Goal: Task Accomplishment & Management: Use online tool/utility

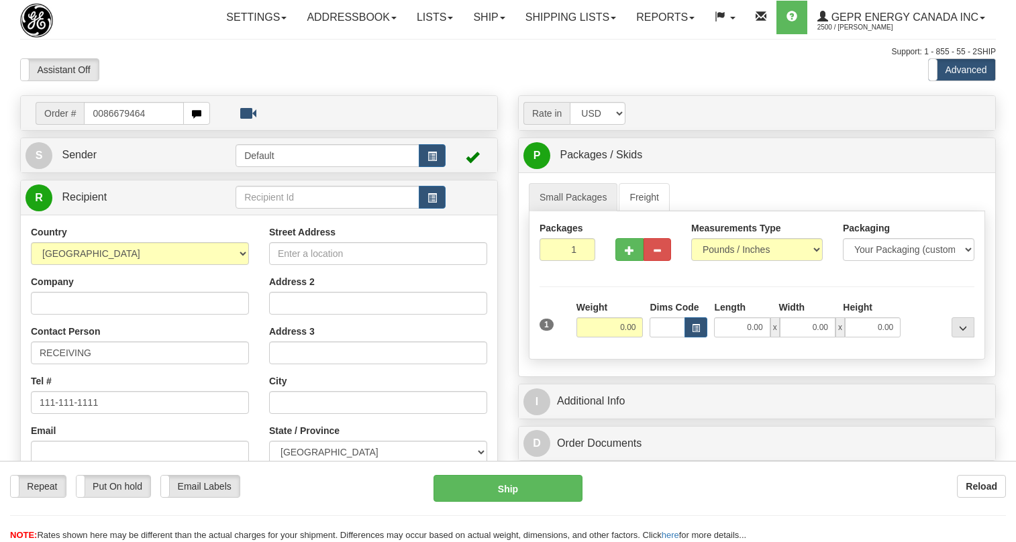
click at [101, 125] on input "0086679464" at bounding box center [134, 113] width 100 height 23
drag, startPoint x: 119, startPoint y: 150, endPoint x: 91, endPoint y: 153, distance: 29.0
click at [91, 125] on input "86679464" at bounding box center [134, 113] width 100 height 23
type input "86679464"
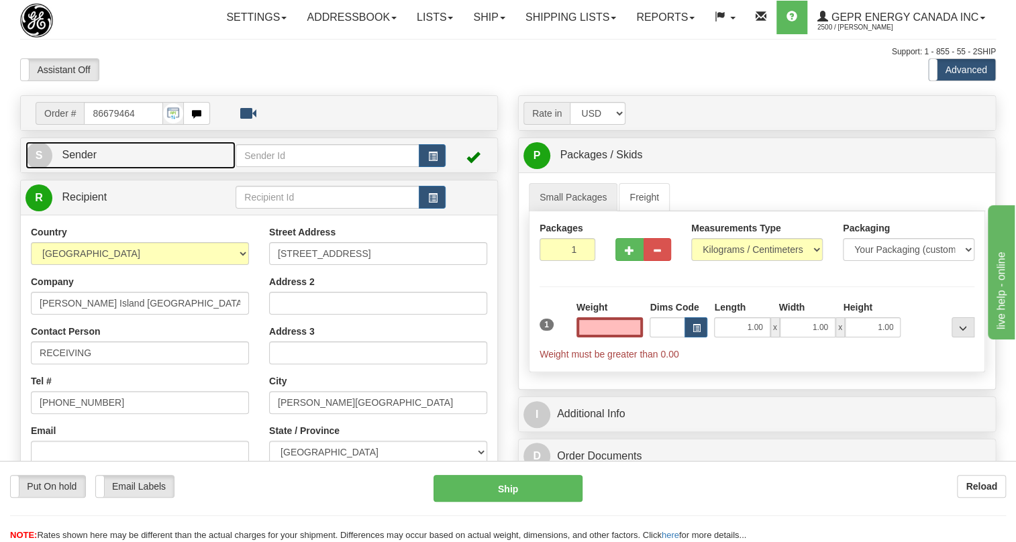
type input "0.00"
click at [77, 160] on span "Sender" at bounding box center [79, 154] width 35 height 11
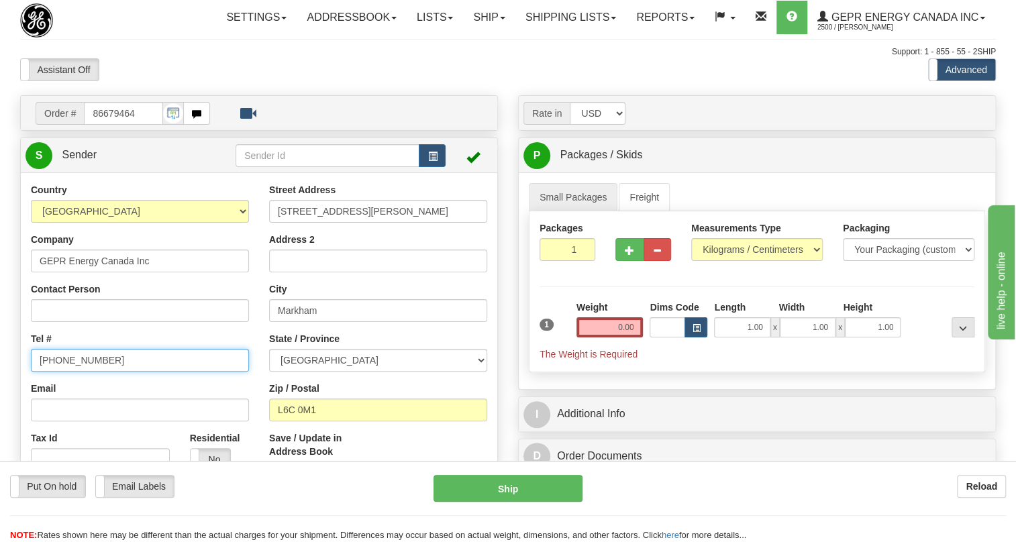
click at [85, 372] on input "[PHONE_NUMBER]" at bounding box center [140, 360] width 218 height 23
paste input "[PHONE_NUMBER]"
type input "[PHONE_NUMBER]"
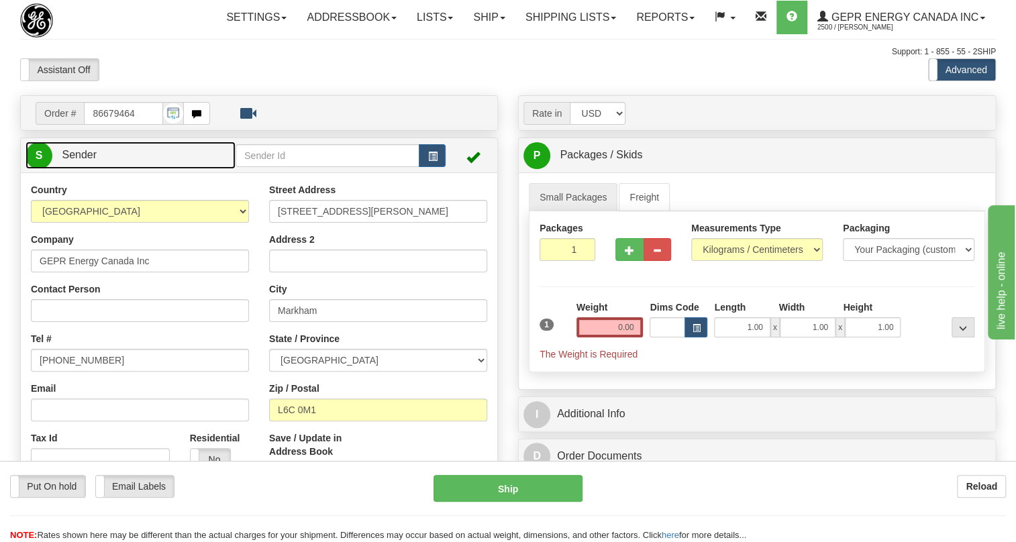
click at [84, 160] on span "Sender" at bounding box center [79, 154] width 35 height 11
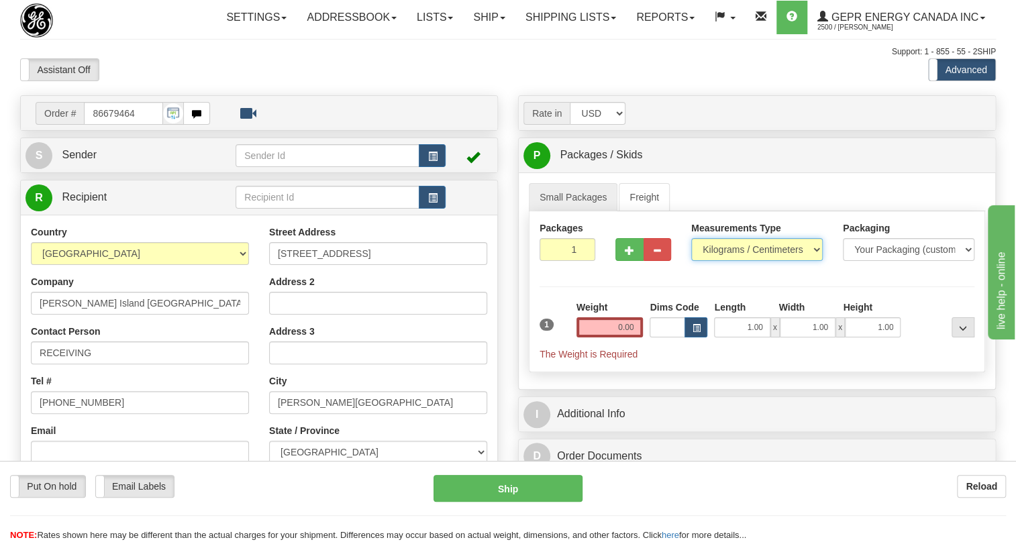
click at [790, 261] on select "Pounds / Inches Kilograms / Centimeters" at bounding box center [757, 249] width 132 height 23
select select "0"
click at [691, 261] on select "Pounds / Inches Kilograms / Centimeters" at bounding box center [757, 249] width 132 height 23
click at [743, 337] on input "1.00" at bounding box center [742, 327] width 56 height 20
type input "0.00"
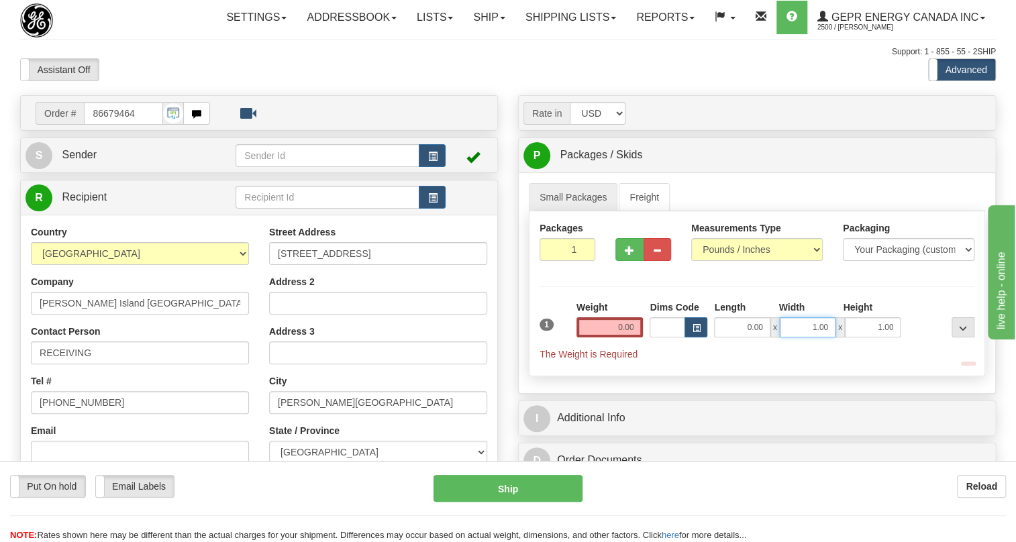
click at [794, 337] on input "1.00" at bounding box center [808, 327] width 56 height 20
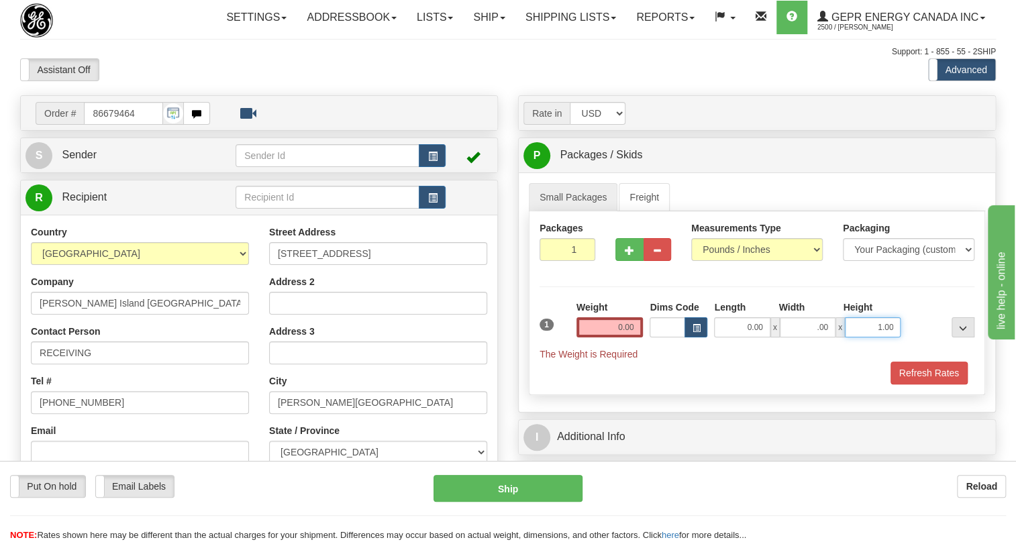
type input "0.00"
click at [867, 337] on input "1.00" at bounding box center [873, 327] width 56 height 20
type input "0.00"
click at [613, 337] on input "0.00" at bounding box center [609, 327] width 67 height 20
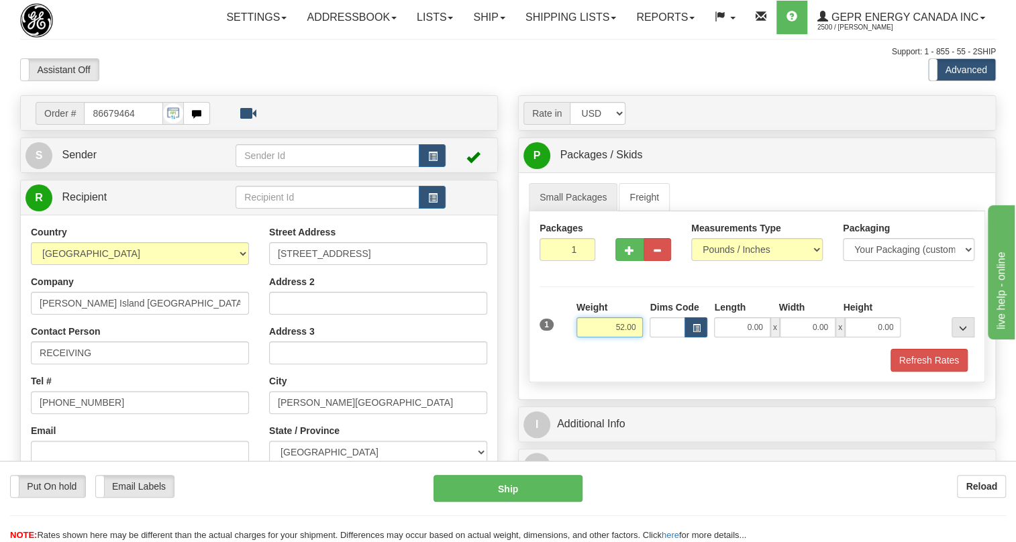
type input "52.00"
click at [568, 261] on input "1" at bounding box center [567, 249] width 56 height 23
type input "2"
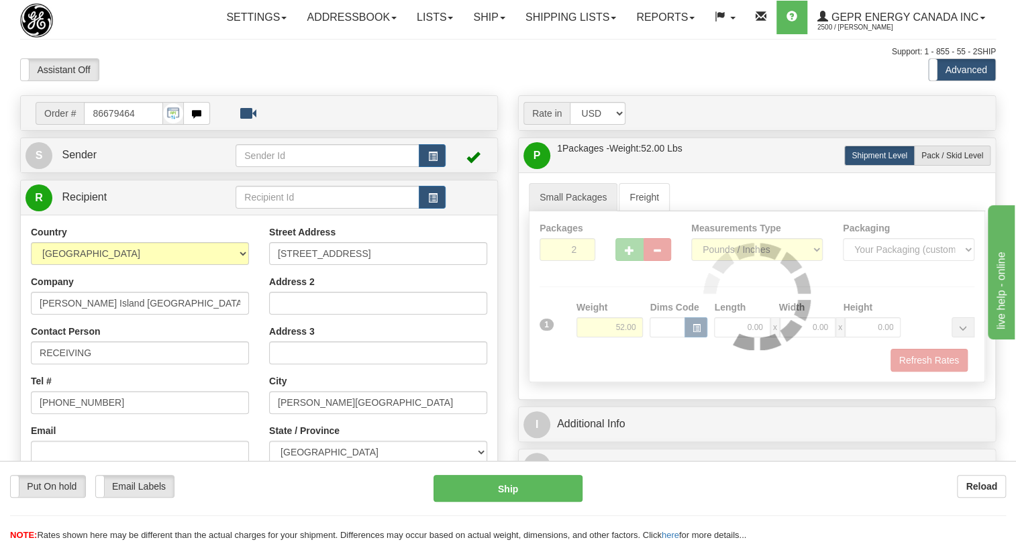
click at [510, 349] on div "Rate in Account Currency ARN AWG AUD AUS BHD BBD BFR BMD BRC BRL GBP UKL BND BG…" at bounding box center [757, 511] width 498 height 832
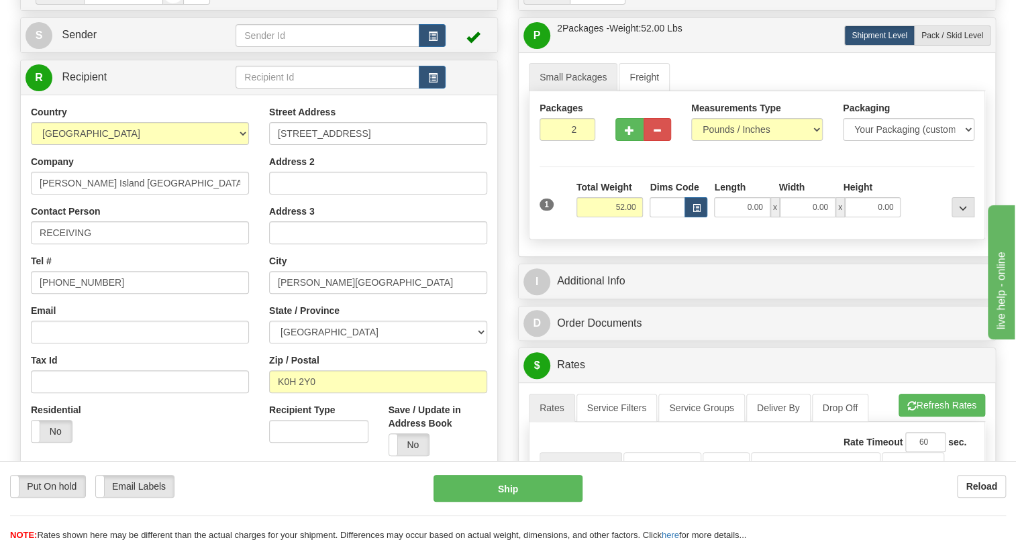
scroll to position [121, 0]
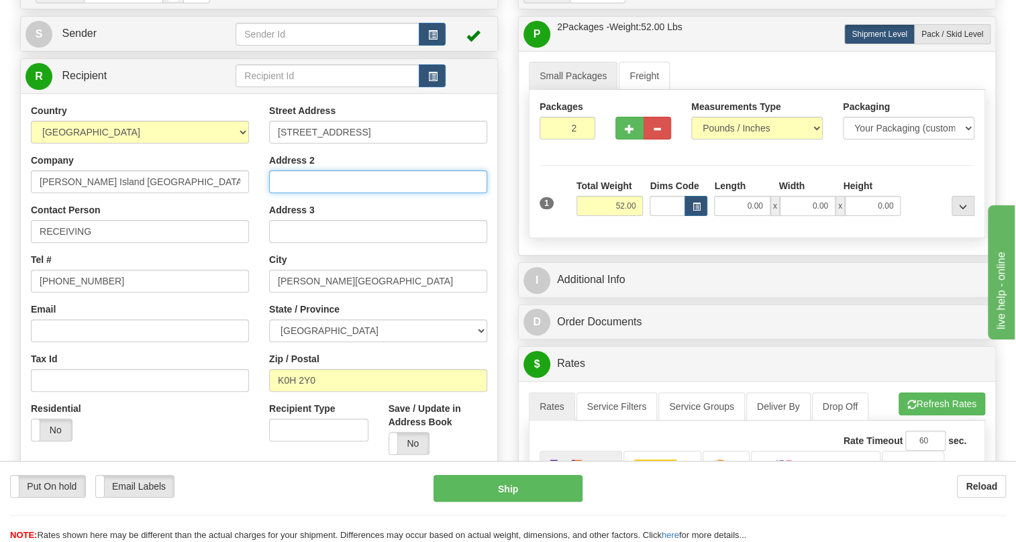
click at [289, 193] on input "Address 2" at bounding box center [378, 181] width 218 height 23
paste input "C/O Melancthon Wolfe Wind LP"
type input "C/O Melancthon Wolfe Wind LP"
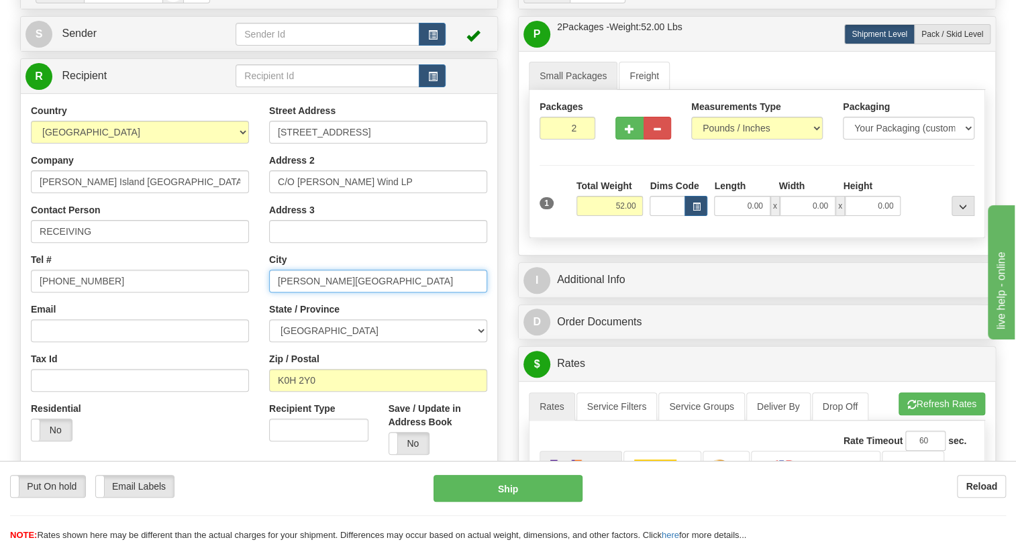
drag, startPoint x: 299, startPoint y: 313, endPoint x: 289, endPoint y: 311, distance: 10.9
click at [289, 293] on input "Wolfe Island" at bounding box center [378, 281] width 218 height 23
type input "WOLFE ISLAND"
click at [154, 193] on input "Wolfe Island EcoPower Centre" at bounding box center [140, 181] width 218 height 23
drag, startPoint x: 168, startPoint y: 215, endPoint x: 37, endPoint y: 212, distance: 130.9
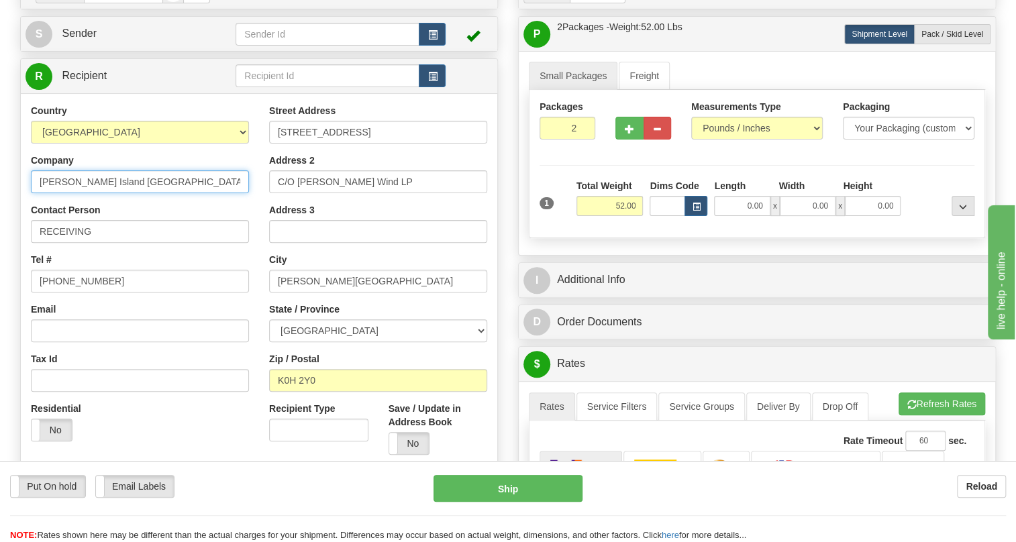
click at [37, 193] on input "Wolfe Island EcoPower Centre" at bounding box center [140, 181] width 218 height 23
click at [160, 193] on input "Wolfe Island EcoPower Centre" at bounding box center [140, 181] width 218 height 23
click at [176, 193] on input "Wolfe Island EcoPower Centre" at bounding box center [140, 181] width 218 height 23
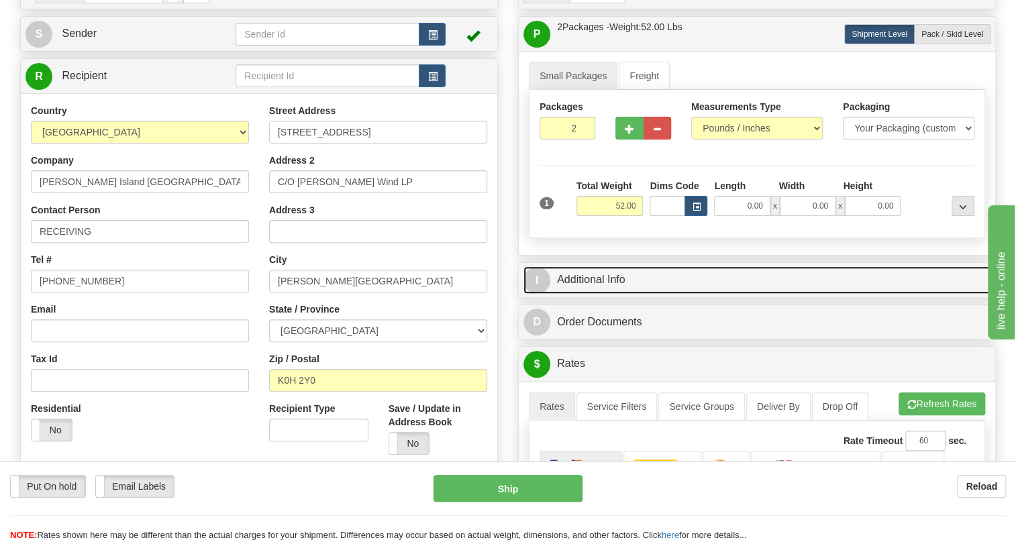
click at [592, 294] on link "I Additional Info" at bounding box center [756, 280] width 467 height 28
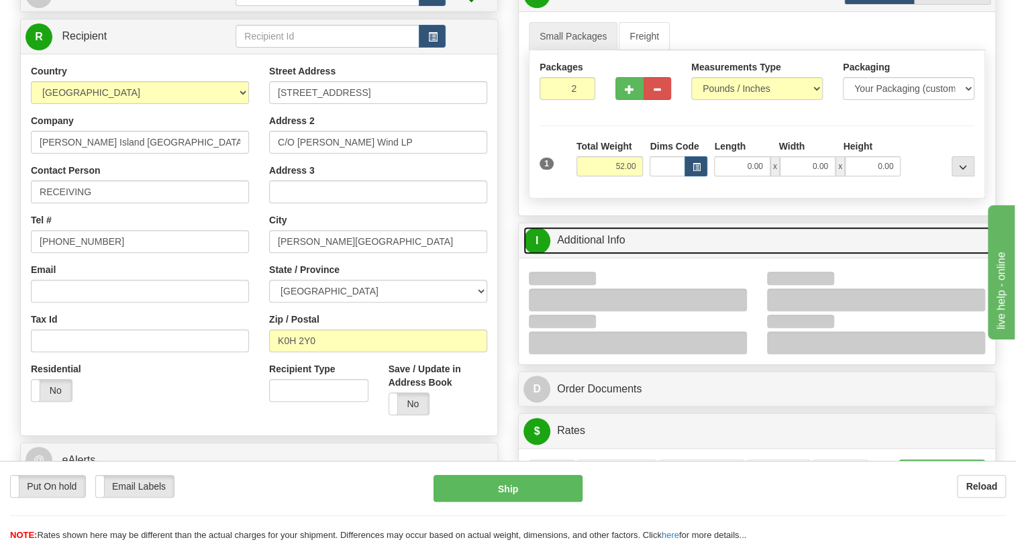
scroll to position [305, 0]
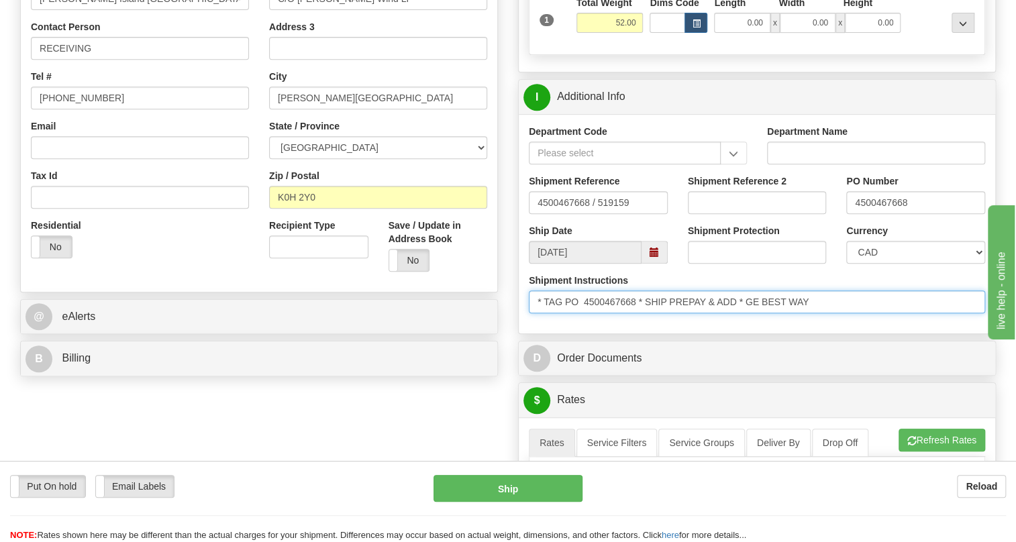
drag, startPoint x: 637, startPoint y: 334, endPoint x: 569, endPoint y: 334, distance: 68.4
click at [569, 313] on input "* TAG PO 4500467668 * SHIP PREPAY & ADD * GE BEST WAY" at bounding box center [757, 302] width 456 height 23
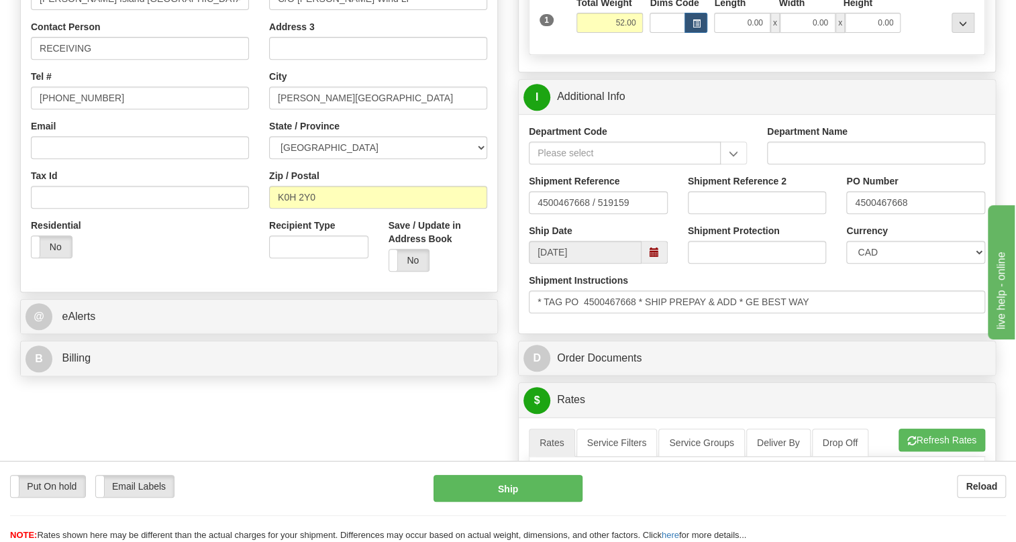
click at [147, 91] on div "Country AFGHANISTAN ALAND ISLANDS ALBANIA ALGERIA AMERICAN SAMOA ANDORRA ANGOLA…" at bounding box center [140, 95] width 238 height 348
click at [141, 60] on input "RECEIVING" at bounding box center [140, 48] width 218 height 23
paste input "PO 4500467668"
click at [111, 60] on input "RECEIVING / PO 4500467668" at bounding box center [140, 48] width 218 height 23
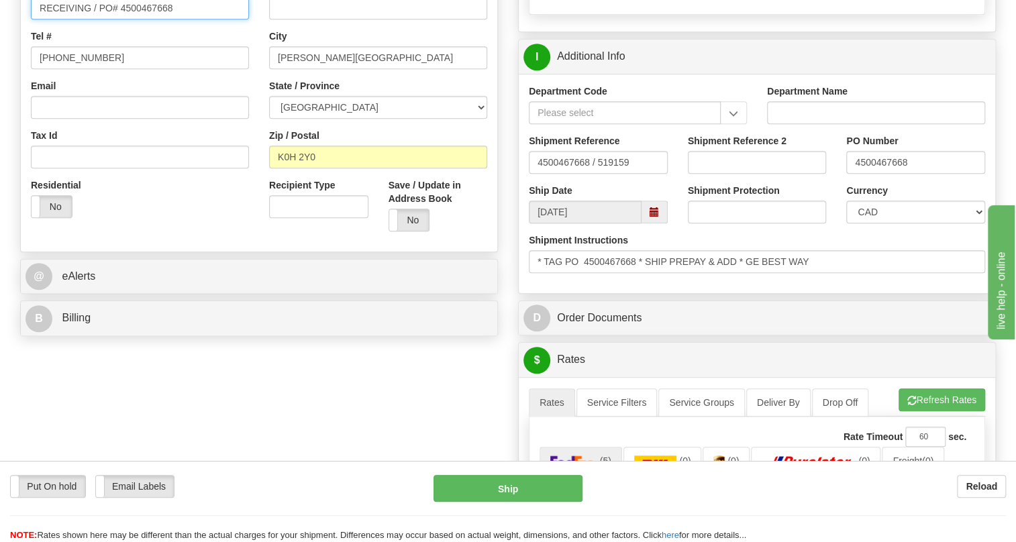
scroll to position [366, 0]
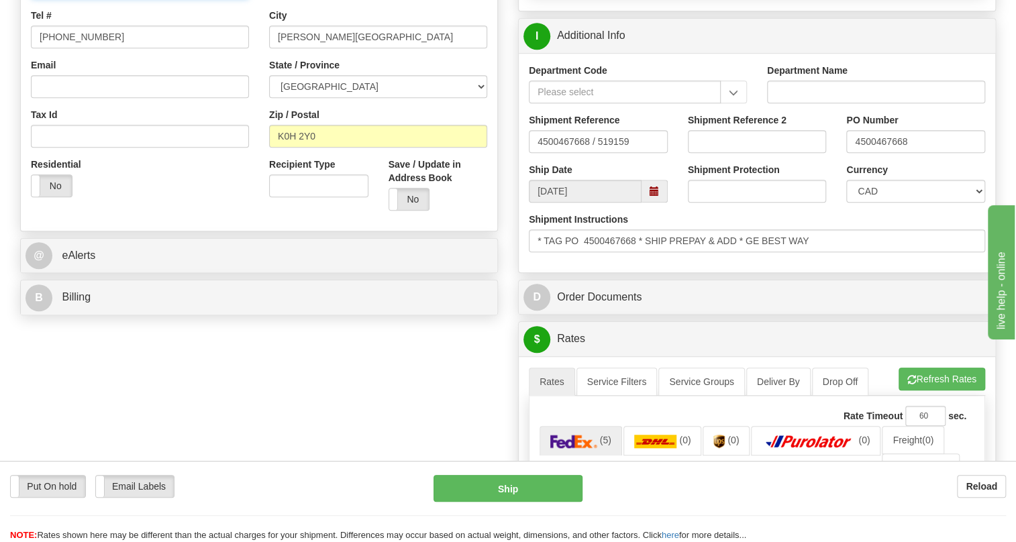
type input "RECEIVING / PO# 4500467668"
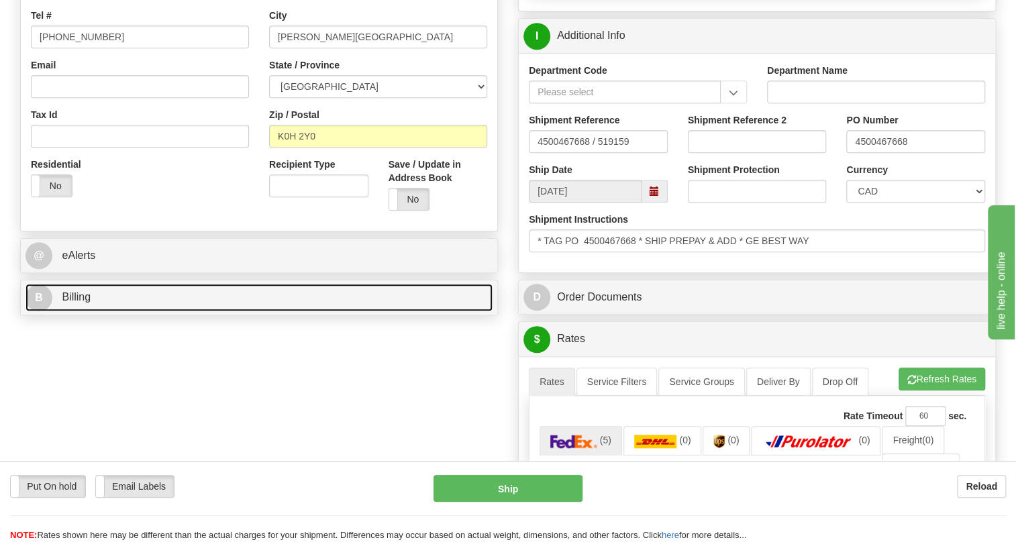
click at [85, 303] on span "Billing" at bounding box center [76, 296] width 29 height 11
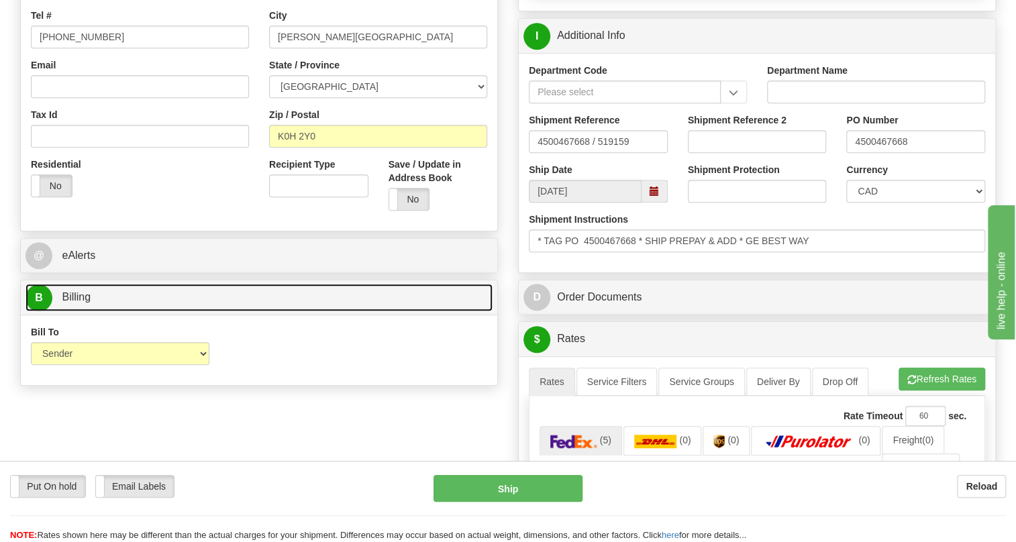
click at [85, 303] on span "Billing" at bounding box center [76, 296] width 29 height 11
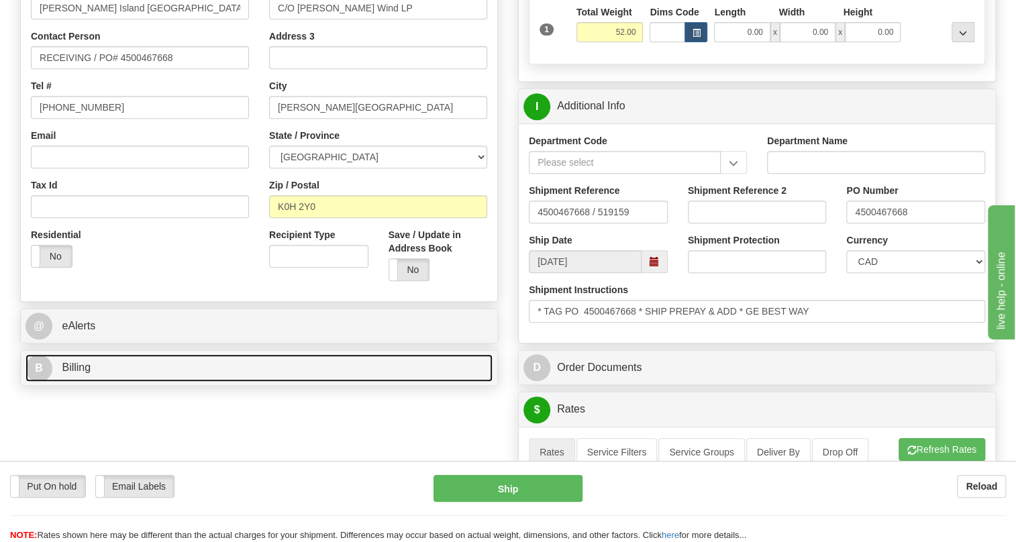
scroll to position [121, 0]
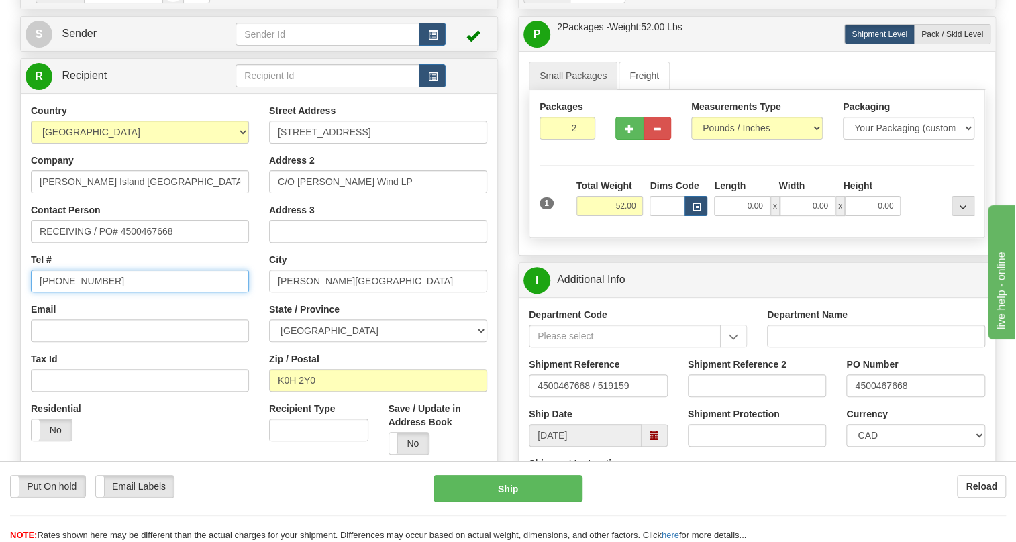
click at [83, 293] on input "(779)7960565" at bounding box center [140, 281] width 218 height 23
type input "111-111-1111"
click at [248, 334] on div "Email" at bounding box center [140, 323] width 218 height 40
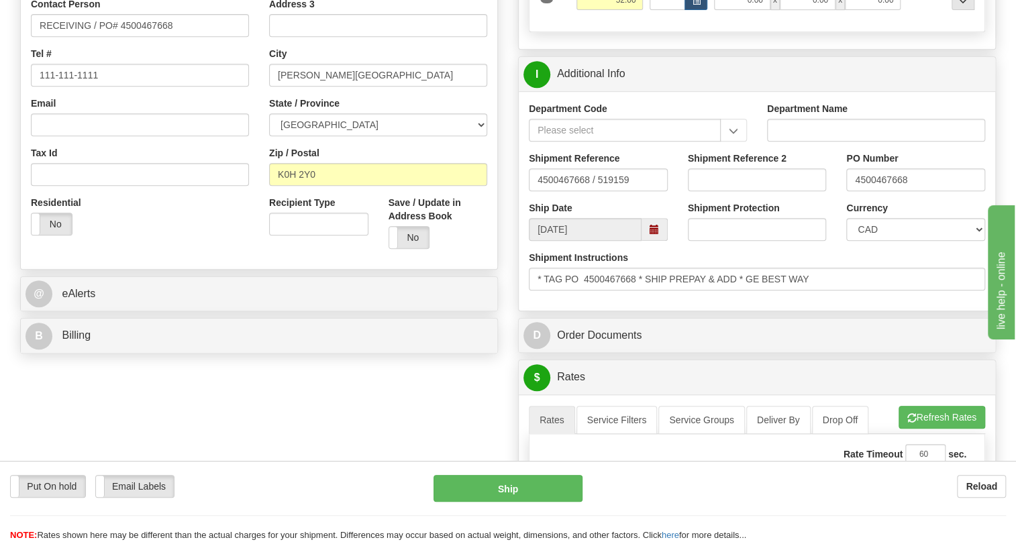
scroll to position [366, 0]
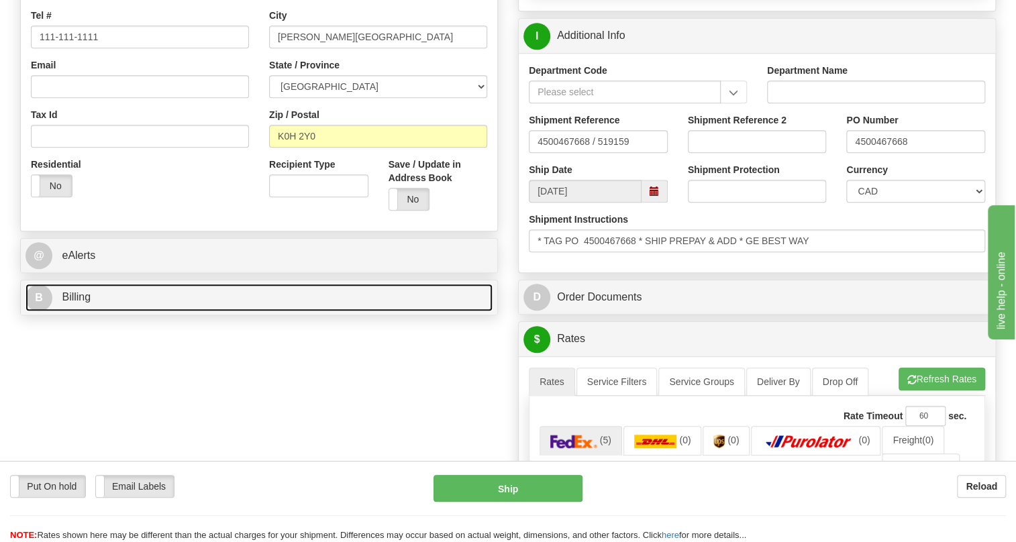
click at [75, 303] on span "Billing" at bounding box center [76, 296] width 29 height 11
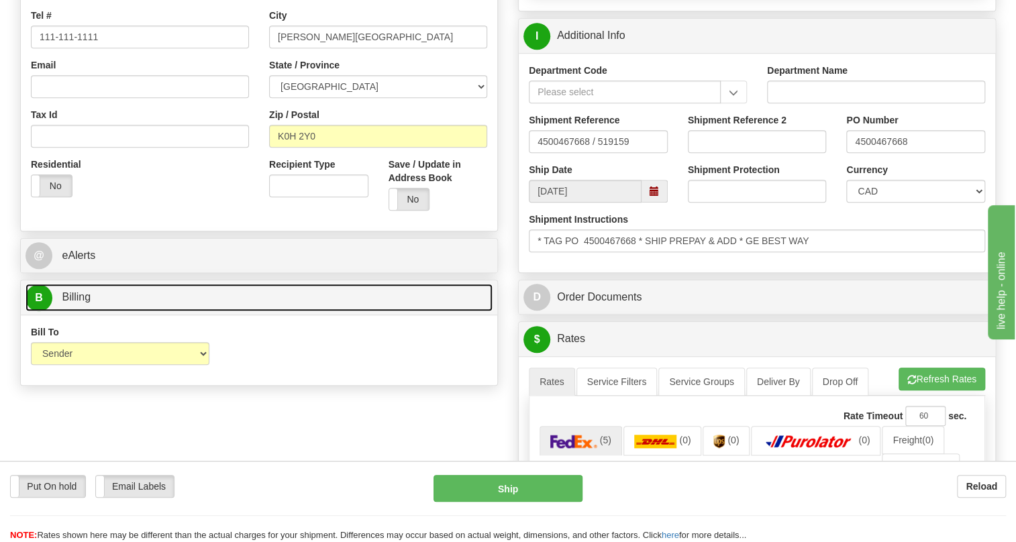
click at [75, 303] on span "Billing" at bounding box center [76, 296] width 29 height 11
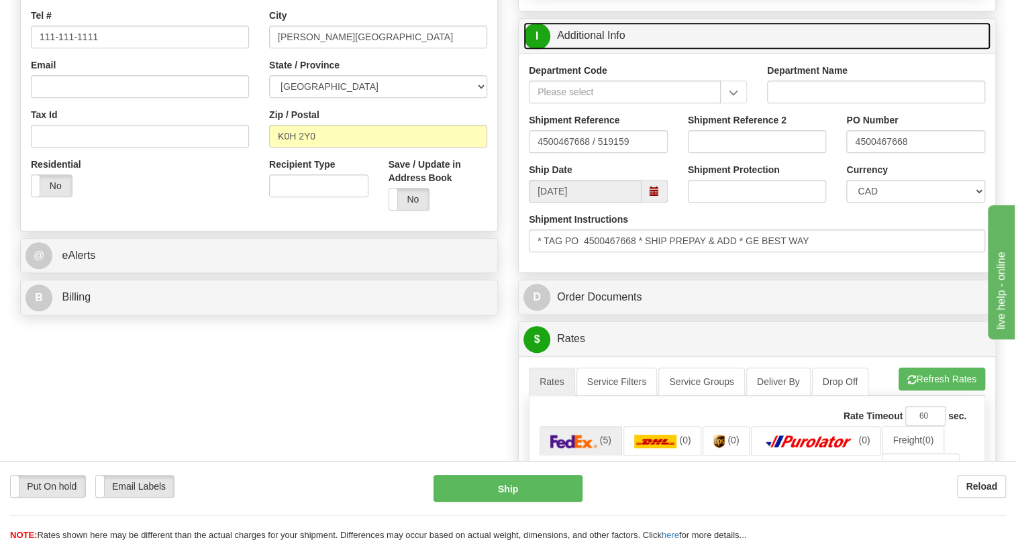
click at [586, 50] on link "I Additional Info" at bounding box center [756, 36] width 467 height 28
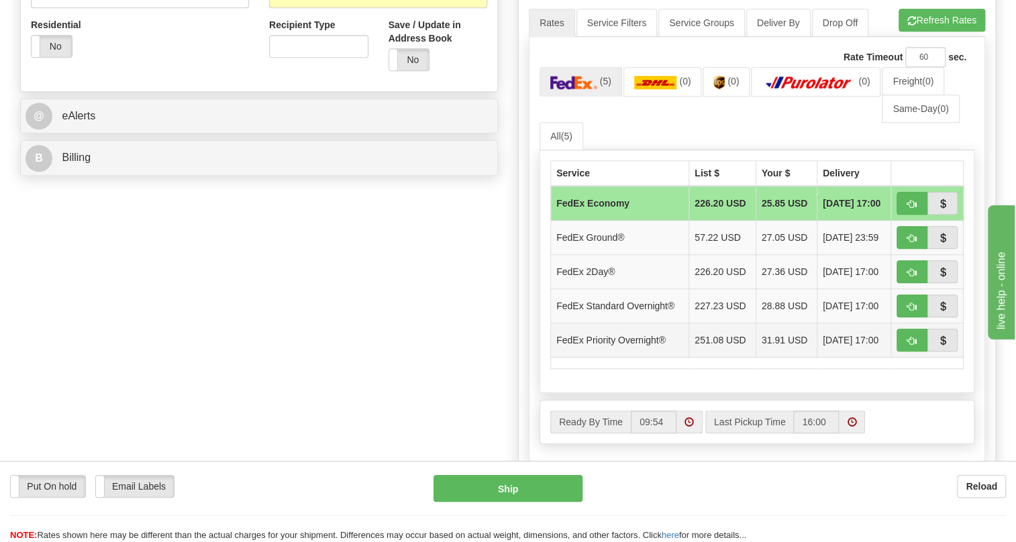
scroll to position [305, 0]
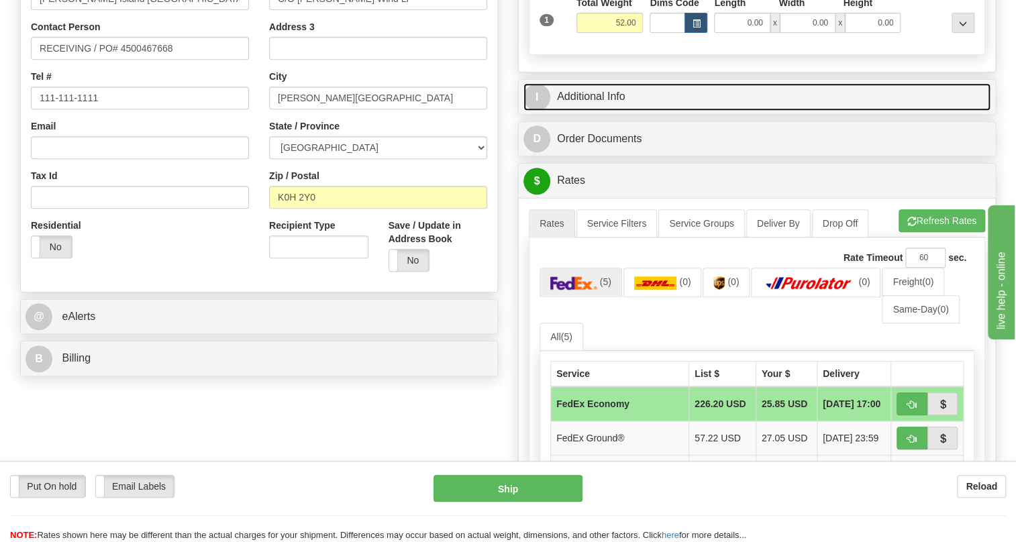
click at [604, 111] on link "I Additional Info" at bounding box center [756, 97] width 467 height 28
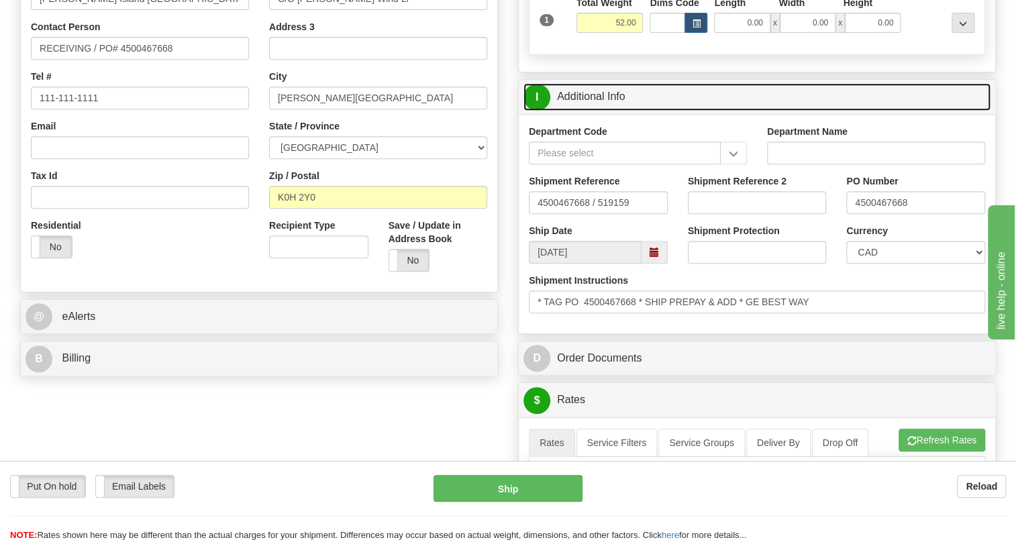
click at [603, 111] on link "I Additional Info" at bounding box center [756, 97] width 467 height 28
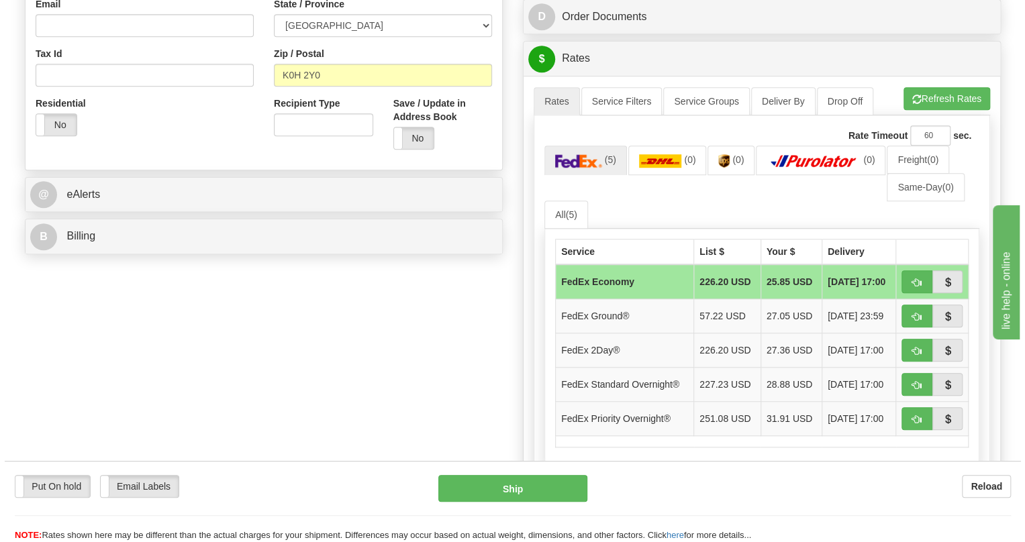
scroll to position [488, 0]
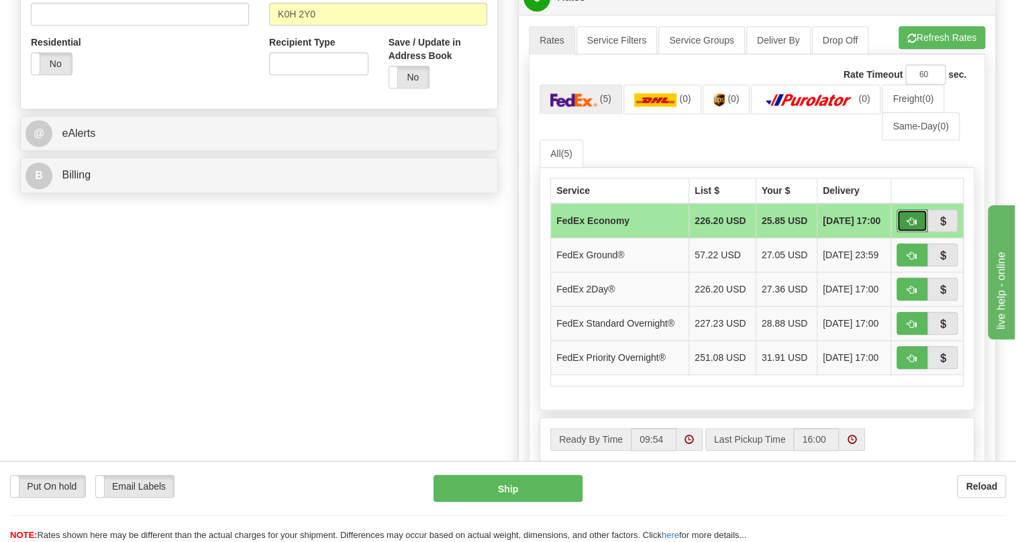
click at [909, 226] on span "button" at bounding box center [911, 221] width 9 height 9
type input "20"
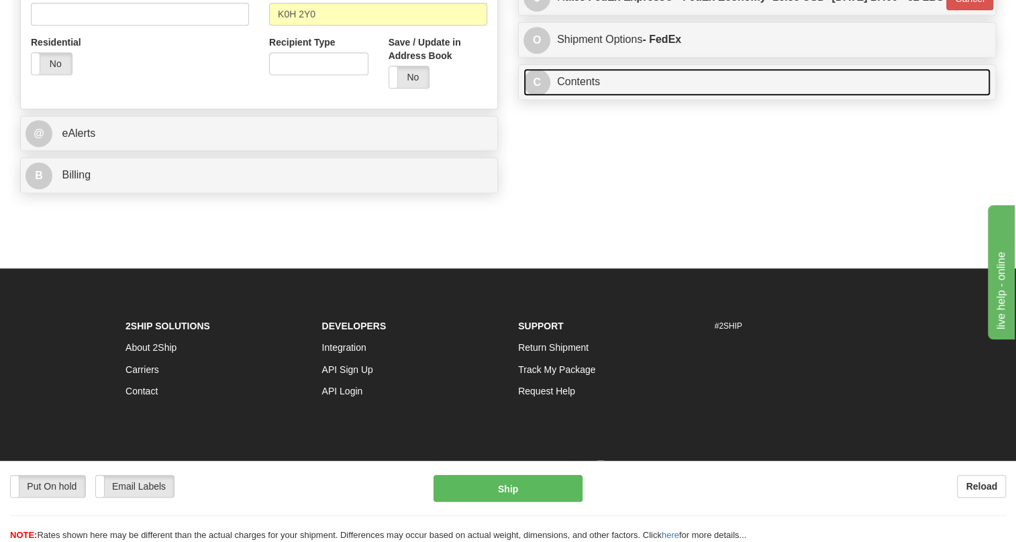
click at [583, 96] on link "C Contents" at bounding box center [756, 82] width 467 height 28
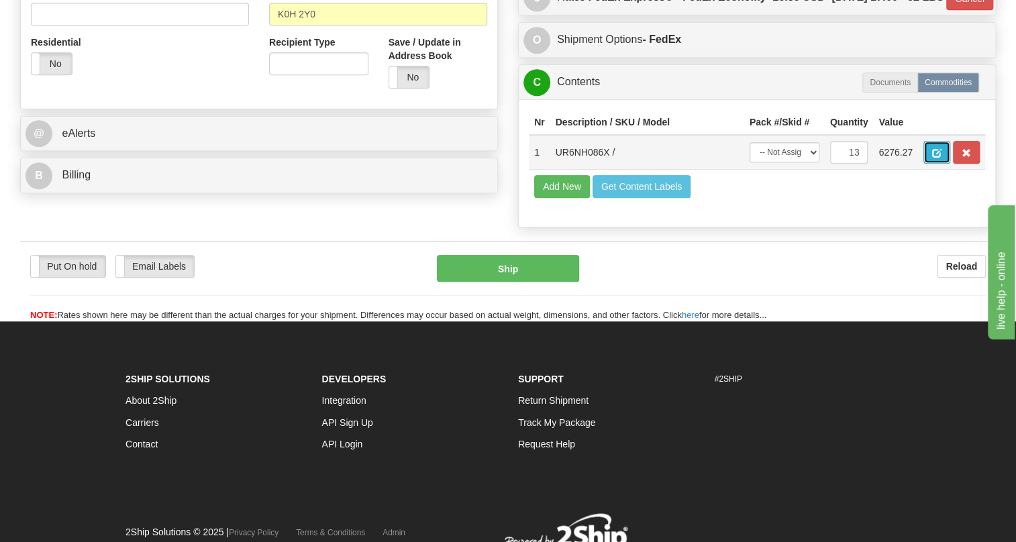
click at [938, 158] on span "button" at bounding box center [936, 153] width 9 height 9
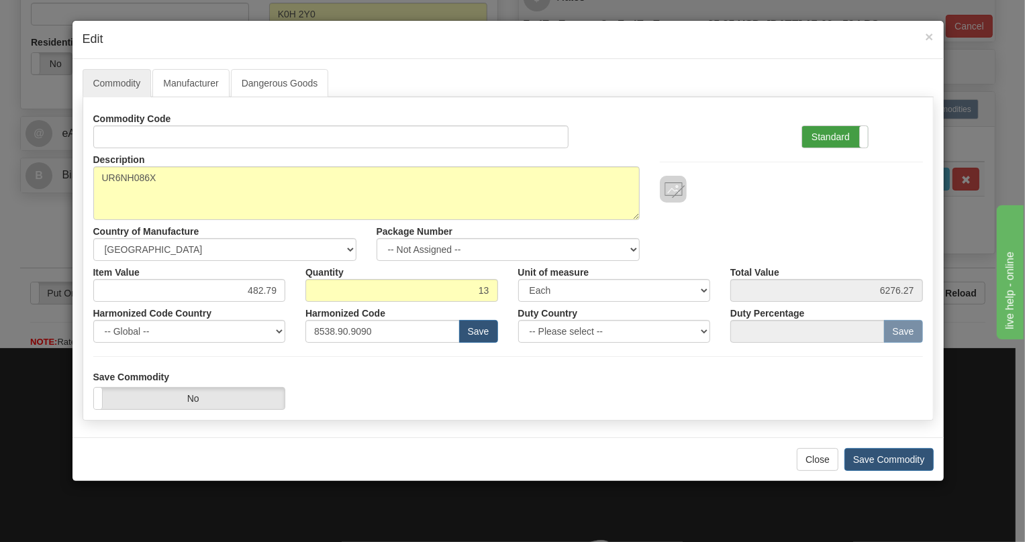
click at [829, 136] on label "Standard" at bounding box center [835, 136] width 66 height 21
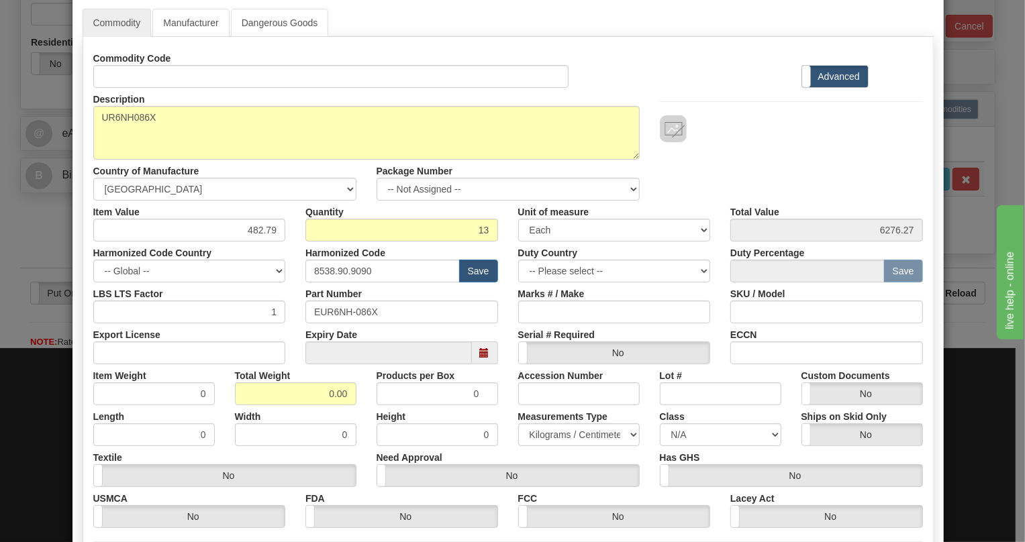
scroll to position [0, 0]
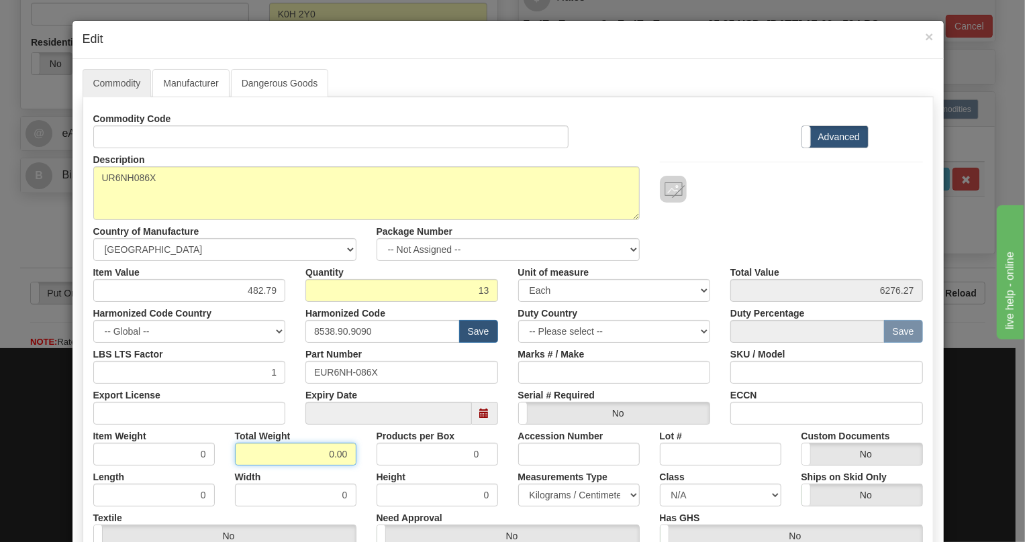
click at [321, 456] on input "0.00" at bounding box center [295, 454] width 121 height 23
type input "1.00"
type input "0.0769"
click at [251, 293] on input "482.79" at bounding box center [189, 290] width 193 height 23
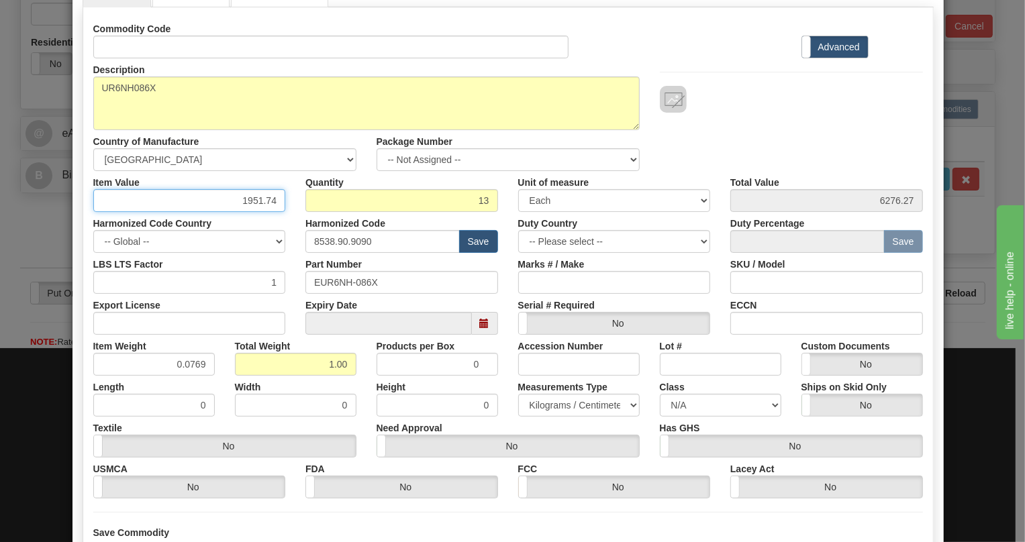
scroll to position [121, 0]
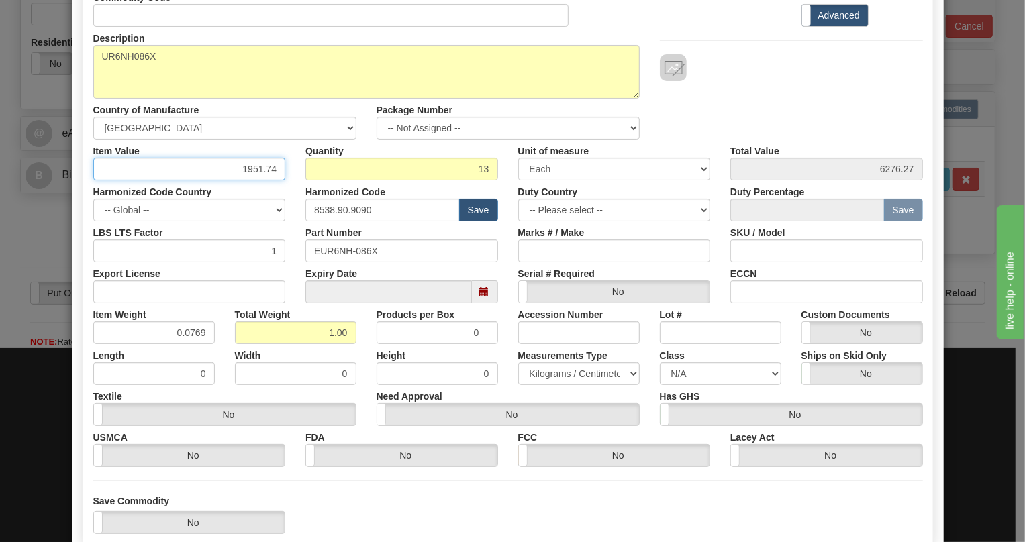
type input "1951.74"
type input "25372.62"
click at [545, 376] on select "Pounds / Inches Kilograms / Centimeters" at bounding box center [578, 373] width 121 height 23
select select "0"
click at [518, 362] on select "Pounds / Inches Kilograms / Centimeters" at bounding box center [578, 373] width 121 height 23
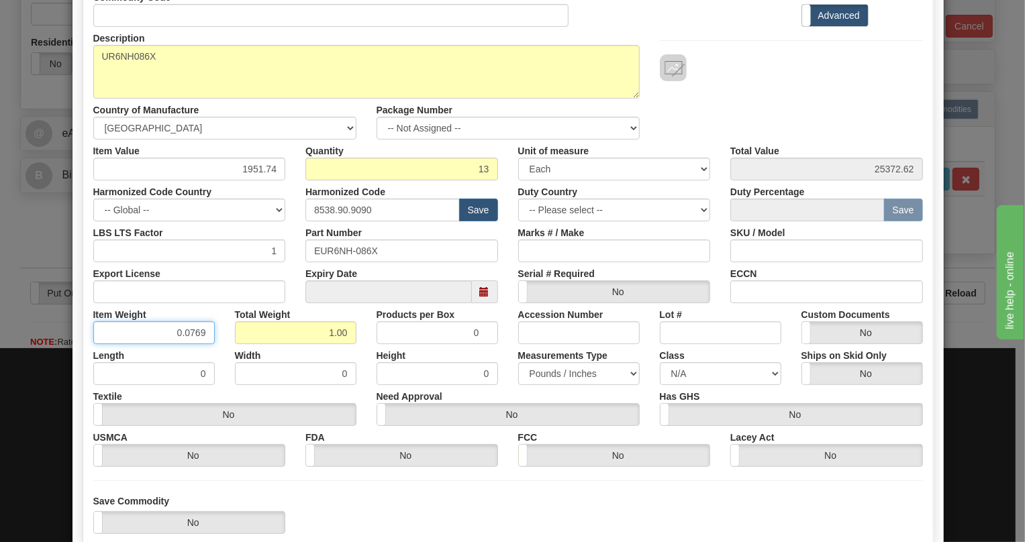
drag, startPoint x: 201, startPoint y: 331, endPoint x: 189, endPoint y: 334, distance: 12.5
click at [189, 334] on input "0.0769" at bounding box center [153, 332] width 121 height 23
type input "0.0770"
click at [215, 351] on div "Length 0" at bounding box center [154, 364] width 142 height 41
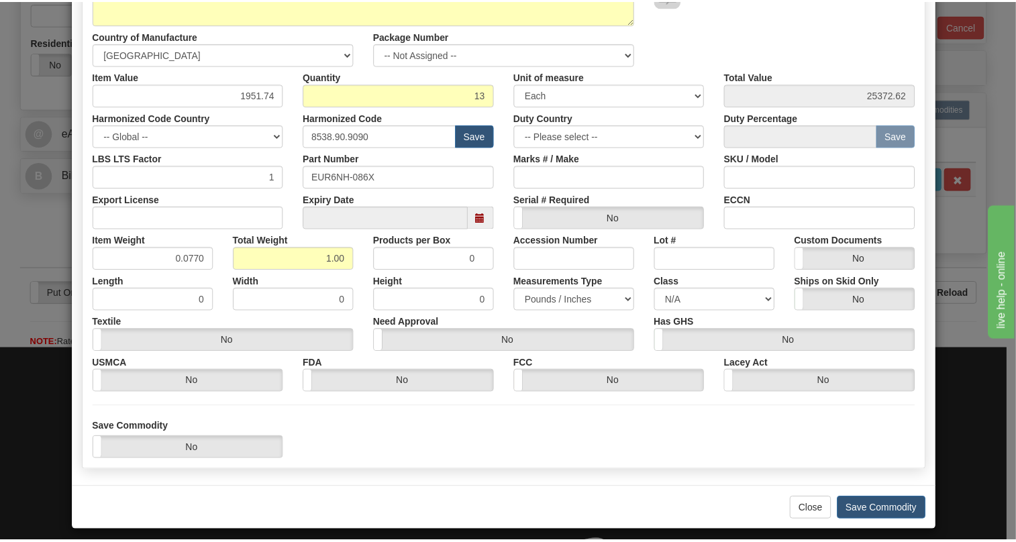
scroll to position [204, 0]
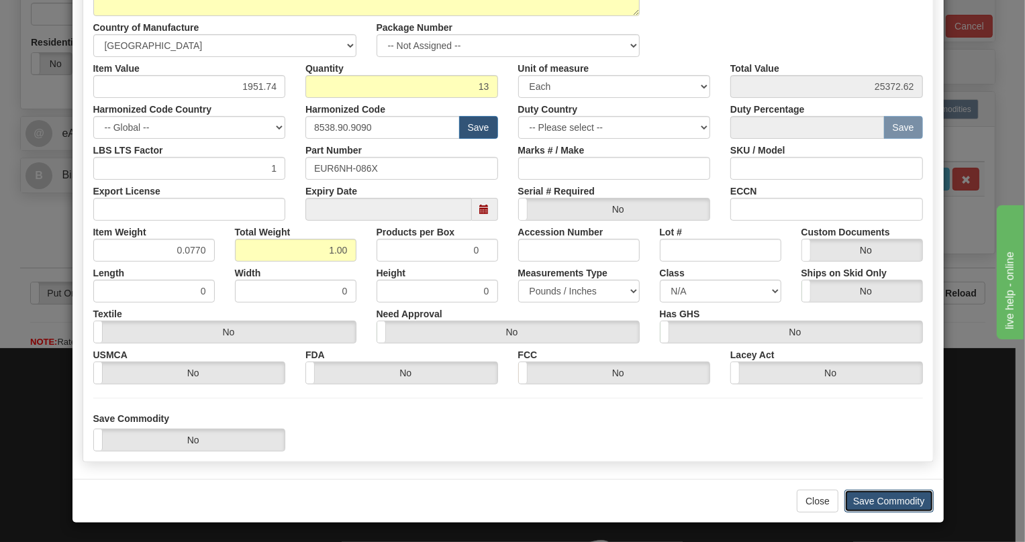
click at [884, 503] on button "Save Commodity" at bounding box center [888, 501] width 89 height 23
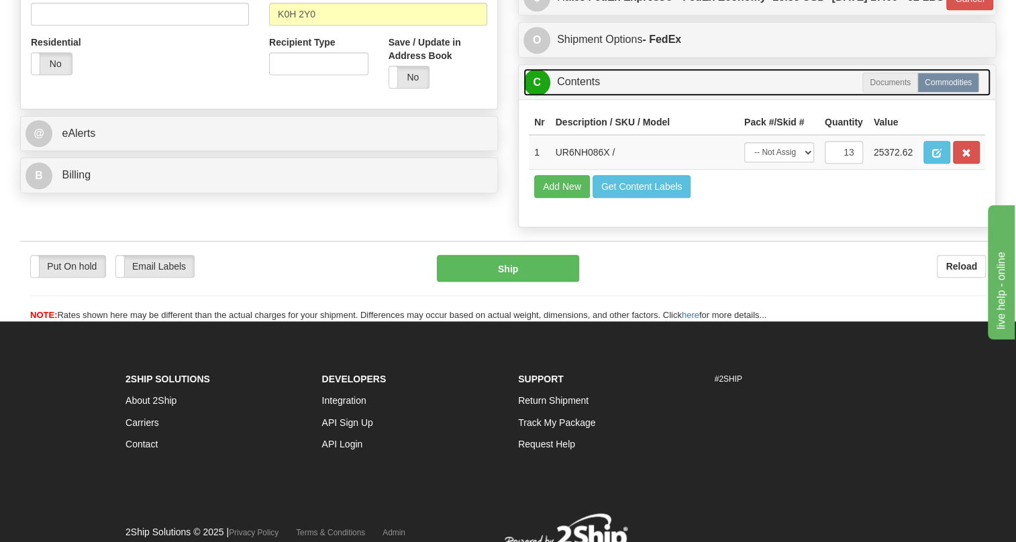
click at [577, 96] on link "C Contents" at bounding box center [756, 82] width 467 height 28
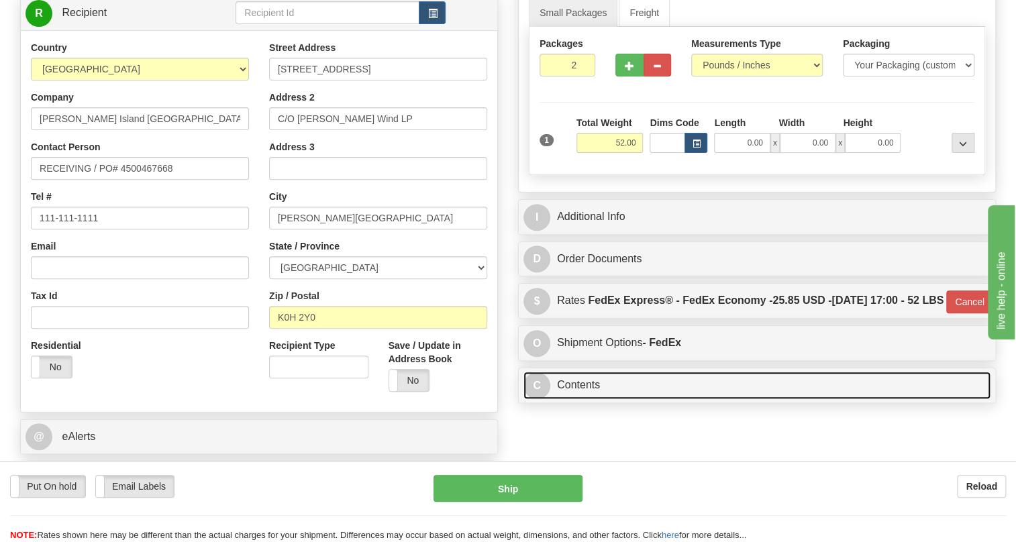
scroll to position [183, 0]
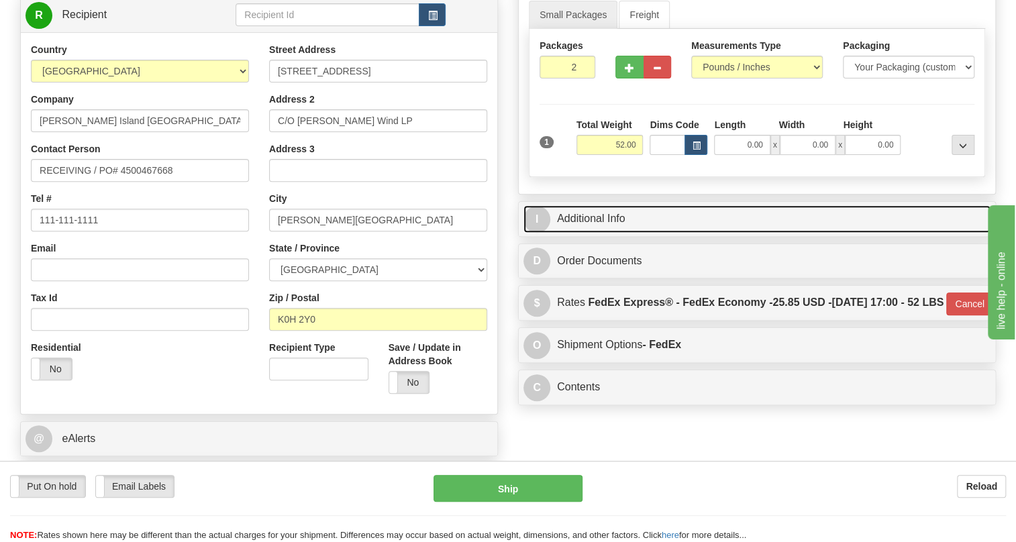
click at [588, 233] on link "I Additional Info" at bounding box center [756, 219] width 467 height 28
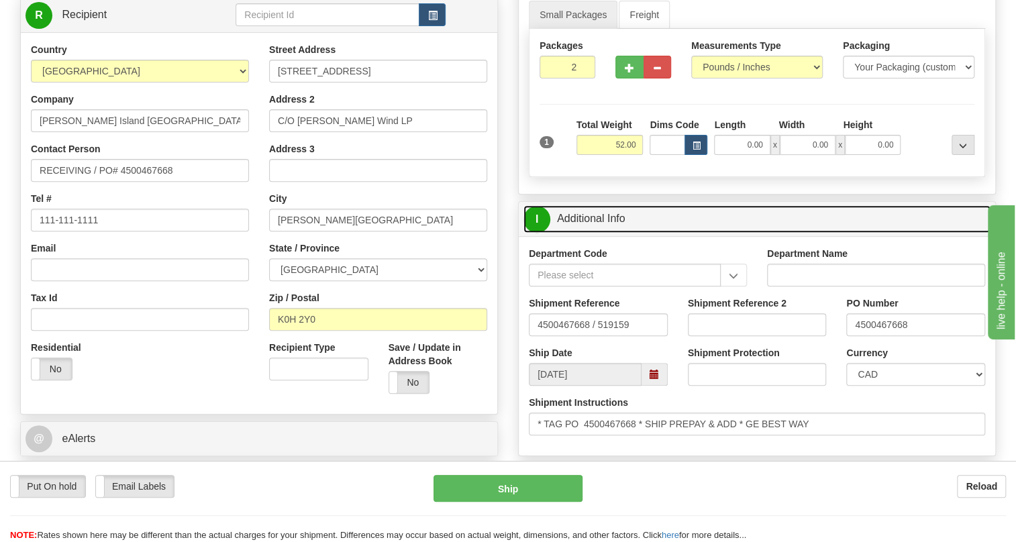
click at [588, 233] on link "I Additional Info" at bounding box center [756, 219] width 467 height 28
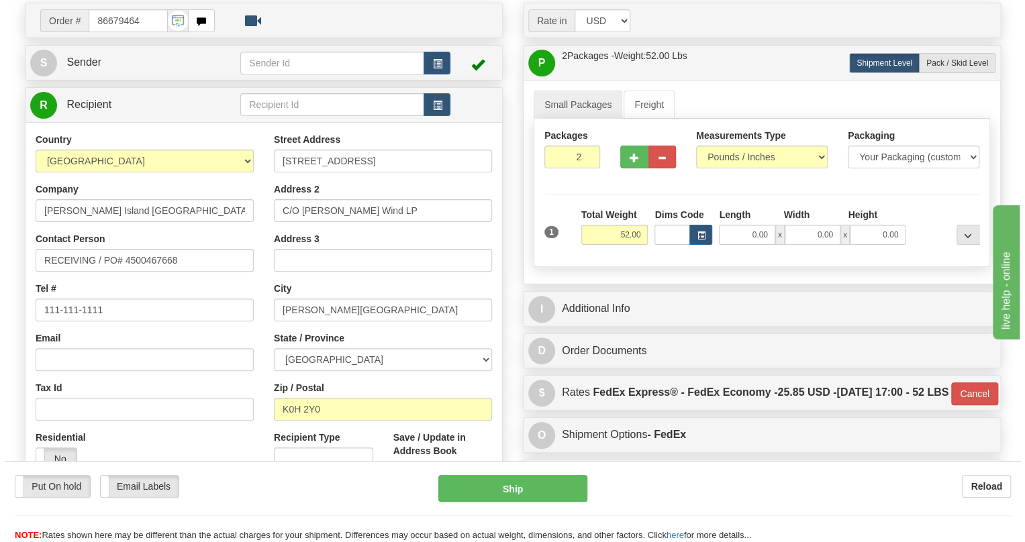
scroll to position [121, 0]
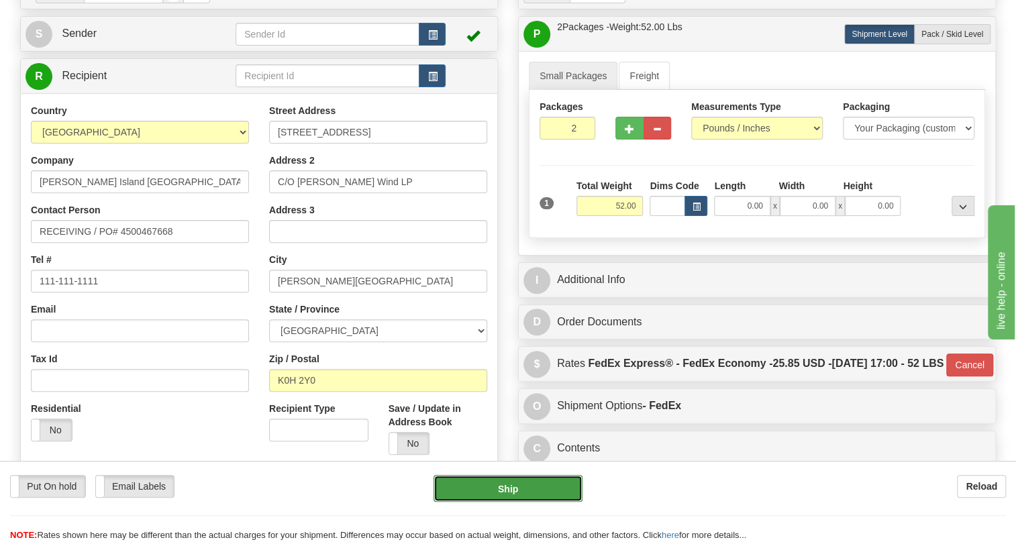
click at [507, 490] on button "Ship" at bounding box center [507, 488] width 149 height 27
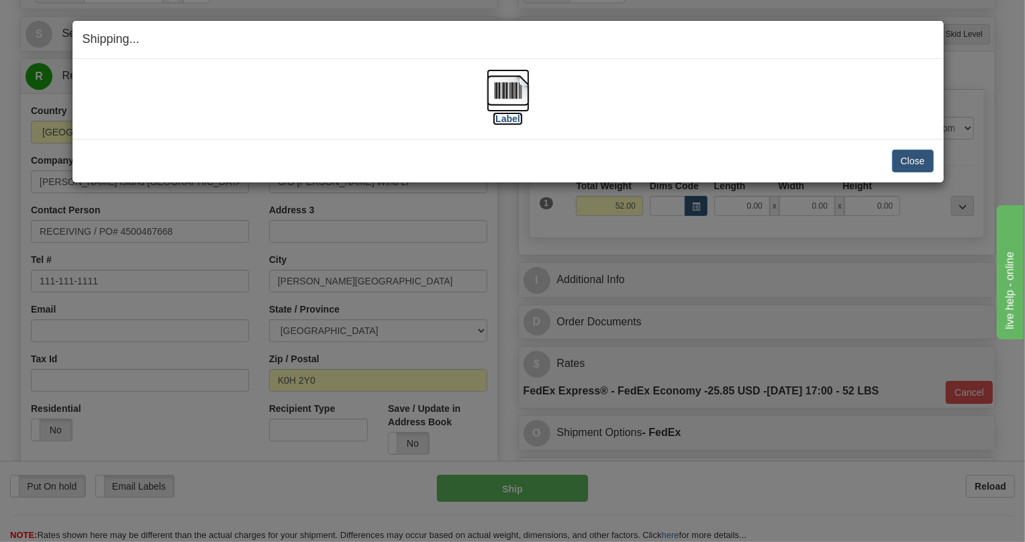
click at [510, 93] on img at bounding box center [507, 90] width 43 height 43
click at [913, 160] on button "Close" at bounding box center [913, 161] width 42 height 23
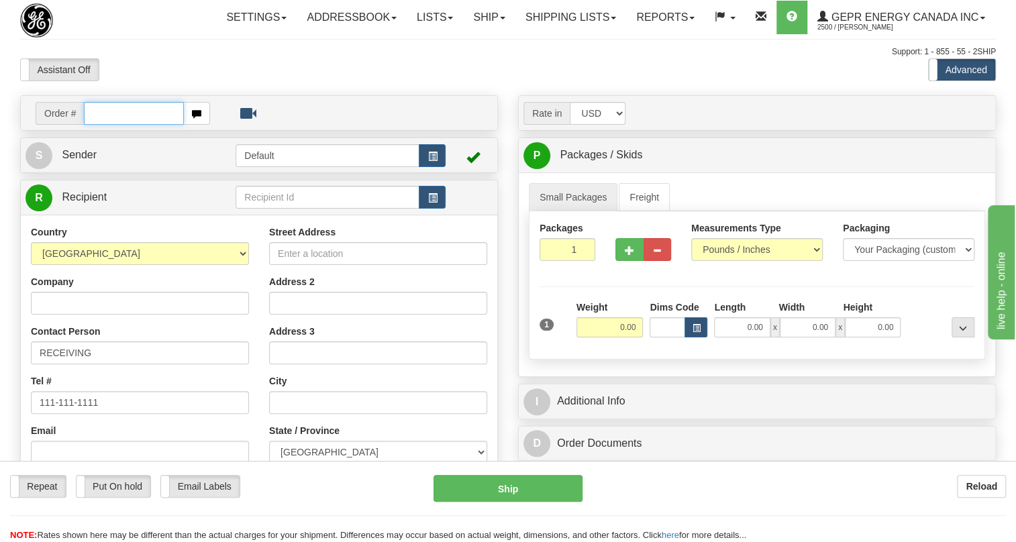
click at [117, 125] on input "text" at bounding box center [134, 113] width 100 height 23
paste input "0086679472"
click at [103, 125] on input "0086679472" at bounding box center [134, 113] width 100 height 23
type input "86679472"
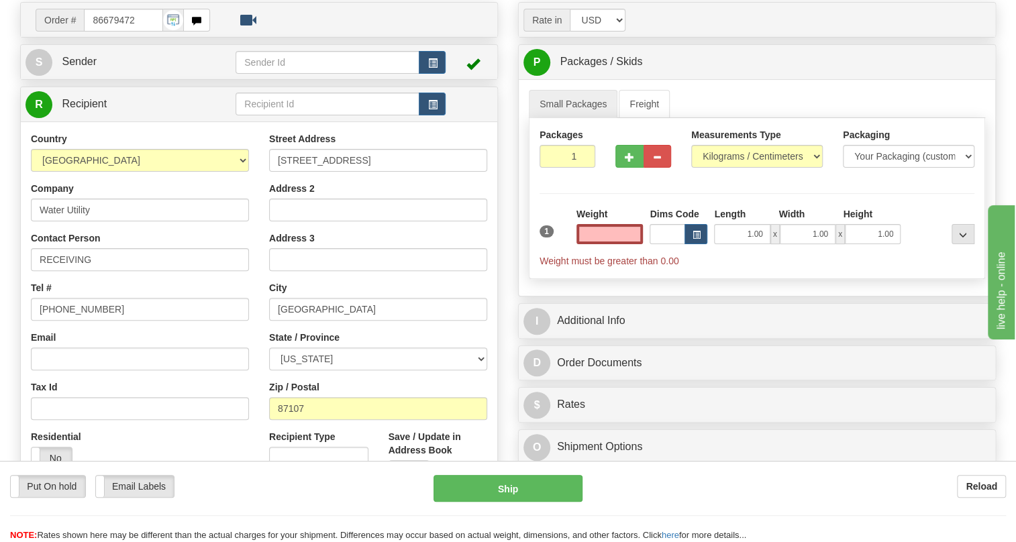
scroll to position [121, 0]
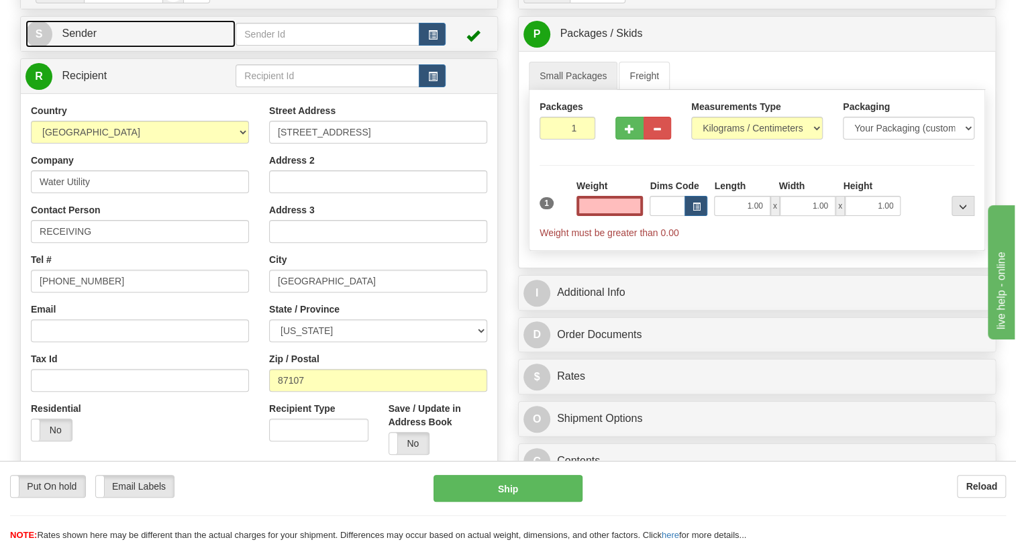
type input "0.00"
click at [83, 39] on span "Sender" at bounding box center [79, 33] width 35 height 11
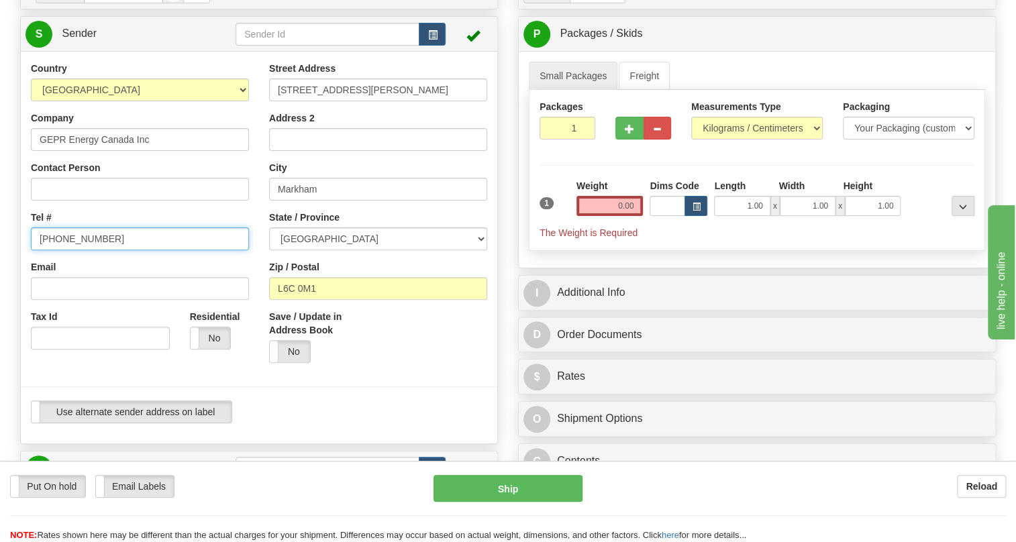
click at [76, 250] on input "[PHONE_NUMBER]" at bounding box center [140, 238] width 218 height 23
paste input "[PHONE_NUMBER]"
type input "[PHONE_NUMBER]"
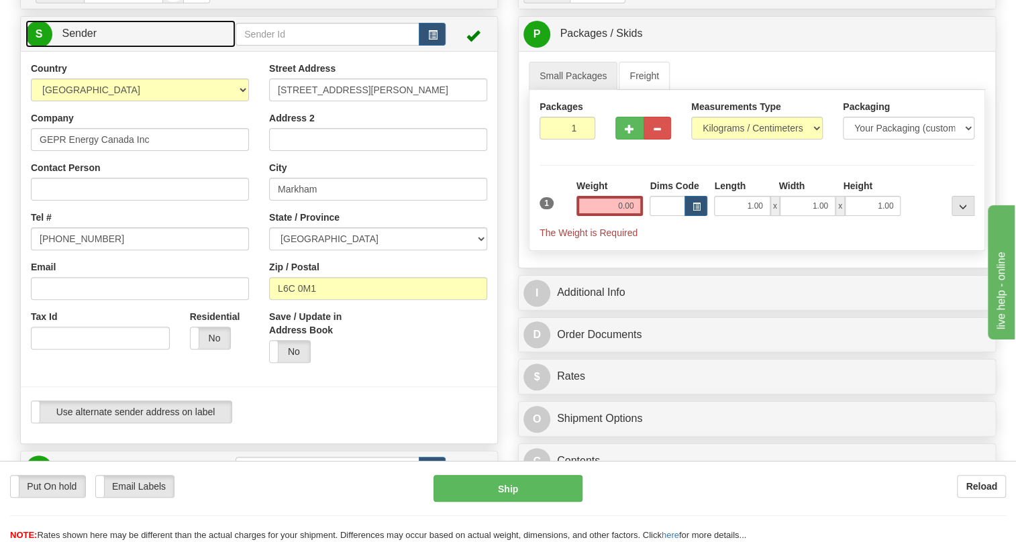
click at [83, 39] on span "Sender" at bounding box center [79, 33] width 35 height 11
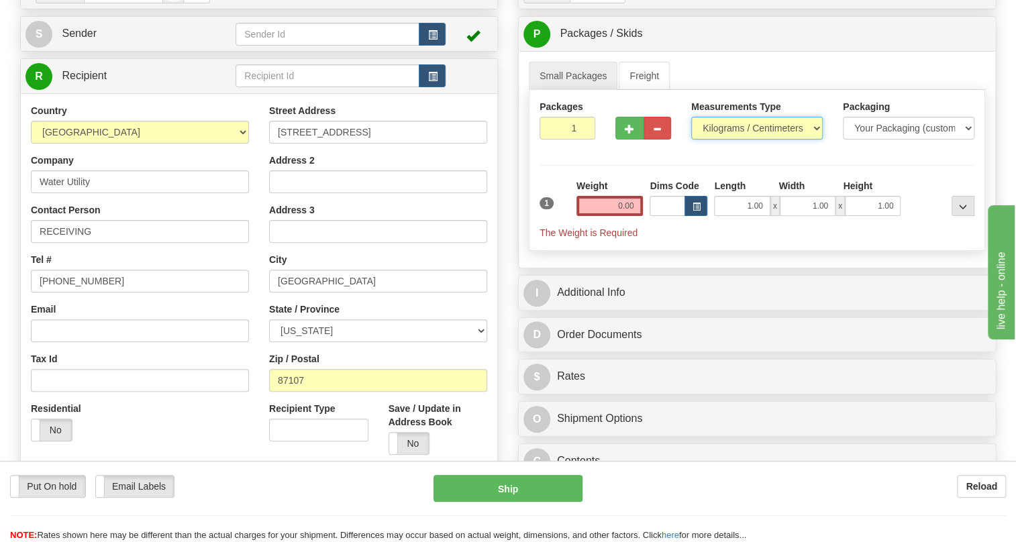
click at [804, 140] on select "Pounds / Inches Kilograms / Centimeters" at bounding box center [757, 128] width 132 height 23
select select "0"
click at [691, 140] on select "Pounds / Inches Kilograms / Centimeters" at bounding box center [757, 128] width 132 height 23
click at [743, 216] on input "1.00" at bounding box center [742, 206] width 56 height 20
type input "0.00"
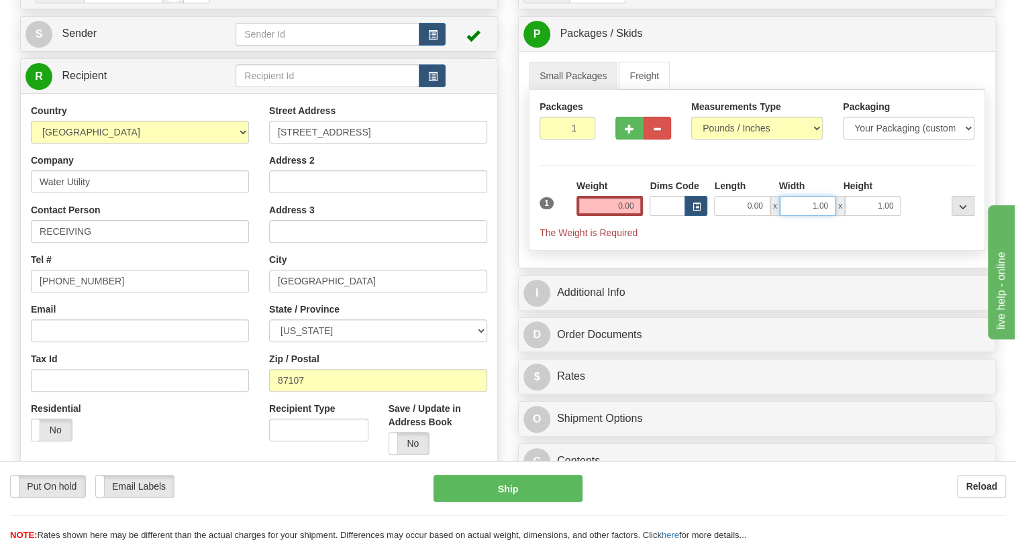
click at [807, 216] on input "1.00" at bounding box center [808, 206] width 56 height 20
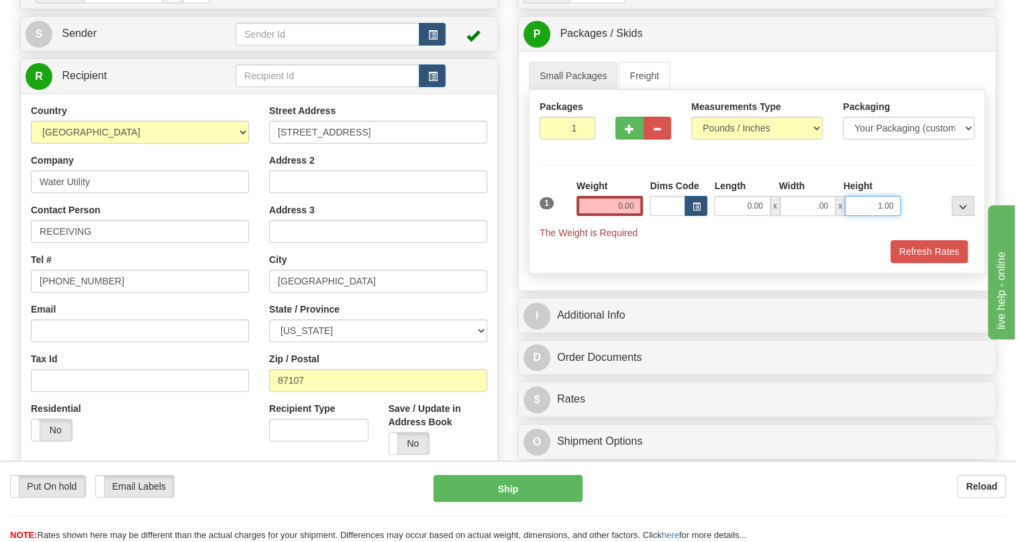
type input "0.00"
click at [860, 216] on input "1.00" at bounding box center [873, 206] width 56 height 20
type input "0.00"
click at [607, 216] on input "0.00" at bounding box center [609, 206] width 67 height 20
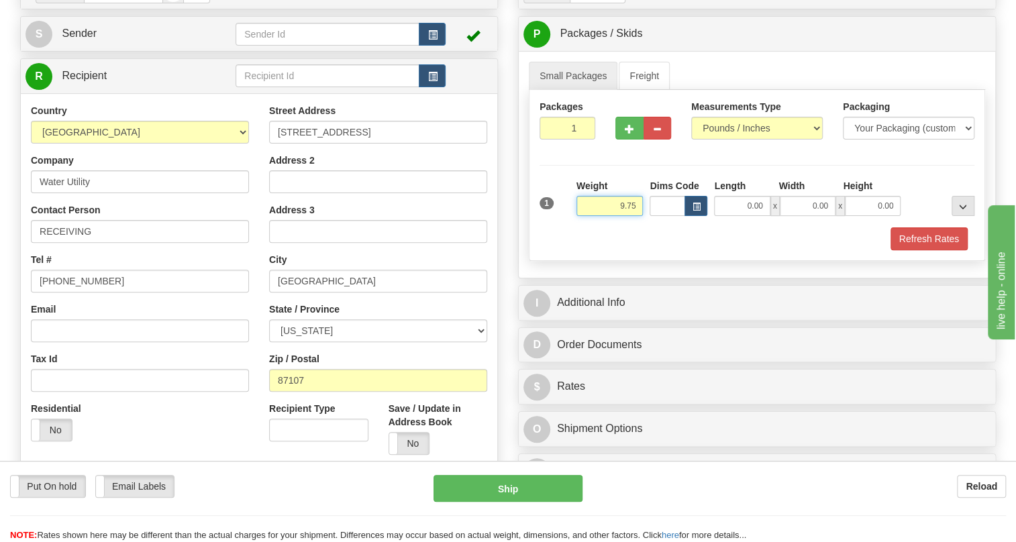
type input "9.75"
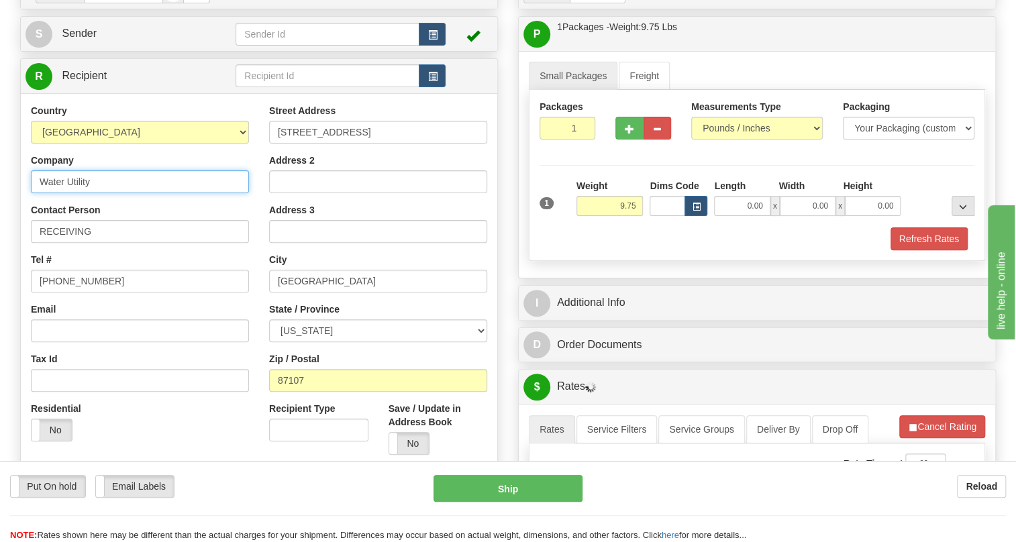
drag, startPoint x: 63, startPoint y: 211, endPoint x: 48, endPoint y: 221, distance: 18.3
click at [48, 193] on input "Water Utility" at bounding box center [140, 181] width 218 height 23
drag, startPoint x: 100, startPoint y: 209, endPoint x: 81, endPoint y: 217, distance: 20.2
click at [81, 193] on input "WATER Utility" at bounding box center [140, 181] width 218 height 23
type input "WATER UTILITY"
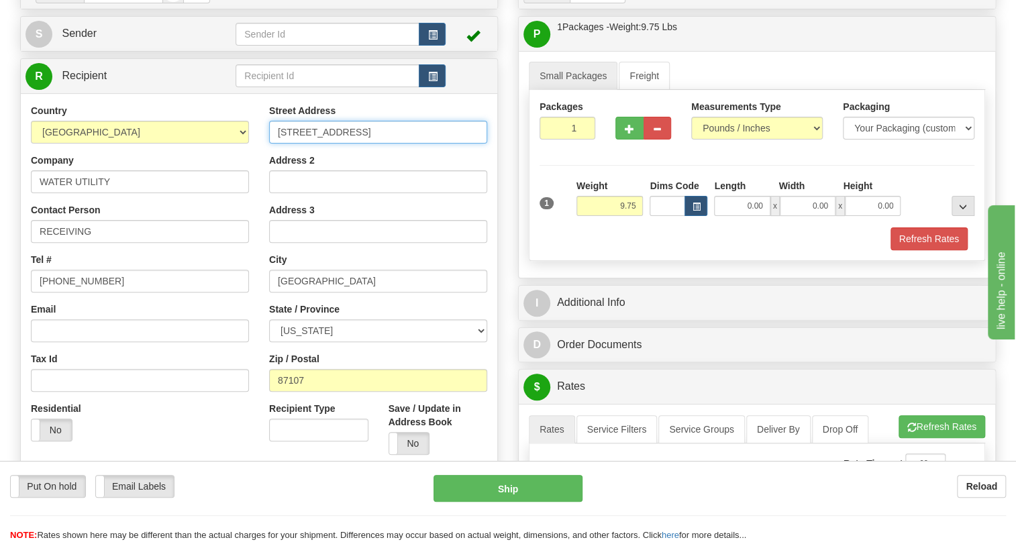
drag, startPoint x: 332, startPoint y: 160, endPoint x: 307, endPoint y: 166, distance: 26.1
click at [307, 144] on input "1441 Mission Ave NE" at bounding box center [378, 132] width 218 height 23
drag, startPoint x: 356, startPoint y: 160, endPoint x: 349, endPoint y: 164, distance: 8.1
click at [349, 144] on input "1441 MISSION Ave NE" at bounding box center [378, 132] width 218 height 23
type input "1441 MISSION AVE NE"
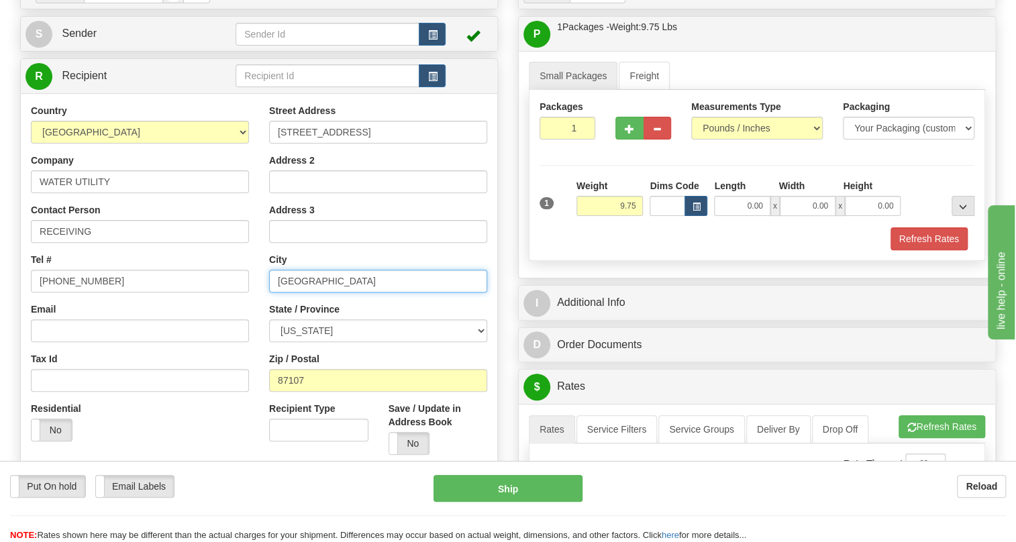
drag, startPoint x: 329, startPoint y: 312, endPoint x: 284, endPoint y: 317, distance: 45.2
click at [284, 293] on input "Albuquerque" at bounding box center [378, 281] width 218 height 23
drag, startPoint x: 301, startPoint y: 311, endPoint x: 349, endPoint y: 317, distance: 48.8
click at [349, 293] on input "Albuquerque" at bounding box center [378, 281] width 218 height 23
drag, startPoint x: 329, startPoint y: 311, endPoint x: 283, endPoint y: 314, distance: 46.4
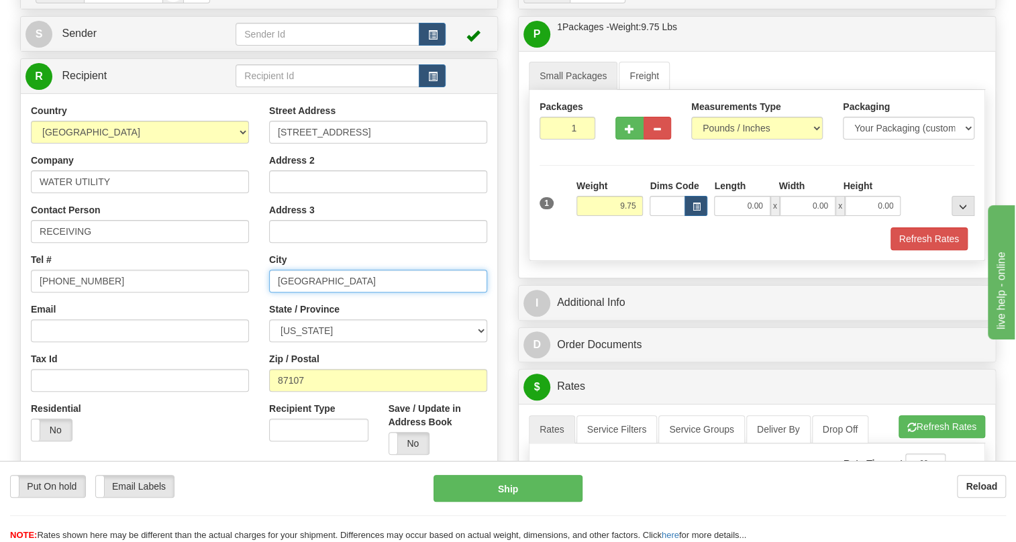
click at [283, 293] on input "Albuquerque" at bounding box center [378, 281] width 218 height 23
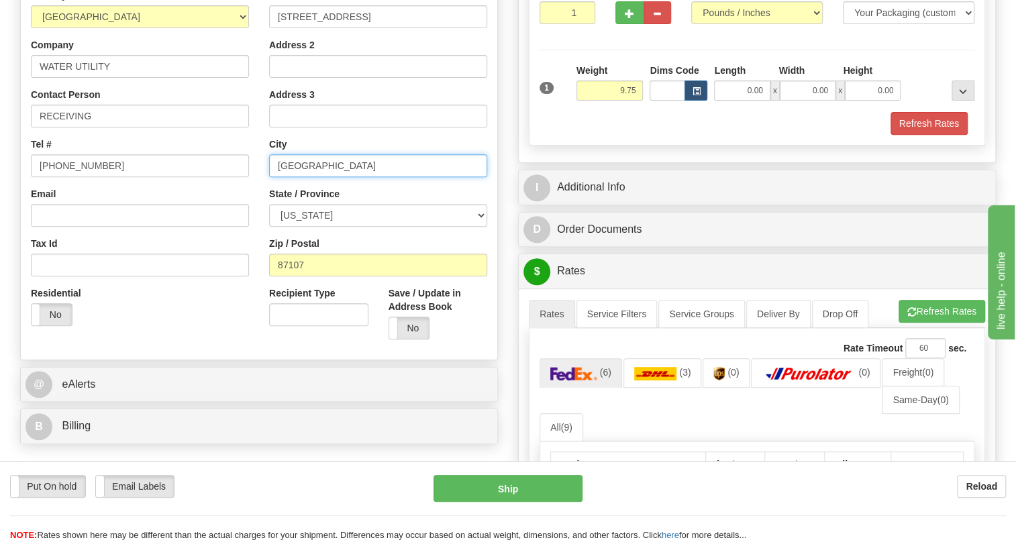
scroll to position [305, 0]
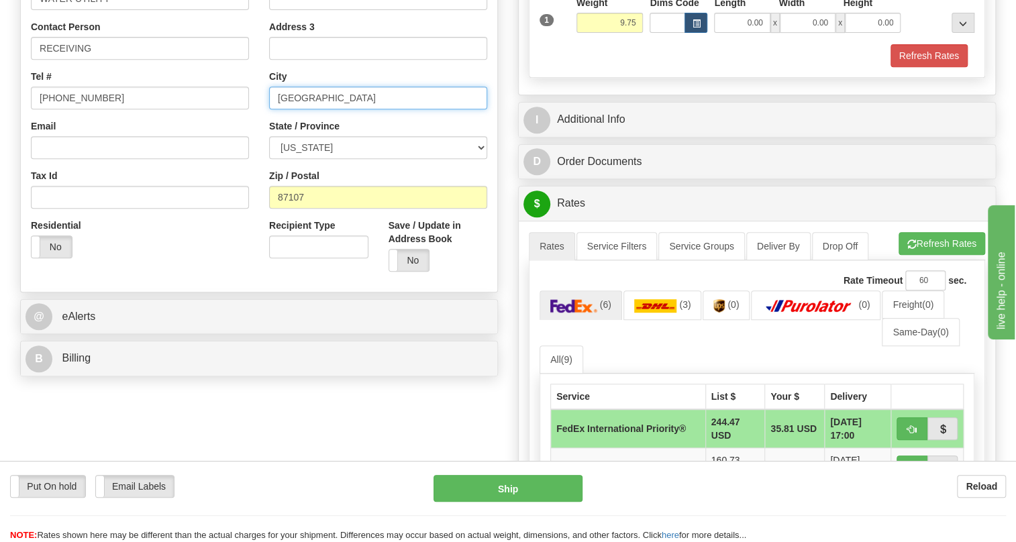
type input "ALBUQUERQUE"
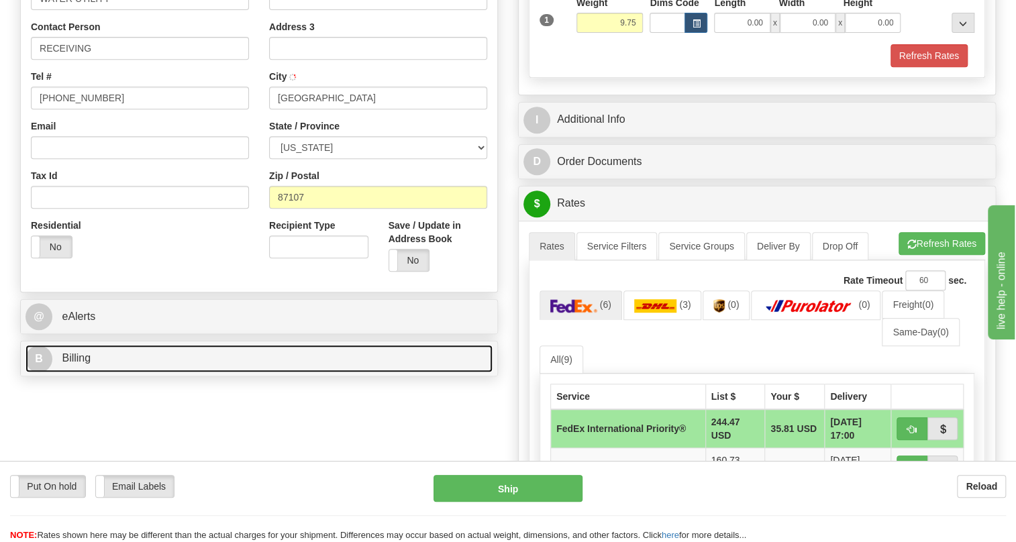
click at [77, 364] on span "Billing" at bounding box center [76, 357] width 29 height 11
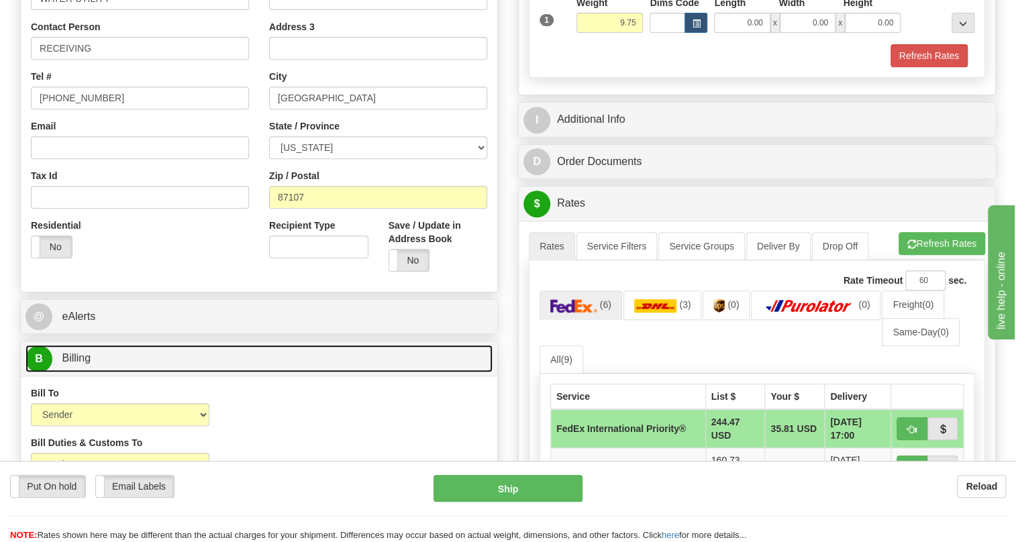
click at [83, 364] on span "Billing" at bounding box center [76, 357] width 29 height 11
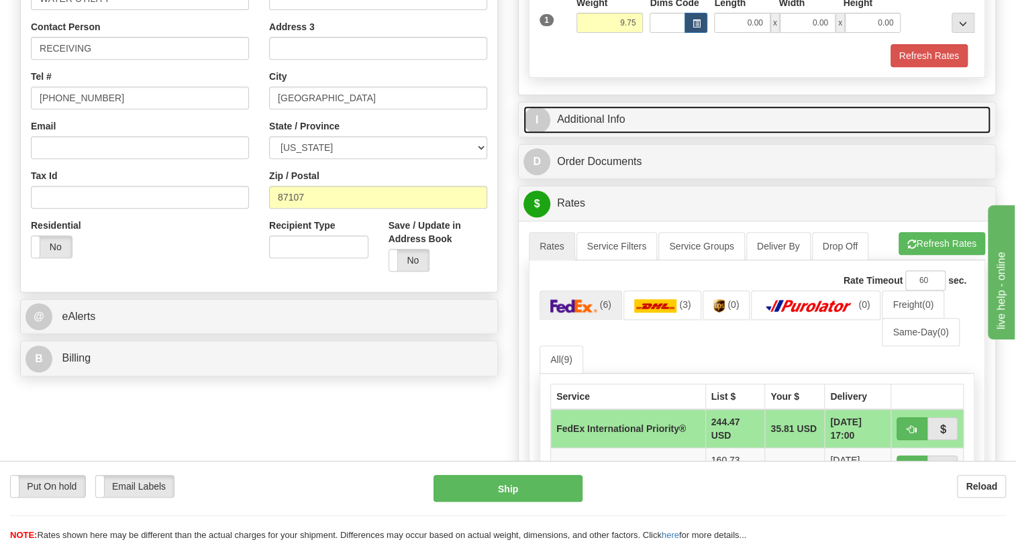
click at [596, 134] on link "I Additional Info" at bounding box center [756, 120] width 467 height 28
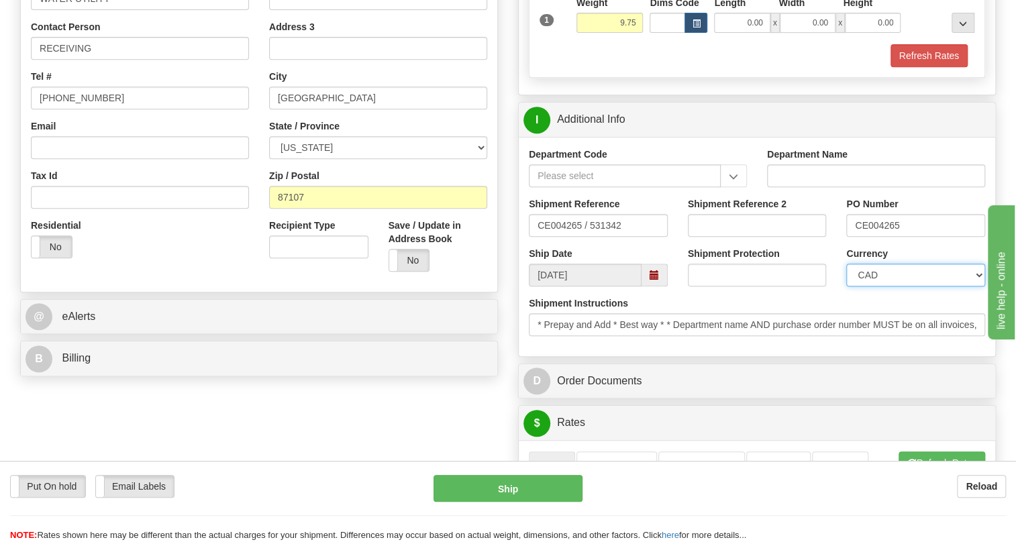
click at [908, 287] on select "CAD USD EUR ZAR RON ANG ARN AUD AUS AWG BBD BFR BGN BHD BMD BND BRC BRL CHP CKZ…" at bounding box center [915, 275] width 139 height 23
select select "1"
click at [846, 287] on select "CAD USD EUR ZAR RON ANG ARN AUD AUS AWG BBD BFR BGN BHD BMD BND BRC BRL CHP CKZ…" at bounding box center [915, 275] width 139 height 23
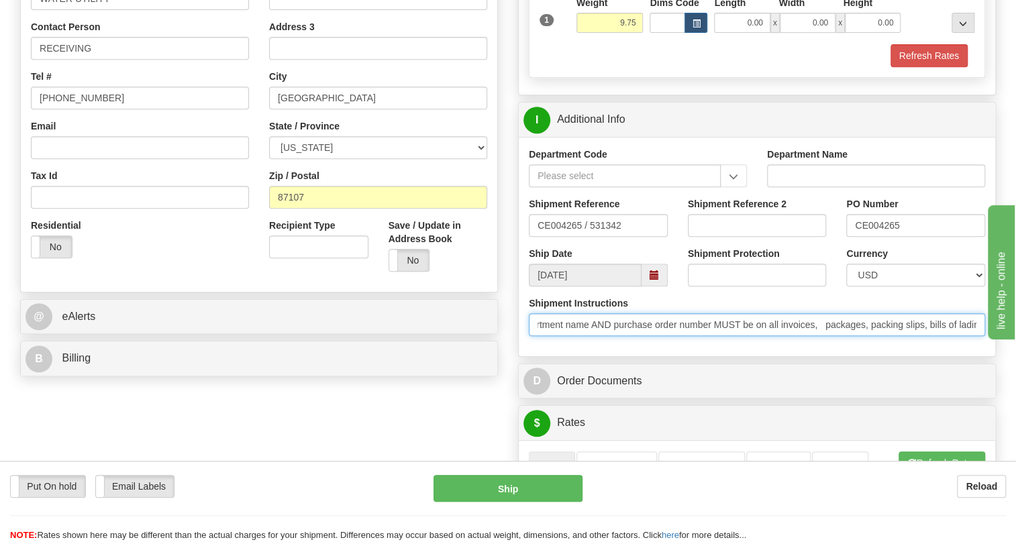
scroll to position [0, 187]
drag, startPoint x: 714, startPoint y: 354, endPoint x: 989, endPoint y: 361, distance: 275.2
click at [989, 346] on div "Shipment Instructions * Prepay and Add * Best way * * Department name AND purch…" at bounding box center [757, 322] width 476 height 50
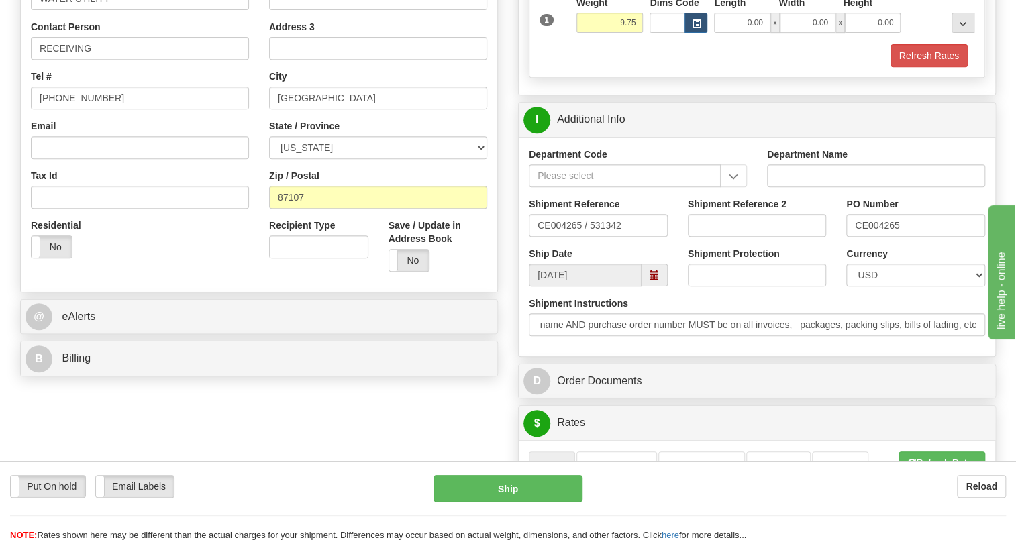
scroll to position [0, 0]
click at [879, 356] on div "Department Code Department Name Shipment Reference CE004265 / 531342 Shipment R…" at bounding box center [757, 246] width 476 height 219
drag, startPoint x: 899, startPoint y: 253, endPoint x: 854, endPoint y: 262, distance: 45.9
click at [854, 237] on input "CE004265" at bounding box center [915, 225] width 139 height 23
click at [140, 60] on input "RECEIVING" at bounding box center [140, 48] width 218 height 23
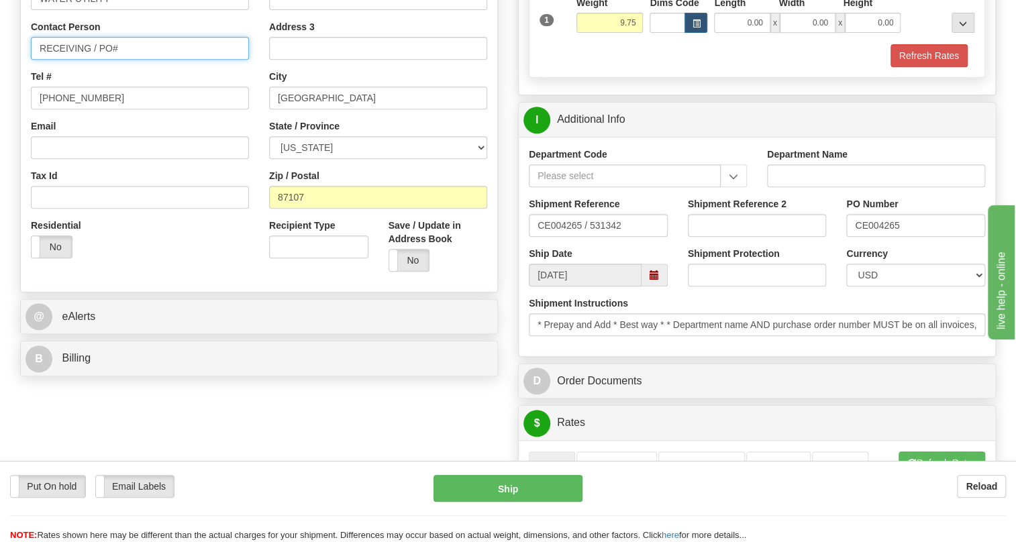
paste input "CE004265"
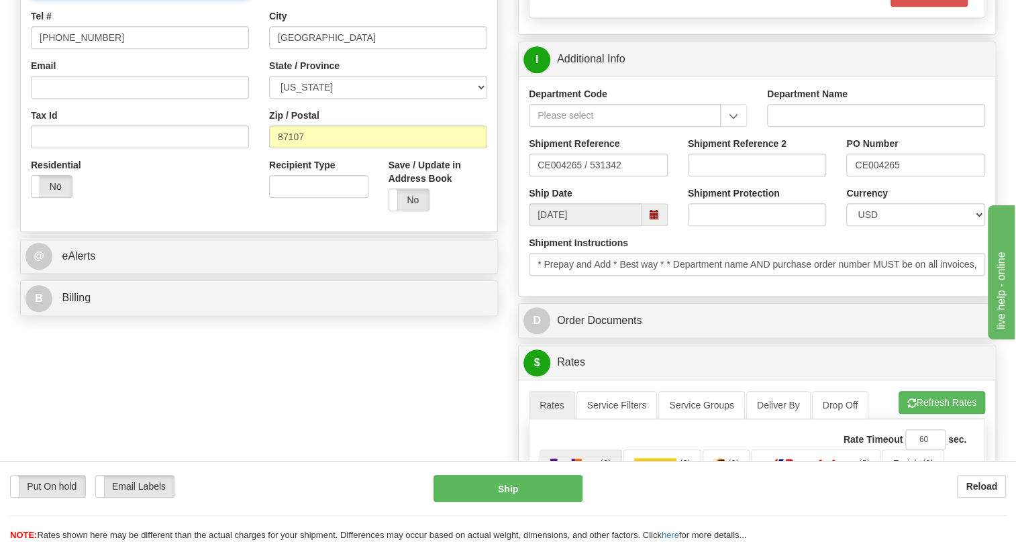
scroll to position [366, 0]
type input "RECEIVING / PO# CE004265"
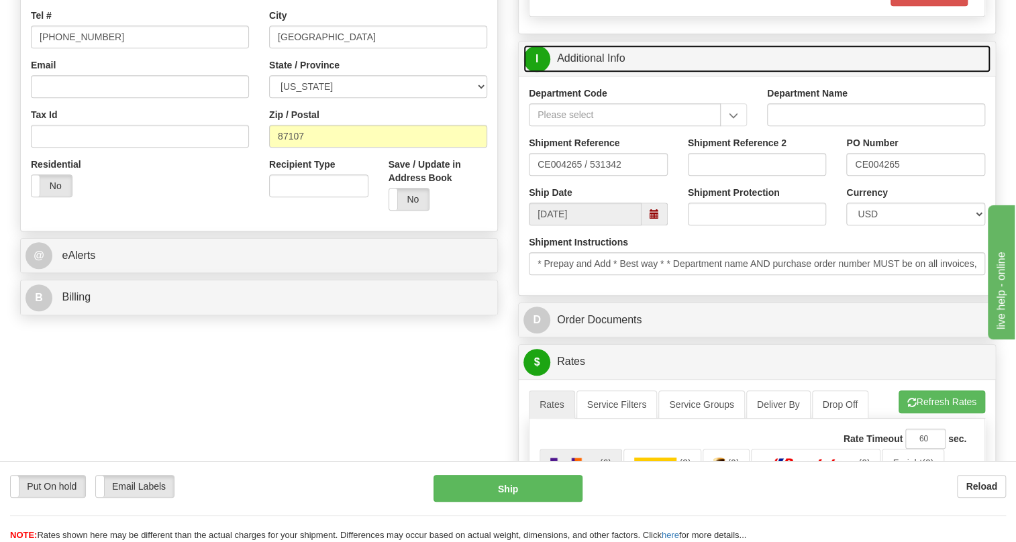
click at [601, 72] on link "I Additional Info" at bounding box center [756, 59] width 467 height 28
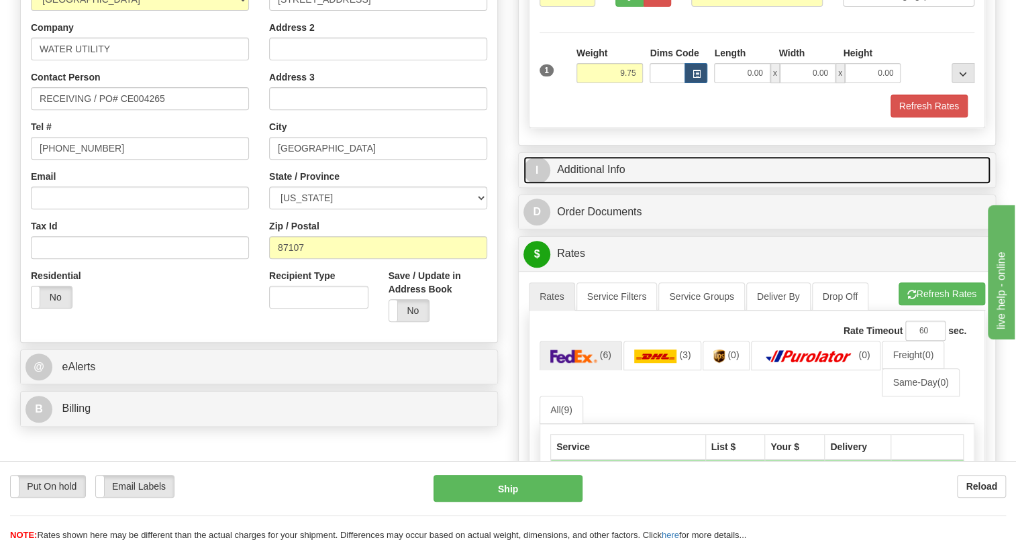
scroll to position [244, 0]
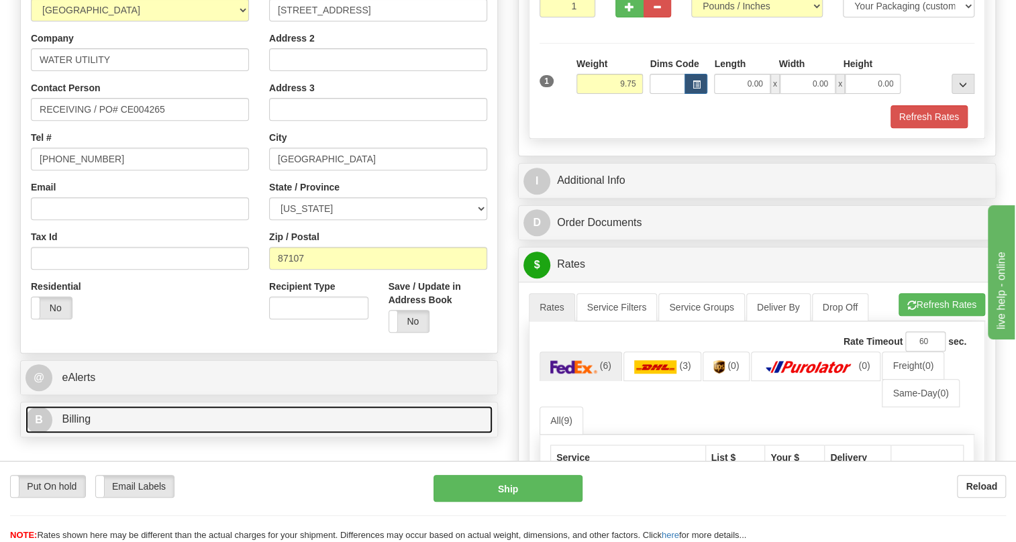
drag, startPoint x: 75, startPoint y: 450, endPoint x: 167, endPoint y: 388, distance: 111.1
click at [75, 425] on span "Billing" at bounding box center [76, 418] width 29 height 11
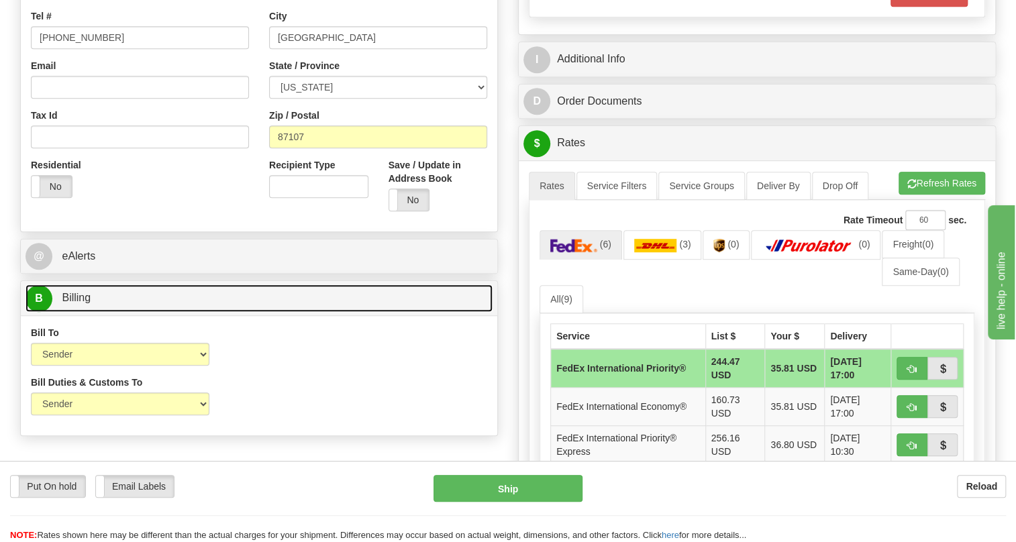
scroll to position [366, 0]
click at [78, 303] on span "Billing" at bounding box center [76, 296] width 29 height 11
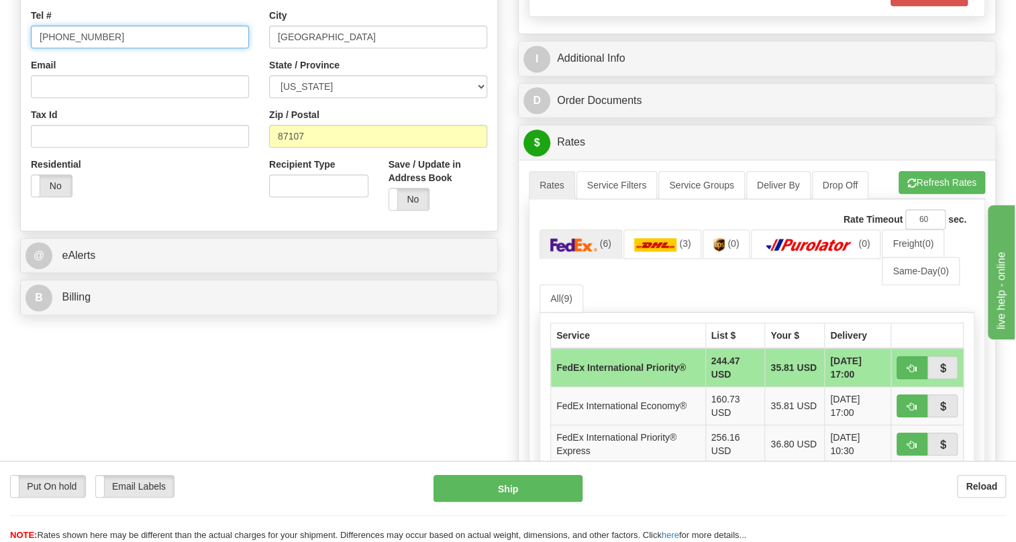
click at [76, 48] on input "(779)7960565" at bounding box center [140, 36] width 218 height 23
type input "111-111-1111"
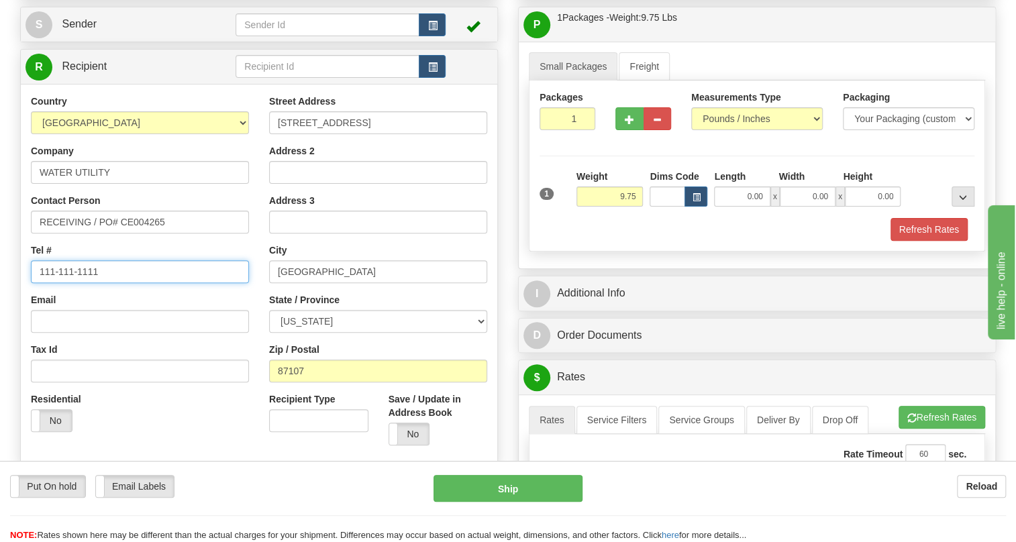
scroll to position [121, 0]
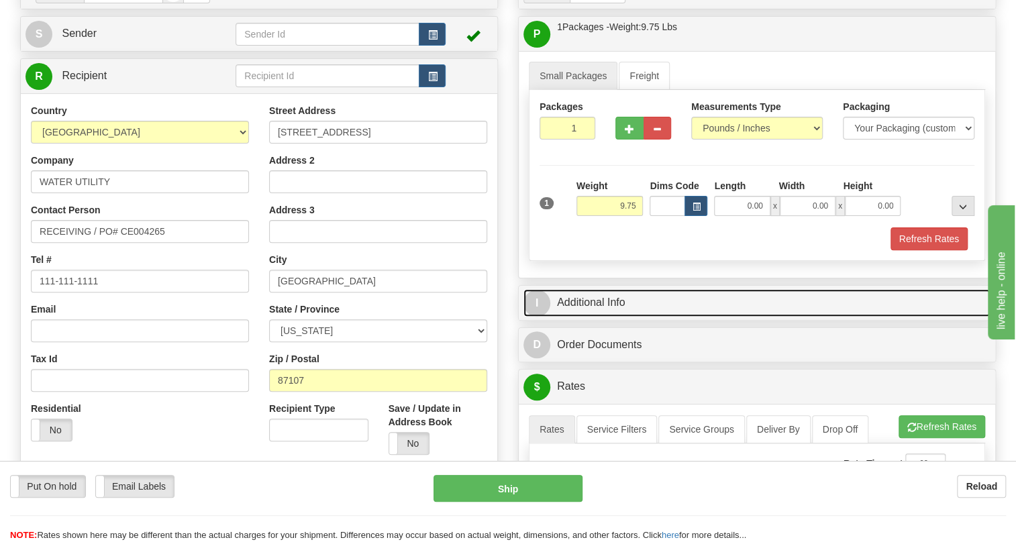
click at [596, 317] on link "I Additional Info" at bounding box center [756, 303] width 467 height 28
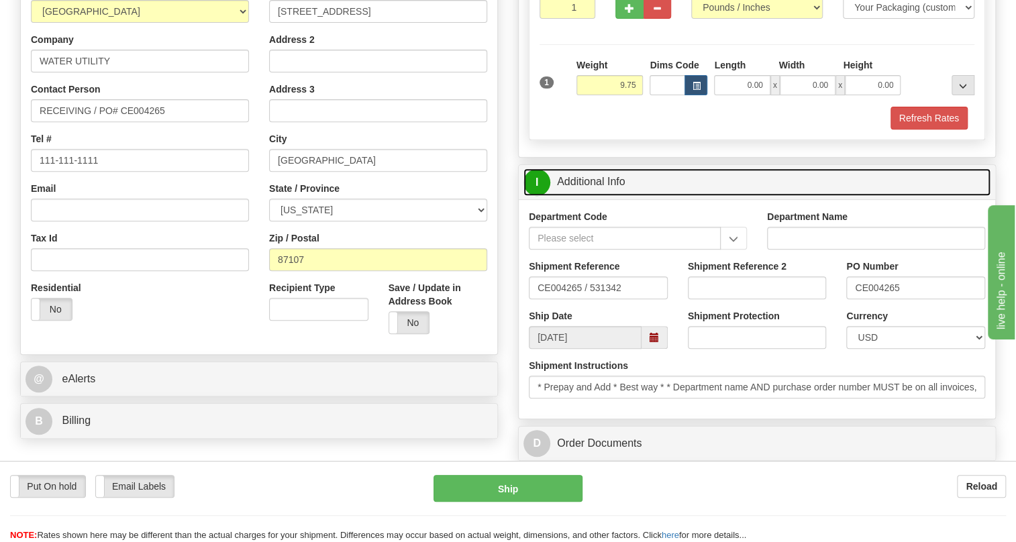
scroll to position [244, 0]
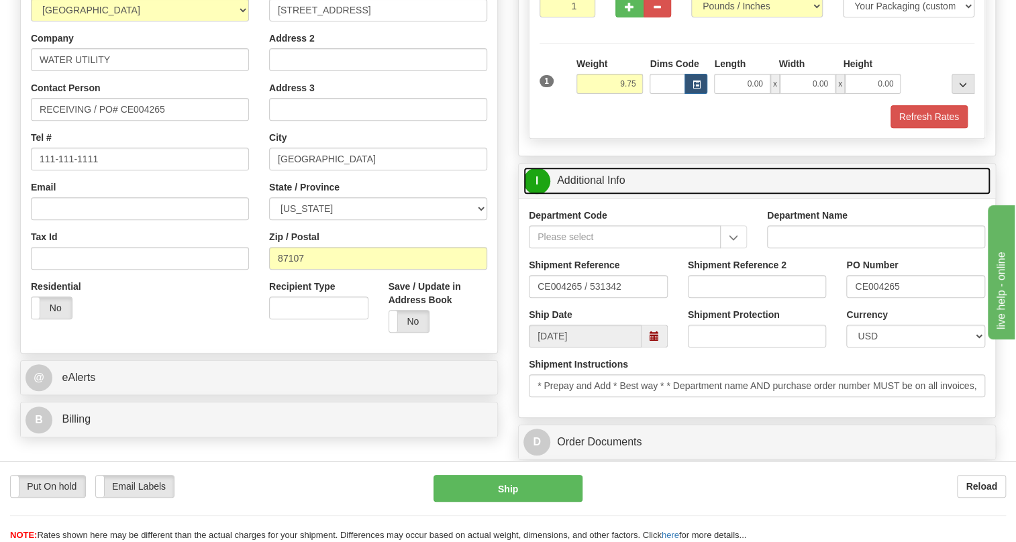
click at [586, 195] on link "I Additional Info" at bounding box center [756, 181] width 467 height 28
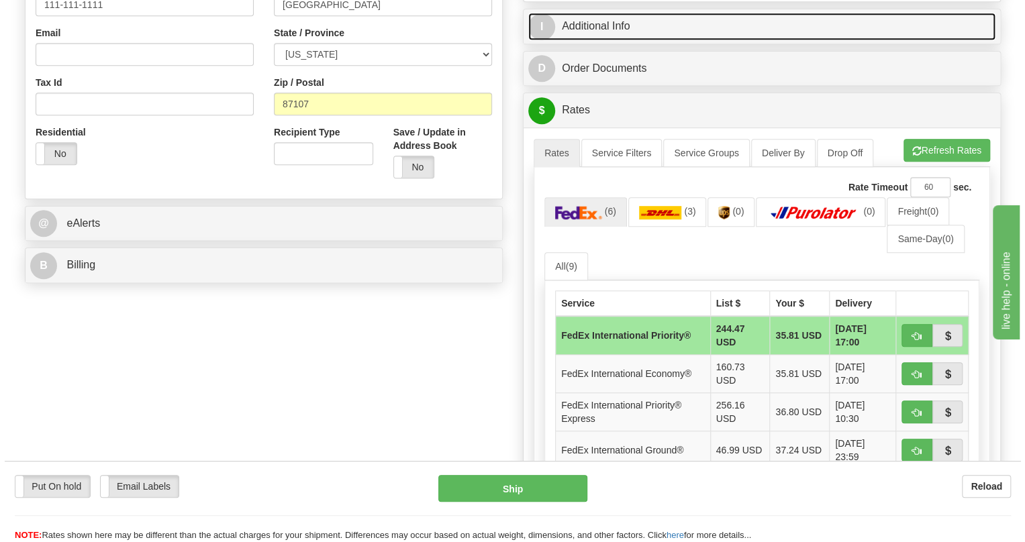
scroll to position [427, 0]
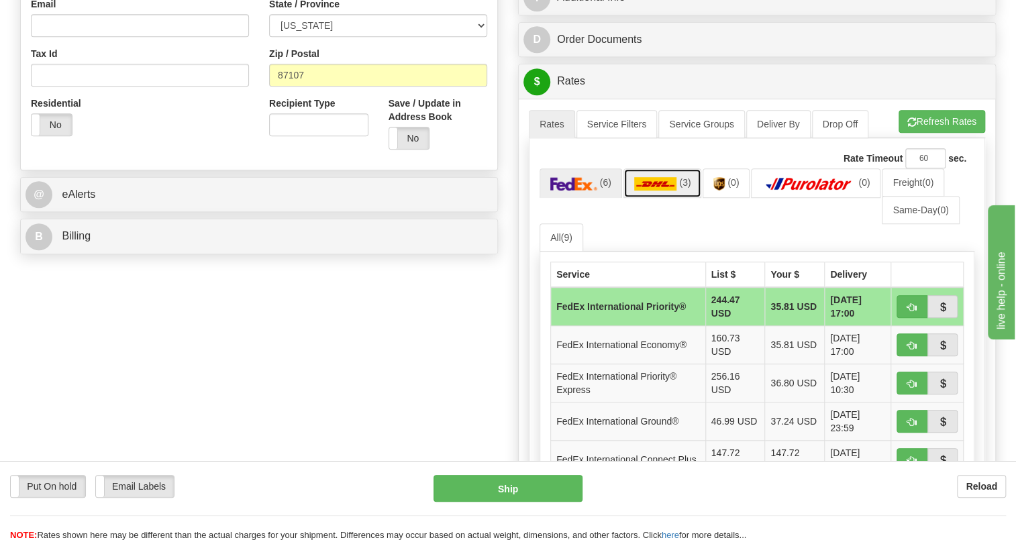
click at [652, 191] on img at bounding box center [655, 183] width 43 height 13
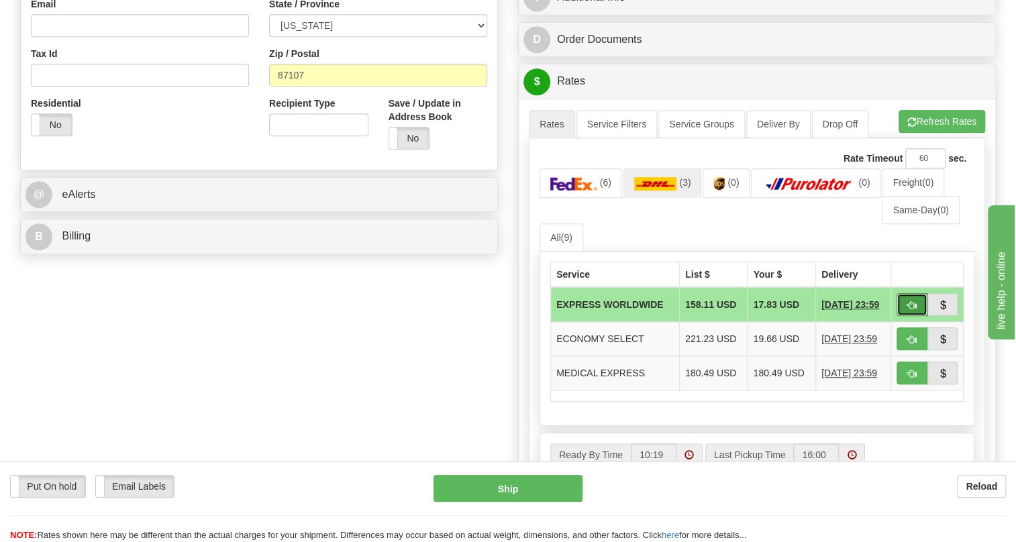
click at [915, 310] on span "button" at bounding box center [911, 305] width 9 height 9
type input "P"
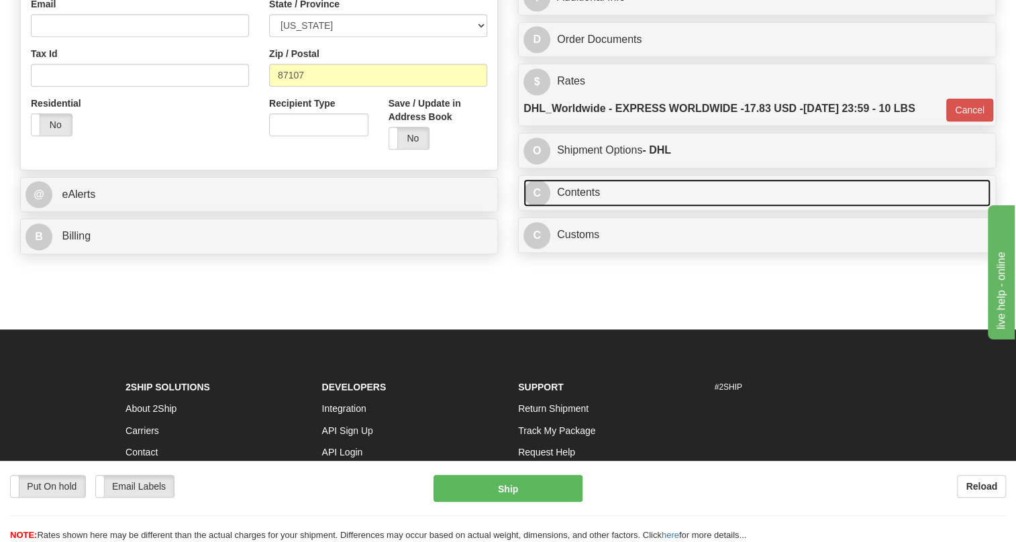
click at [578, 207] on link "C Contents" at bounding box center [756, 193] width 467 height 28
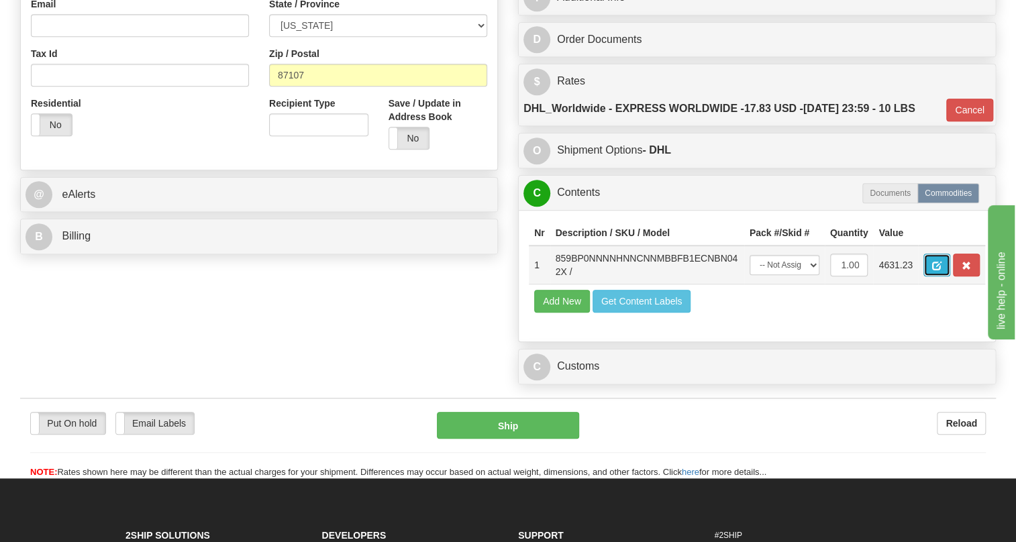
click at [937, 270] on span "button" at bounding box center [936, 266] width 9 height 9
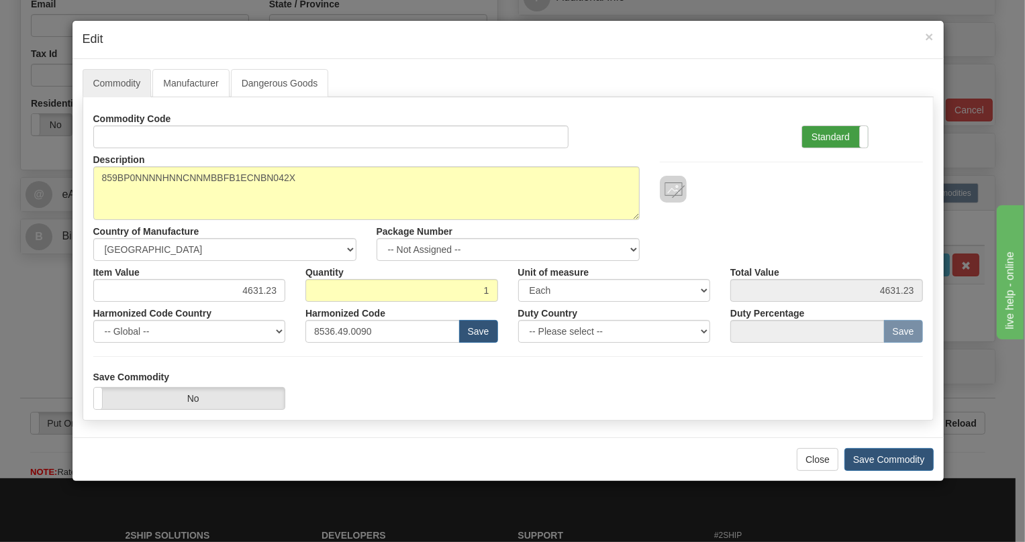
click at [828, 134] on label "Standard" at bounding box center [835, 136] width 66 height 21
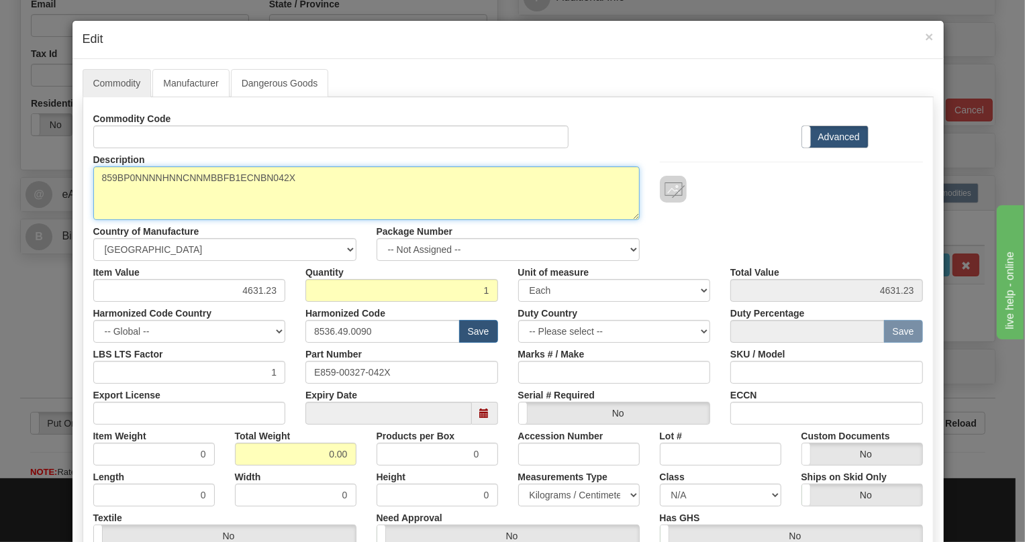
click at [201, 178] on textarea "859BP0NNNNHNNCNNMBBFB1ECNBN042X" at bounding box center [366, 193] width 546 height 54
paste textarea "MULTILIN-8 SERIES-859"
paste textarea "E859-00327-042X"
type textarea "MULTILIN-8 SERIES-859 P/N E859-00327-042X"
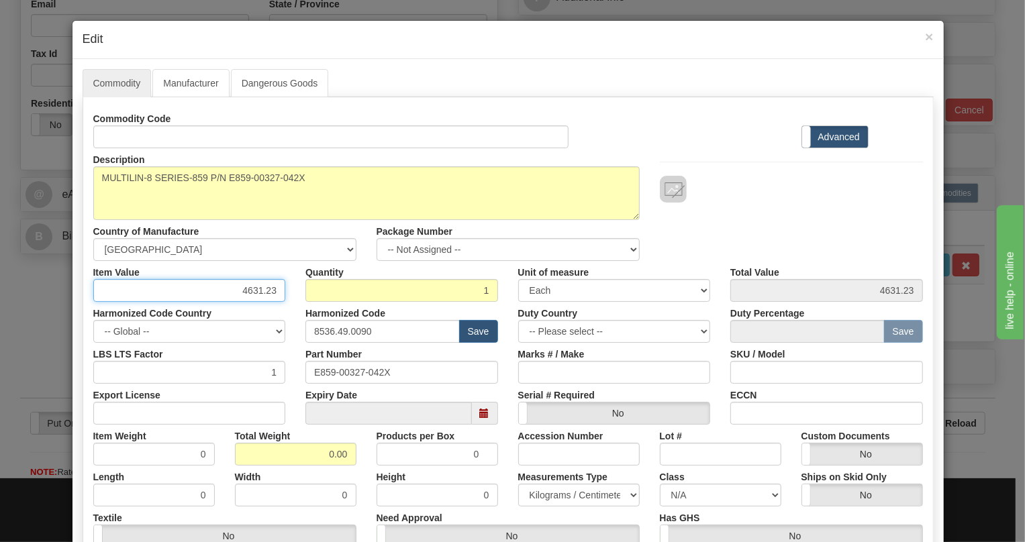
click at [252, 291] on input "4631.23" at bounding box center [189, 290] width 193 height 23
type input "3456.25"
click at [350, 332] on input "8536.49.0090" at bounding box center [382, 331] width 154 height 23
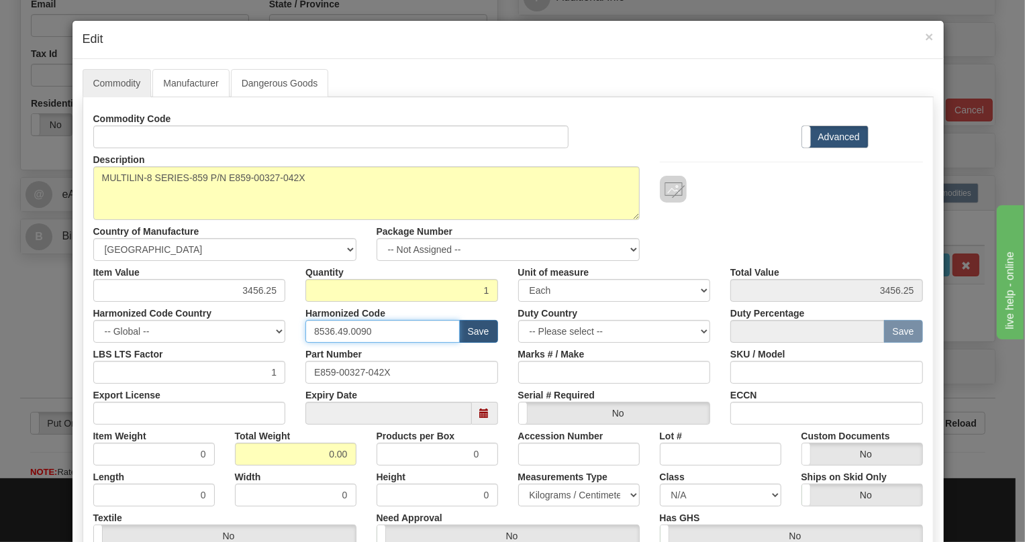
click at [350, 332] on input "8536.49.0090" at bounding box center [382, 331] width 154 height 23
paste input "7.10.916"
type input "8537.10.9160"
click at [301, 446] on input "0.00" at bounding box center [295, 454] width 121 height 23
type input "1.00"
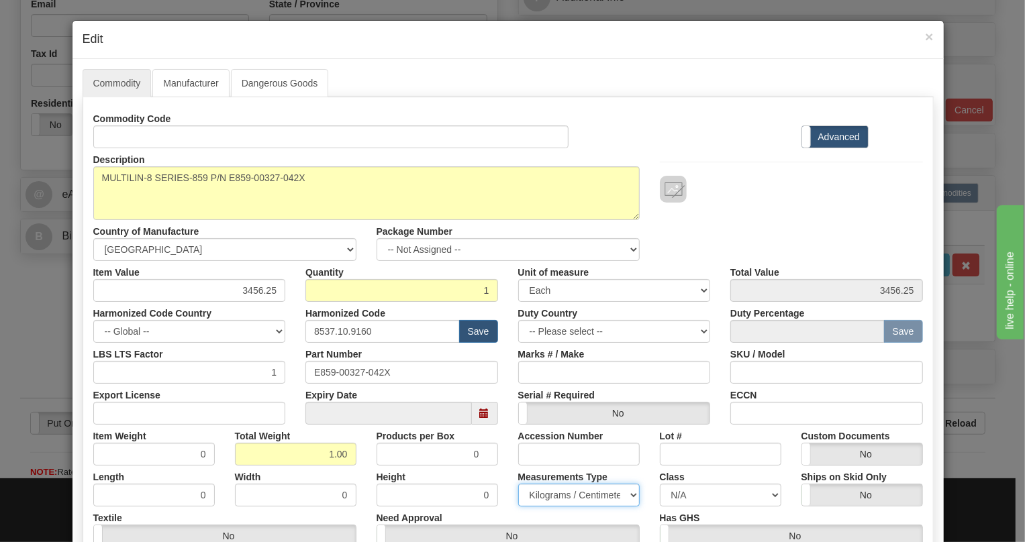
type input "1.0000"
click at [556, 497] on select "Pounds / Inches Kilograms / Centimeters" at bounding box center [578, 495] width 121 height 23
select select "0"
click at [518, 484] on select "Pounds / Inches Kilograms / Centimeters" at bounding box center [578, 495] width 121 height 23
click at [508, 469] on div "Measurements Type Pounds / Inches Kilograms / Centimeters" at bounding box center [579, 486] width 142 height 41
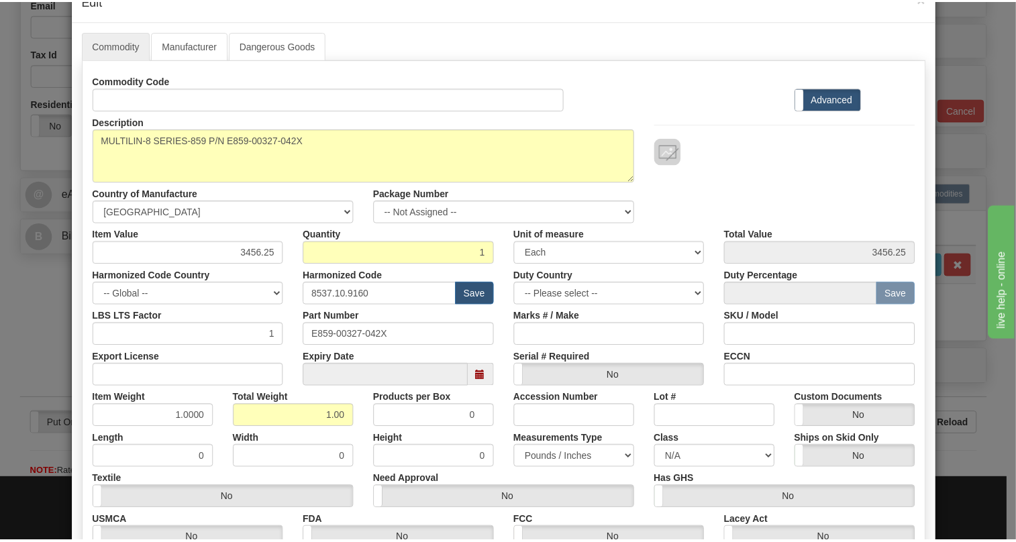
scroll to position [204, 0]
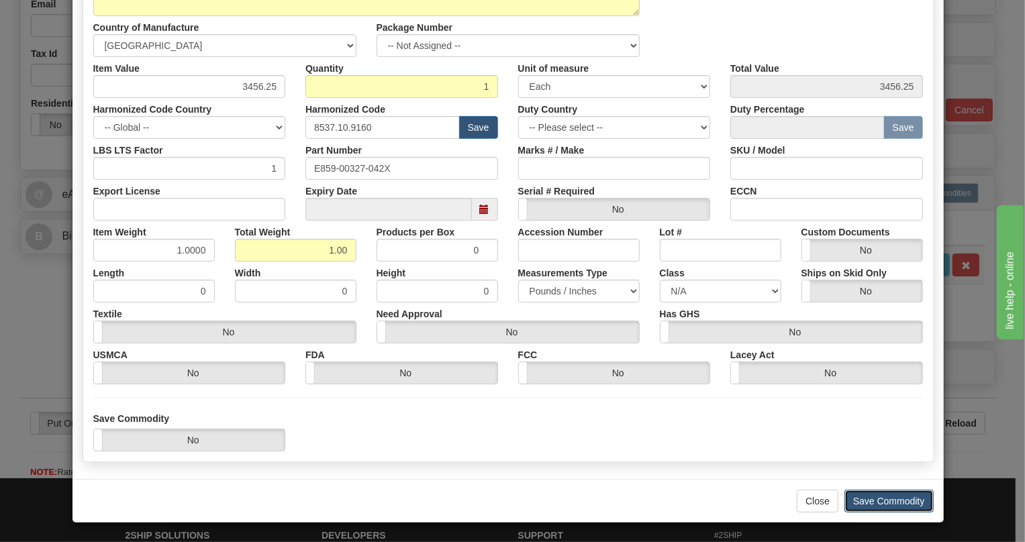
click at [890, 503] on button "Save Commodity" at bounding box center [888, 501] width 89 height 23
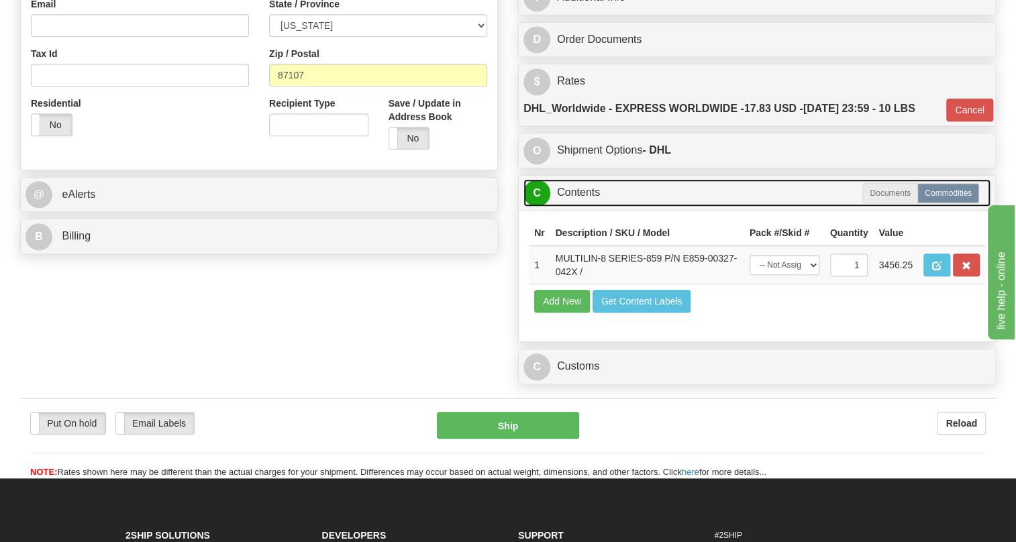
click at [584, 207] on link "C Contents" at bounding box center [756, 193] width 467 height 28
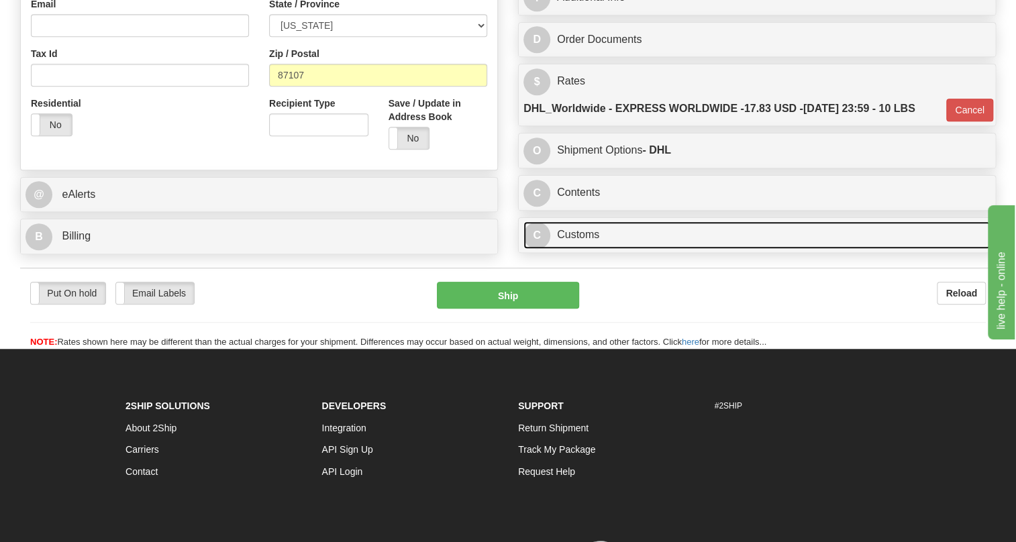
click at [568, 249] on link "C Customs" at bounding box center [756, 235] width 467 height 28
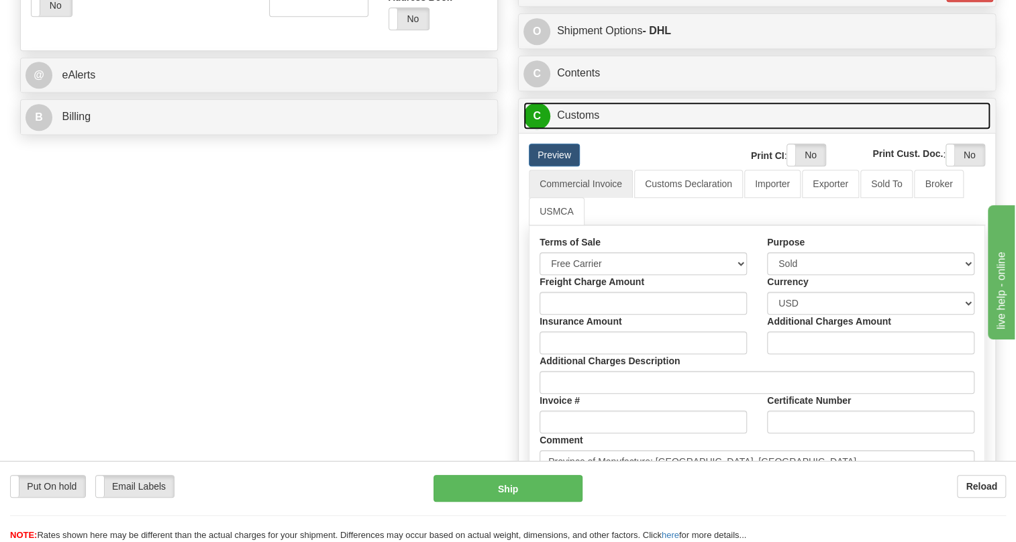
scroll to position [549, 0]
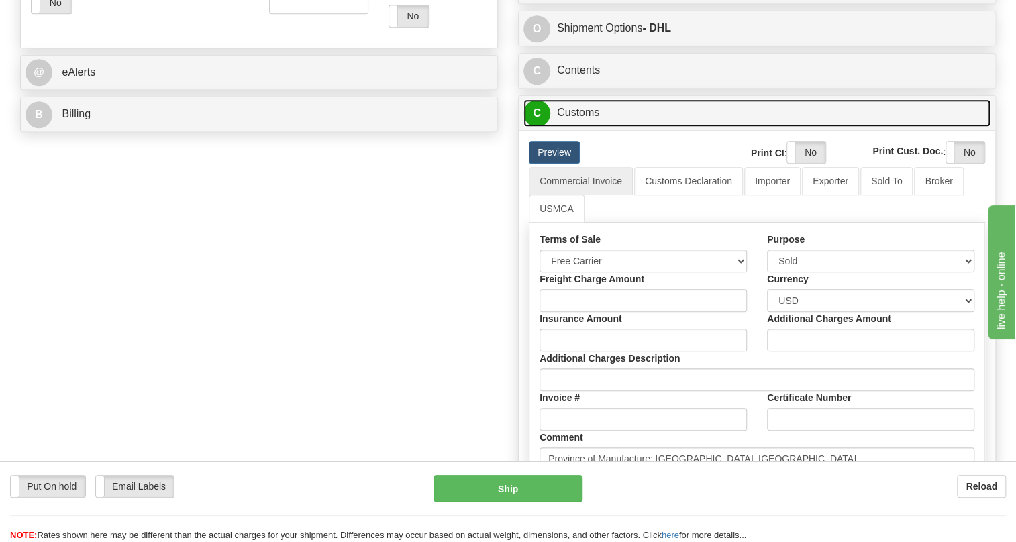
click at [584, 127] on link "C Customs" at bounding box center [756, 113] width 467 height 28
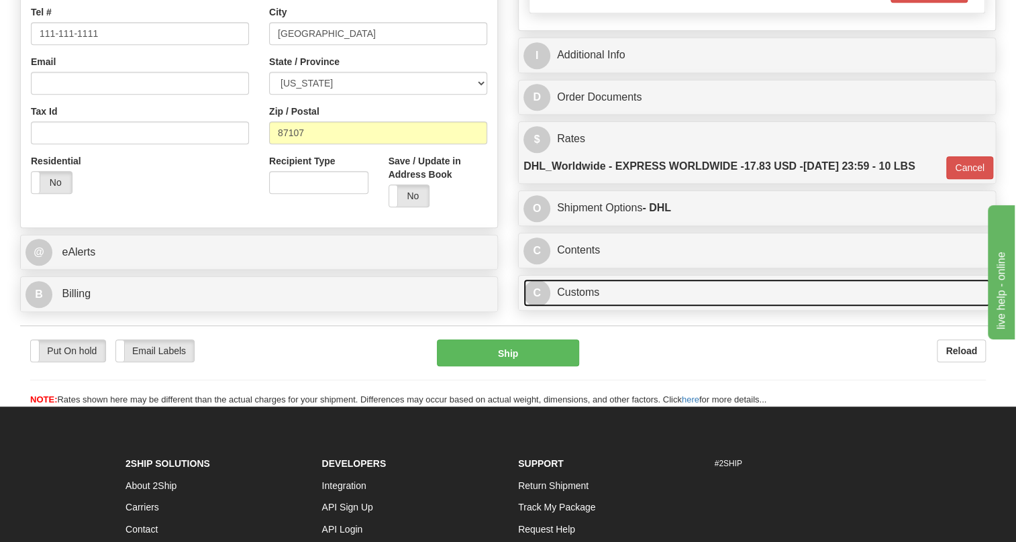
scroll to position [358, 0]
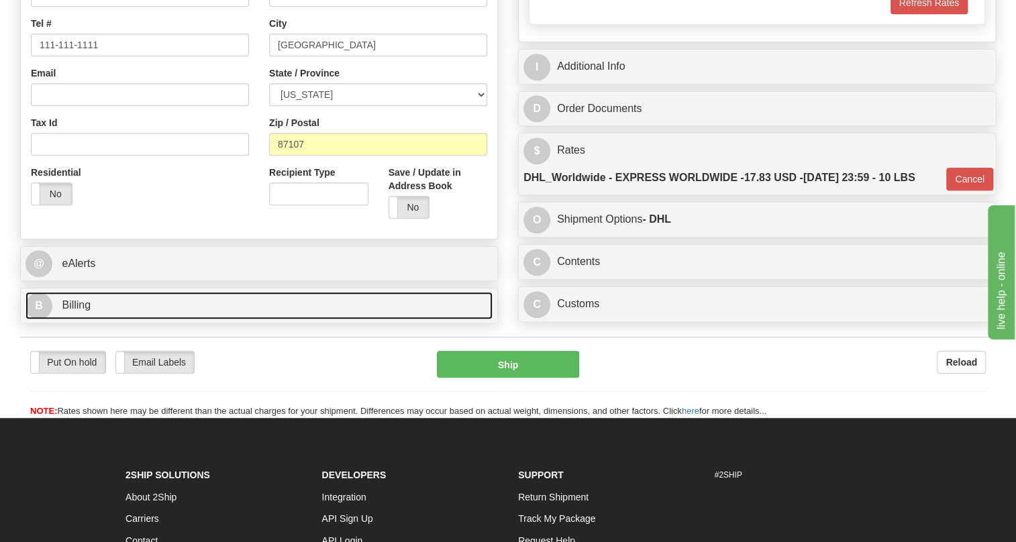
click at [83, 311] on span "Billing" at bounding box center [76, 304] width 29 height 11
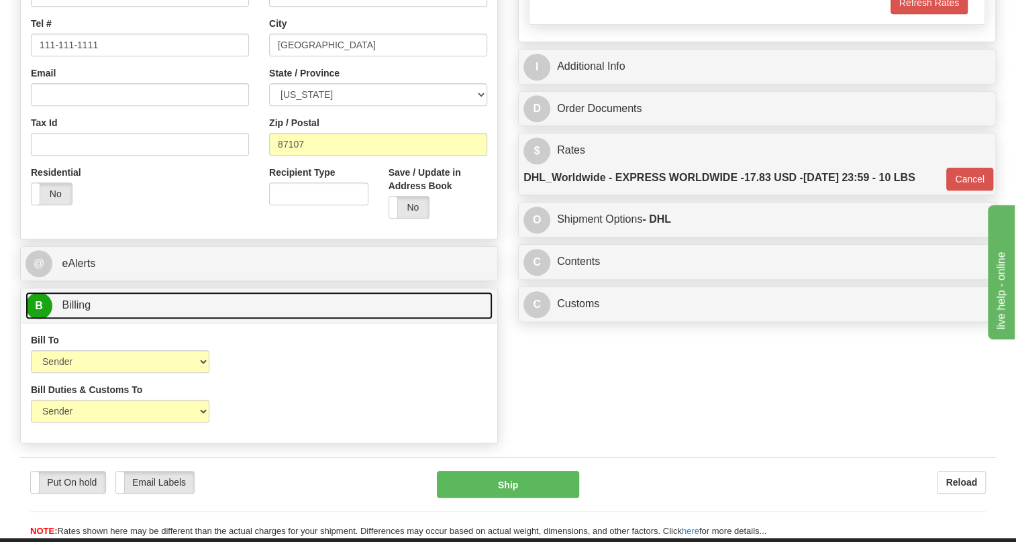
click at [68, 311] on span "Billing" at bounding box center [76, 304] width 29 height 11
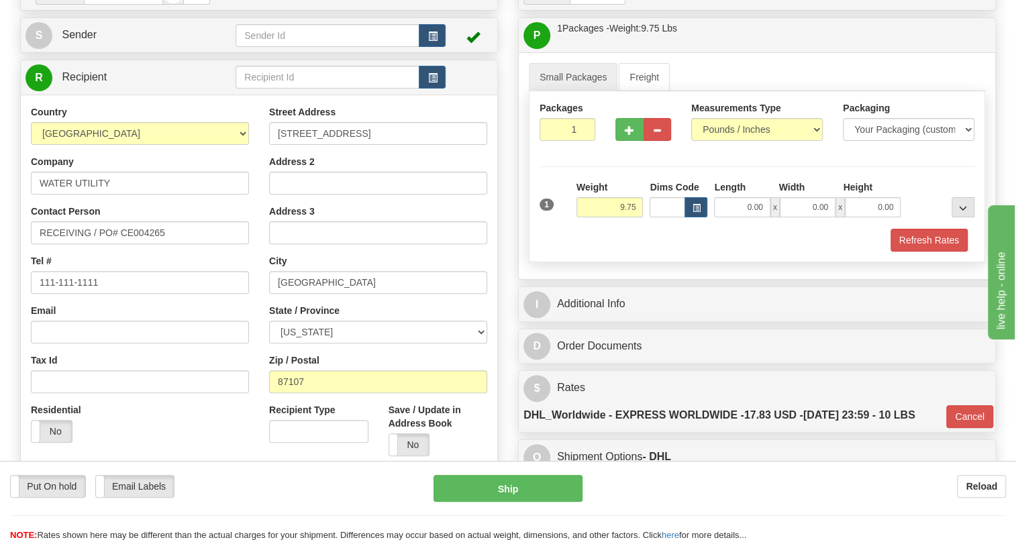
scroll to position [114, 0]
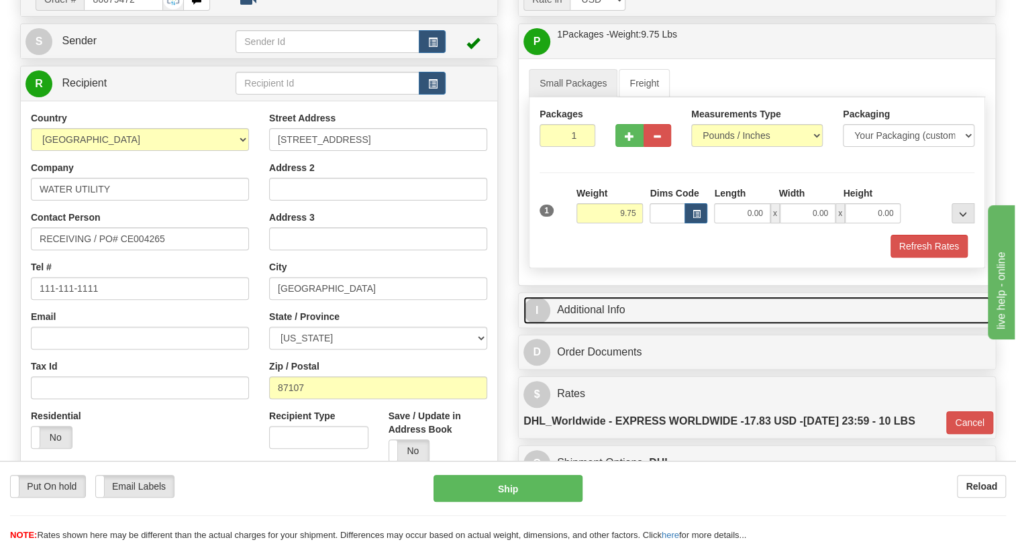
click at [605, 324] on link "I Additional Info" at bounding box center [756, 311] width 467 height 28
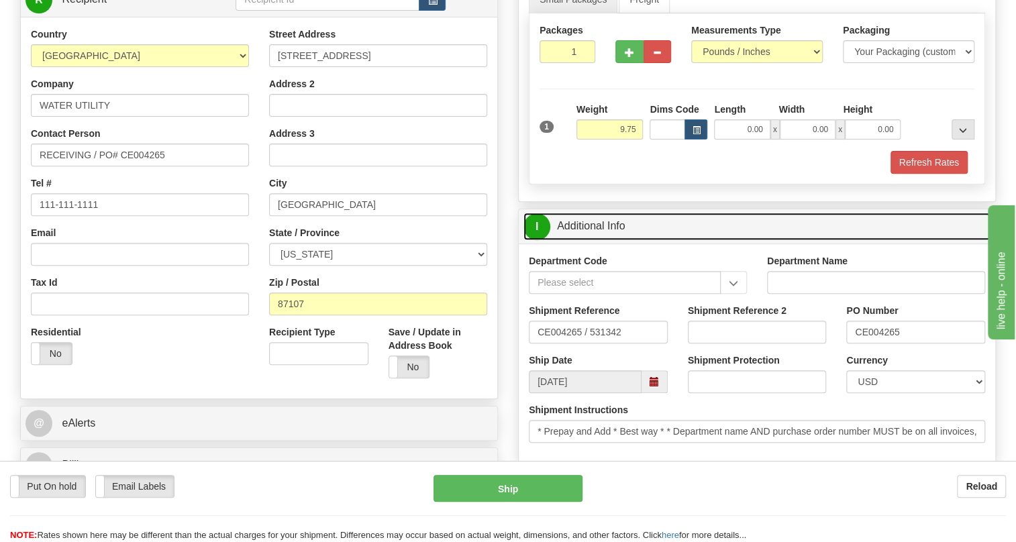
scroll to position [236, 0]
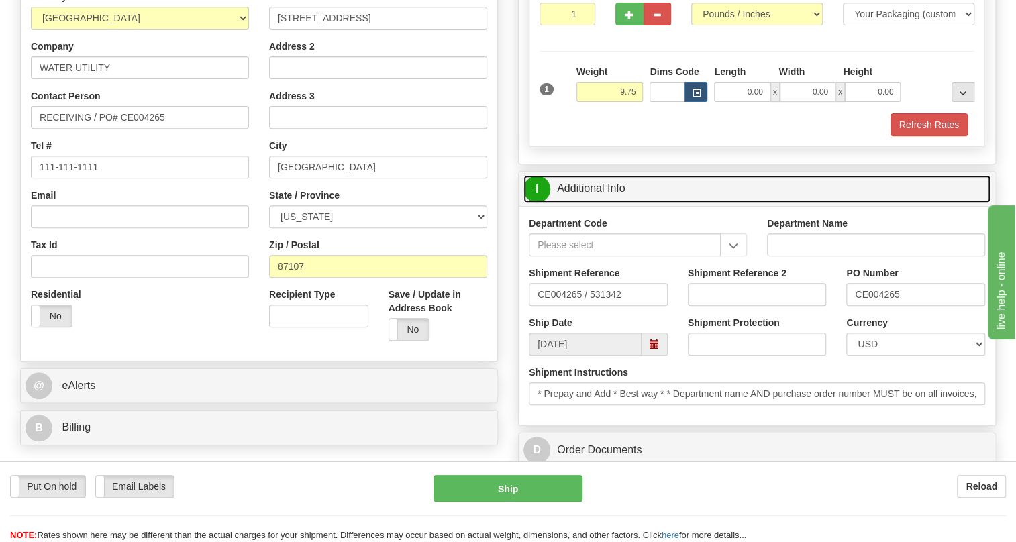
click at [590, 203] on link "I Additional Info" at bounding box center [756, 189] width 467 height 28
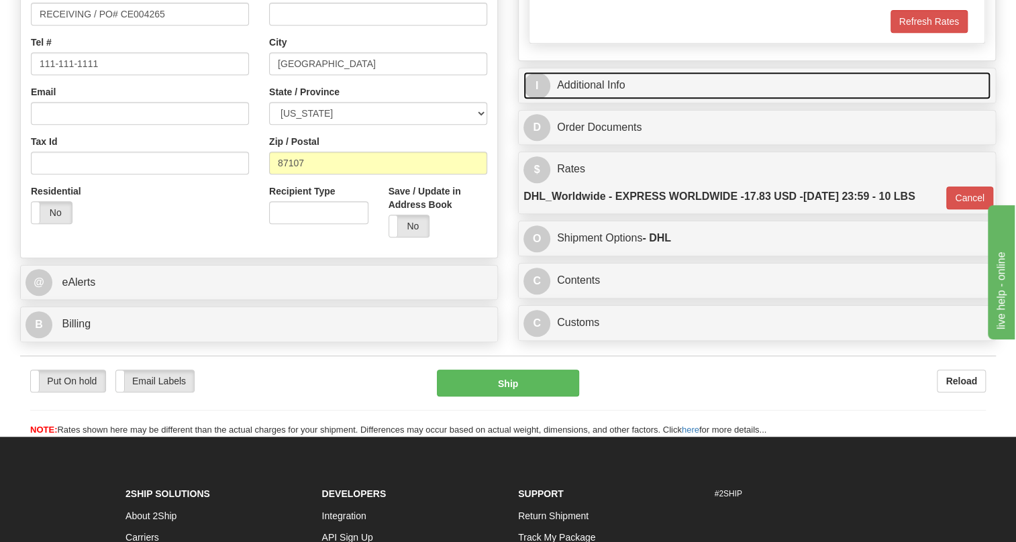
scroll to position [358, 0]
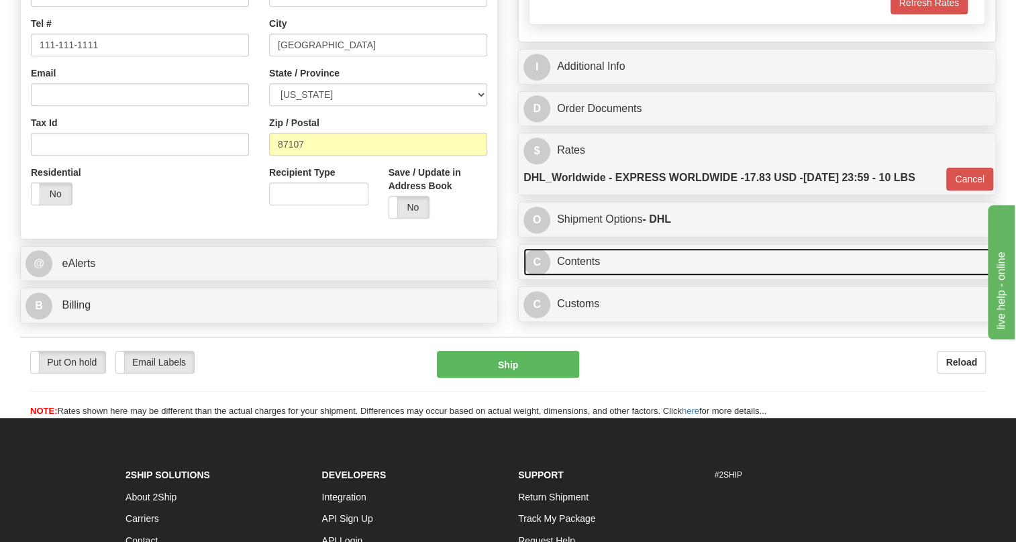
click at [586, 276] on link "C Contents" at bounding box center [756, 262] width 467 height 28
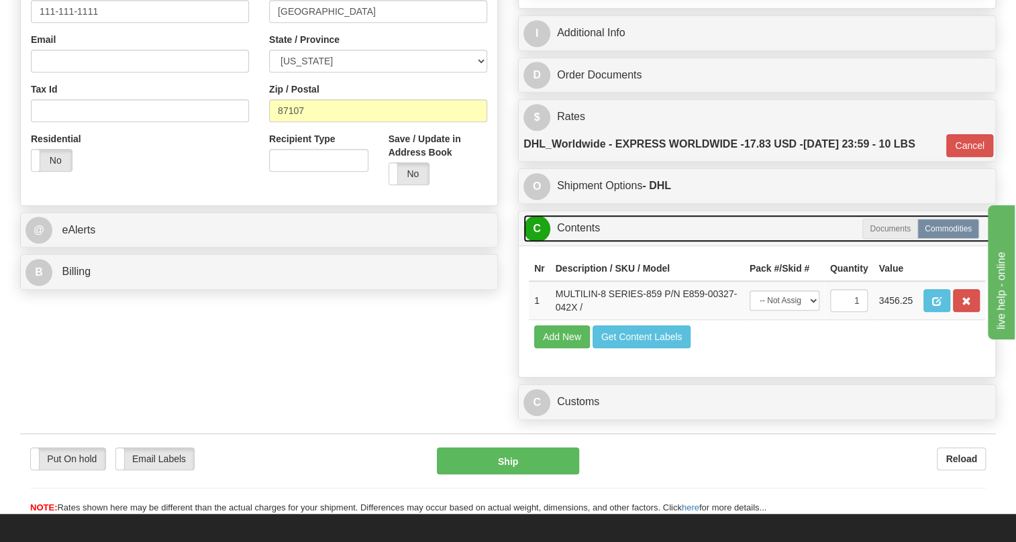
scroll to position [419, 0]
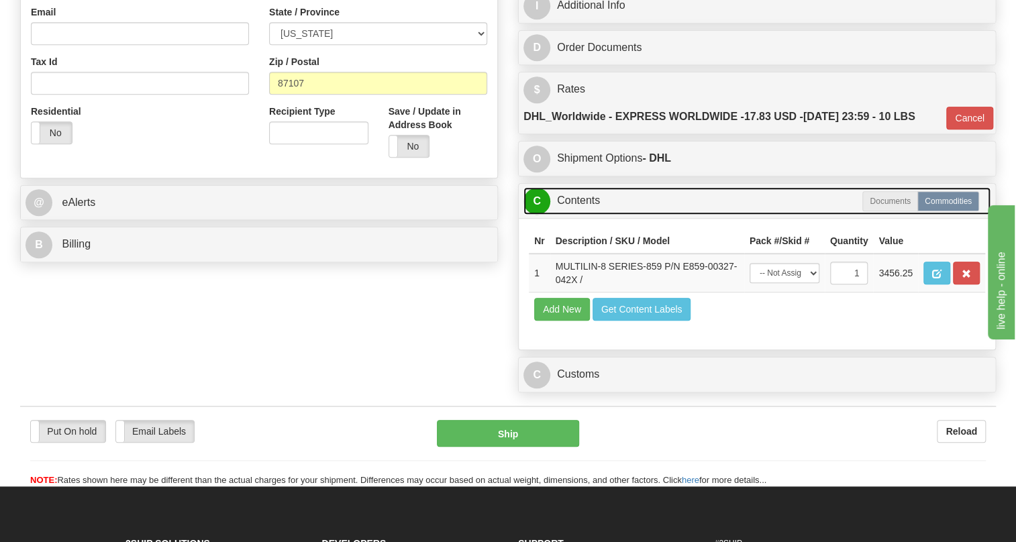
click at [578, 215] on link "C Contents" at bounding box center [756, 201] width 467 height 28
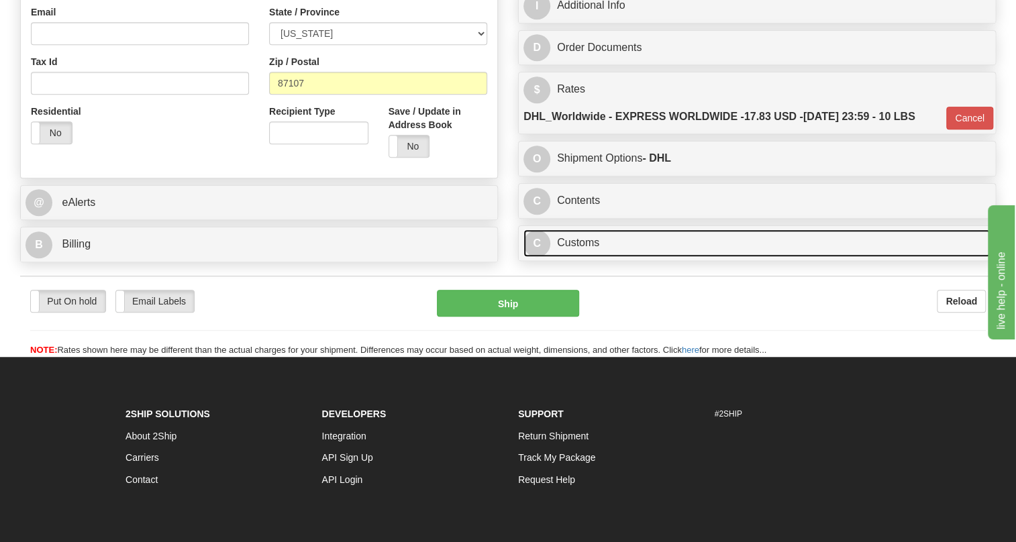
click at [576, 257] on link "C Customs" at bounding box center [756, 243] width 467 height 28
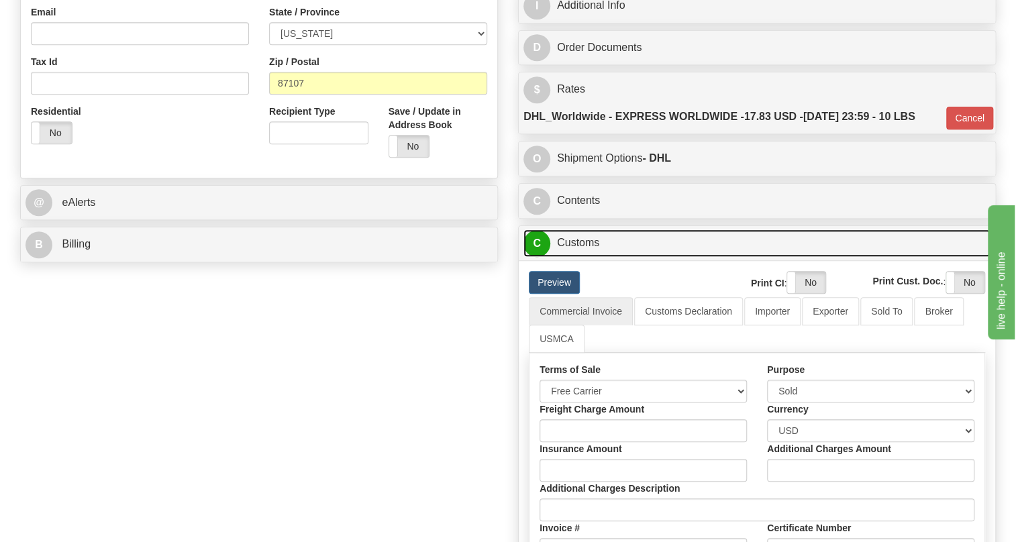
click at [576, 257] on link "C Customs" at bounding box center [756, 243] width 467 height 28
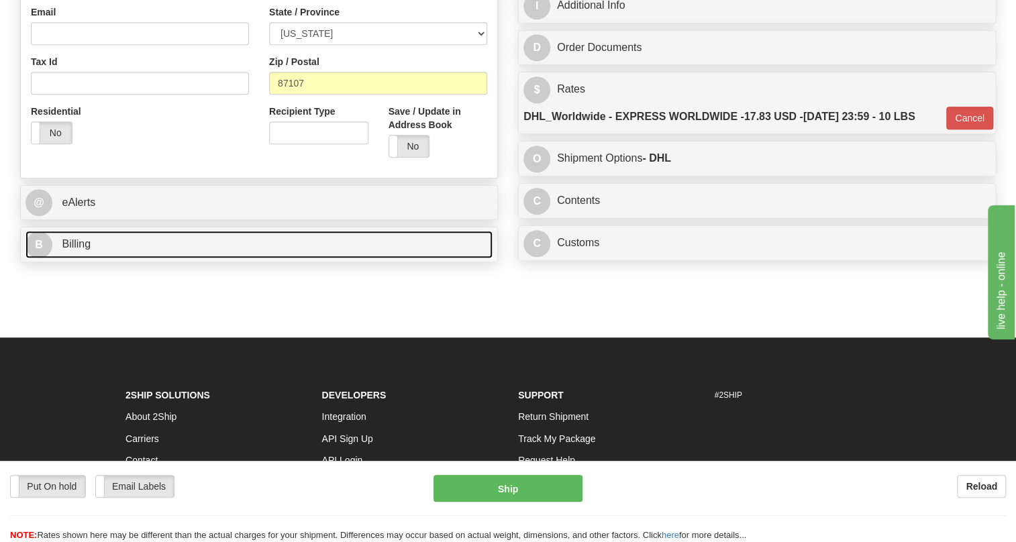
click at [81, 250] on span "Billing" at bounding box center [76, 243] width 29 height 11
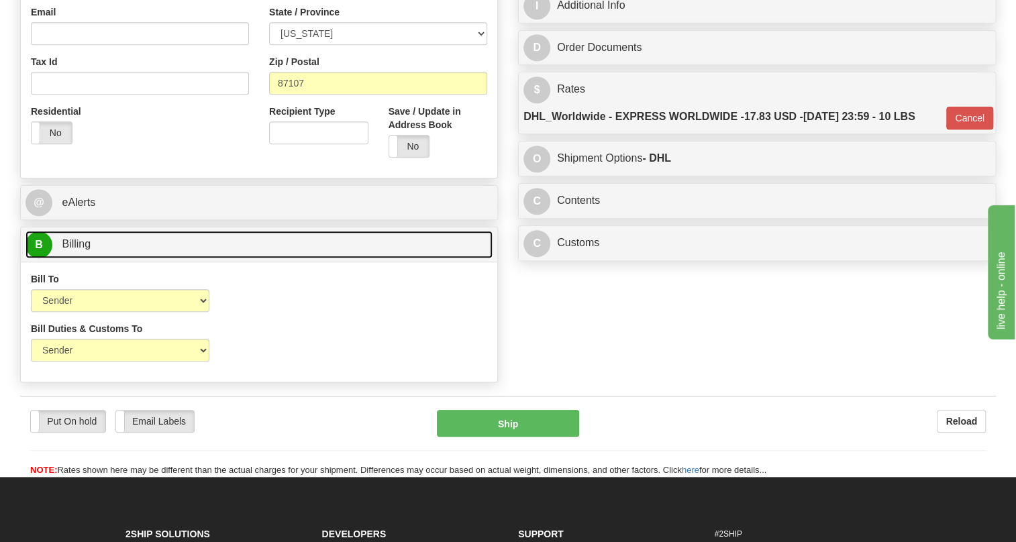
click at [81, 250] on span "Billing" at bounding box center [76, 243] width 29 height 11
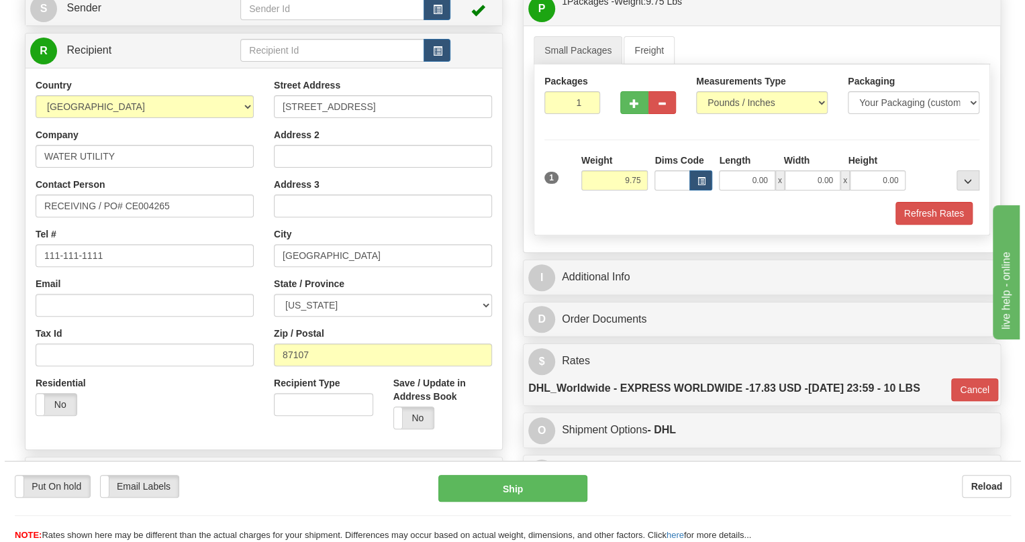
scroll to position [114, 0]
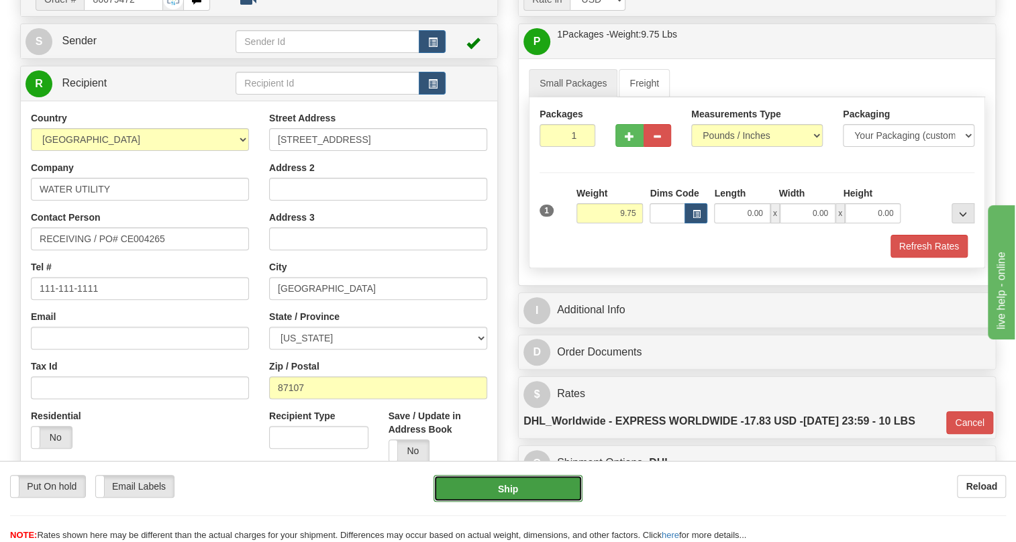
click at [517, 492] on button "Ship" at bounding box center [507, 488] width 149 height 27
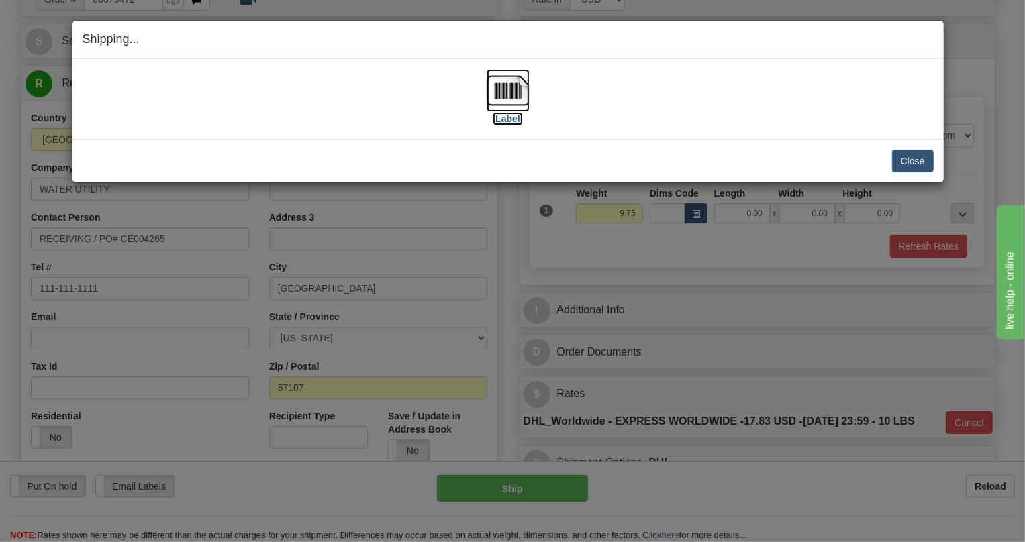
click at [507, 93] on img at bounding box center [507, 90] width 43 height 43
click at [908, 162] on button "Close" at bounding box center [913, 161] width 42 height 23
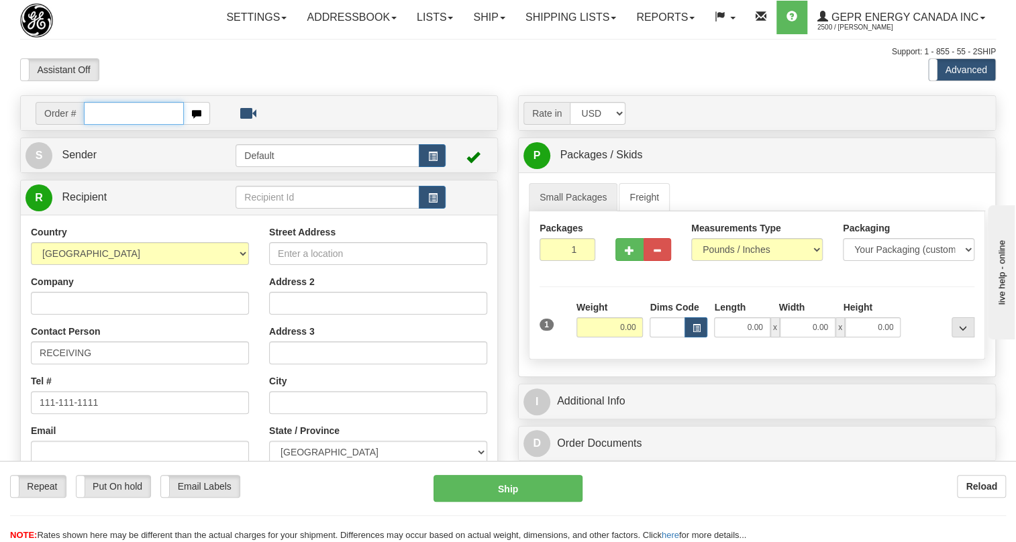
click at [96, 125] on input "text" at bounding box center [134, 113] width 100 height 23
paste input "0086679474"
drag, startPoint x: 104, startPoint y: 138, endPoint x: 93, endPoint y: 148, distance: 14.3
click at [93, 125] on input "0086679474" at bounding box center [134, 113] width 100 height 23
drag, startPoint x: 91, startPoint y: 144, endPoint x: 138, endPoint y: 146, distance: 46.3
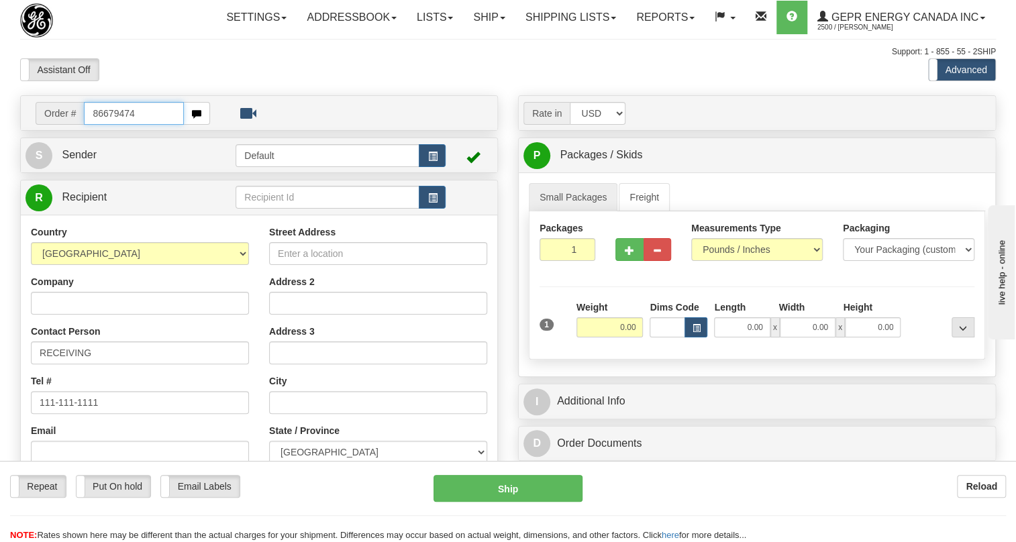
click at [138, 125] on input "86679474" at bounding box center [134, 113] width 100 height 23
type input "86679474"
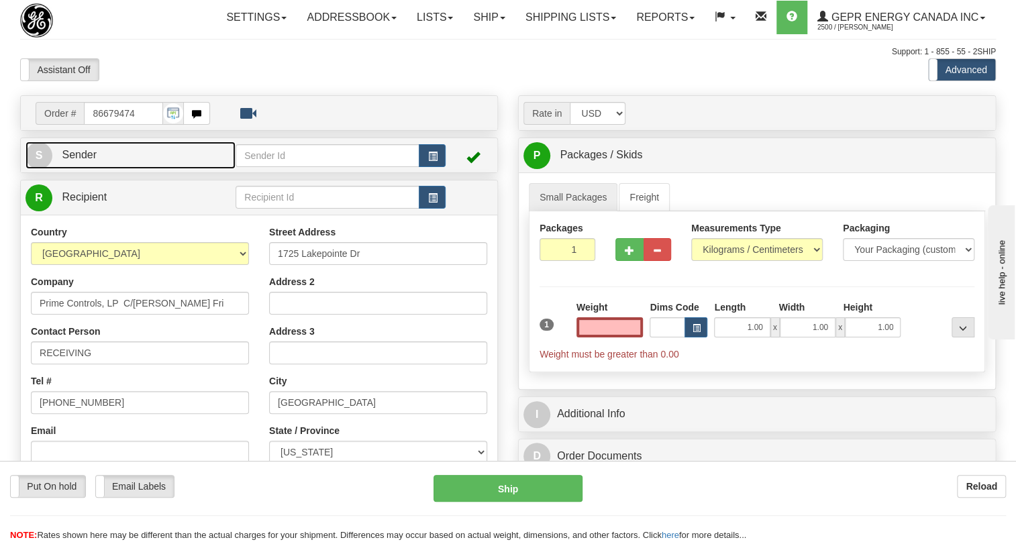
type input "0.00"
click at [93, 160] on span "Sender" at bounding box center [79, 154] width 35 height 11
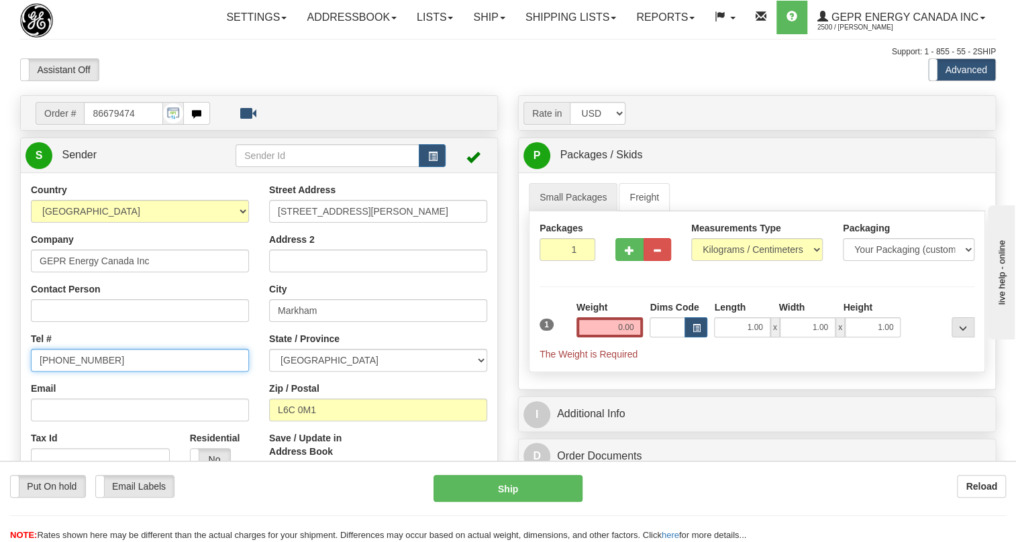
click at [81, 372] on input "[PHONE_NUMBER]" at bounding box center [140, 360] width 218 height 23
paste input "[PHONE_NUMBER]"
type input "[PHONE_NUMBER]"
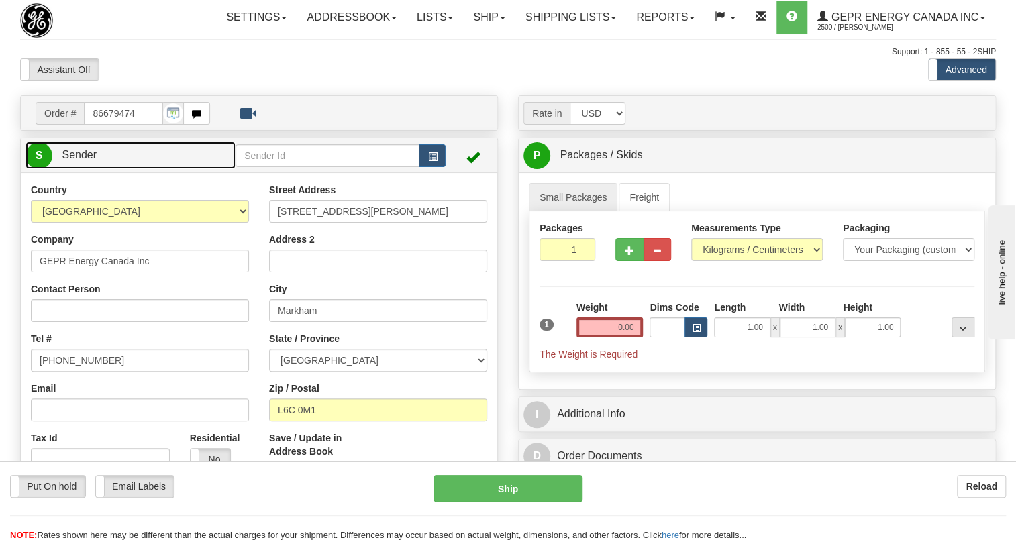
click at [83, 160] on span "Sender" at bounding box center [79, 154] width 35 height 11
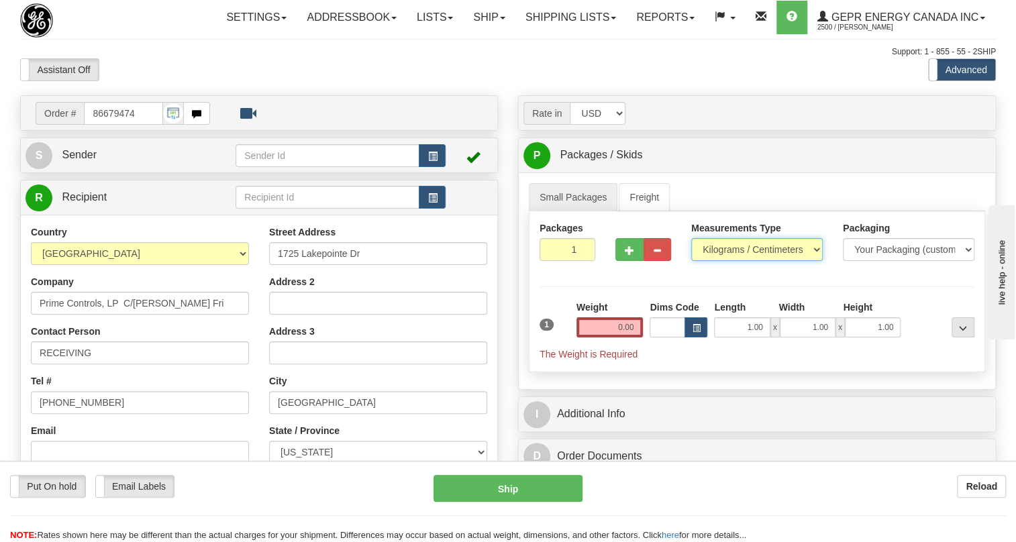
click at [774, 261] on select "Pounds / Inches Kilograms / Centimeters" at bounding box center [757, 249] width 132 height 23
select select "0"
click at [691, 261] on select "Pounds / Inches Kilograms / Centimeters" at bounding box center [757, 249] width 132 height 23
click at [736, 337] on input "1.00" at bounding box center [742, 327] width 56 height 20
type input "0.00"
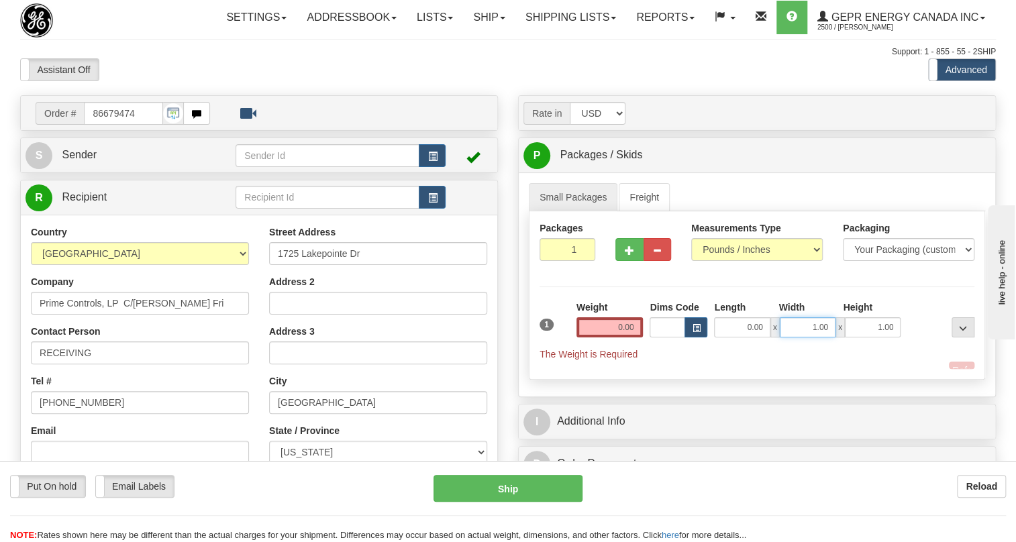
click at [794, 337] on input "1.00" at bounding box center [808, 327] width 56 height 20
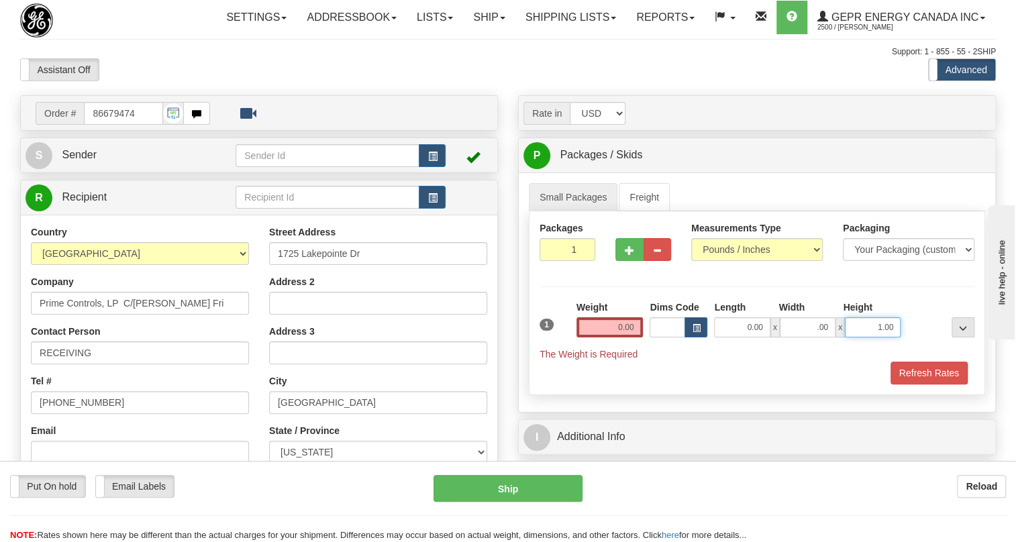
type input "0.00"
click at [862, 337] on input "1.00" at bounding box center [873, 327] width 56 height 20
type input "0.00"
click at [609, 337] on div "Weight 0.00" at bounding box center [609, 319] width 67 height 37
click at [609, 337] on input "0.00" at bounding box center [609, 327] width 67 height 20
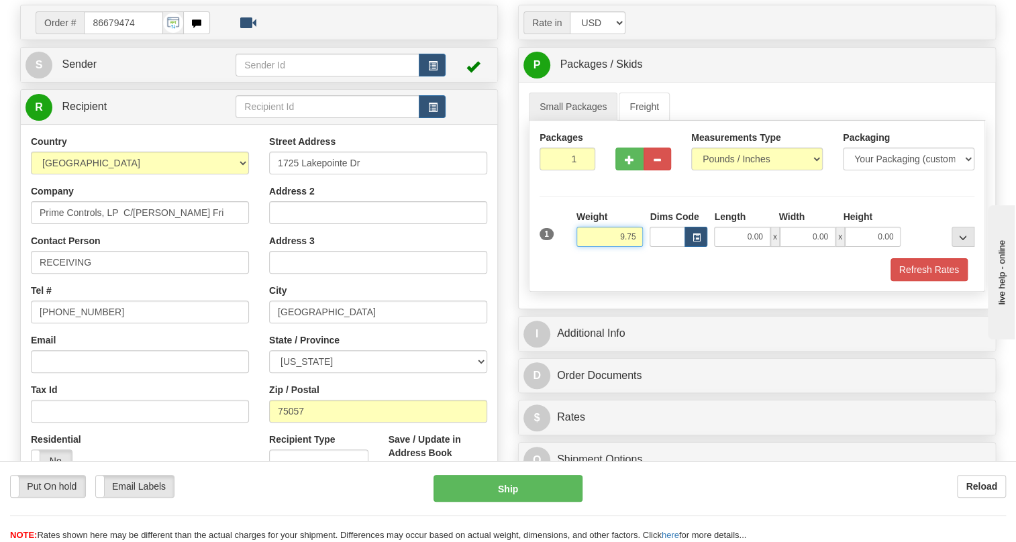
scroll to position [121, 0]
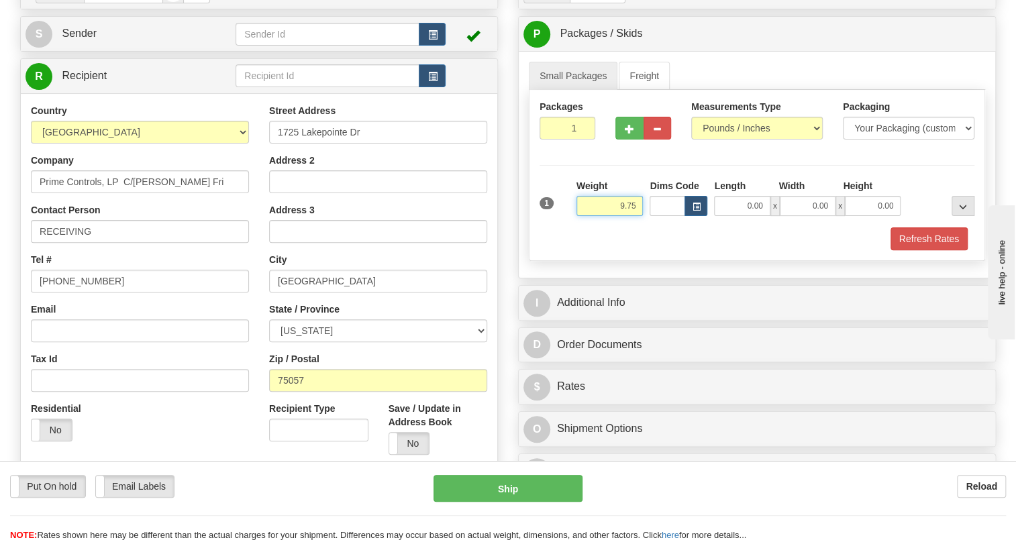
type input "9.75"
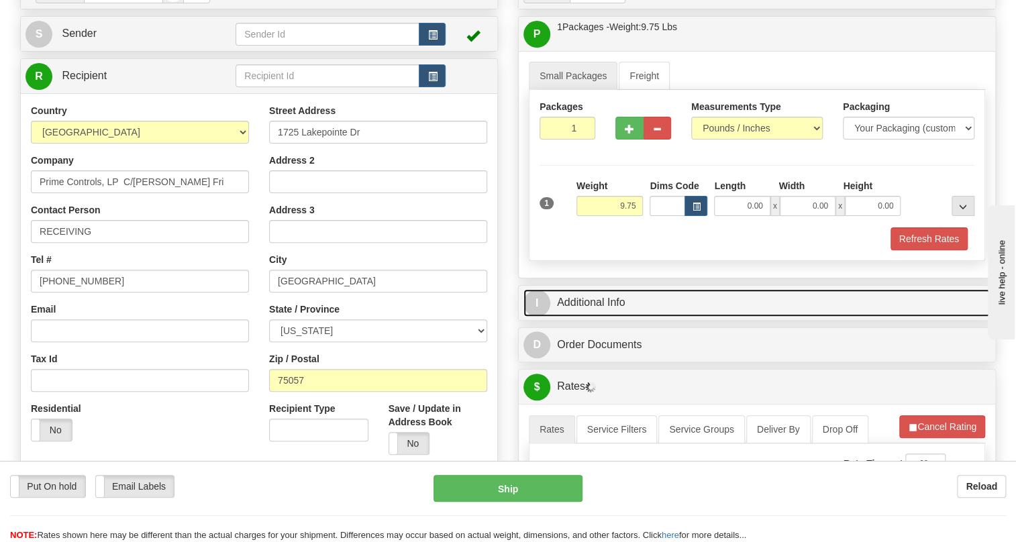
click at [619, 317] on link "I Additional Info" at bounding box center [756, 303] width 467 height 28
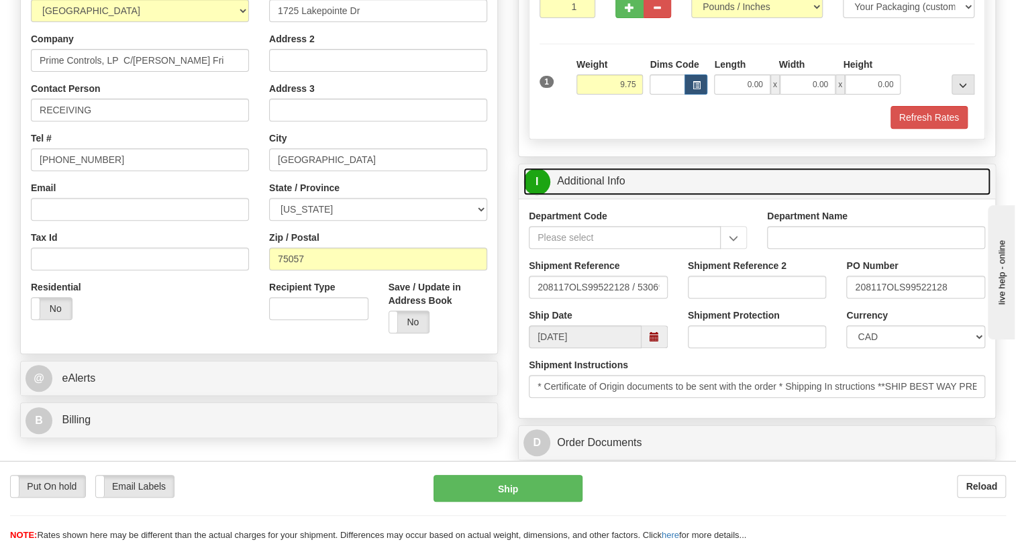
scroll to position [244, 0]
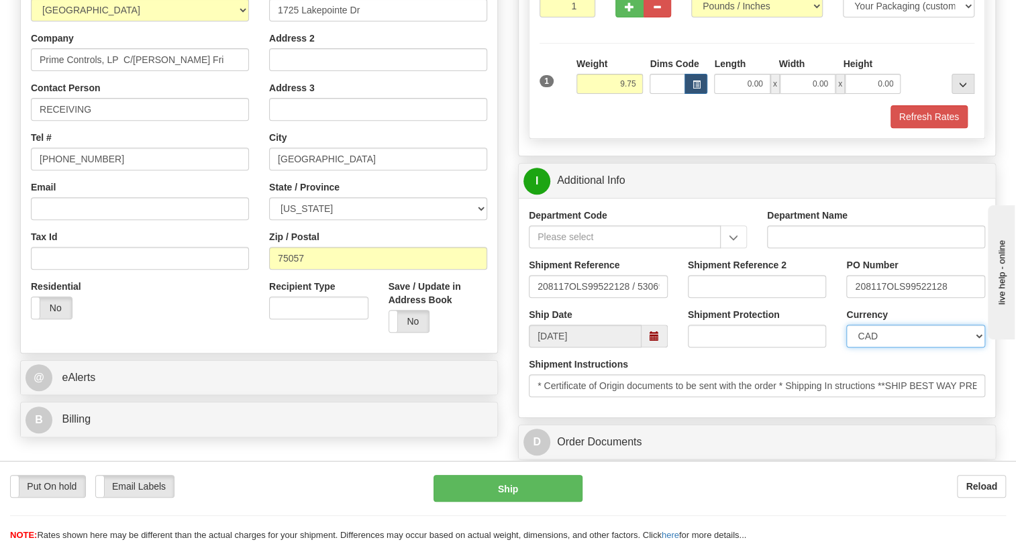
click at [882, 348] on select "CAD USD EUR ZAR RON ANG ARN AUD AUS AWG BBD BFR BGN BHD BMD BND BRC BRL CHP CKZ…" at bounding box center [915, 336] width 139 height 23
select select "1"
click at [846, 348] on select "CAD USD EUR ZAR RON ANG ARN AUD AUS AWG BBD BFR BGN BHD BMD BND BRC BRL CHP CKZ…" at bounding box center [915, 336] width 139 height 23
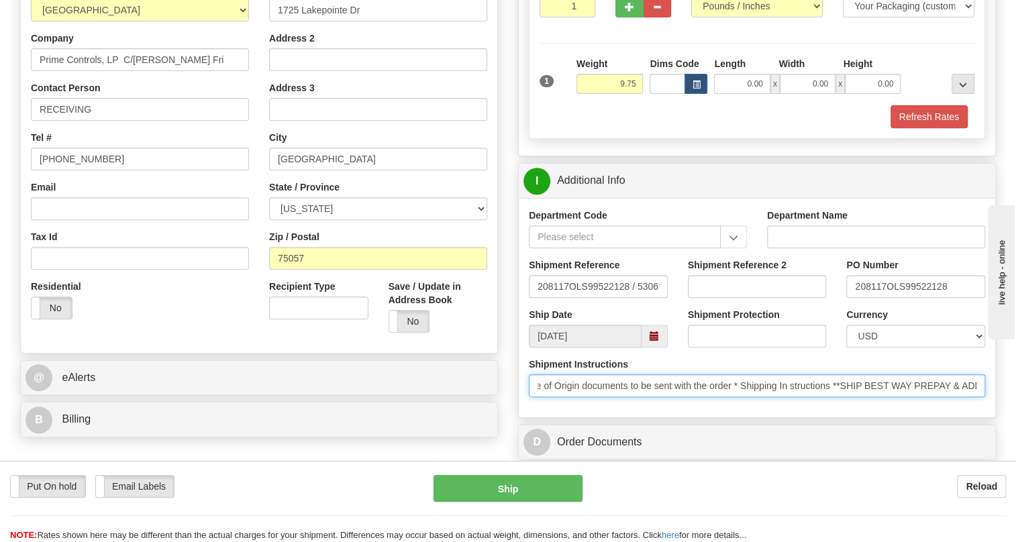
scroll to position [0, 0]
drag, startPoint x: 852, startPoint y: 415, endPoint x: 543, endPoint y: 419, distance: 308.7
click at [543, 397] on input "* Certificate of Origin documents to be sent with the order * Shipping In struc…" at bounding box center [757, 385] width 456 height 23
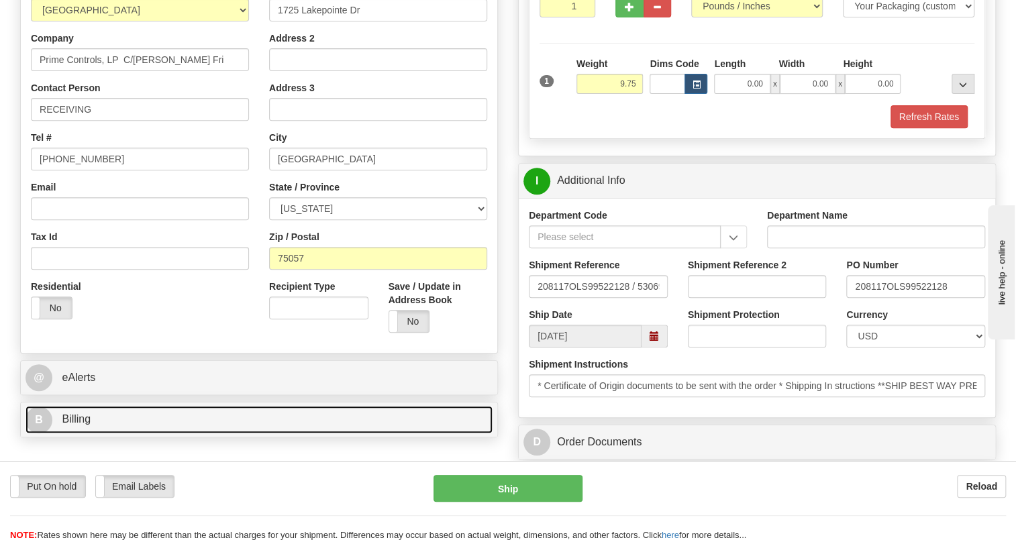
click at [70, 425] on span "Billing" at bounding box center [76, 418] width 29 height 11
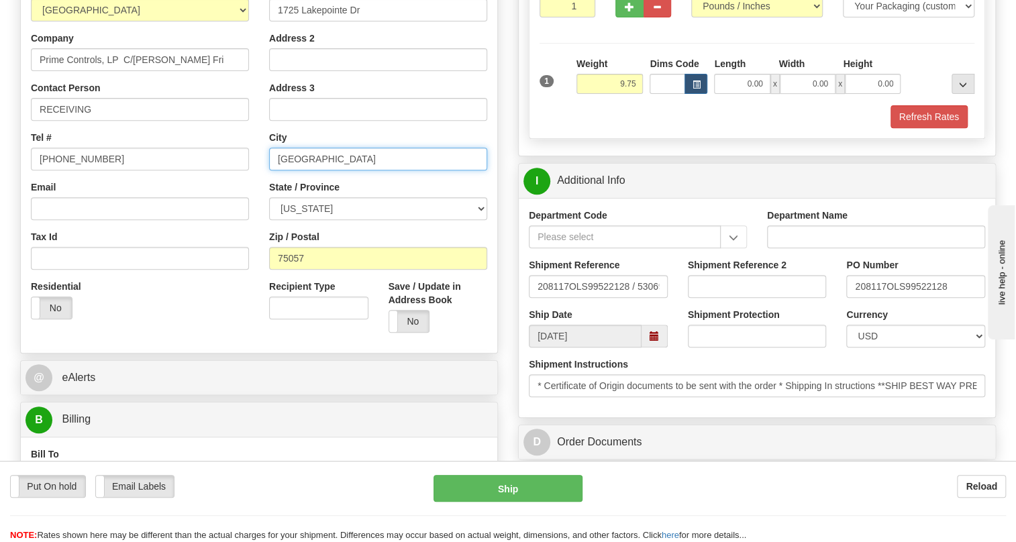
drag, startPoint x: 319, startPoint y: 188, endPoint x: 283, endPoint y: 193, distance: 35.9
click at [283, 170] on input "Lewisville" at bounding box center [378, 159] width 218 height 23
type input "LEWISVILLE"
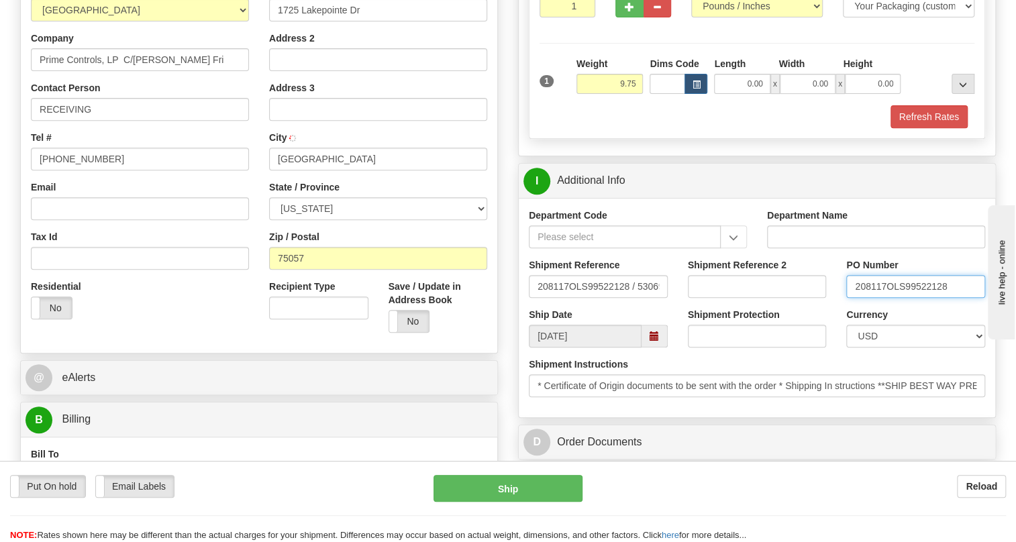
drag, startPoint x: 884, startPoint y: 317, endPoint x: 851, endPoint y: 315, distance: 33.0
click at [851, 298] on input "208117OLS99522128" at bounding box center [915, 286] width 139 height 23
click at [154, 121] on input "RECEIVING" at bounding box center [140, 109] width 218 height 23
paste input "208117"
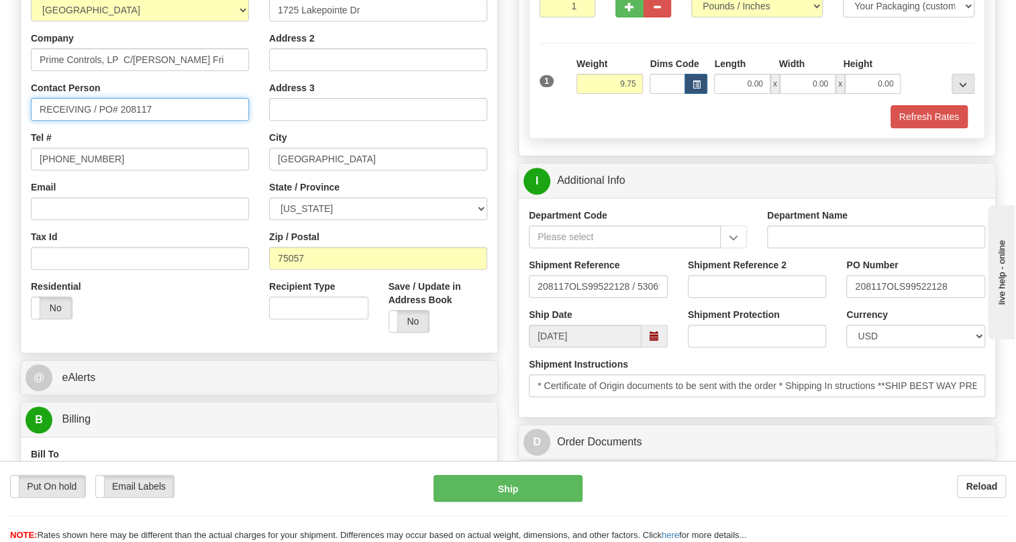
type input "RECEIVING / PO# 208117"
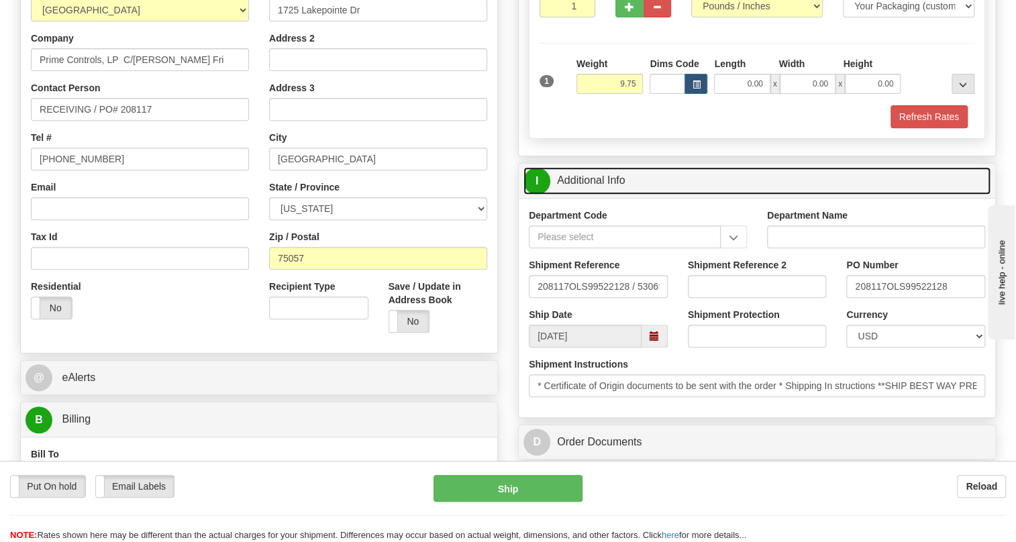
click at [582, 195] on link "I Additional Info" at bounding box center [756, 181] width 467 height 28
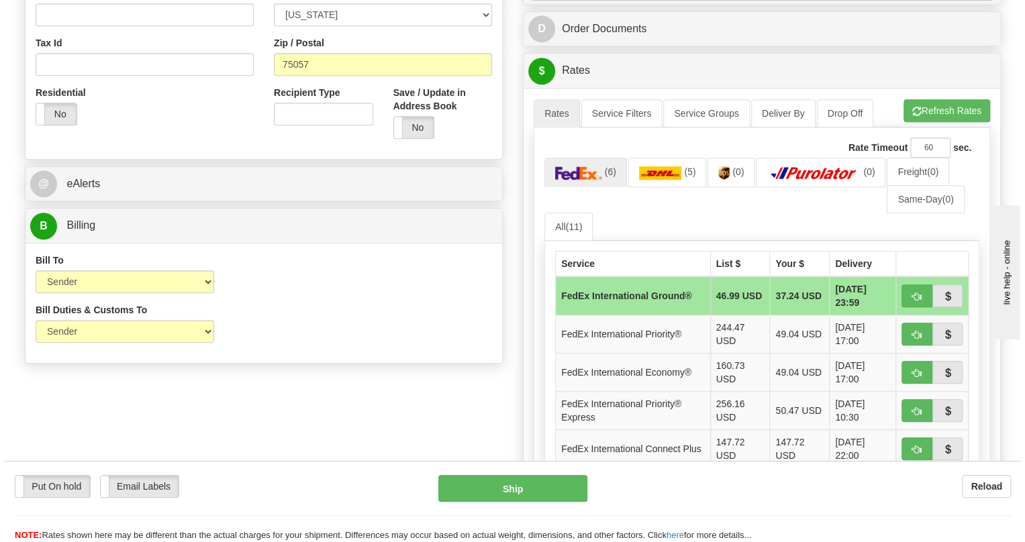
scroll to position [488, 0]
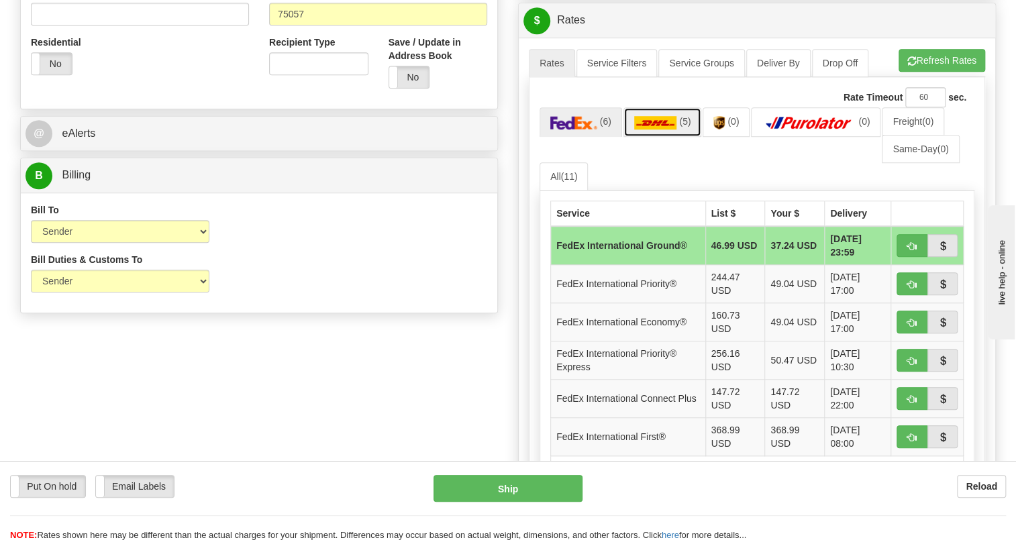
click at [669, 129] on img at bounding box center [655, 122] width 43 height 13
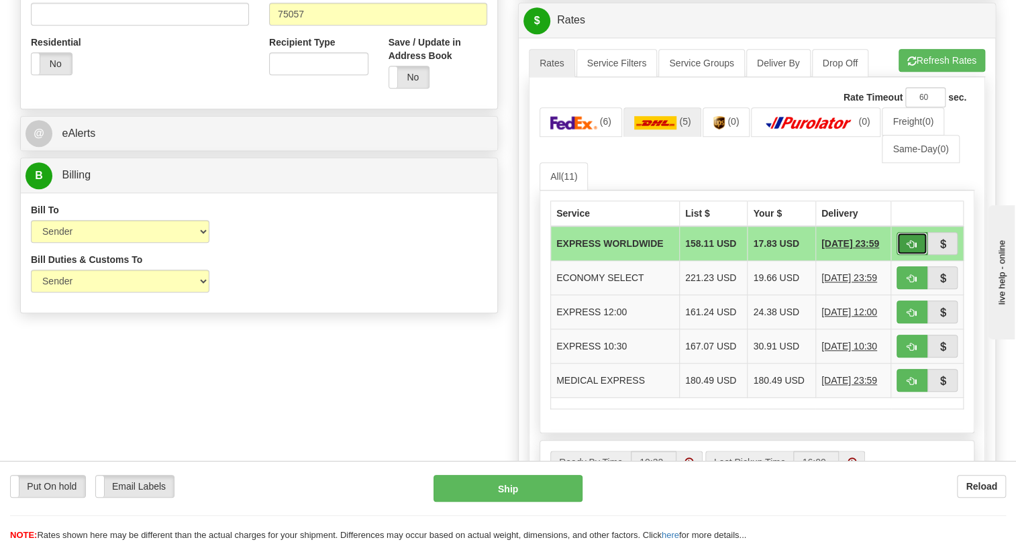
click at [908, 249] on span "button" at bounding box center [911, 244] width 9 height 9
type input "P"
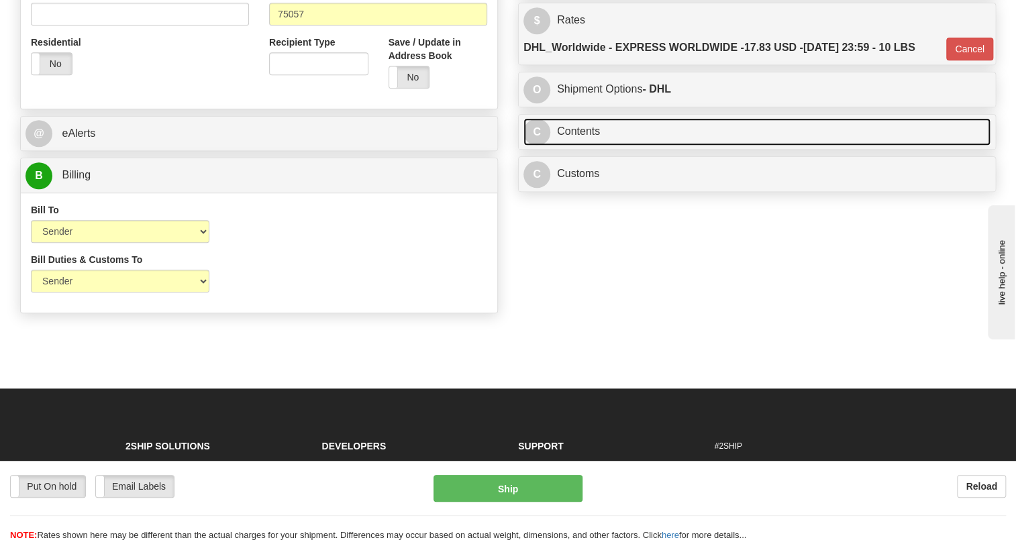
click at [580, 146] on link "C Contents" at bounding box center [756, 132] width 467 height 28
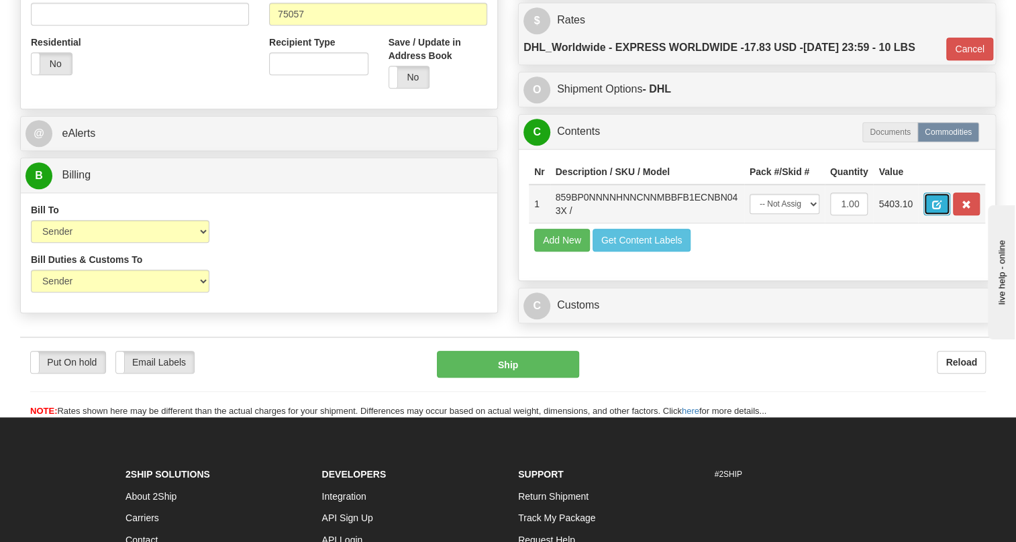
click at [931, 215] on button "button" at bounding box center [936, 204] width 27 height 23
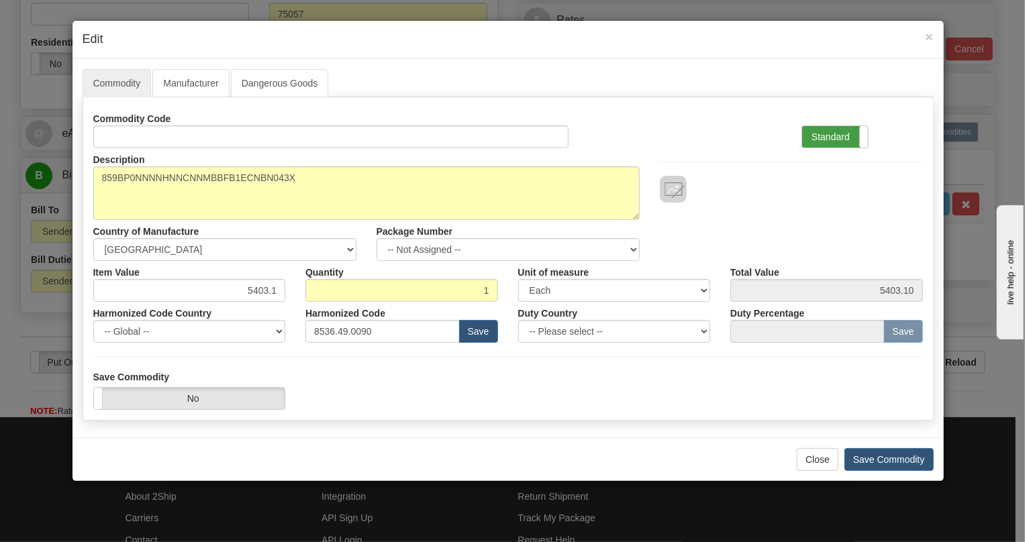
drag, startPoint x: 837, startPoint y: 138, endPoint x: 825, endPoint y: 138, distance: 12.1
click at [836, 138] on label "Standard" at bounding box center [835, 136] width 66 height 21
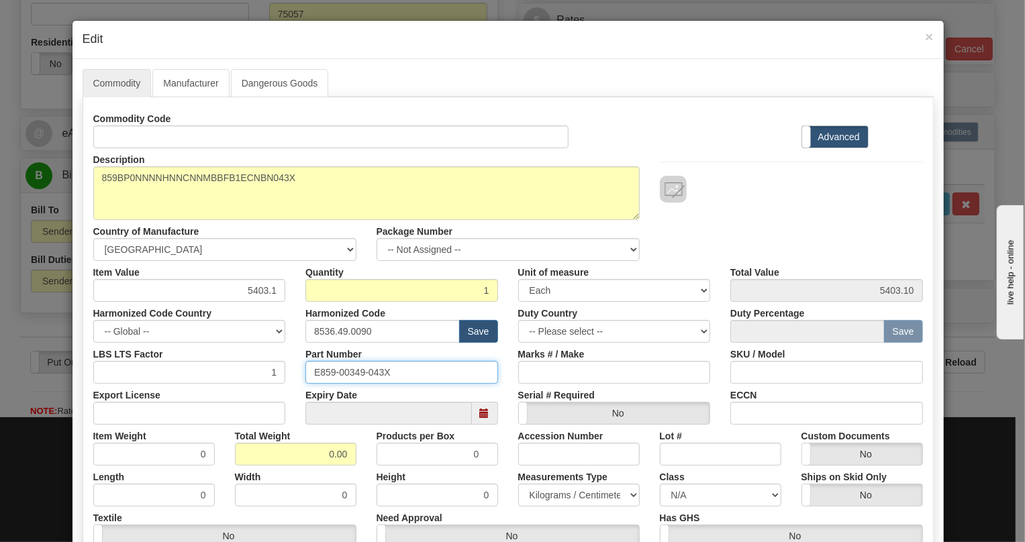
drag, startPoint x: 384, startPoint y: 370, endPoint x: 305, endPoint y: 370, distance: 78.5
click at [305, 370] on input "E859-00349-043X" at bounding box center [401, 372] width 193 height 23
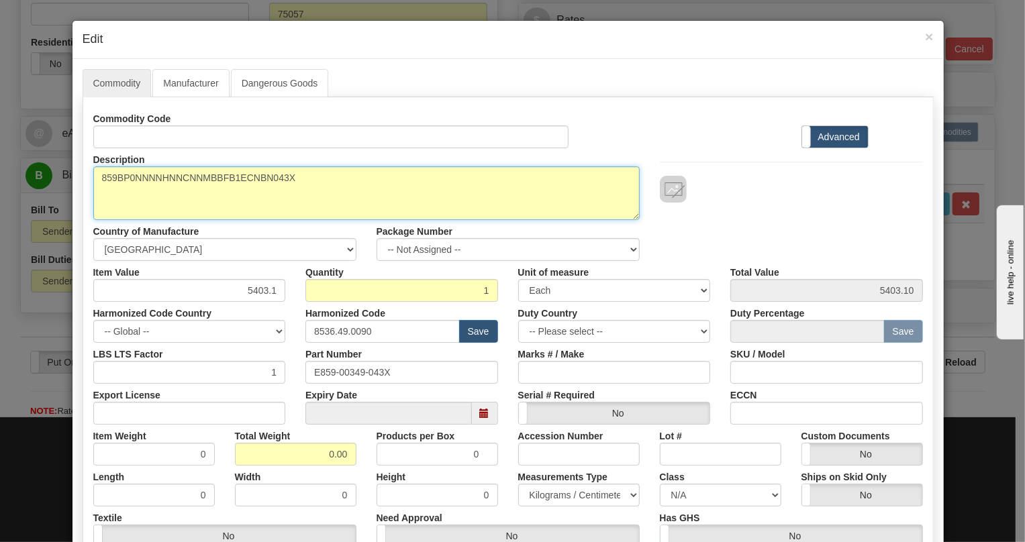
click at [187, 175] on textarea "859BP0NNNNHNNCNNMBBFB1ECNBN043X" at bounding box center [366, 193] width 546 height 54
paste textarea
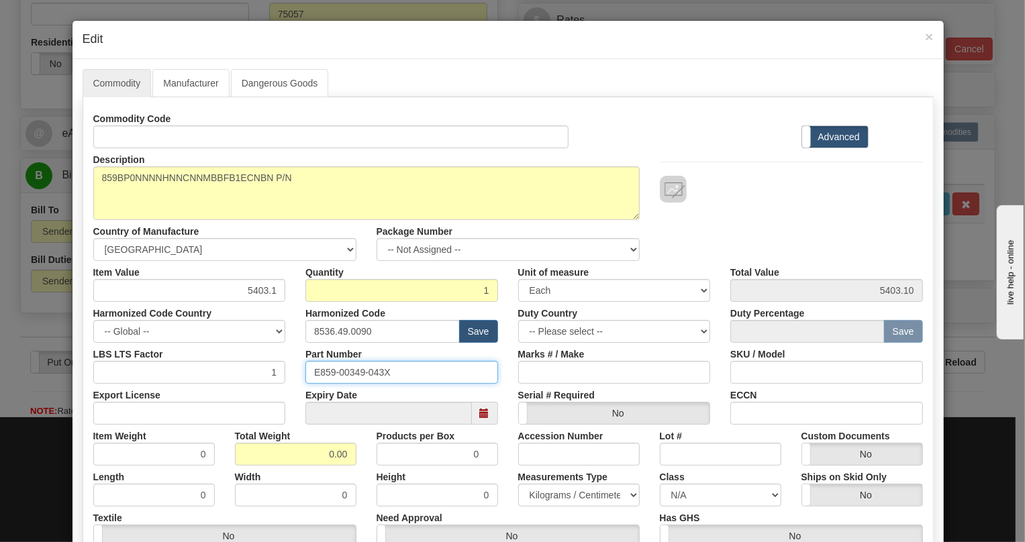
drag, startPoint x: 386, startPoint y: 376, endPoint x: 281, endPoint y: 372, distance: 105.4
click at [281, 372] on div "LBS LTS Factor 1 Part Number E859-00349-043X Marks # / Make SKU / Model" at bounding box center [507, 363] width 849 height 41
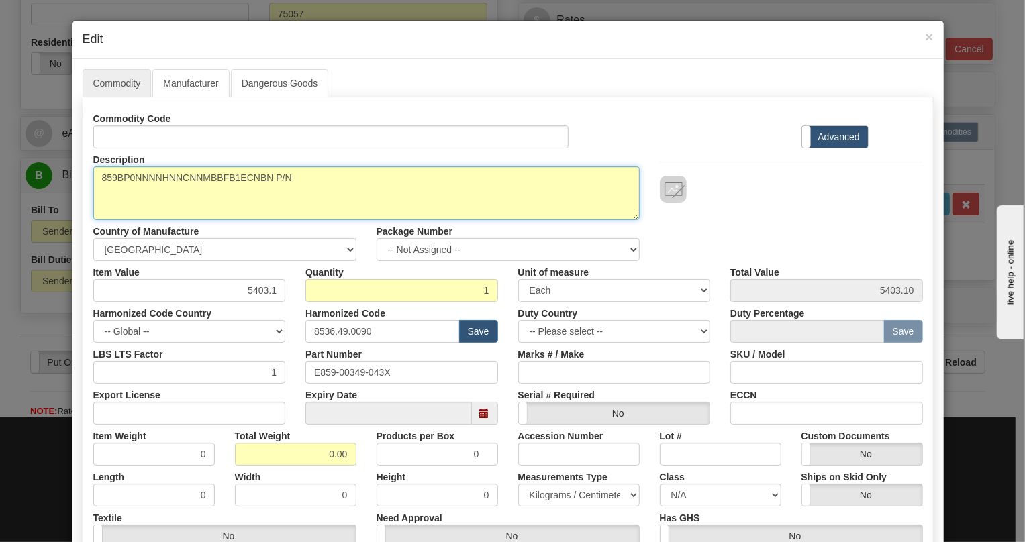
click at [323, 174] on textarea "859BP0NNNNHNNCNNMBBFB1ECNBN043X" at bounding box center [366, 193] width 546 height 54
paste textarea "E859-00349-043X"
type textarea "859BP0NNNNHNNCNNMBBFB1ECNBN P/N E859-00349-043X"
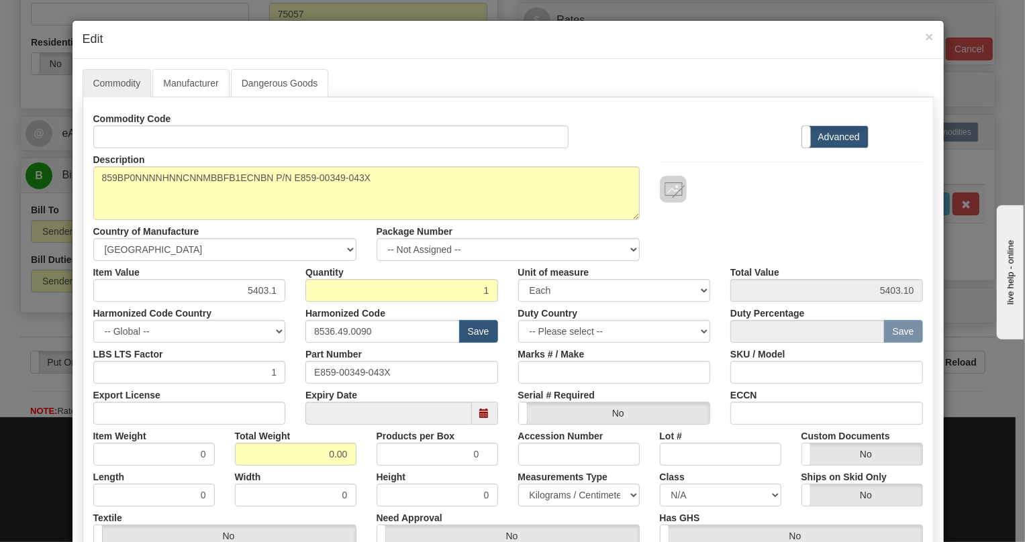
click at [311, 469] on div "Width 0" at bounding box center [296, 486] width 142 height 41
click at [311, 460] on input "0.00" at bounding box center [295, 454] width 121 height 23
type input "1.00"
type input "1.0000"
click at [596, 493] on select "Pounds / Inches Kilograms / Centimeters" at bounding box center [578, 495] width 121 height 23
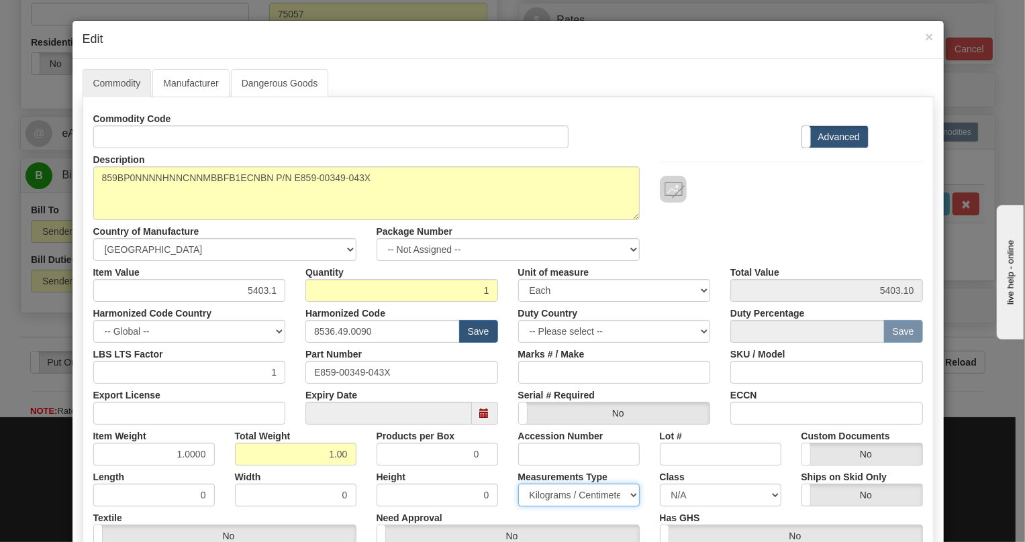
select select "0"
click at [518, 484] on select "Pounds / Inches Kilograms / Centimeters" at bounding box center [578, 495] width 121 height 23
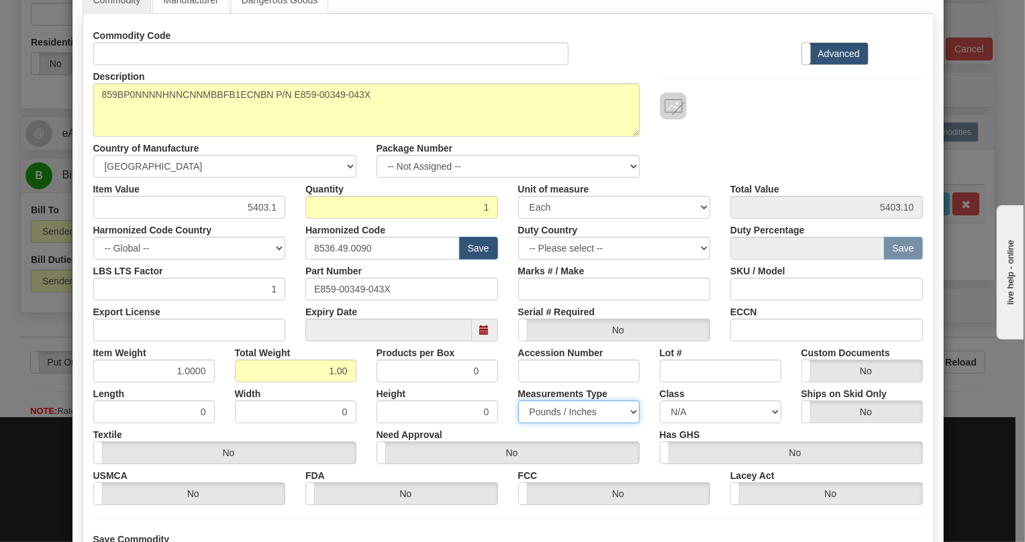
scroll to position [121, 0]
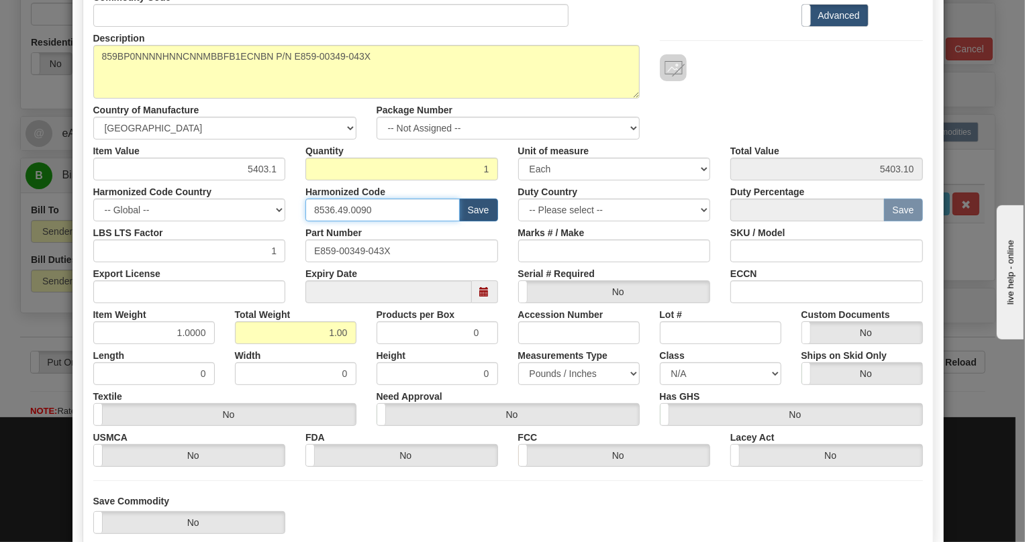
click at [356, 207] on input "8536.49.0090" at bounding box center [382, 210] width 154 height 23
paste input "7.10.916"
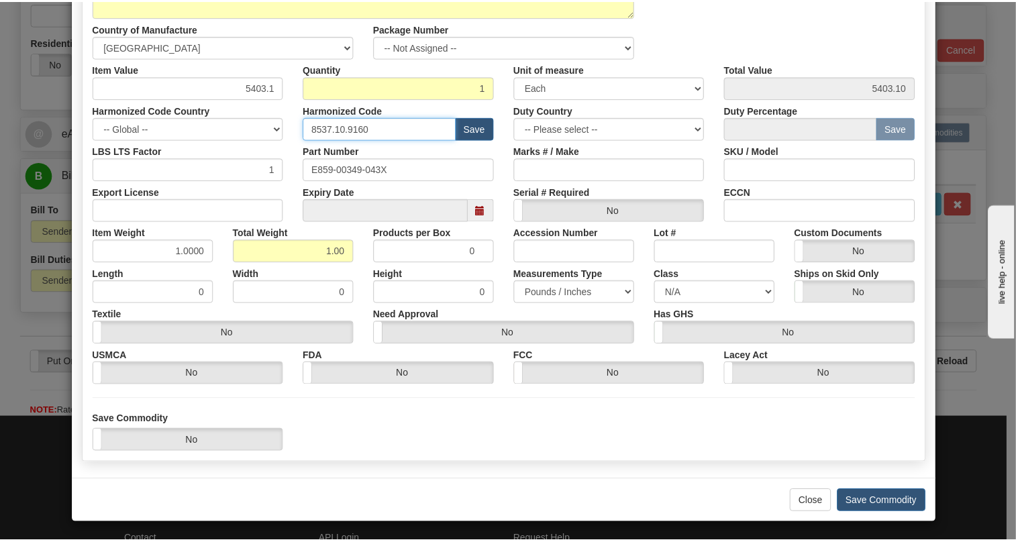
scroll to position [204, 0]
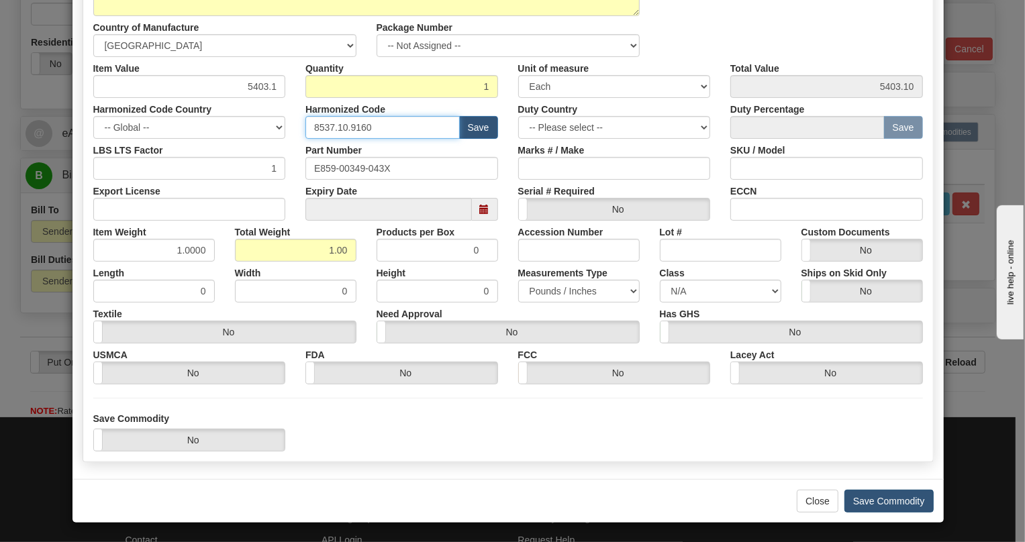
type input "8537.10.9160"
click at [885, 503] on button "Save Commodity" at bounding box center [888, 501] width 89 height 23
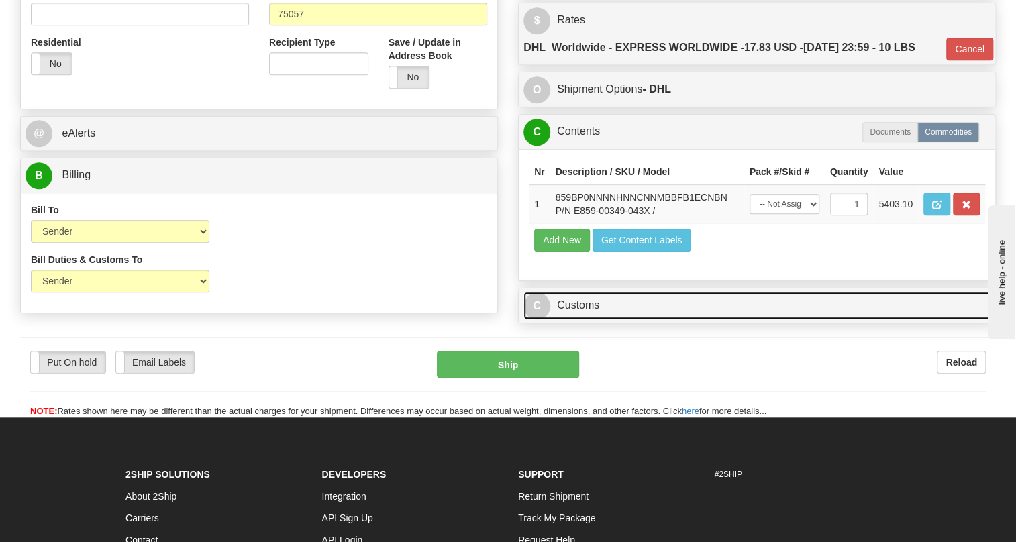
click at [584, 319] on link "C Customs" at bounding box center [756, 306] width 467 height 28
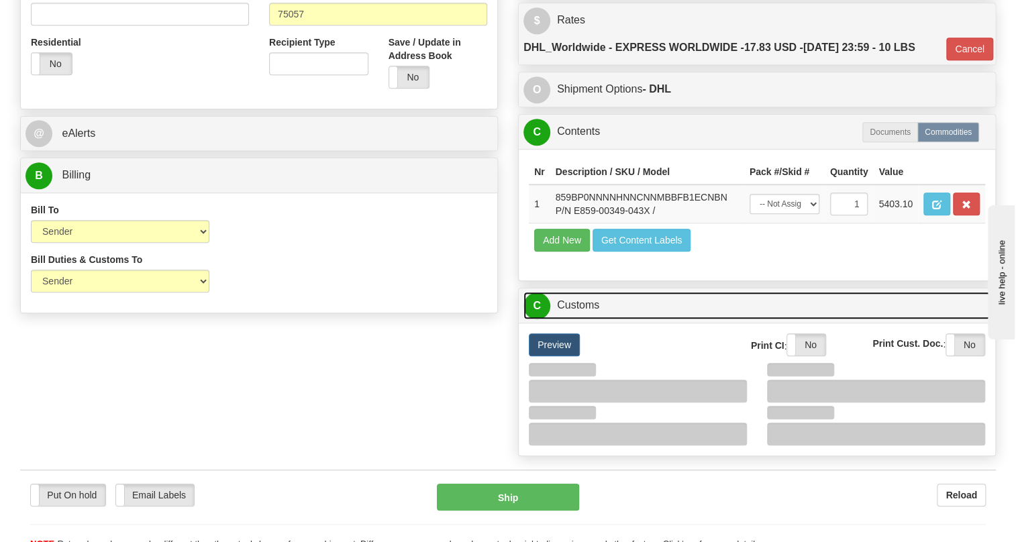
scroll to position [610, 0]
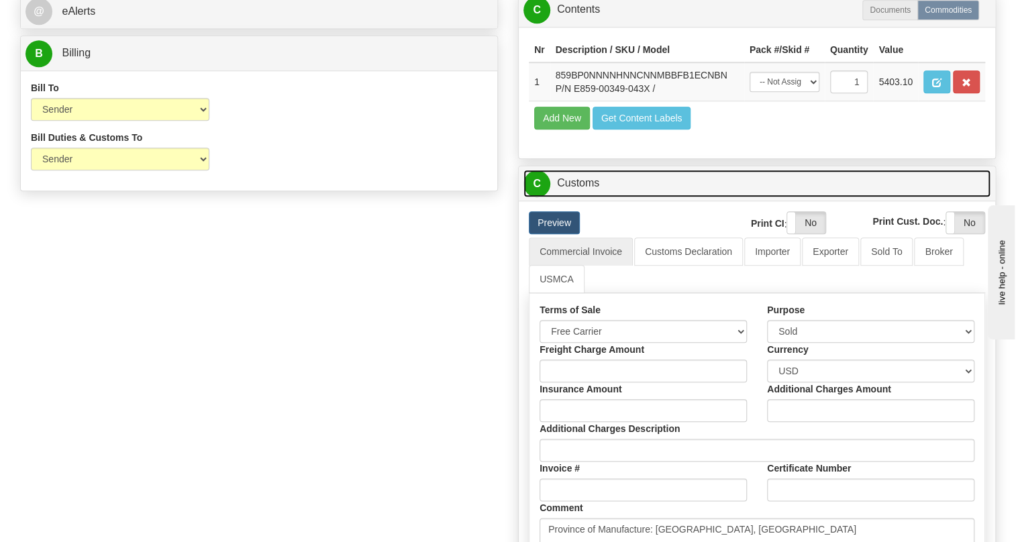
click at [581, 197] on link "C Customs" at bounding box center [756, 184] width 467 height 28
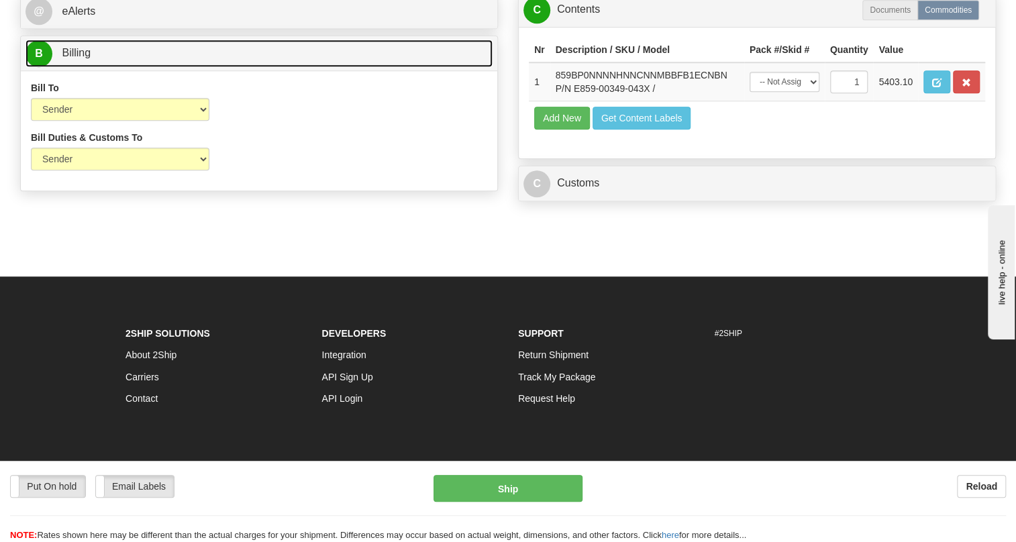
click at [81, 58] on span "Billing" at bounding box center [76, 52] width 29 height 11
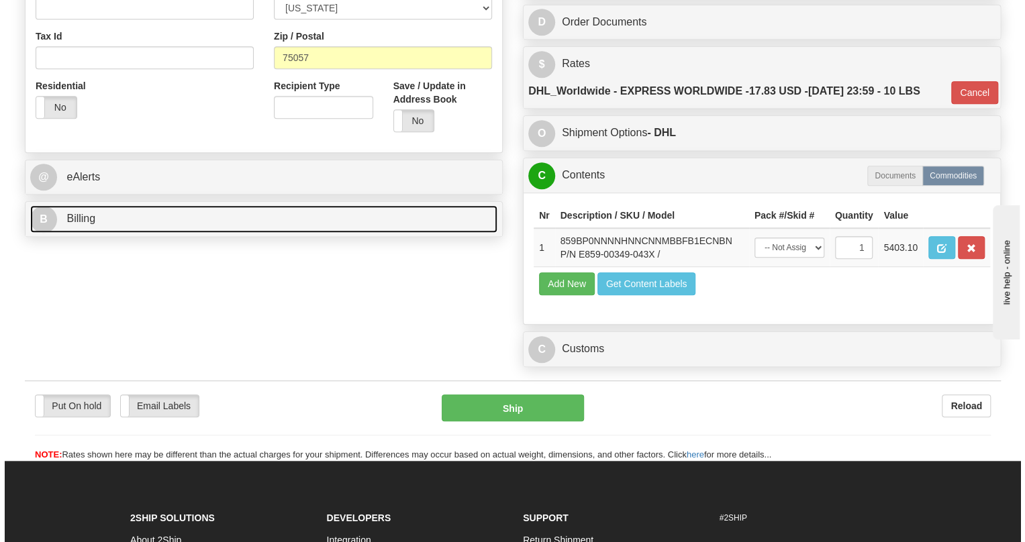
scroll to position [427, 0]
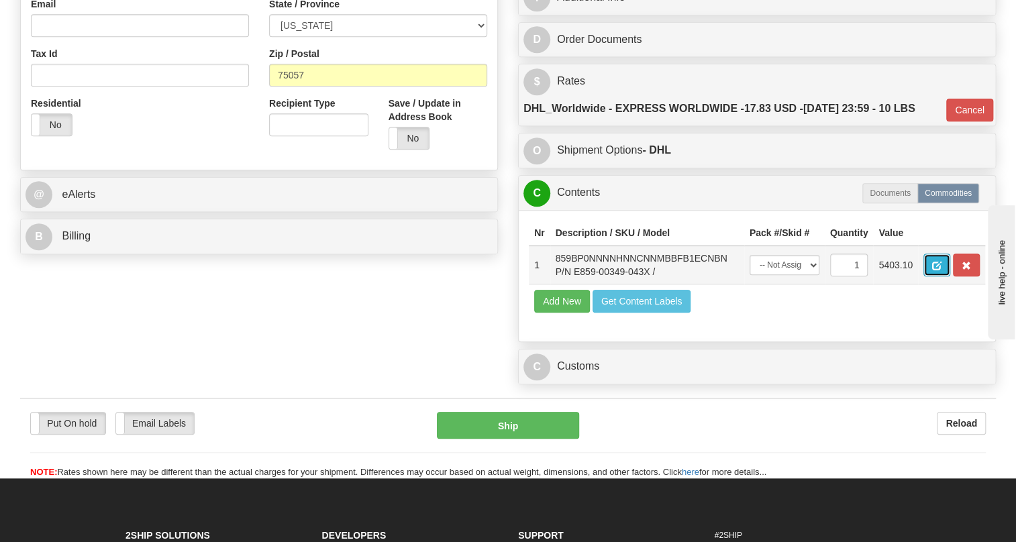
click at [935, 270] on span "button" at bounding box center [936, 266] width 9 height 9
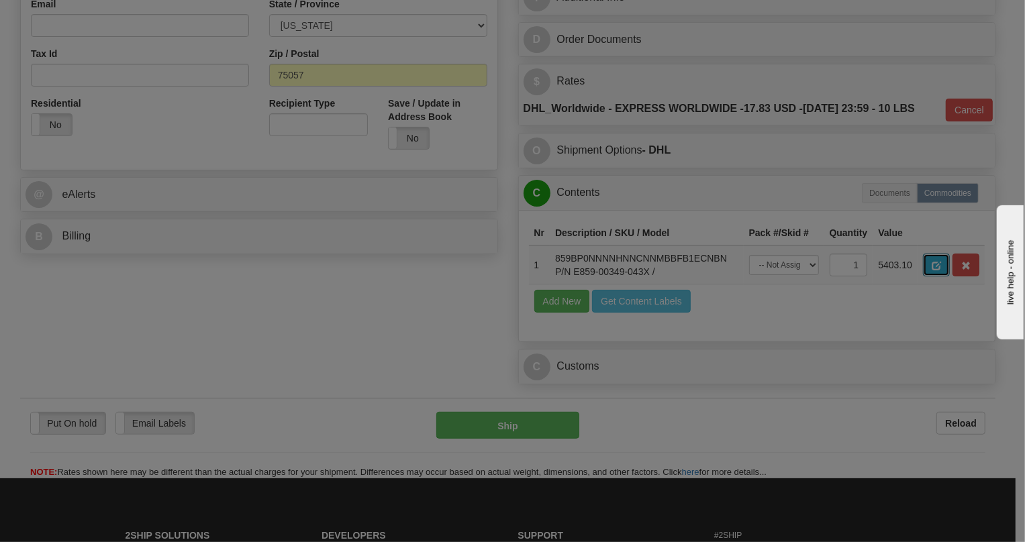
scroll to position [0, 0]
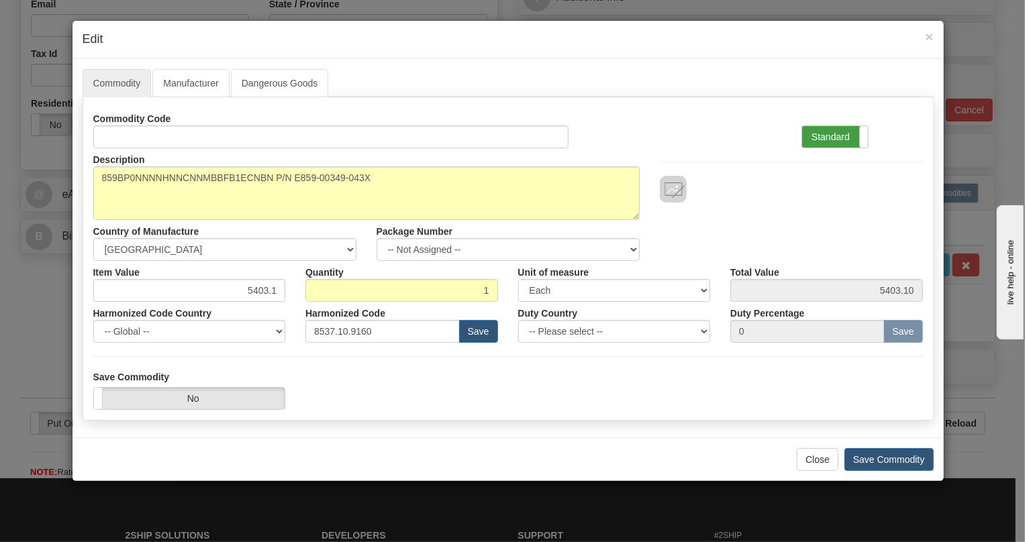
click at [833, 135] on label "Standard" at bounding box center [835, 136] width 66 height 21
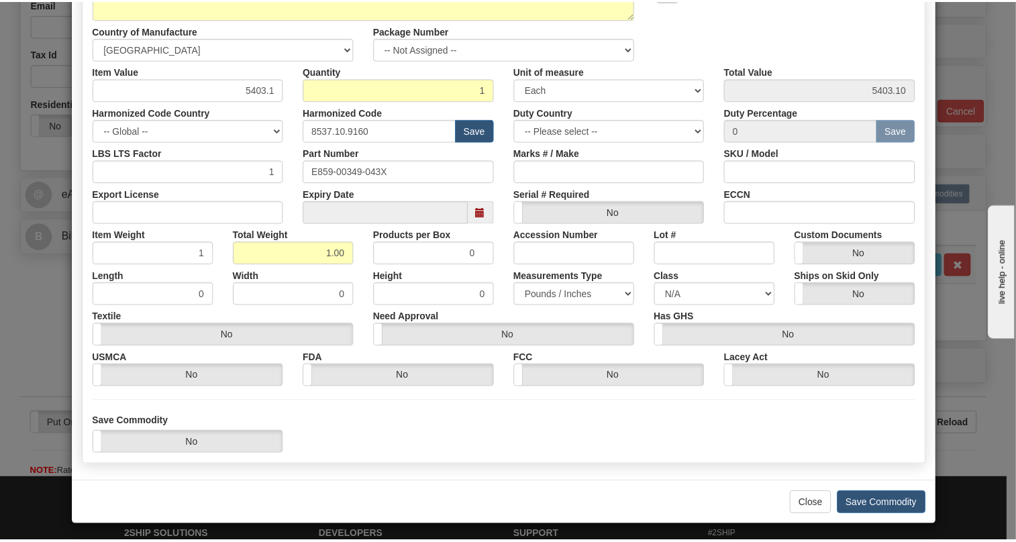
scroll to position [204, 0]
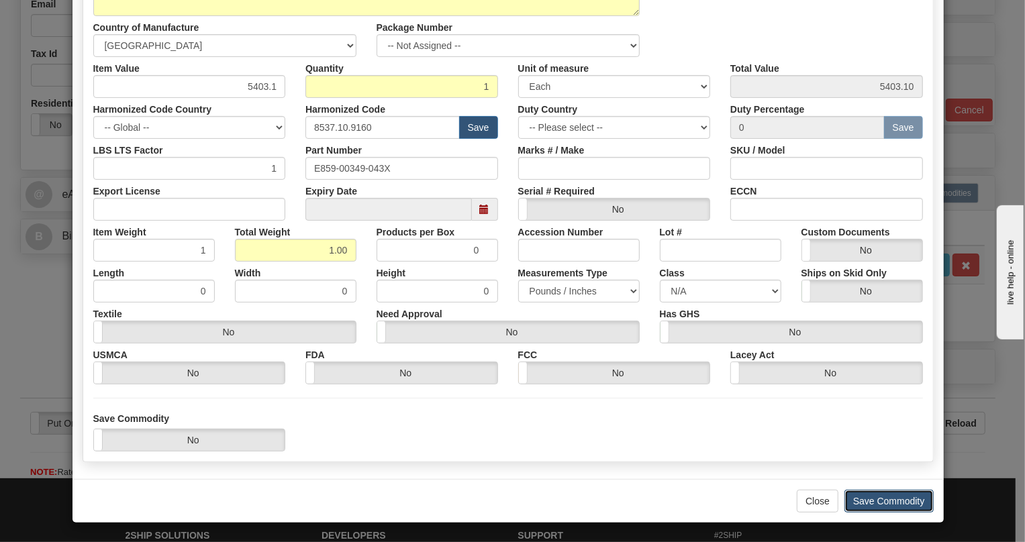
click at [880, 503] on button "Save Commodity" at bounding box center [888, 501] width 89 height 23
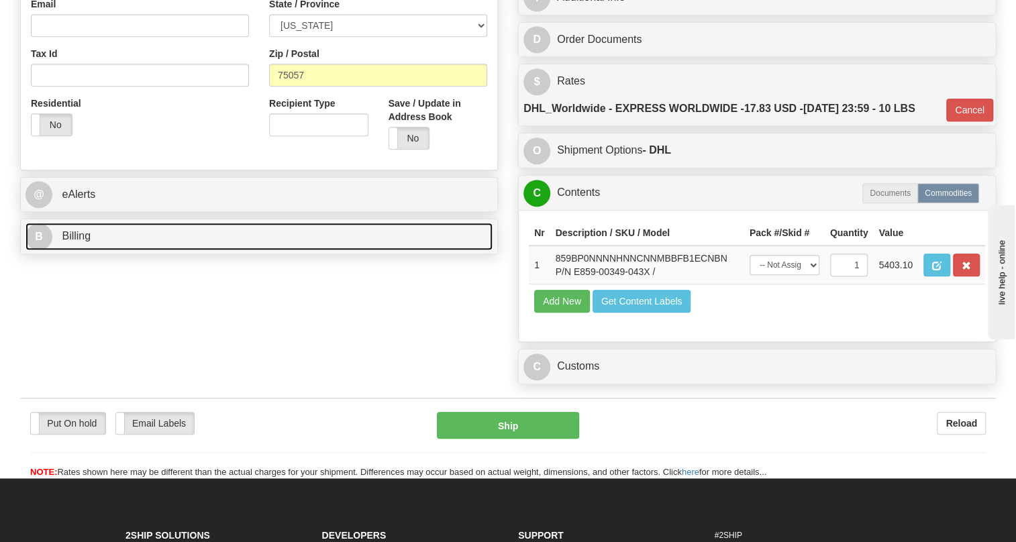
click at [74, 242] on span "Billing" at bounding box center [76, 235] width 29 height 11
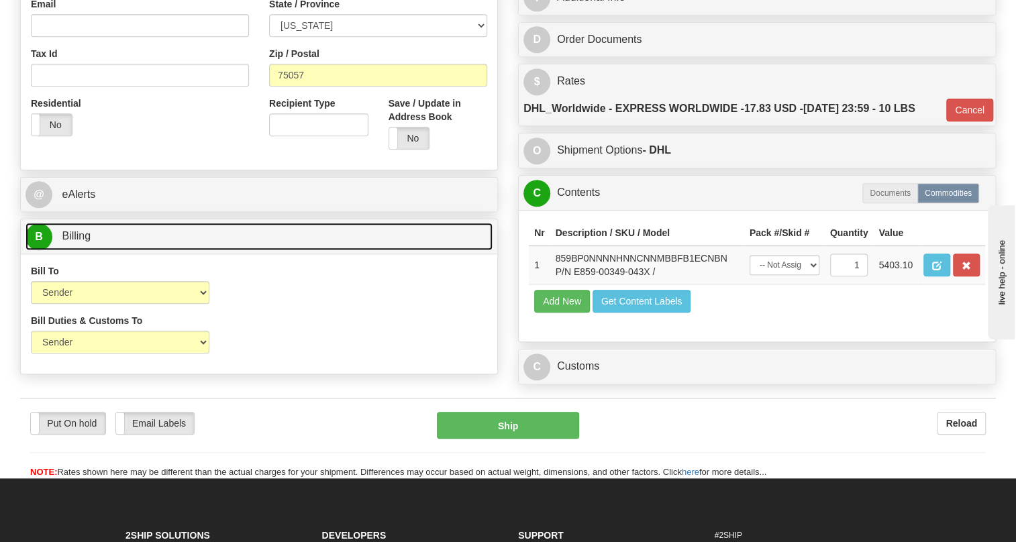
click at [74, 242] on span "Billing" at bounding box center [76, 235] width 29 height 11
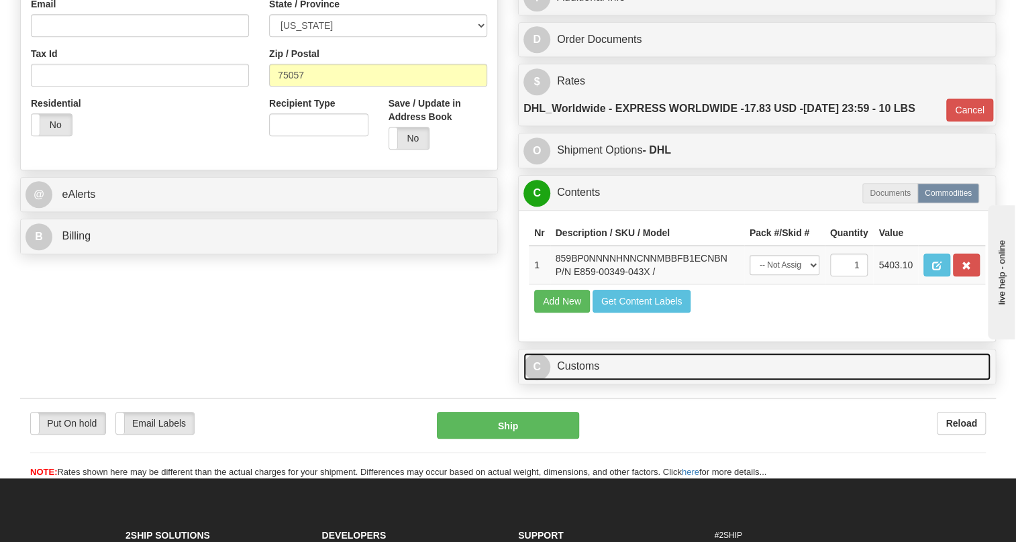
click at [589, 380] on link "C Customs" at bounding box center [756, 367] width 467 height 28
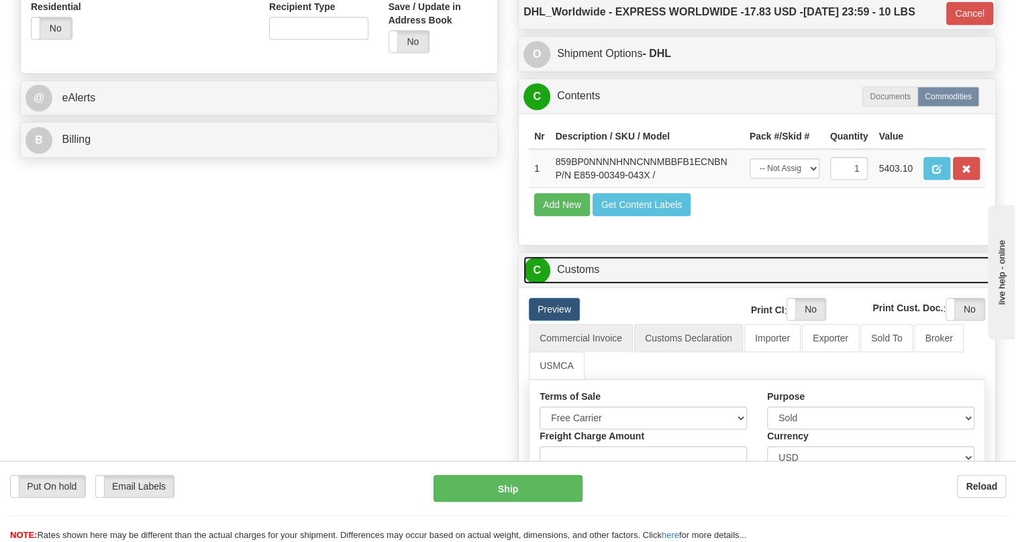
scroll to position [549, 0]
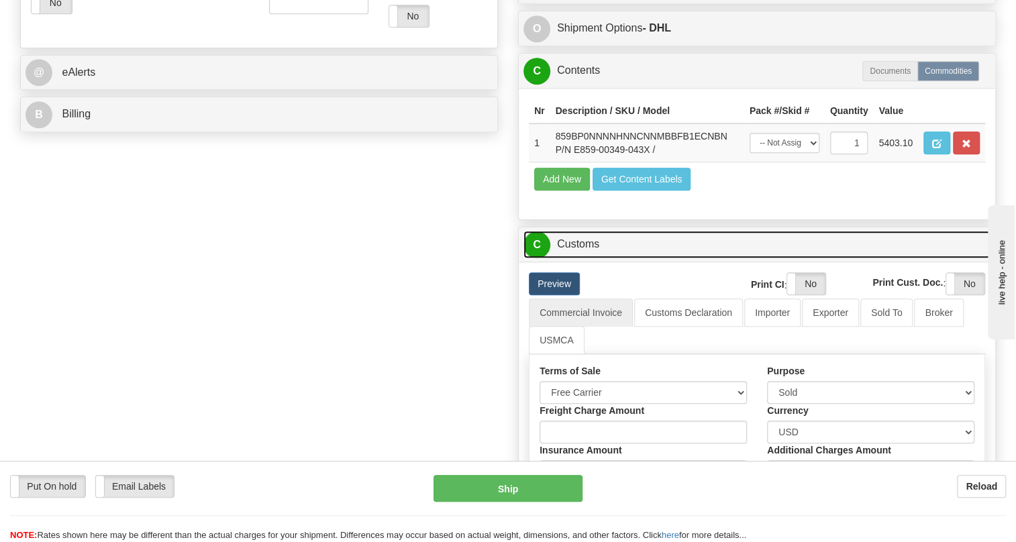
click at [588, 258] on link "C Customs" at bounding box center [756, 245] width 467 height 28
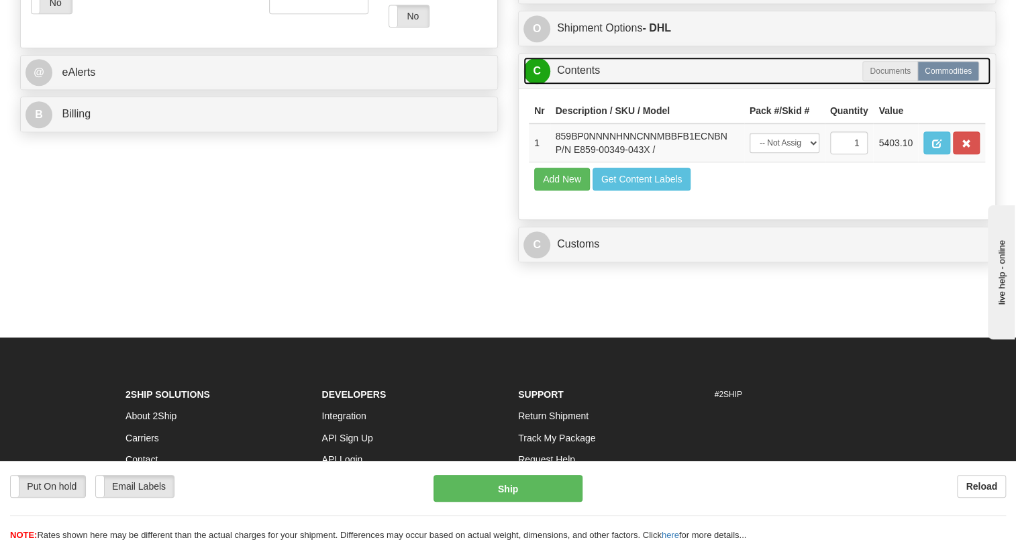
click at [582, 85] on link "C Contents" at bounding box center [756, 71] width 467 height 28
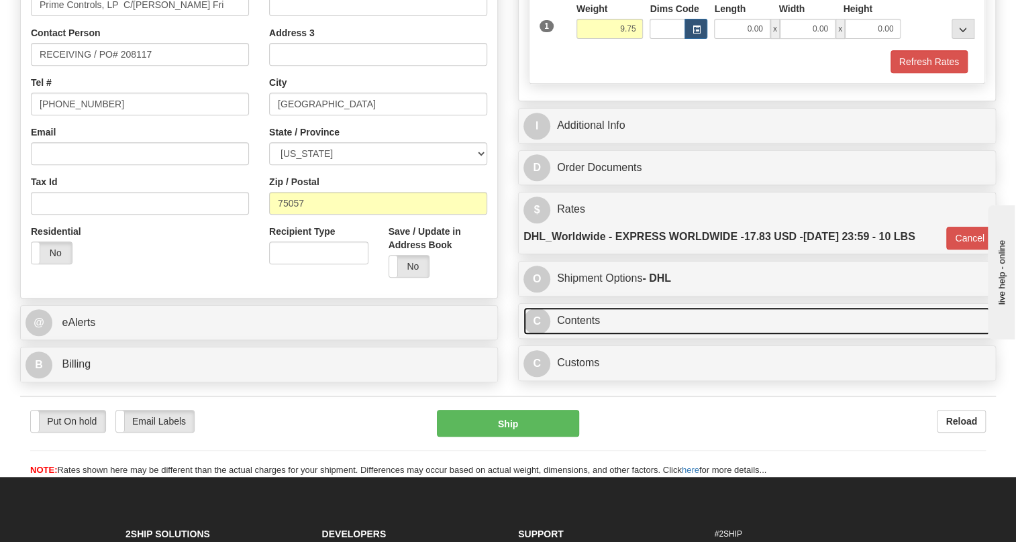
scroll to position [298, 0]
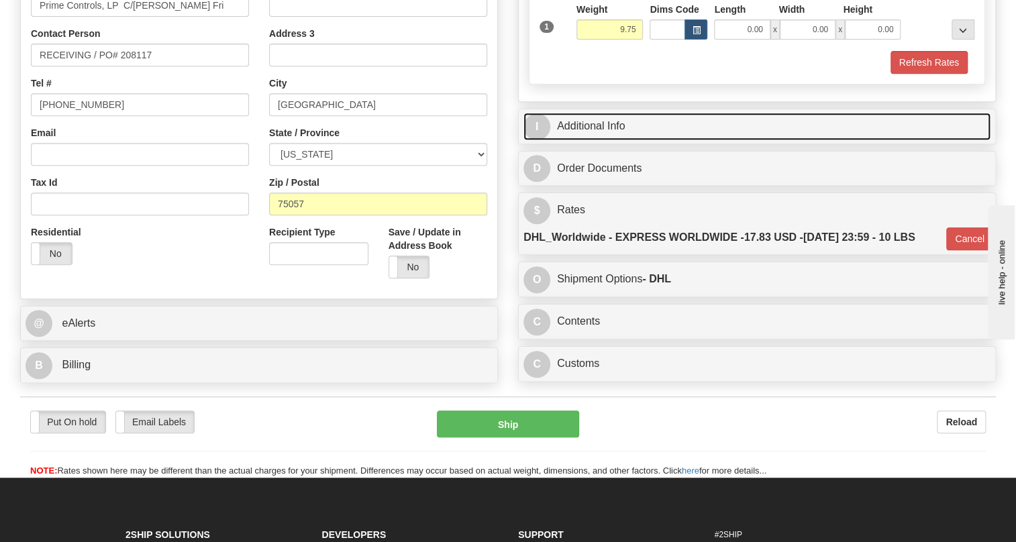
click at [605, 140] on link "I Additional Info" at bounding box center [756, 127] width 467 height 28
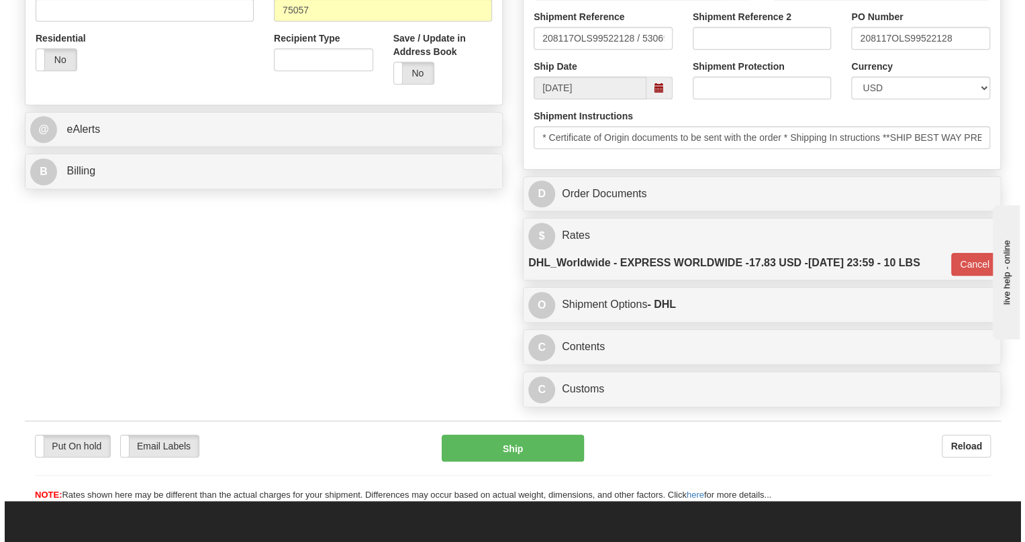
scroll to position [542, 0]
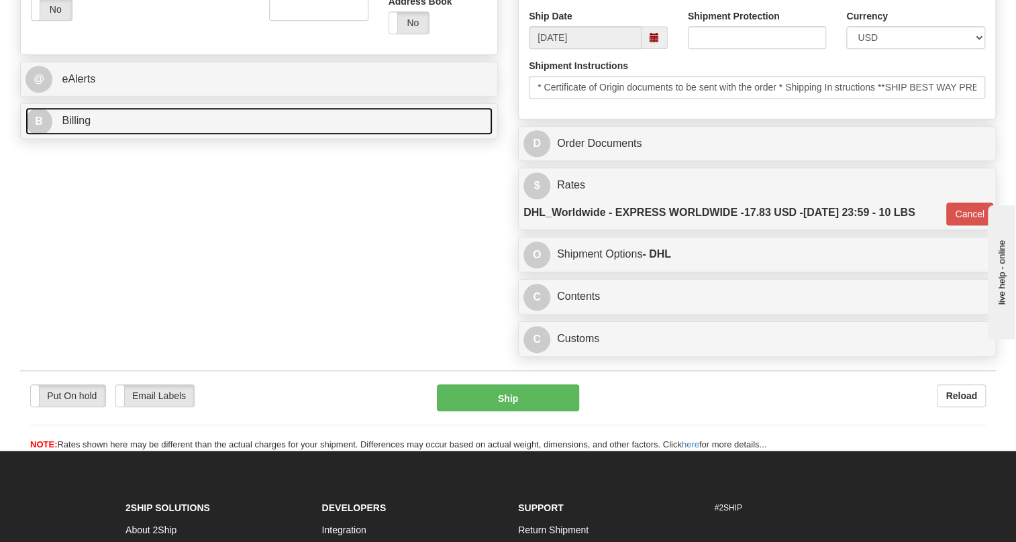
click at [73, 126] on span "Billing" at bounding box center [76, 120] width 29 height 11
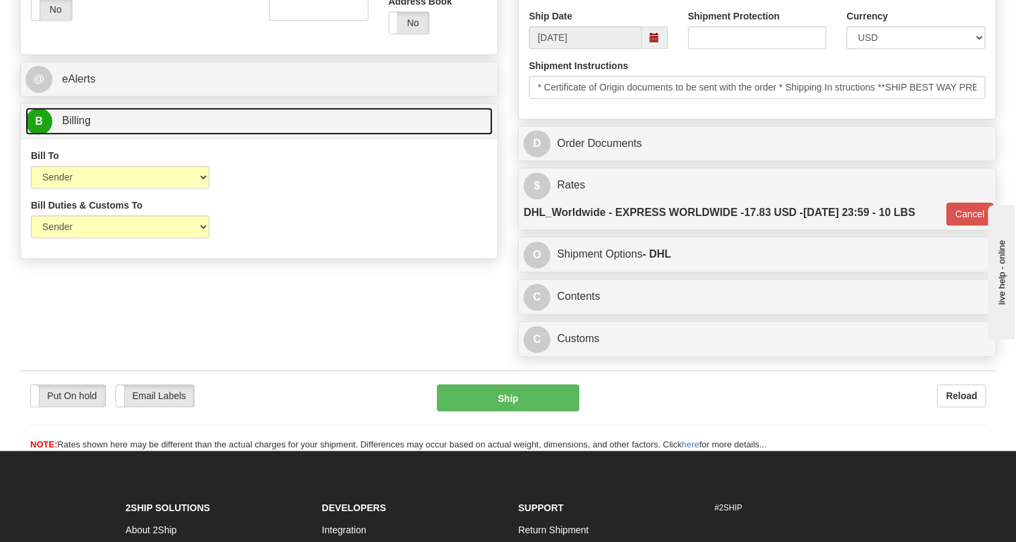
click at [73, 126] on span "Billing" at bounding box center [76, 120] width 29 height 11
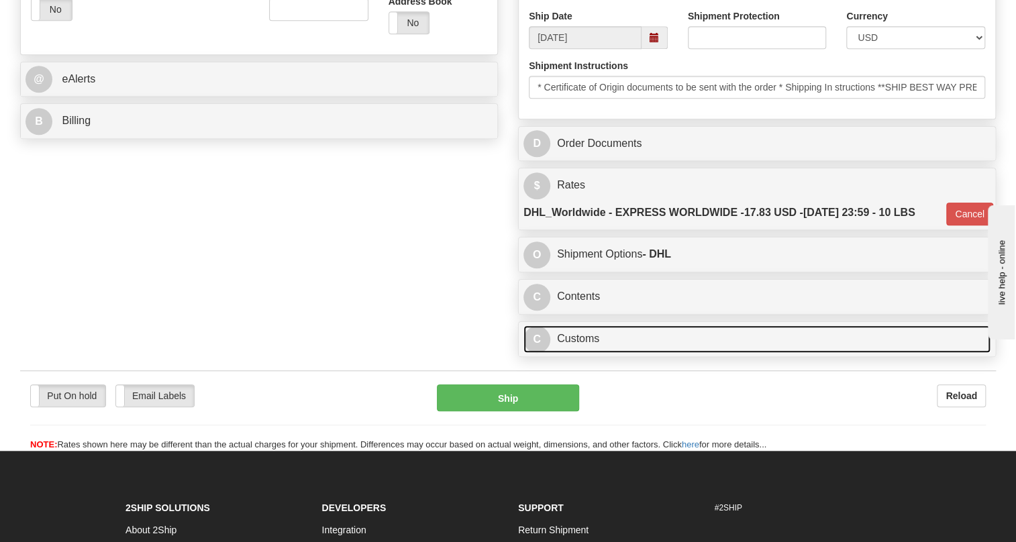
click at [590, 353] on link "C Customs" at bounding box center [756, 339] width 467 height 28
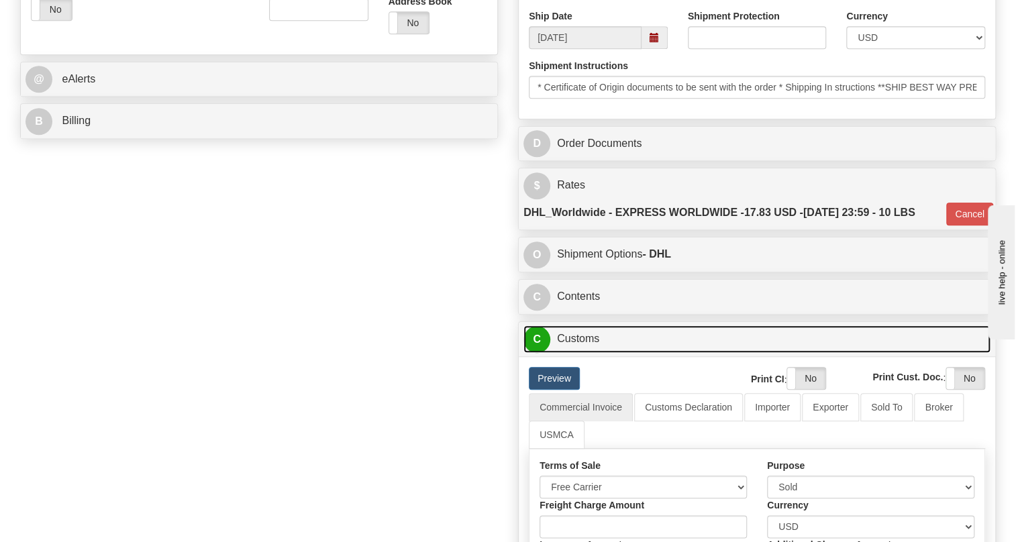
click at [590, 353] on link "C Customs" at bounding box center [756, 339] width 467 height 28
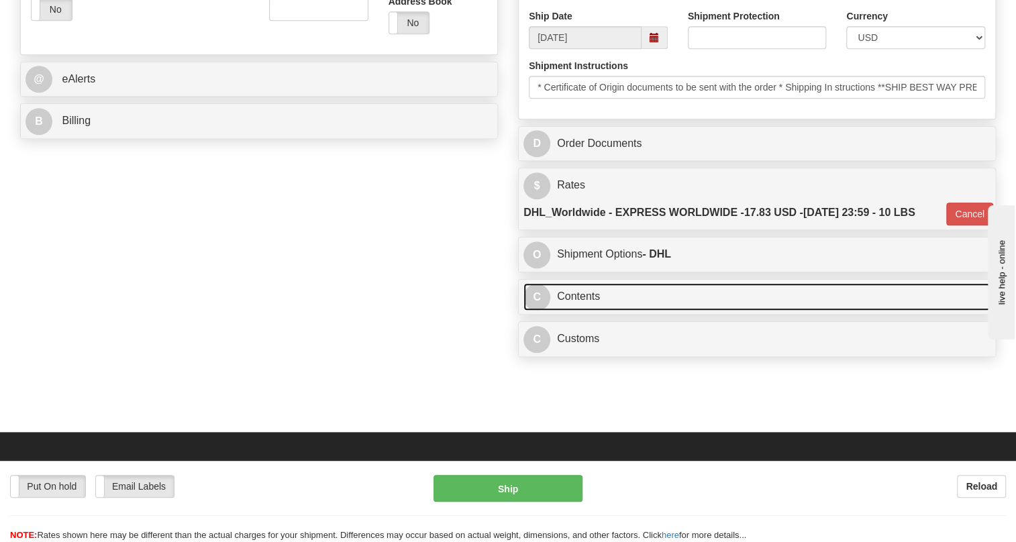
click at [582, 311] on link "C Contents" at bounding box center [756, 297] width 467 height 28
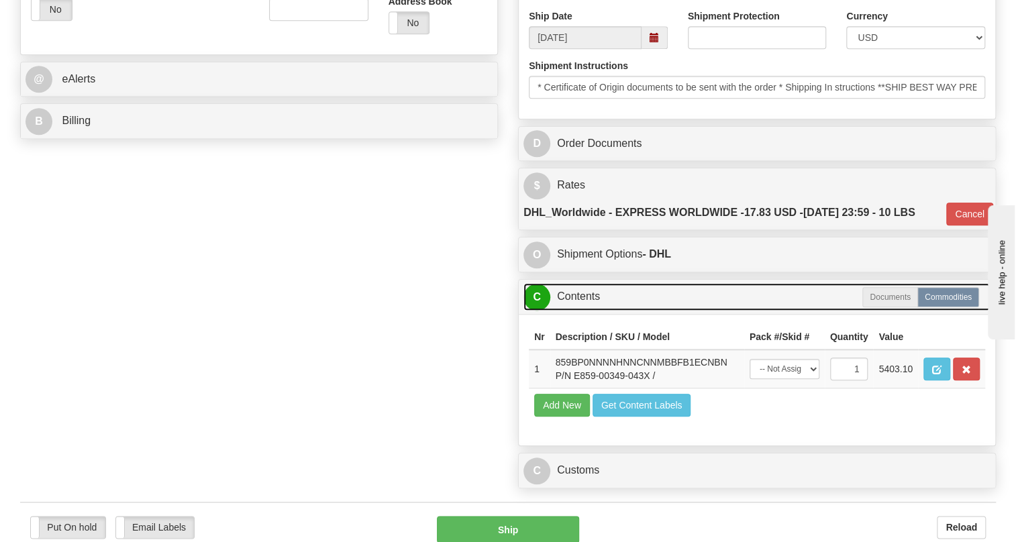
click at [582, 311] on link "C Contents" at bounding box center [756, 297] width 467 height 28
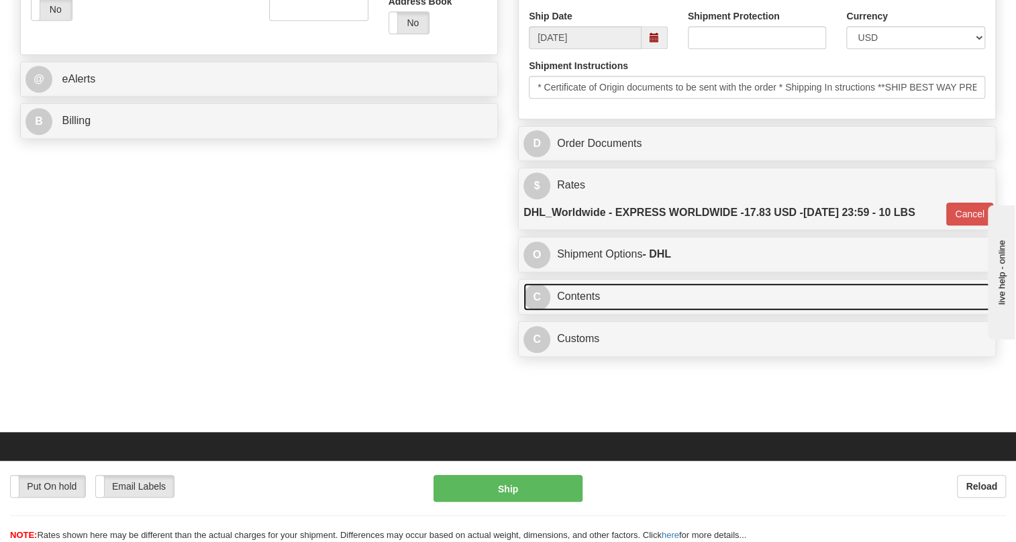
click at [583, 311] on link "C Contents" at bounding box center [756, 297] width 467 height 28
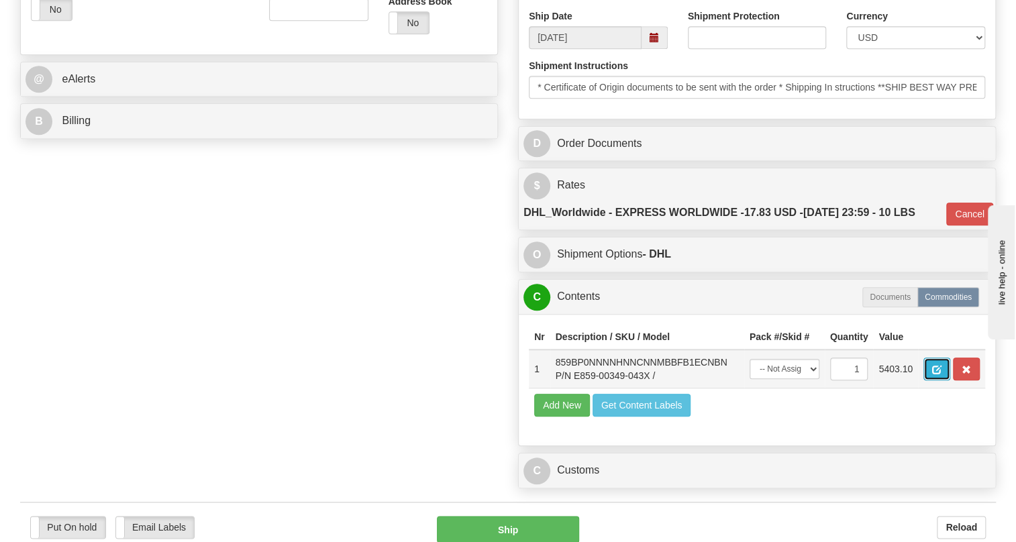
click at [936, 374] on span "button" at bounding box center [936, 370] width 9 height 9
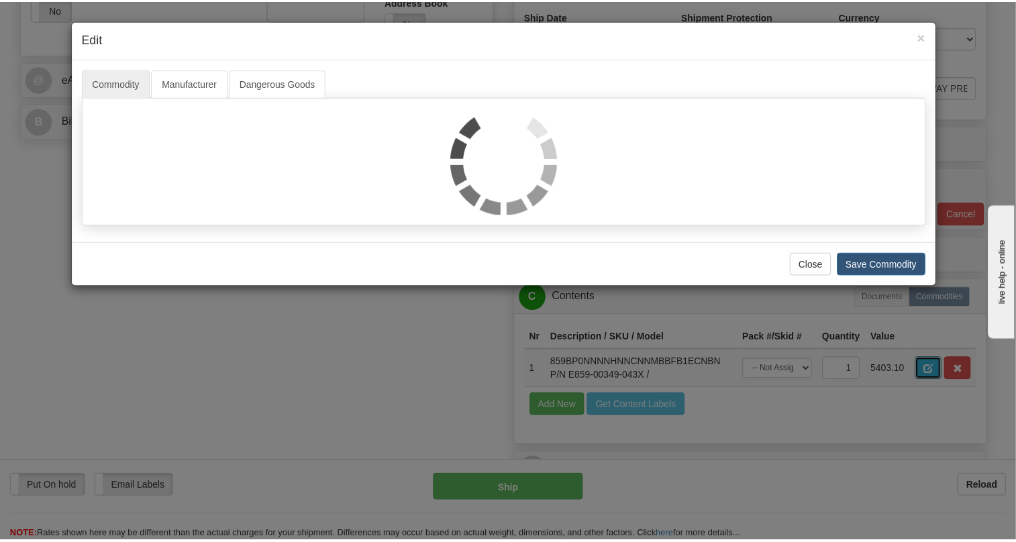
scroll to position [0, 0]
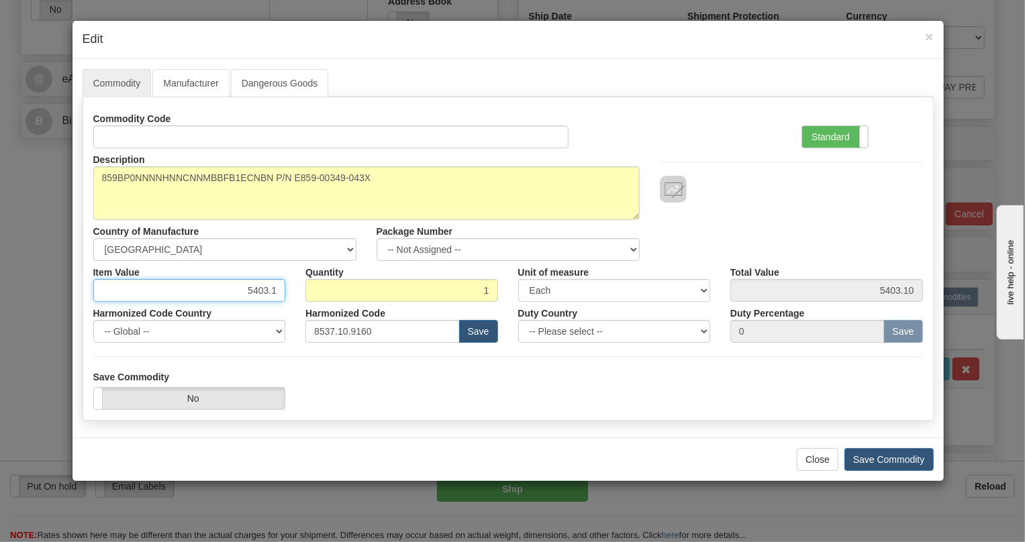
click at [271, 289] on input "5403.1" at bounding box center [189, 290] width 193 height 23
type input "3465.41"
click at [883, 458] on button "Save Commodity" at bounding box center [888, 459] width 89 height 23
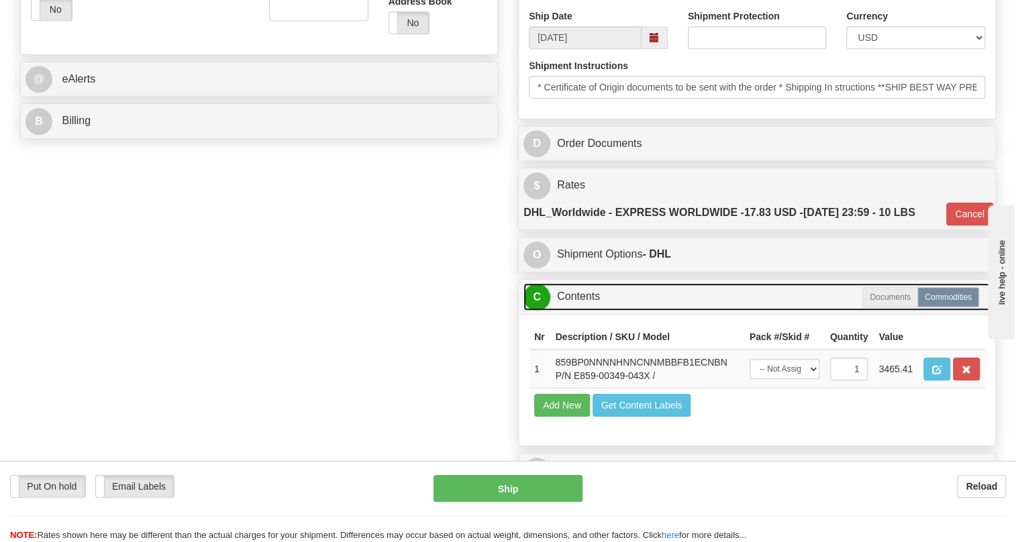
click at [576, 311] on link "C Contents" at bounding box center [756, 297] width 467 height 28
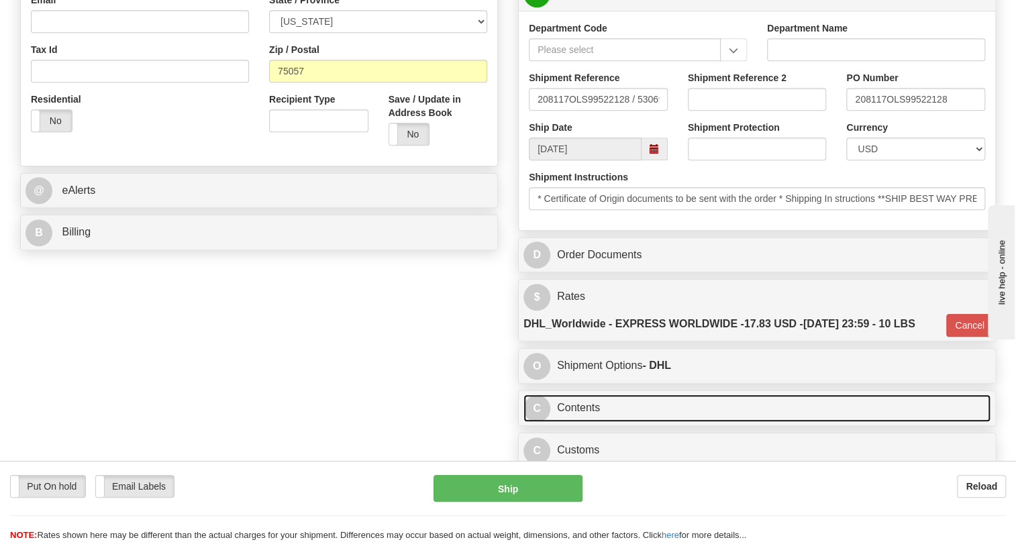
scroll to position [359, 0]
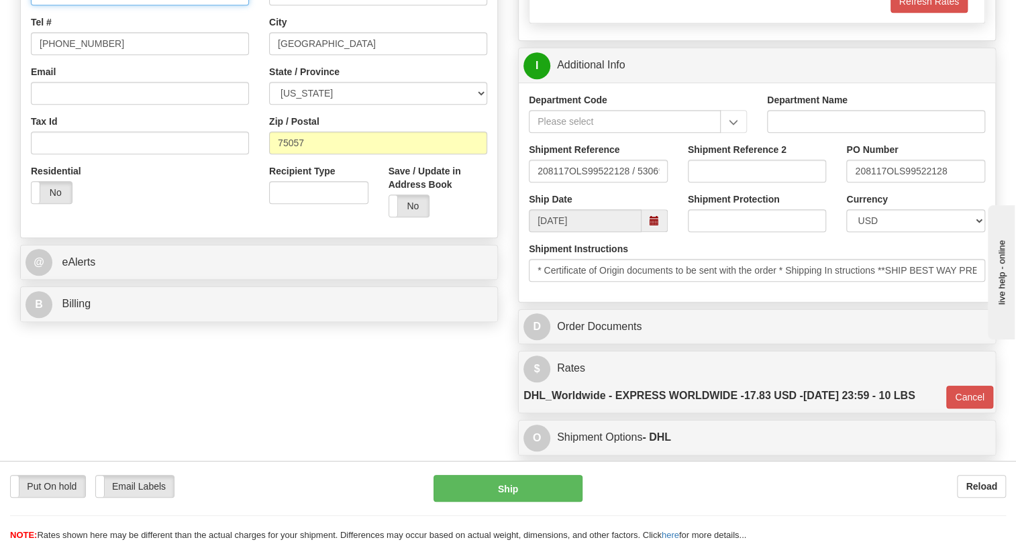
paste input "Kristye Taylor"
type input "Kristye Taylor / PO# 208117"
click at [83, 55] on input "(779)7960565" at bounding box center [140, 43] width 218 height 23
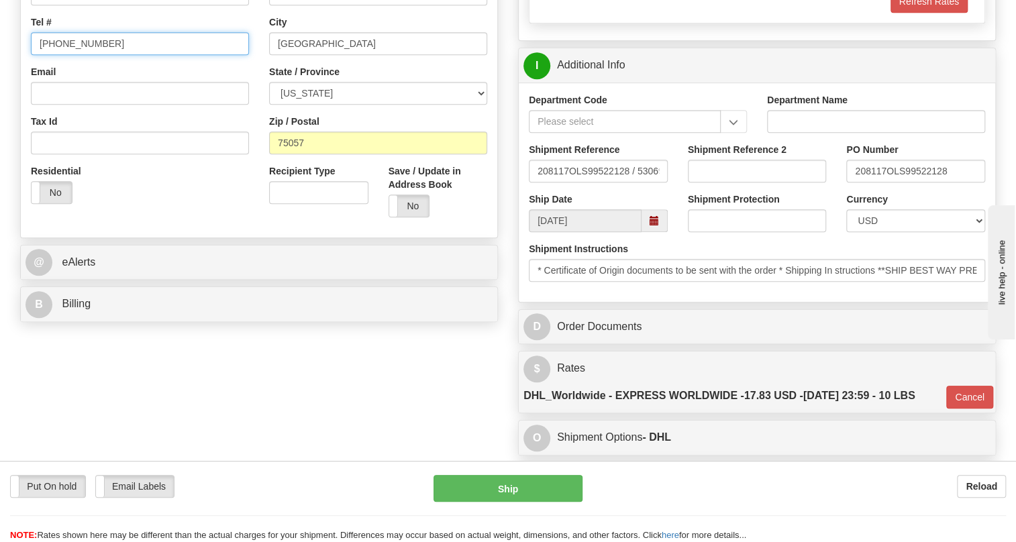
click at [83, 55] on input "(779)7960565" at bounding box center [140, 43] width 218 height 23
paste input "214.560.2613"
type input "214.560.2613"
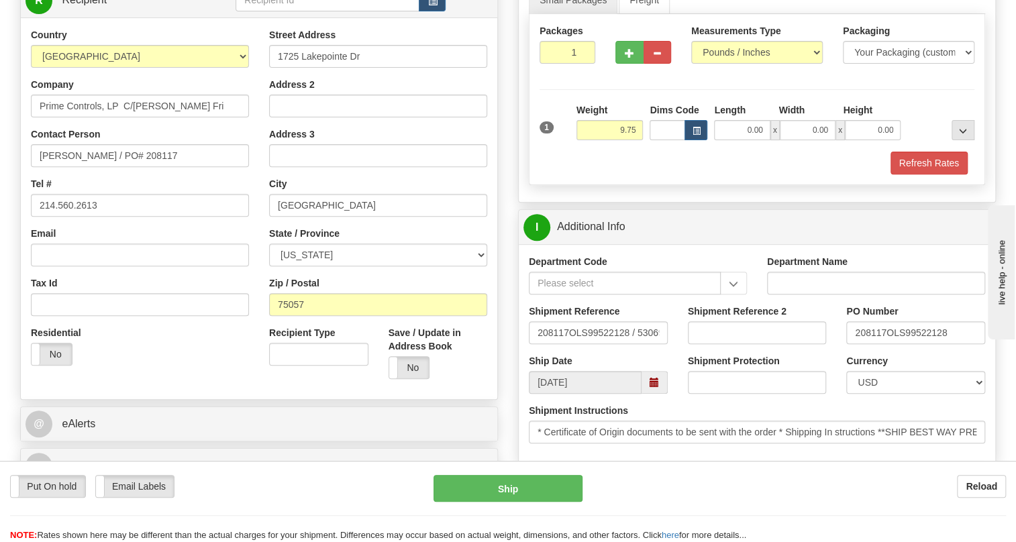
scroll to position [176, 0]
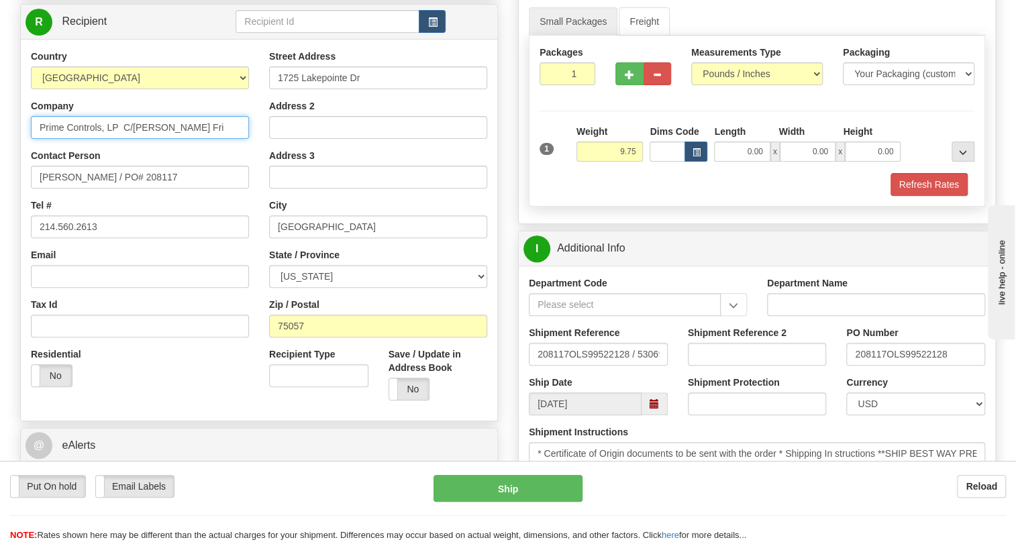
drag, startPoint x: 194, startPoint y: 158, endPoint x: 33, endPoint y: 160, distance: 161.0
click at [33, 139] on input "Prime Controls, LP C/O Clayton Fri" at bounding box center [140, 127] width 218 height 23
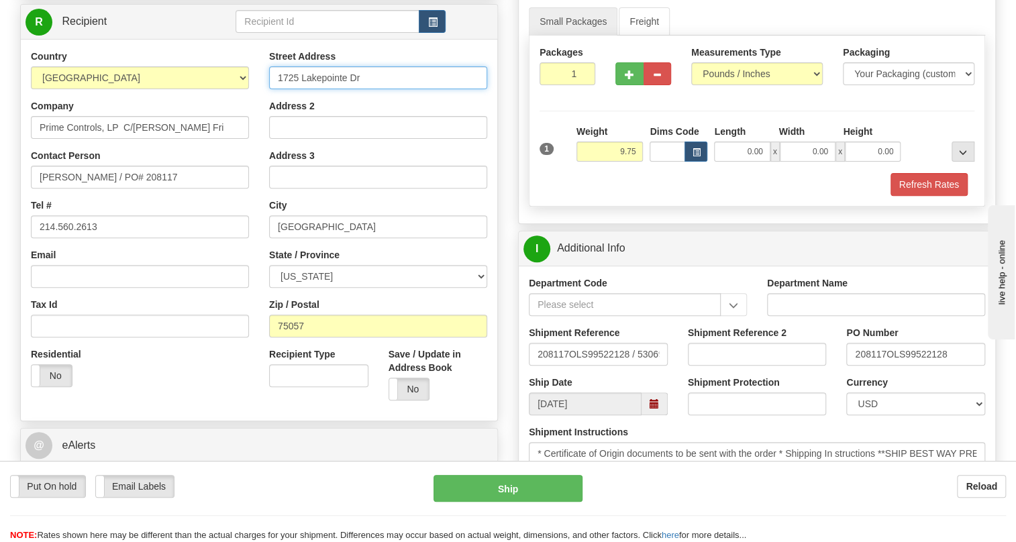
drag, startPoint x: 365, startPoint y: 109, endPoint x: 272, endPoint y: 109, distance: 93.3
click at [272, 89] on input "1725 Lakepointe Dr" at bounding box center [378, 77] width 218 height 23
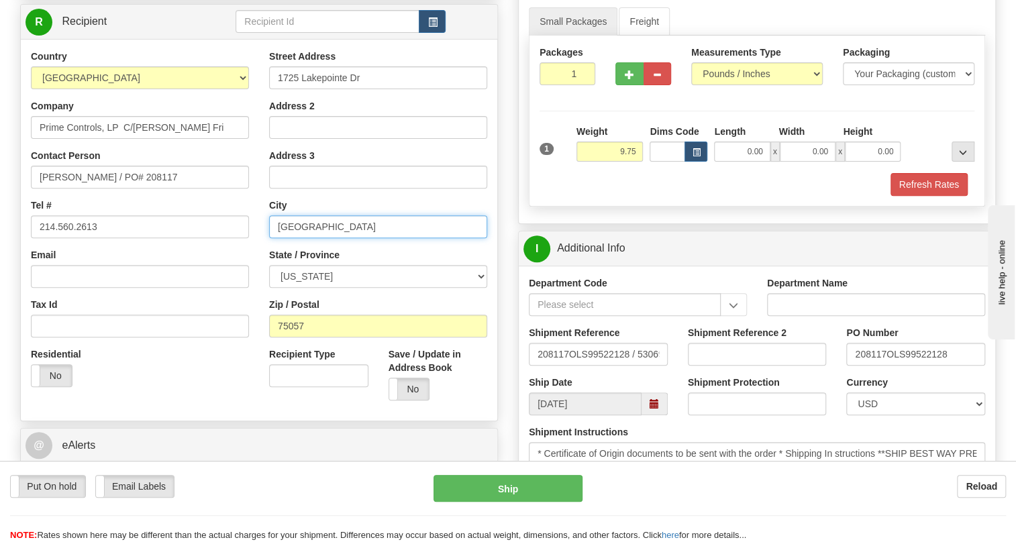
drag, startPoint x: 329, startPoint y: 256, endPoint x: 273, endPoint y: 260, distance: 56.5
click at [273, 238] on input "LEWISVILLE" at bounding box center [378, 226] width 218 height 23
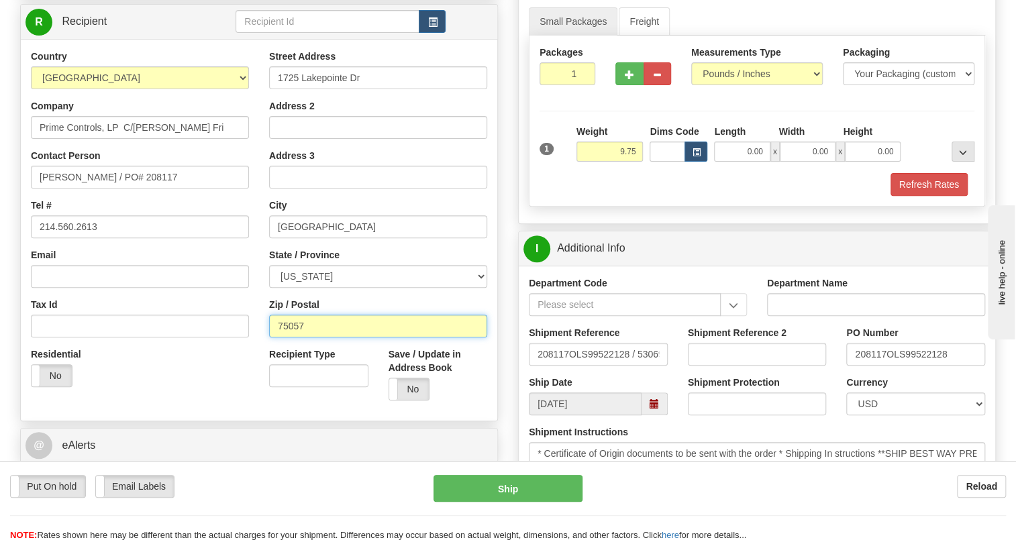
drag, startPoint x: 311, startPoint y: 356, endPoint x: 270, endPoint y: 360, distance: 40.5
click at [270, 337] on input "75057" at bounding box center [378, 326] width 218 height 23
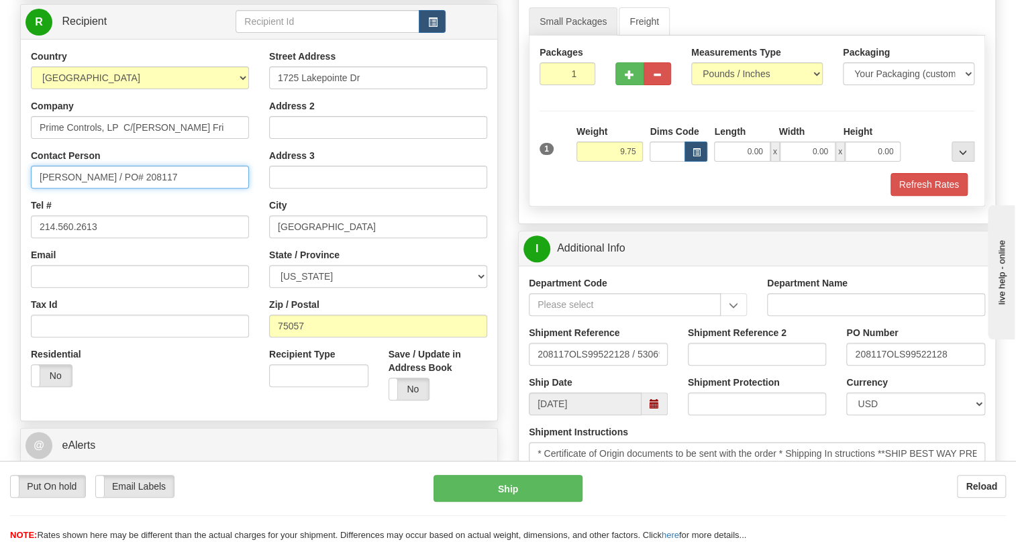
drag, startPoint x: 96, startPoint y: 208, endPoint x: 41, endPoint y: 211, distance: 55.1
click at [41, 189] on input "Kristye Taylor / PO# 208117" at bounding box center [140, 177] width 218 height 23
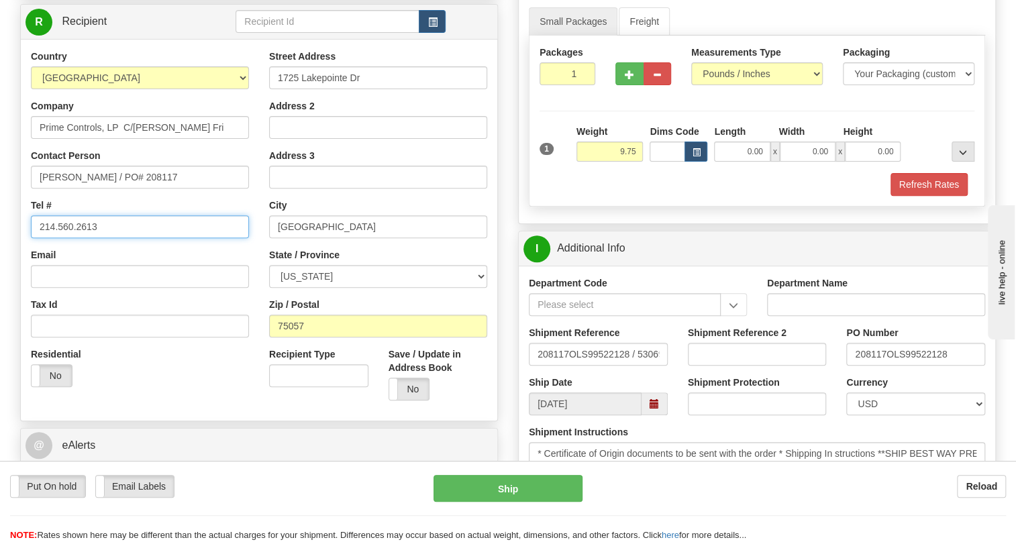
drag, startPoint x: 97, startPoint y: 255, endPoint x: 36, endPoint y: 255, distance: 61.1
click at [36, 238] on input "214.560.2613" at bounding box center [140, 226] width 218 height 23
click at [155, 238] on input "214.560.2613" at bounding box center [140, 226] width 218 height 23
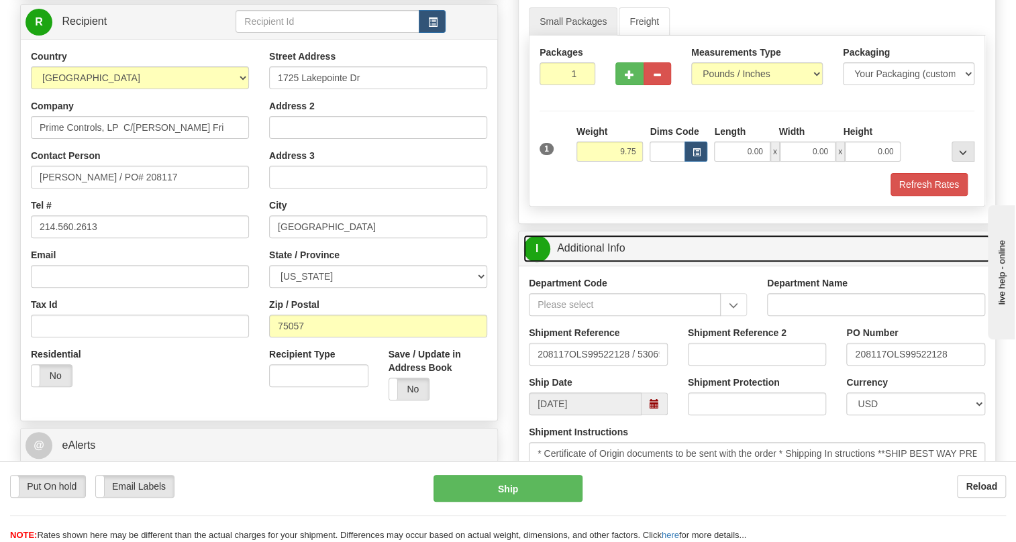
click at [604, 262] on link "I Additional Info" at bounding box center [756, 249] width 467 height 28
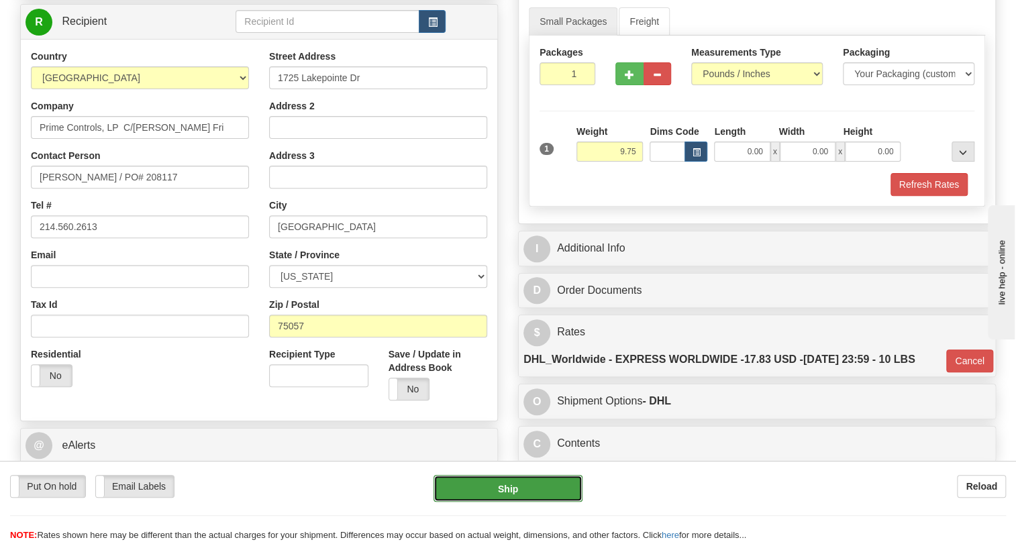
click at [507, 486] on button "Ship" at bounding box center [507, 488] width 149 height 27
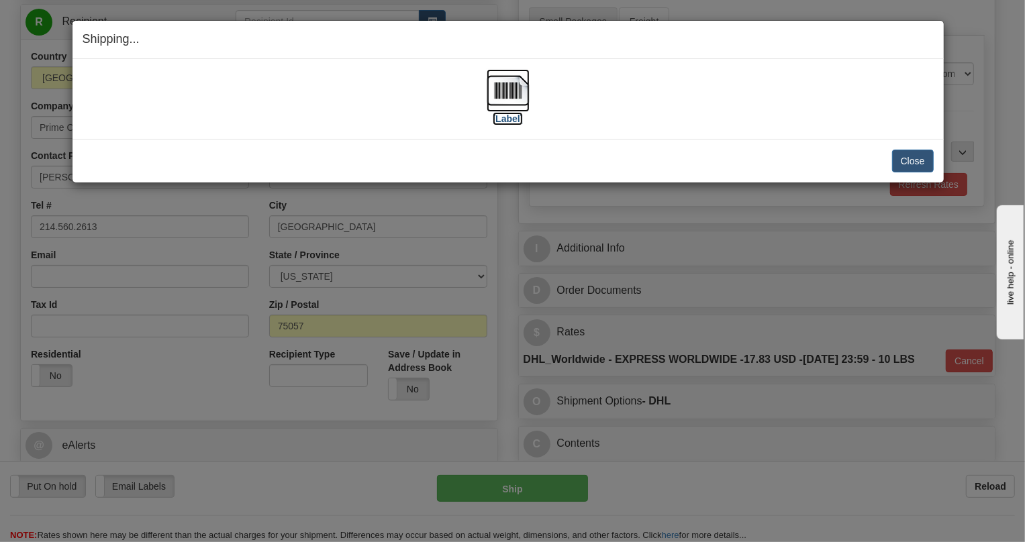
click at [507, 91] on img at bounding box center [507, 90] width 43 height 43
click at [920, 162] on button "Close" at bounding box center [913, 161] width 42 height 23
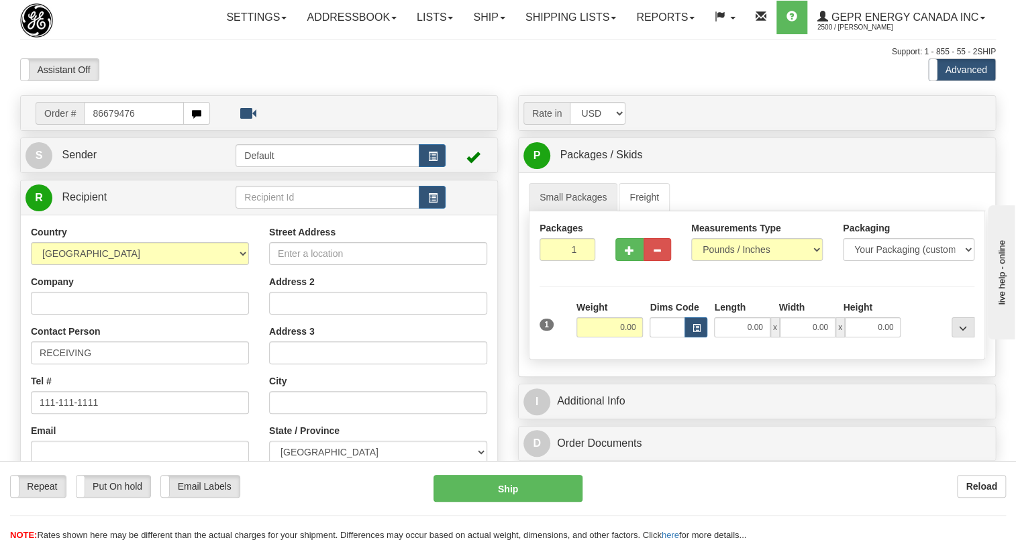
type input "86679476"
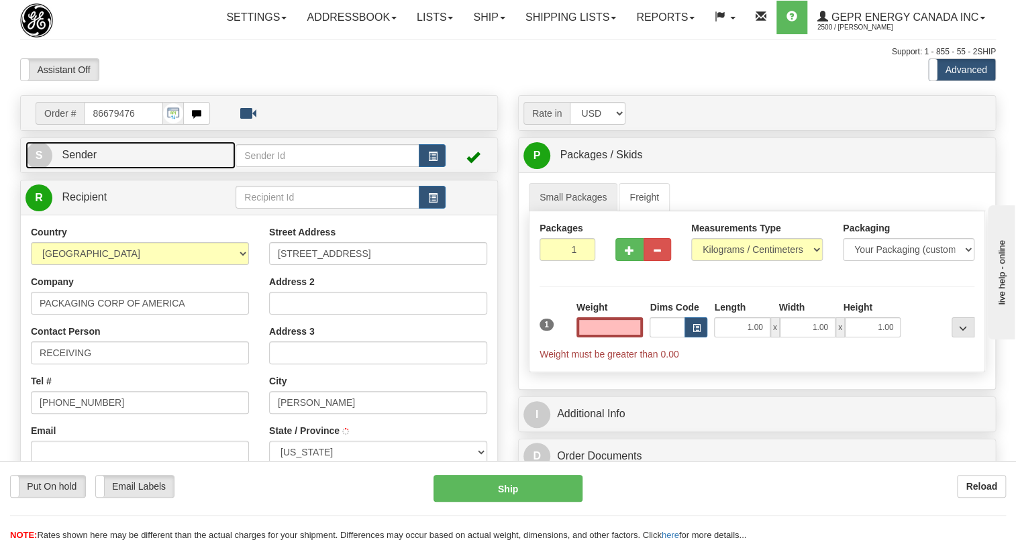
type input "0.00"
click at [81, 160] on span "Sender" at bounding box center [79, 154] width 35 height 11
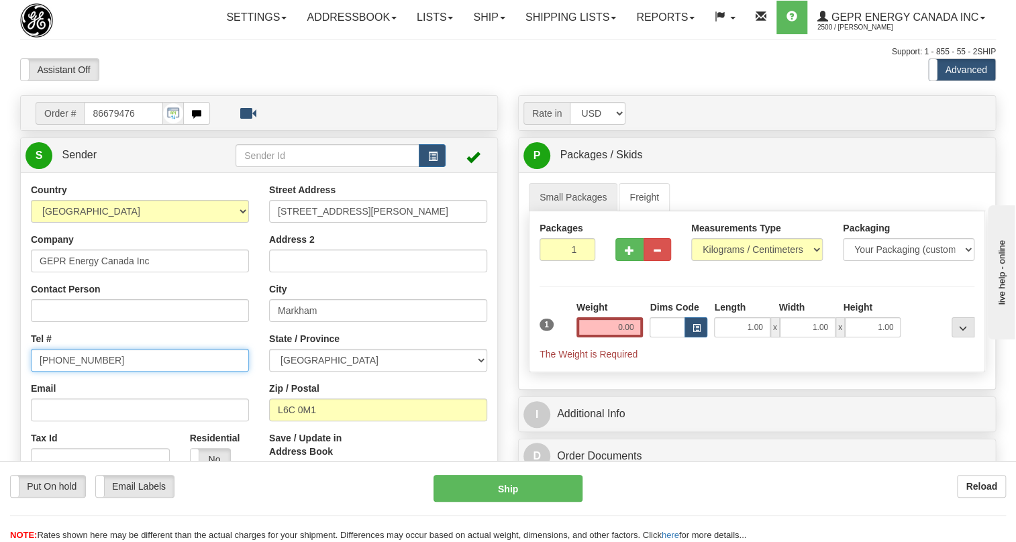
click at [88, 372] on input "[PHONE_NUMBER]" at bounding box center [140, 360] width 218 height 23
paste input "[PHONE_NUMBER]"
type input "[PHONE_NUMBER]"
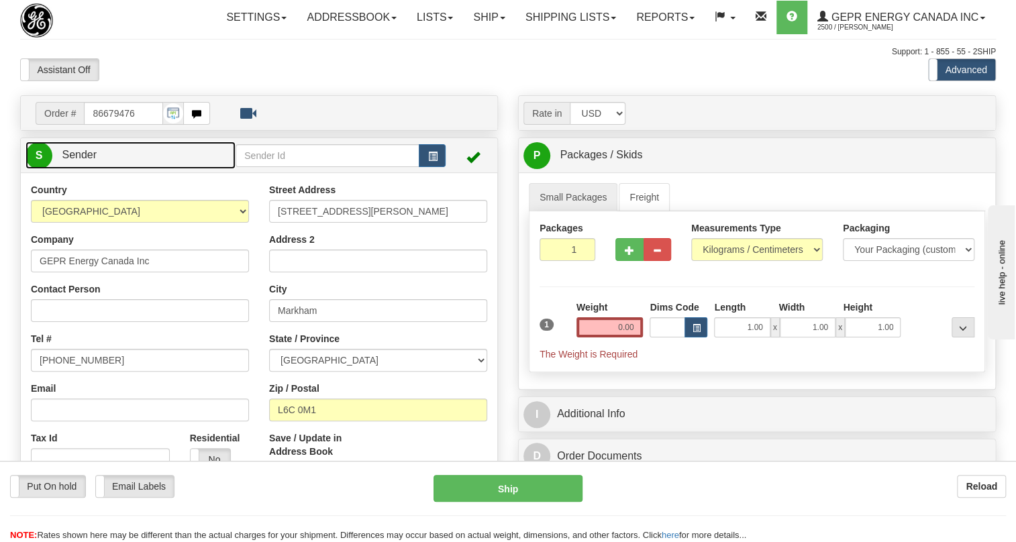
click at [84, 160] on span "Sender" at bounding box center [79, 154] width 35 height 11
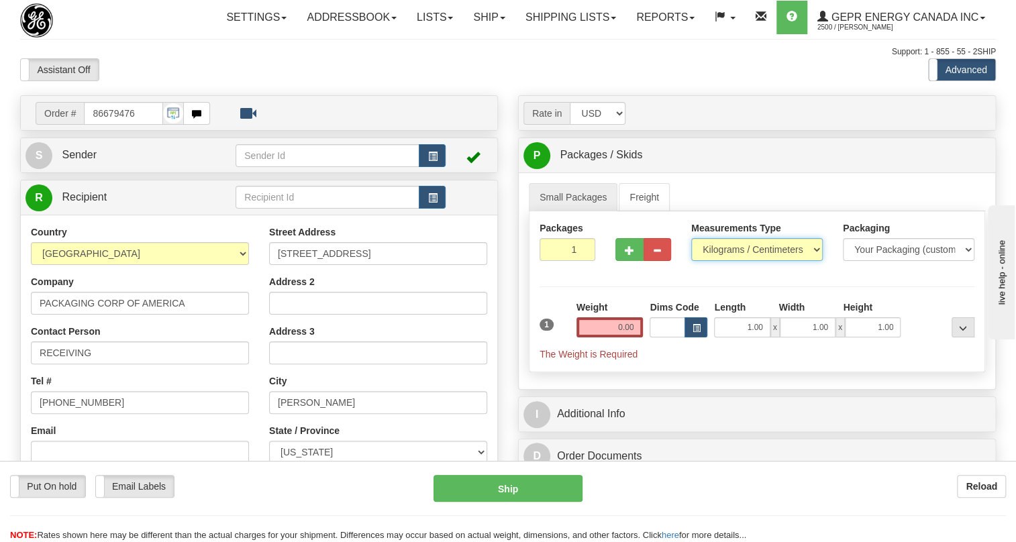
click at [798, 261] on select "Pounds / Inches Kilograms / Centimeters" at bounding box center [757, 249] width 132 height 23
select select "0"
click at [691, 261] on select "Pounds / Inches Kilograms / Centimeters" at bounding box center [757, 249] width 132 height 23
click at [727, 337] on input "1.00" at bounding box center [742, 327] width 56 height 20
type input "0.00"
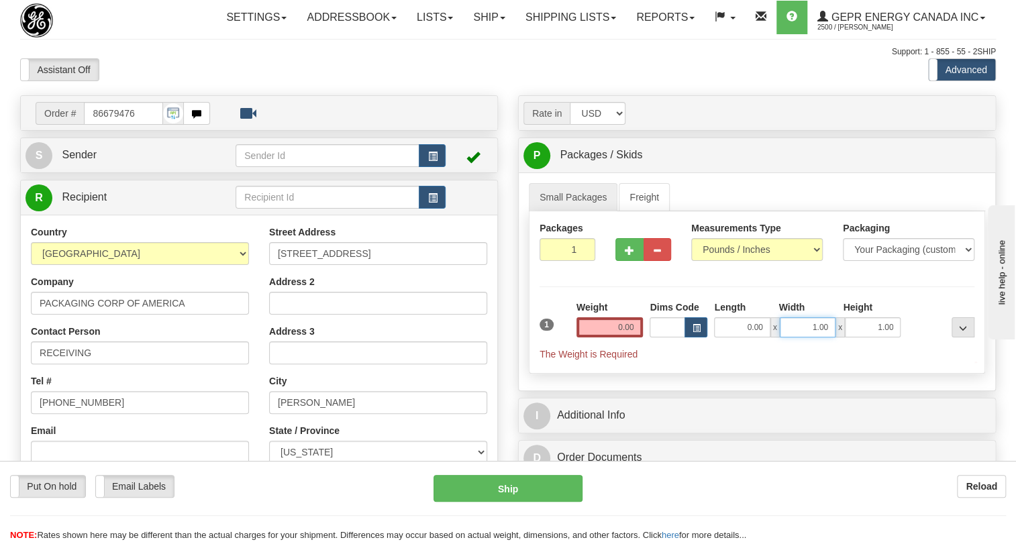
click at [810, 337] on input "1.00" at bounding box center [808, 327] width 56 height 20
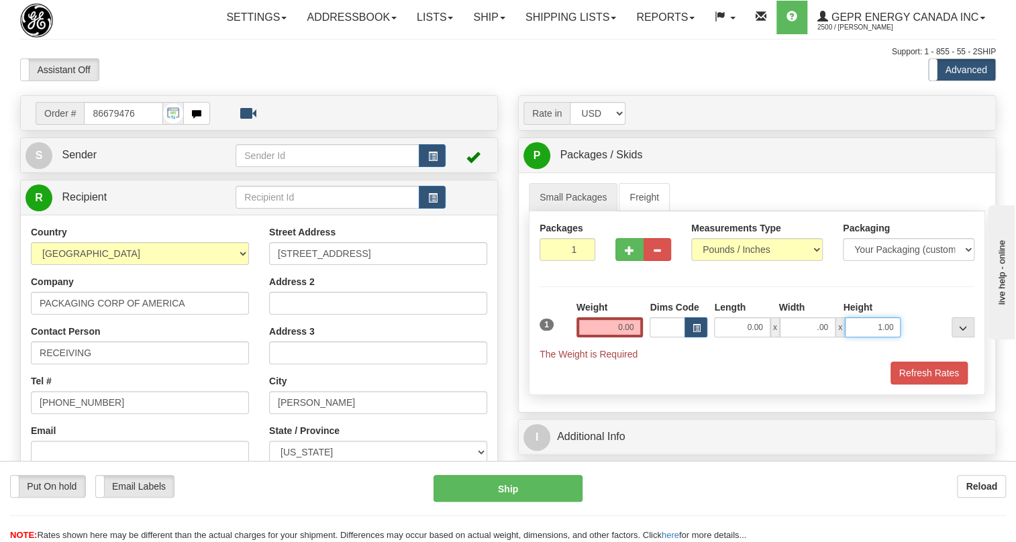
type input "0.00"
click at [866, 337] on input "1.00" at bounding box center [873, 327] width 56 height 20
type input "0.00"
click at [627, 337] on input "0.00" at bounding box center [609, 327] width 67 height 20
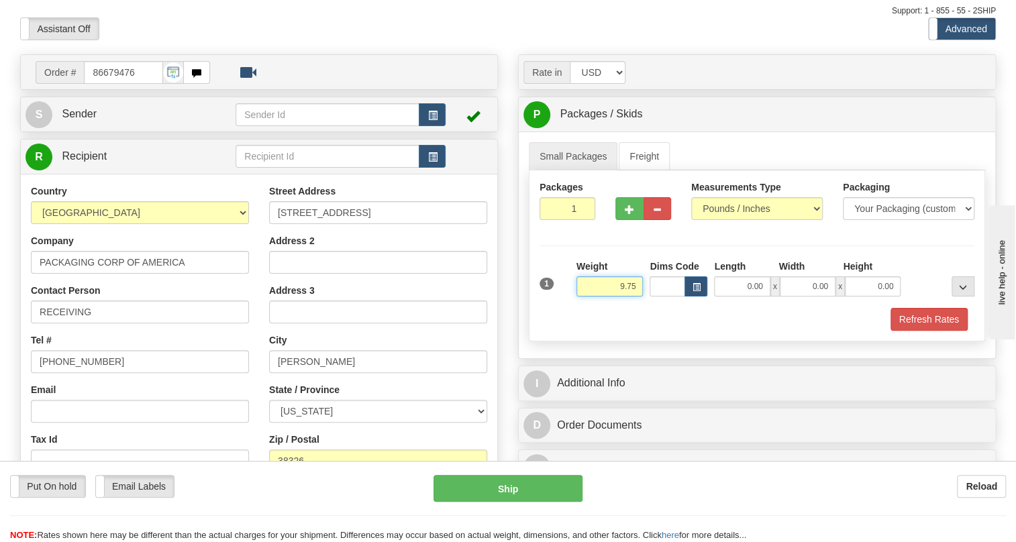
scroll to position [60, 0]
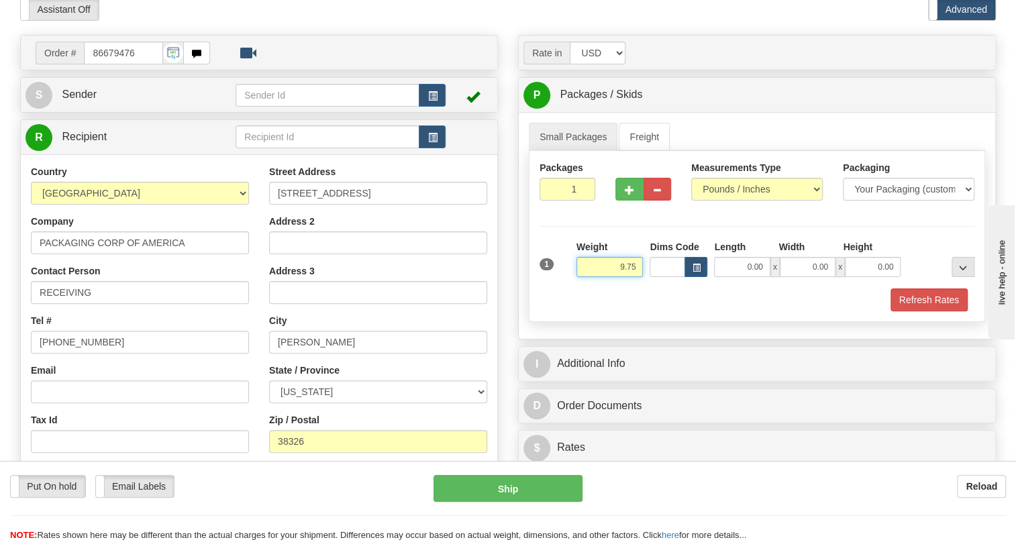
type input "9.75"
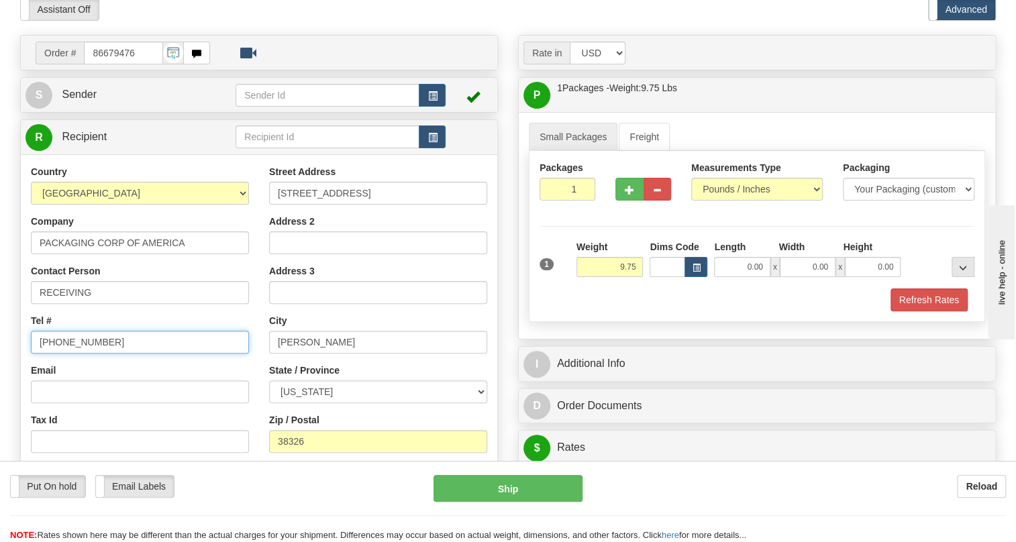
click at [89, 354] on input "[PHONE_NUMBER]" at bounding box center [140, 342] width 218 height 23
paste input "731-689-1219"
type input "731-689-1219"
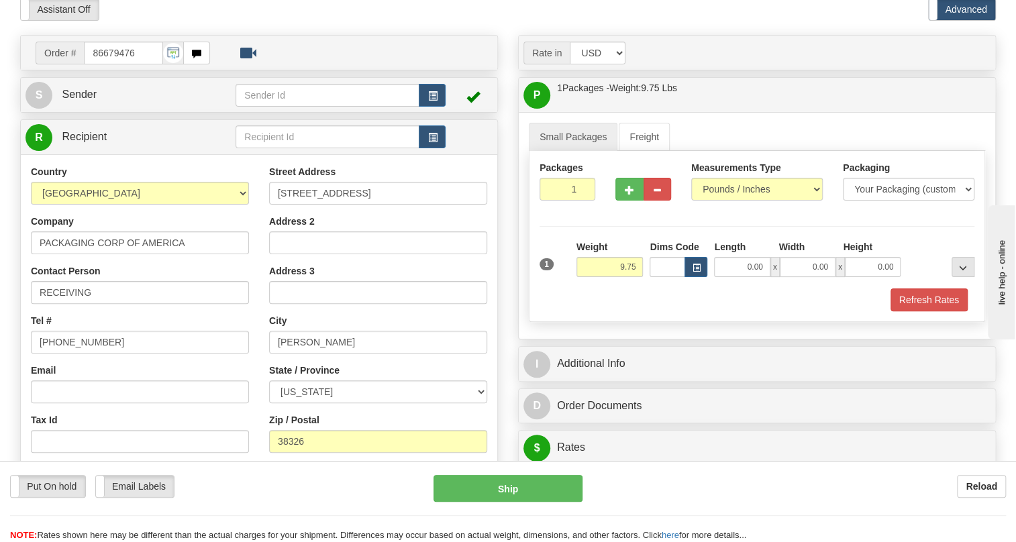
scroll to position [183, 0]
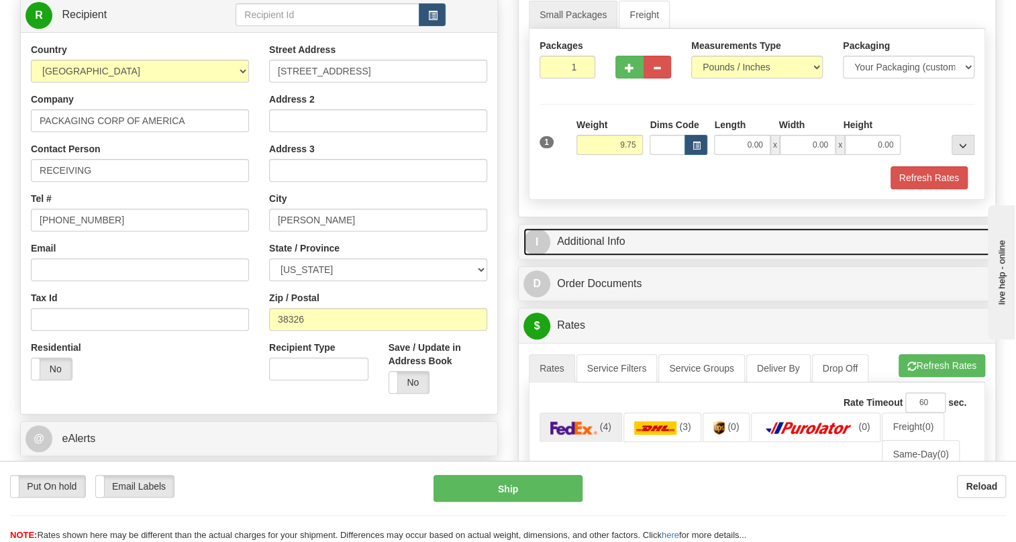
click at [594, 256] on link "I Additional Info" at bounding box center [756, 242] width 467 height 28
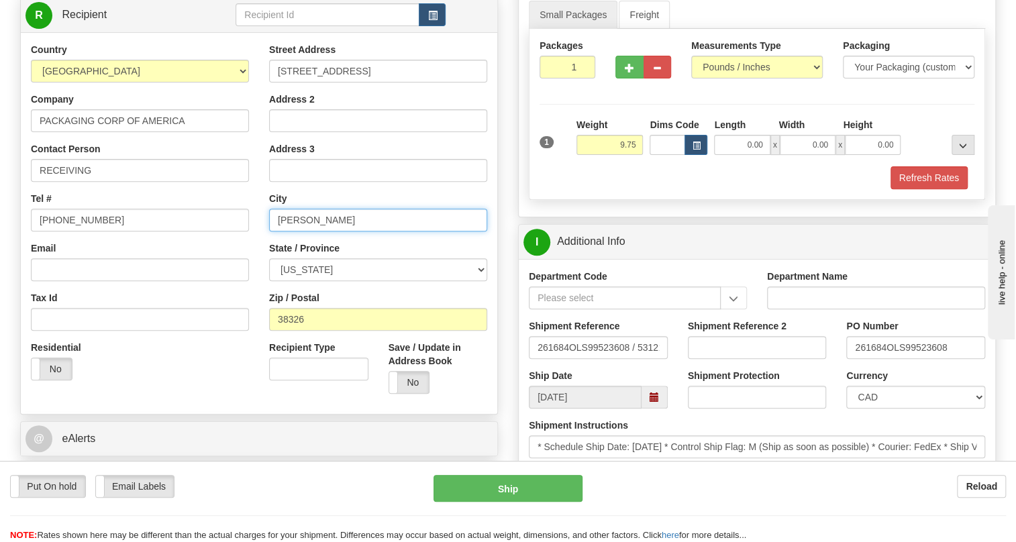
drag, startPoint x: 311, startPoint y: 248, endPoint x: 280, endPoint y: 255, distance: 31.1
click at [280, 231] on input "Counce" at bounding box center [378, 220] width 218 height 23
type input "COUNCE"
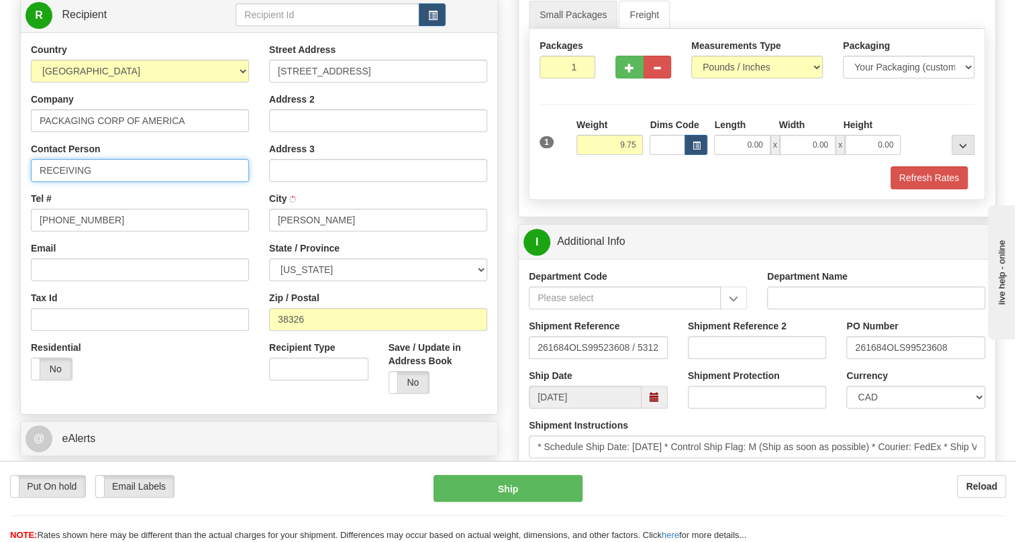
click at [132, 182] on input "RECEIVING" at bounding box center [140, 170] width 218 height 23
paste input "261684"
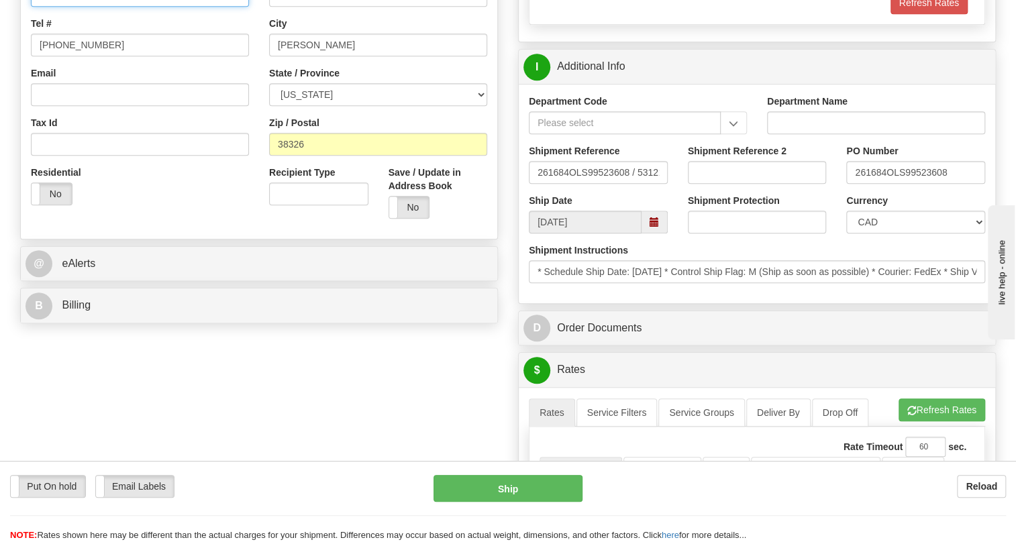
scroll to position [366, 0]
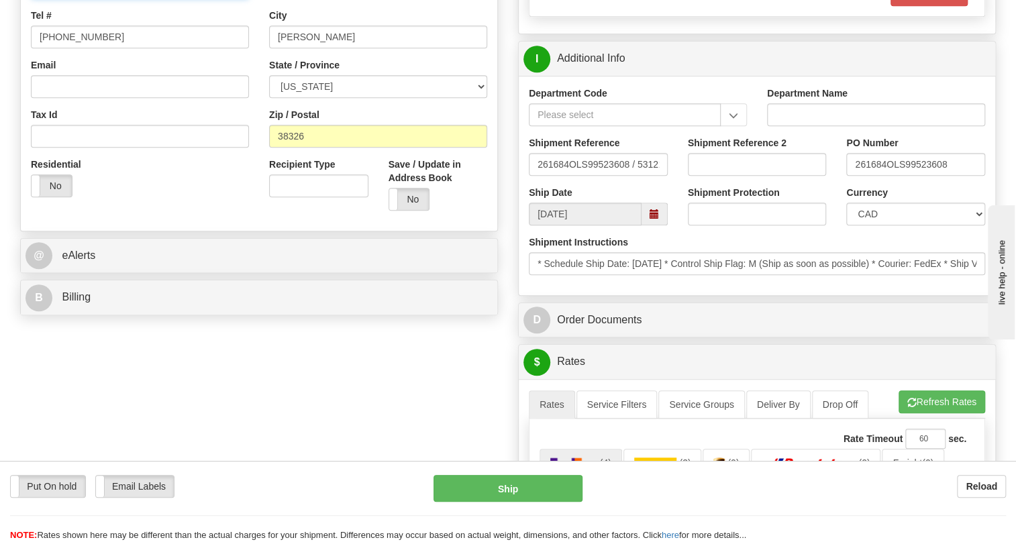
type input "RECEIVING PO# 261684"
click at [891, 225] on select "CAD USD EUR ZAR [PERSON_NAME] ARN AUD AUS AWG BBD BFR BGN BHD BMD BND BRC BRL C…" at bounding box center [915, 214] width 139 height 23
select select "1"
click at [846, 225] on select "CAD USD EUR ZAR [PERSON_NAME] ARN AUD AUS AWG BBD BFR BGN BHD BMD BND BRC BRL C…" at bounding box center [915, 214] width 139 height 23
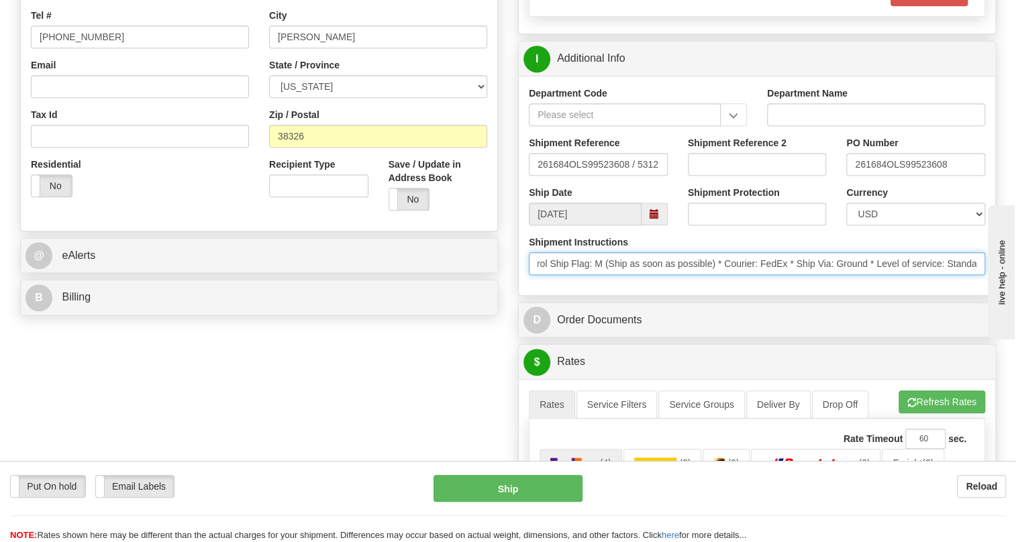
scroll to position [0, 495]
drag, startPoint x: 703, startPoint y: 297, endPoint x: 566, endPoint y: 305, distance: 137.1
click at [566, 285] on div "Shipment Instructions * Schedule Ship Date: 8/13/2025 * Control Ship Flag: M (S…" at bounding box center [757, 261] width 476 height 50
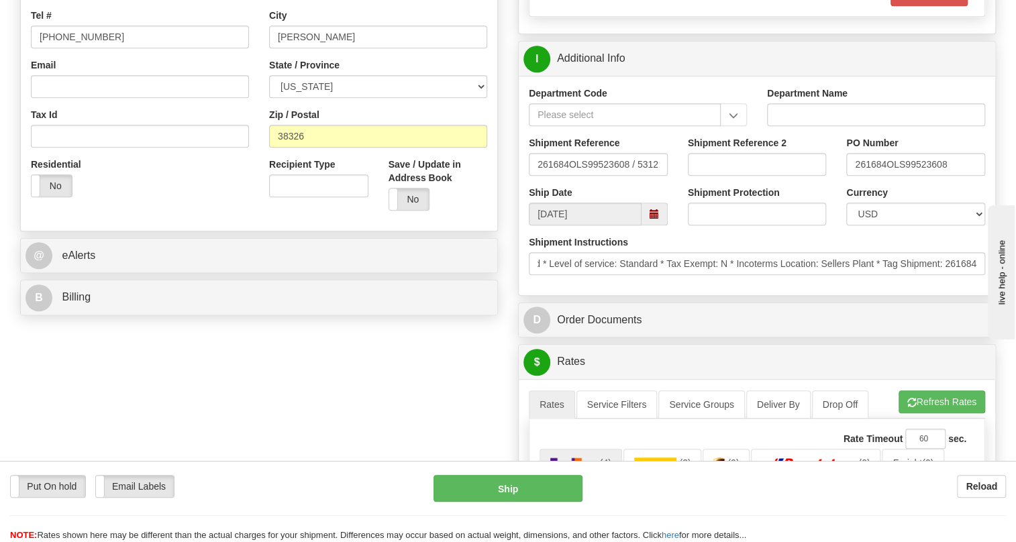
scroll to position [0, 0]
click at [587, 285] on div "Shipment Instructions * Schedule Ship Date: 8/13/2025 * Control Ship Flag: M (S…" at bounding box center [757, 261] width 476 height 50
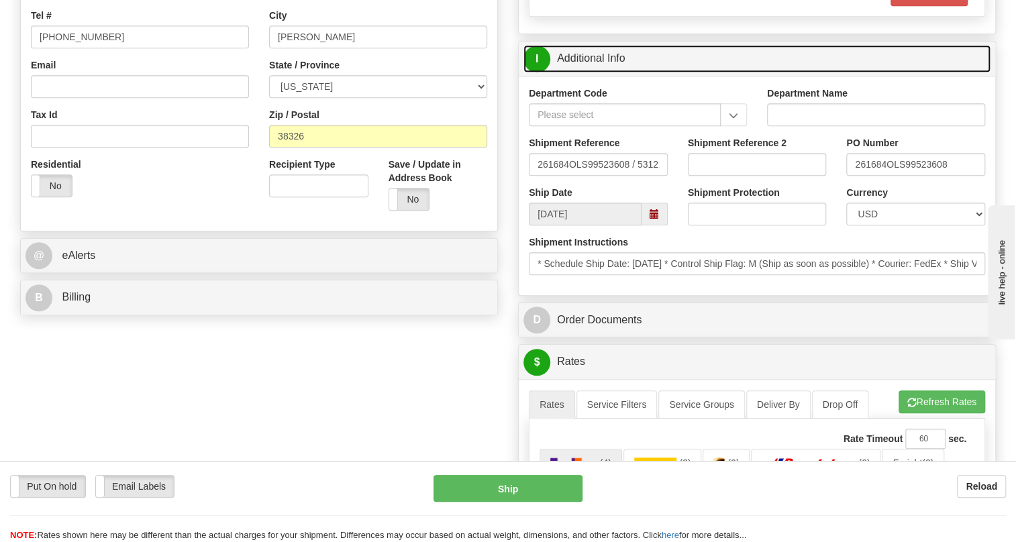
click at [583, 72] on link "I Additional Info" at bounding box center [756, 59] width 467 height 28
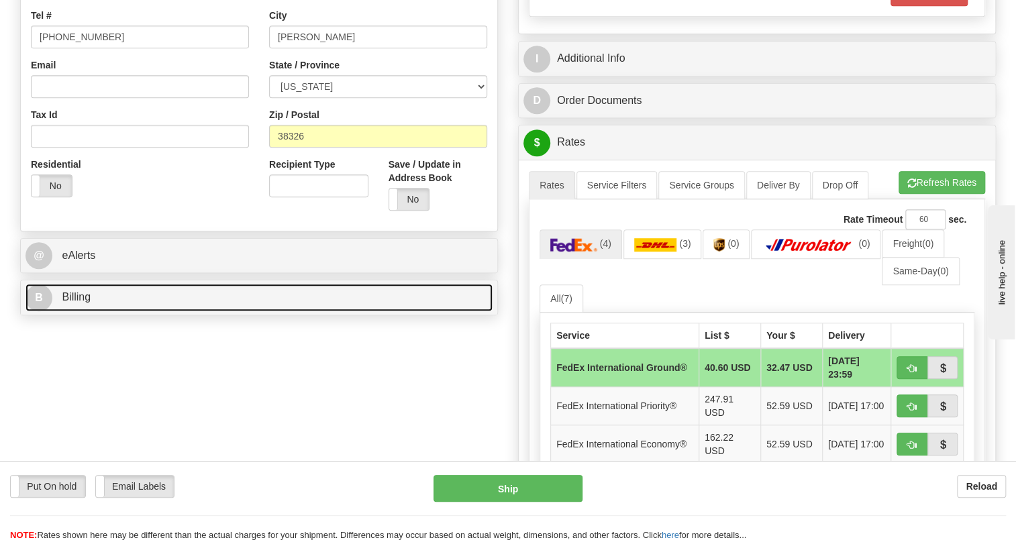
click at [82, 303] on span "Billing" at bounding box center [76, 296] width 29 height 11
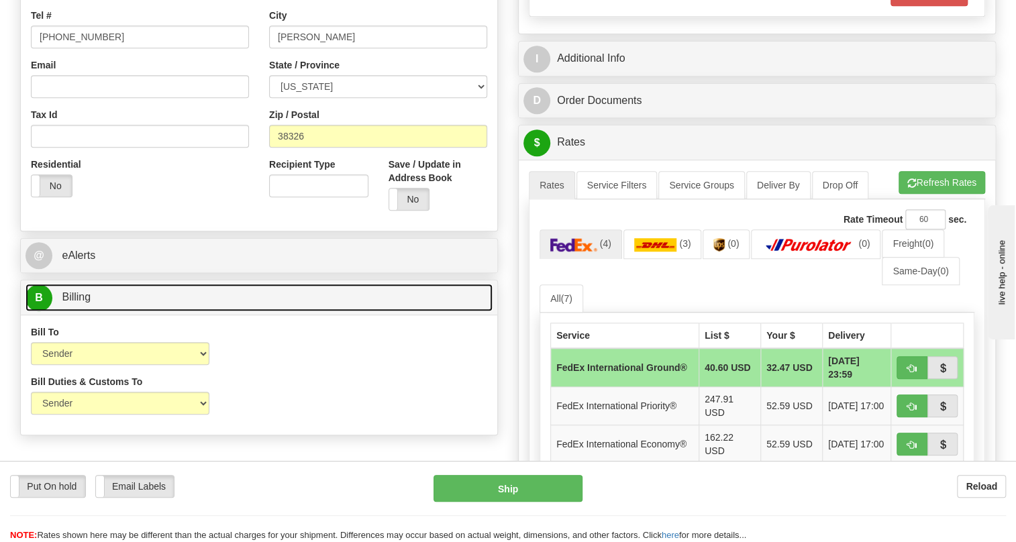
click at [82, 303] on span "Billing" at bounding box center [76, 296] width 29 height 11
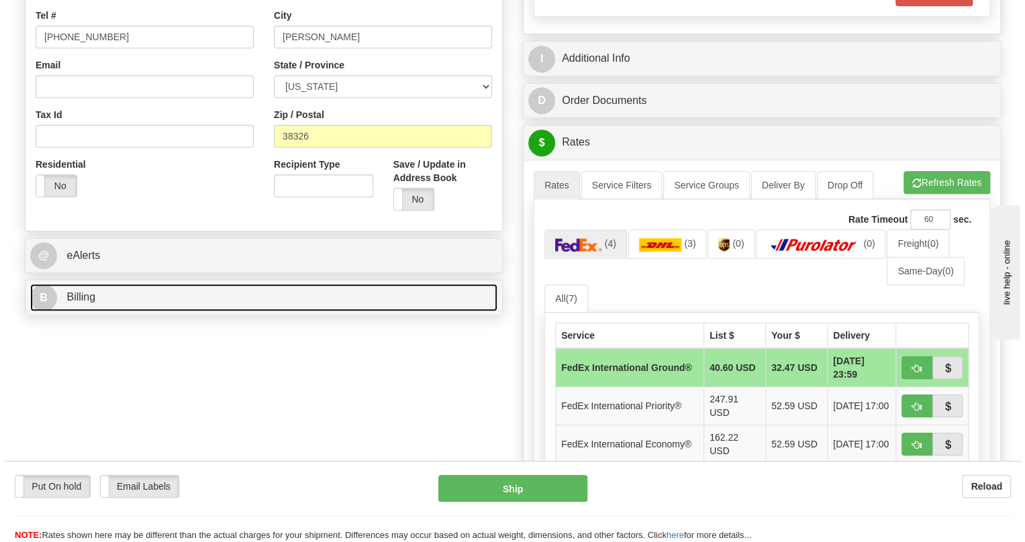
scroll to position [427, 0]
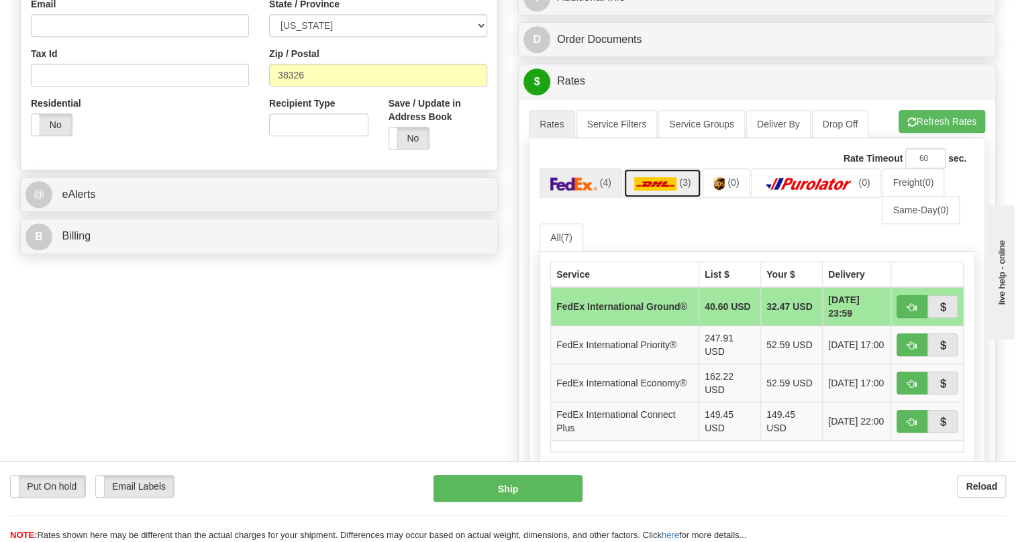
click at [664, 191] on img at bounding box center [655, 183] width 43 height 13
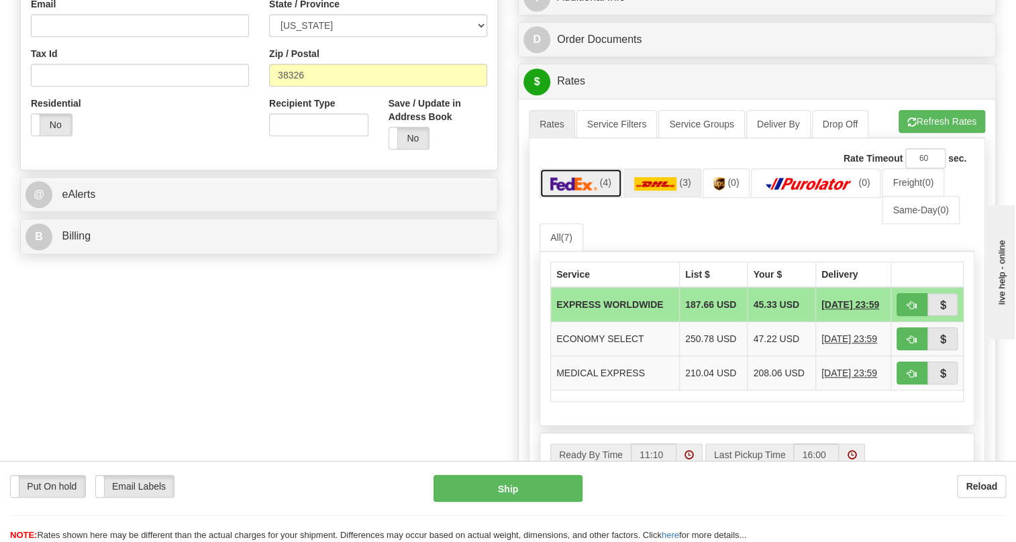
click at [587, 191] on img at bounding box center [573, 183] width 47 height 13
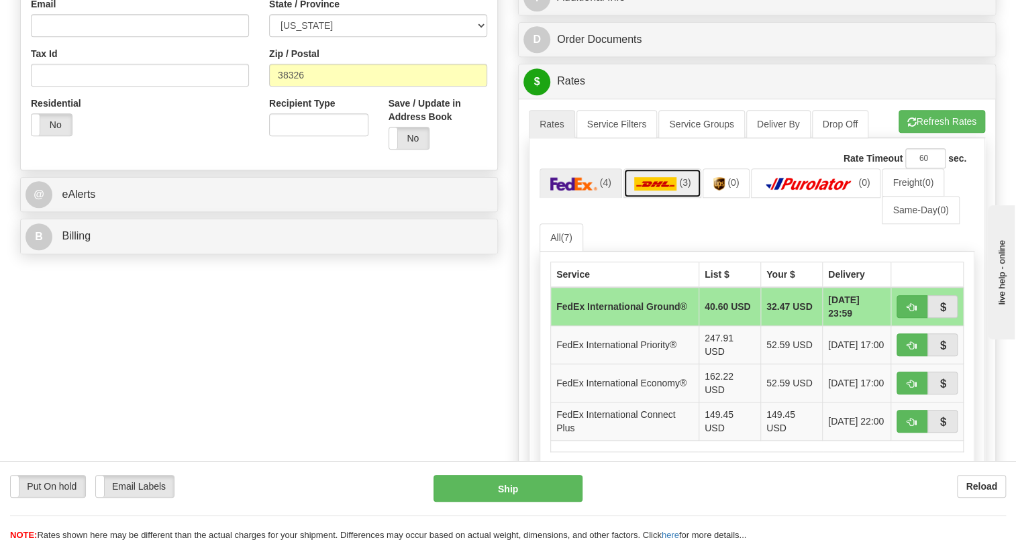
click at [660, 191] on img at bounding box center [655, 183] width 43 height 13
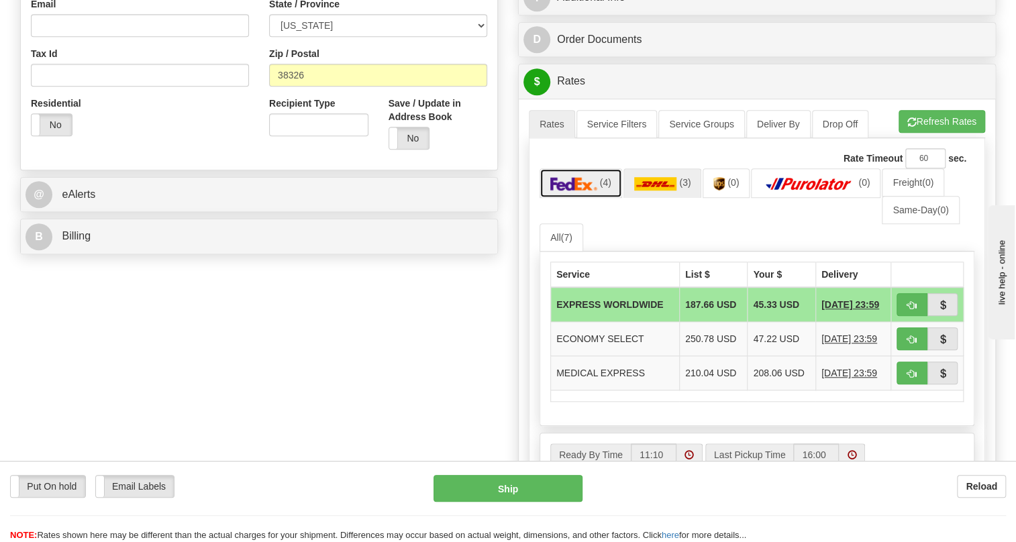
click at [590, 191] on img at bounding box center [573, 183] width 47 height 13
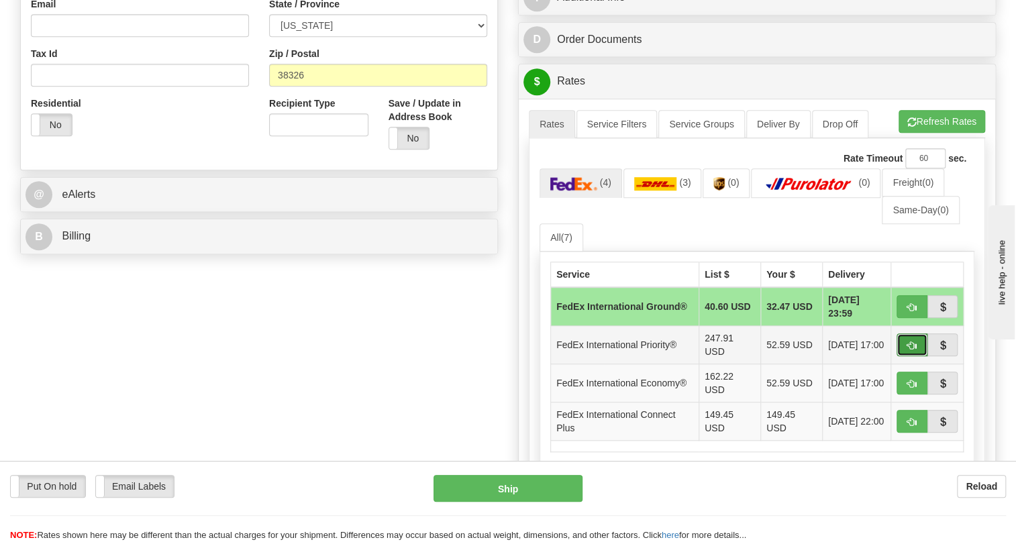
click at [906, 356] on button "button" at bounding box center [911, 344] width 31 height 23
type input "01"
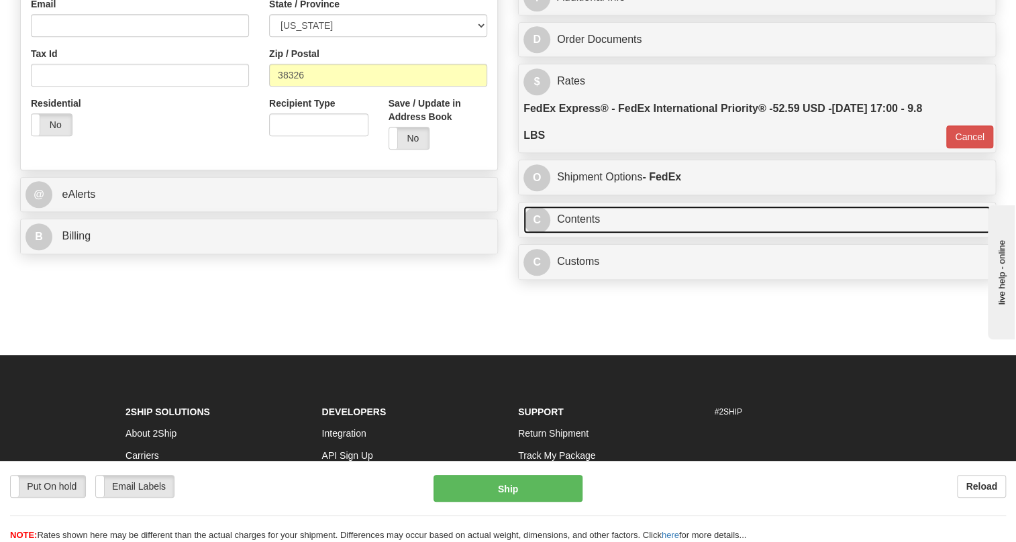
click at [576, 233] on link "C Contents" at bounding box center [756, 220] width 467 height 28
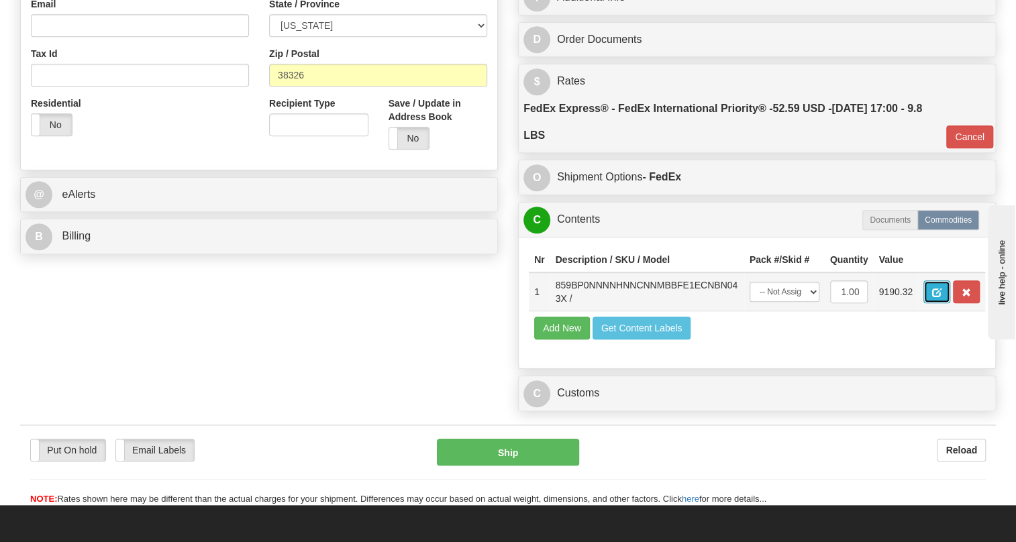
click at [938, 297] on span "button" at bounding box center [936, 293] width 9 height 9
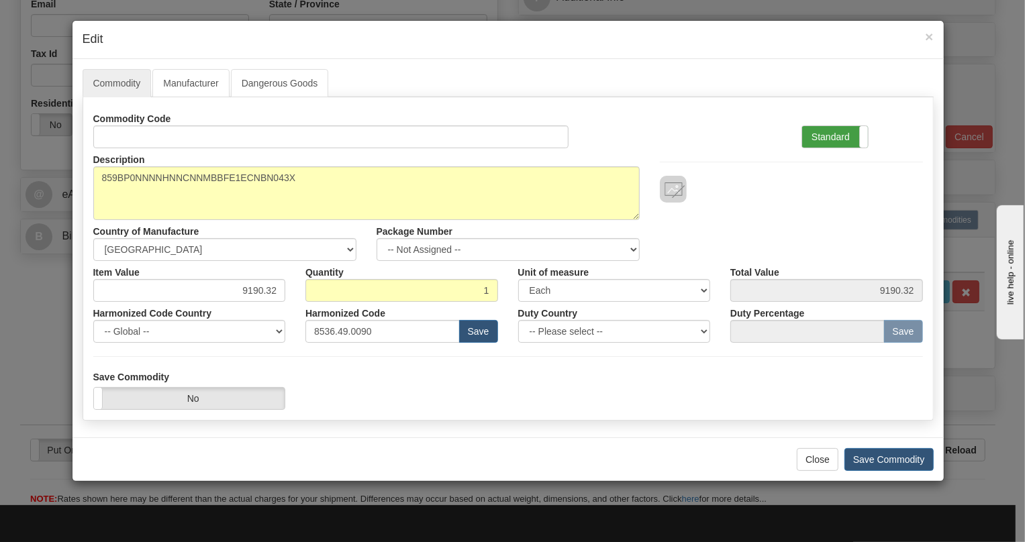
click at [831, 134] on label "Standard" at bounding box center [835, 136] width 66 height 21
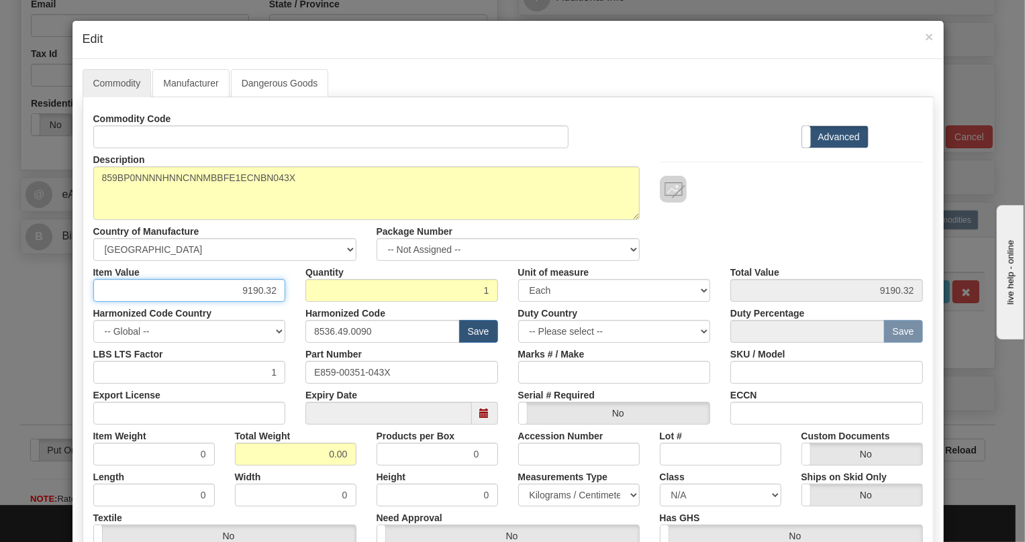
click at [256, 288] on input "9190.32" at bounding box center [189, 290] width 193 height 23
type input "3469.45"
click at [295, 455] on input "0.00" at bounding box center [295, 454] width 121 height 23
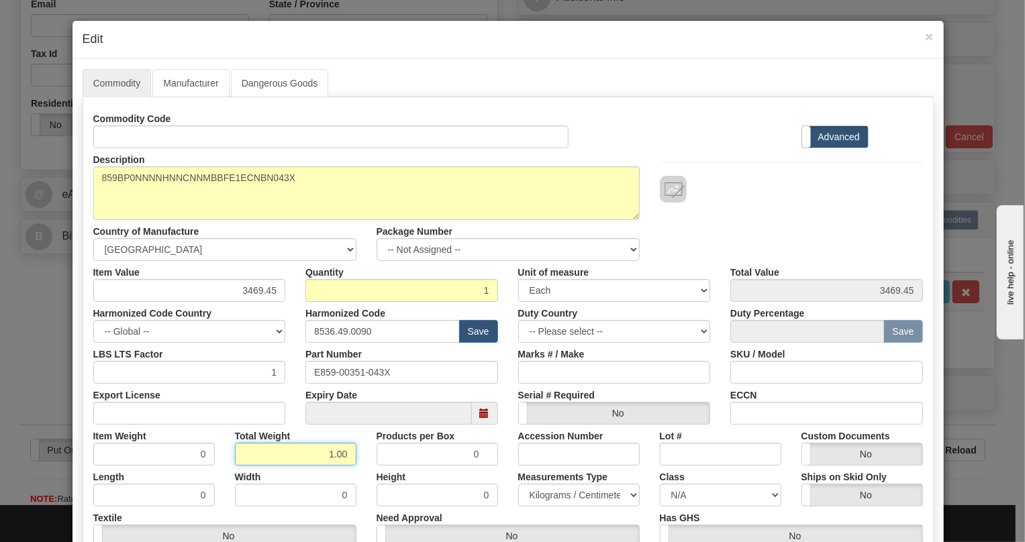
type input "1.00"
type input "1.0000"
click at [584, 497] on select "Pounds / Inches Kilograms / Centimeters" at bounding box center [578, 495] width 121 height 23
select select "0"
click at [518, 484] on select "Pounds / Inches Kilograms / Centimeters" at bounding box center [578, 495] width 121 height 23
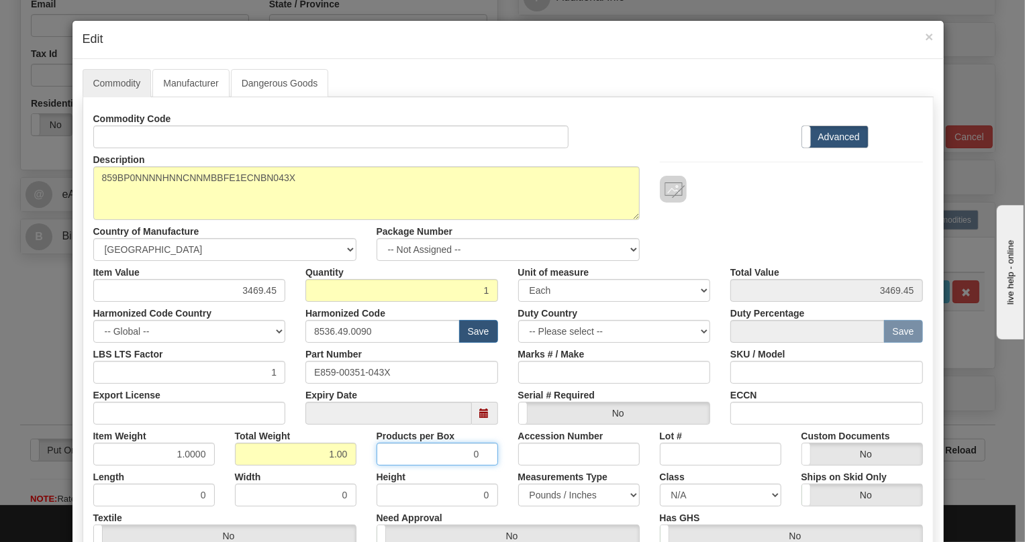
click at [486, 459] on input "0" at bounding box center [436, 454] width 121 height 23
click at [508, 452] on div "Accession Number" at bounding box center [579, 445] width 142 height 41
click at [372, 372] on input "E859-00351-043X" at bounding box center [401, 372] width 193 height 23
click at [371, 372] on input "E859-00351-043X" at bounding box center [401, 372] width 193 height 23
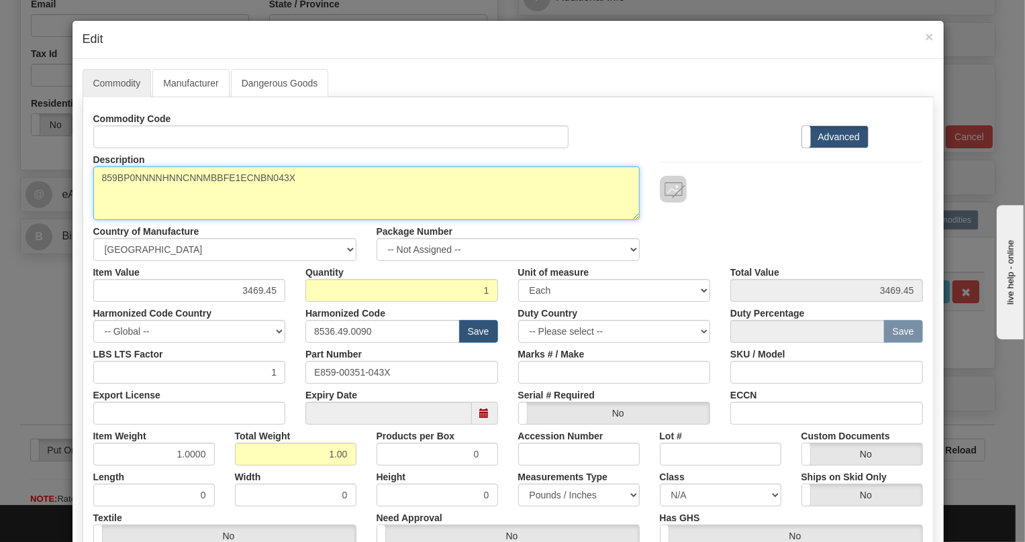
click at [260, 176] on textarea "859BP0NNNNHNNCNNMBBFE1ECNBN043X" at bounding box center [366, 193] width 546 height 54
paste textarea "E859-00351-"
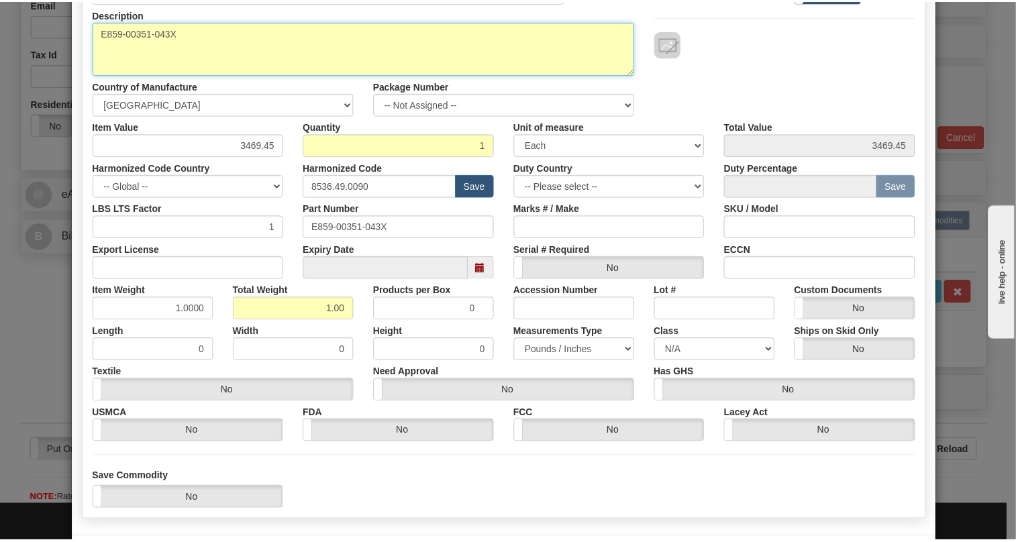
scroll to position [204, 0]
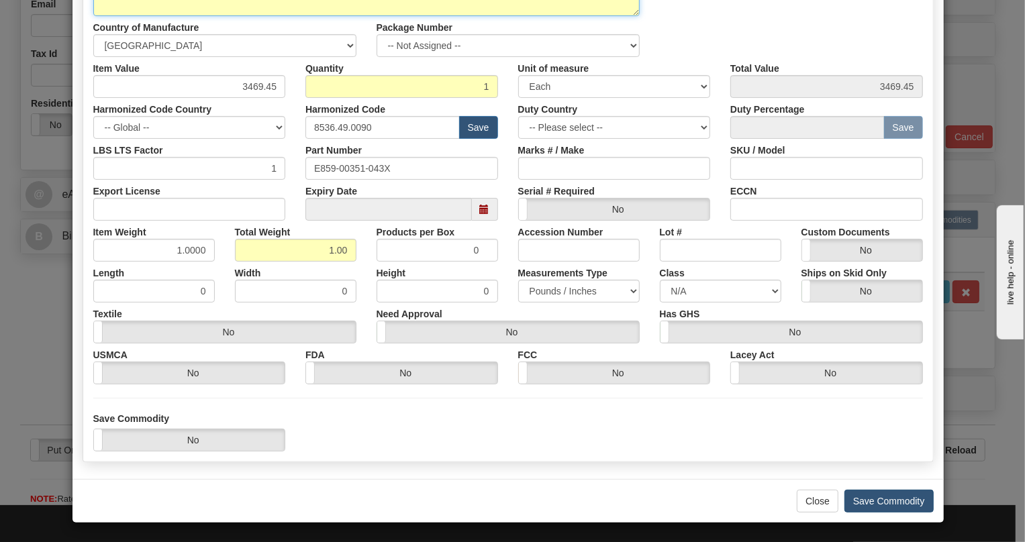
type textarea "E859-00351-043X"
click at [886, 501] on button "Save Commodity" at bounding box center [888, 501] width 89 height 23
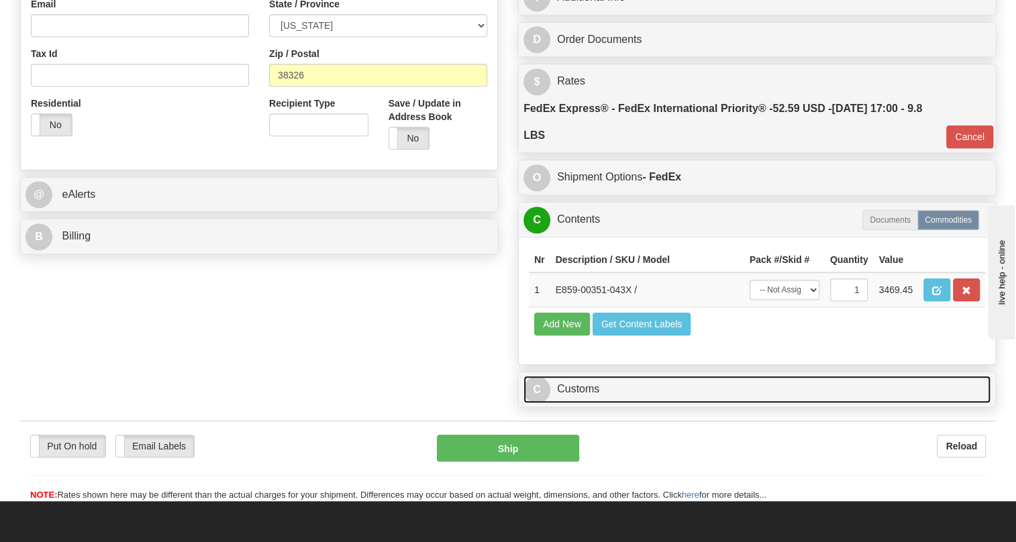
click at [587, 403] on link "C Customs" at bounding box center [756, 390] width 467 height 28
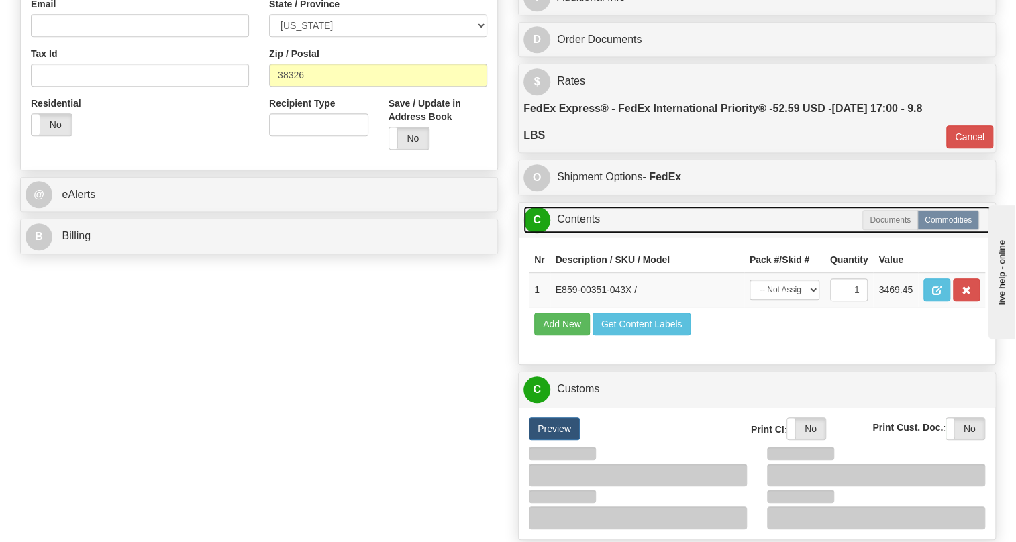
click at [583, 233] on link "C Contents" at bounding box center [756, 220] width 467 height 28
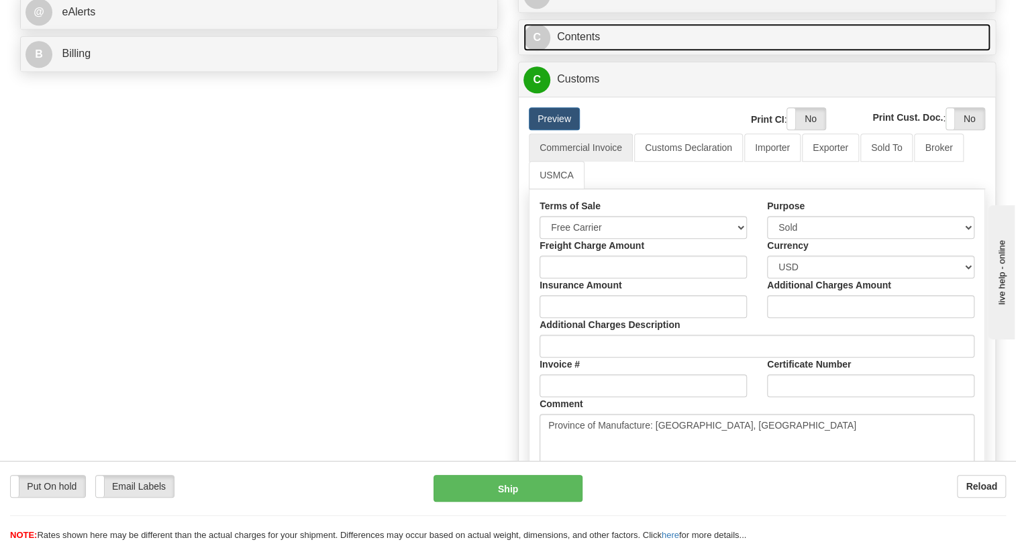
scroll to position [610, 0]
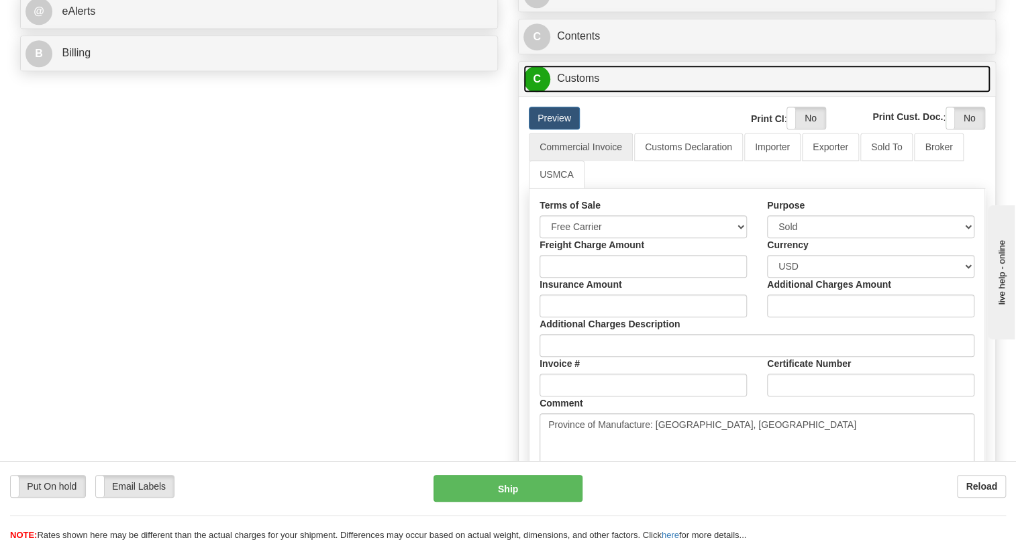
click at [578, 93] on link "C Customs" at bounding box center [756, 79] width 467 height 28
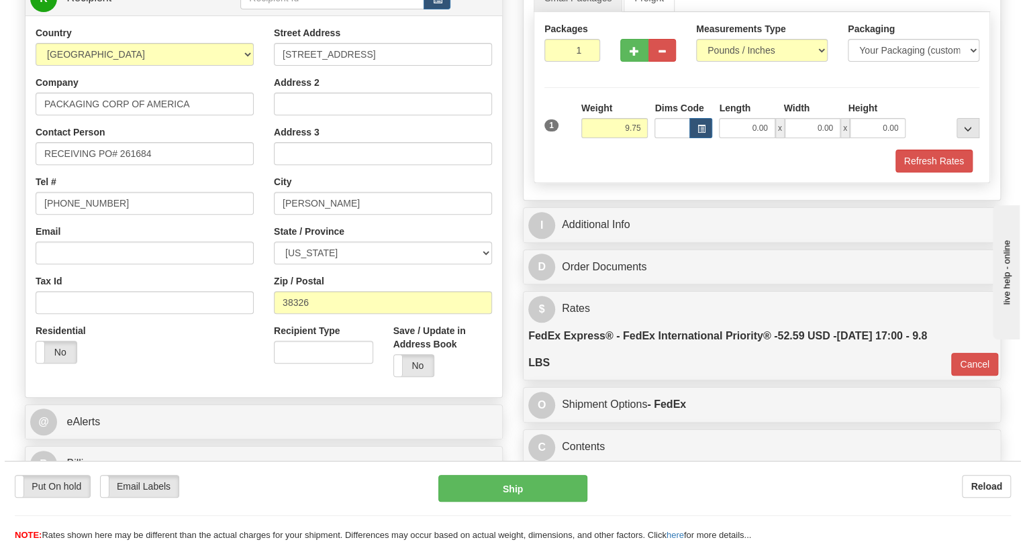
scroll to position [140, 0]
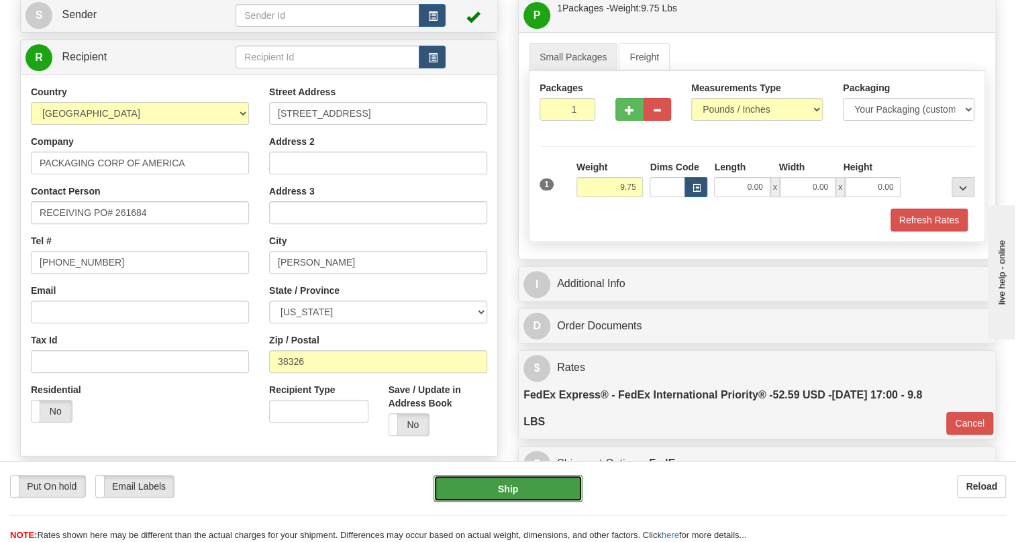
click at [517, 490] on button "Ship" at bounding box center [507, 488] width 149 height 27
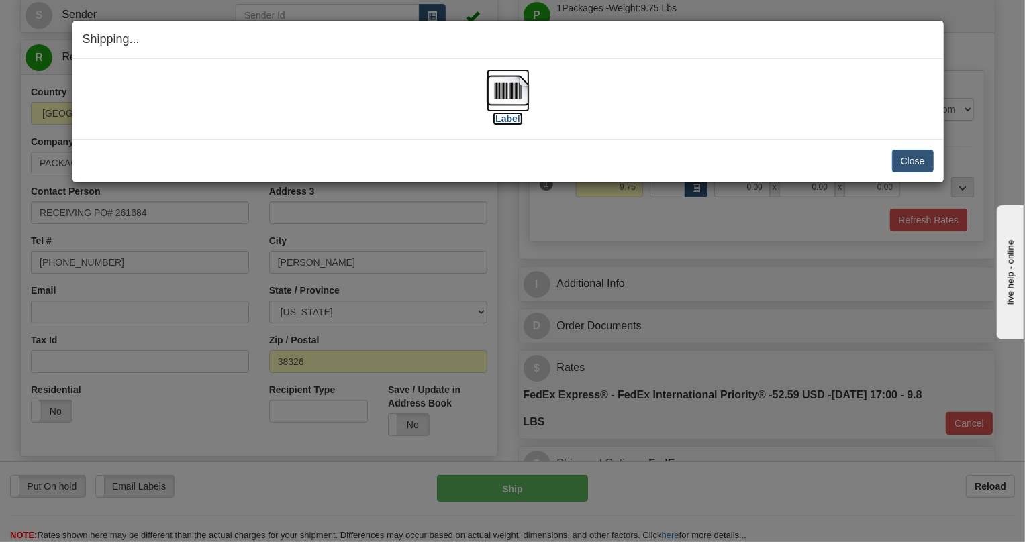
click at [514, 85] on img at bounding box center [507, 90] width 43 height 43
click at [927, 163] on button "Close" at bounding box center [913, 161] width 42 height 23
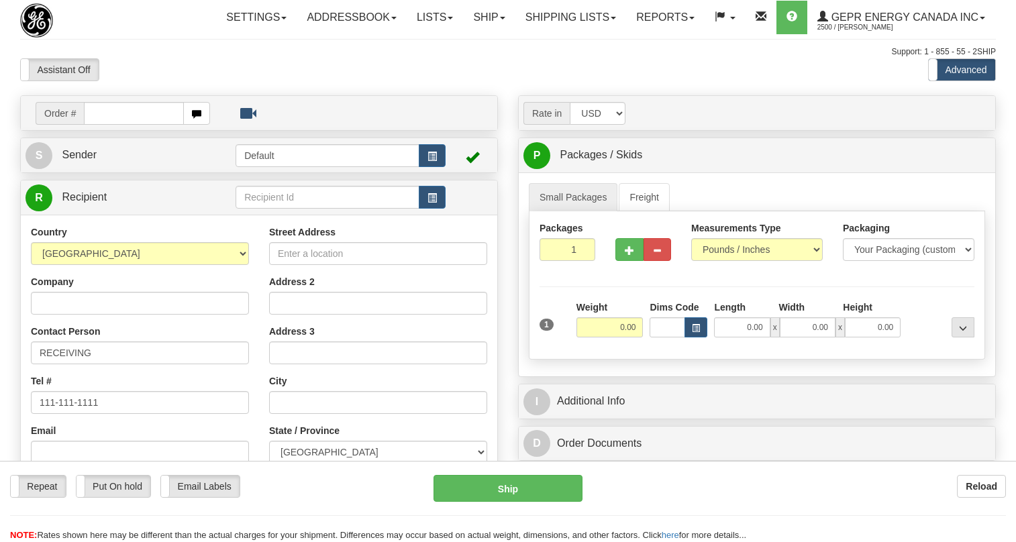
drag, startPoint x: 0, startPoint y: 0, endPoint x: 101, endPoint y: 140, distance: 172.6
click at [103, 125] on input "0086679452" at bounding box center [134, 113] width 100 height 23
type input "86679452"
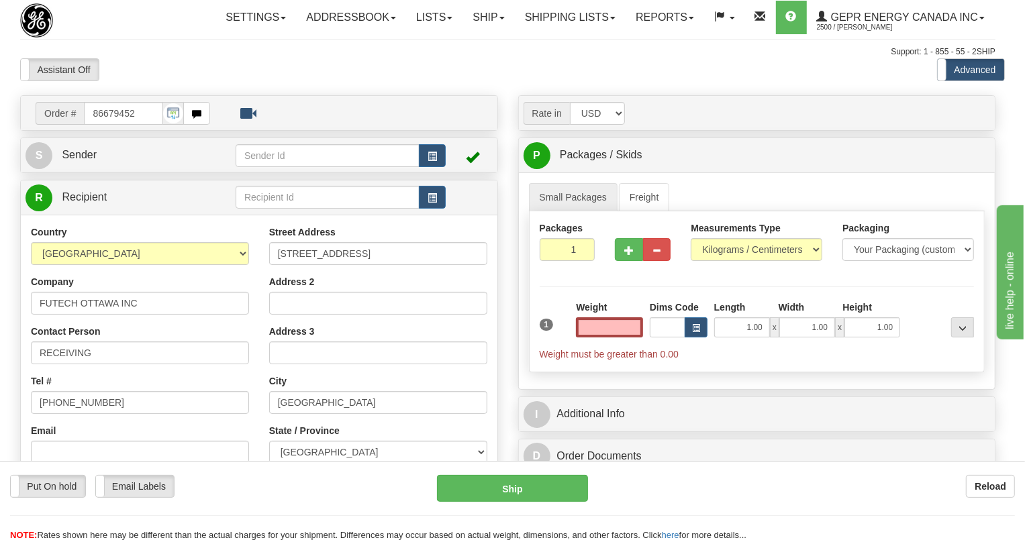
type input "[GEOGRAPHIC_DATA]"
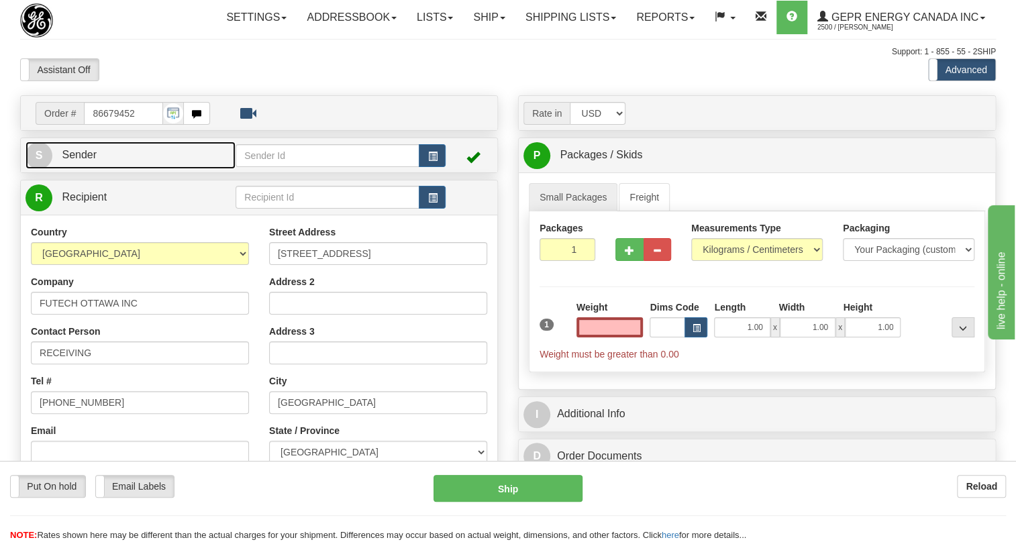
type input "0.00"
click at [93, 160] on span "Sender" at bounding box center [79, 154] width 35 height 11
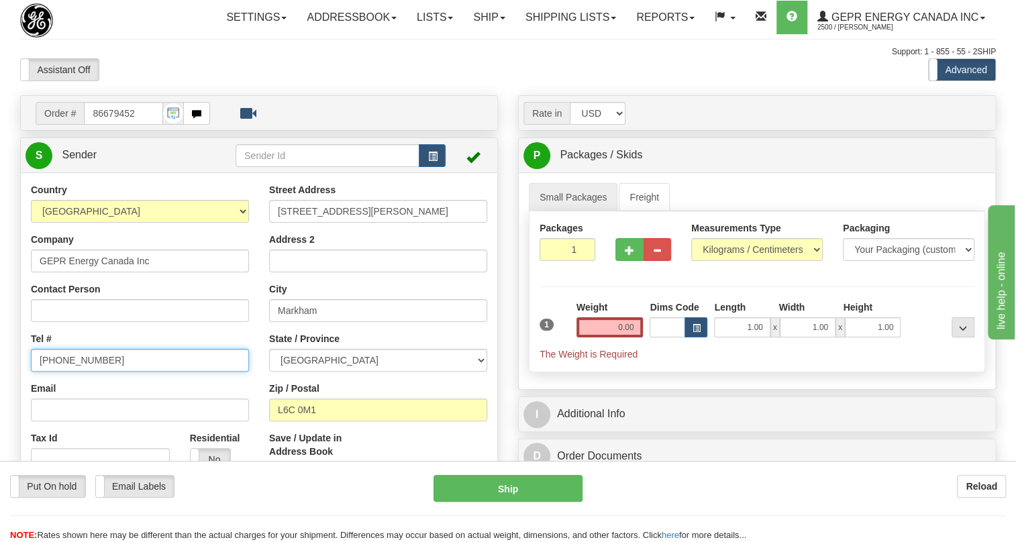
click at [83, 372] on input "[PHONE_NUMBER]" at bounding box center [140, 360] width 218 height 23
paste input "[PHONE_NUMBER]"
type input "[PHONE_NUMBER]"
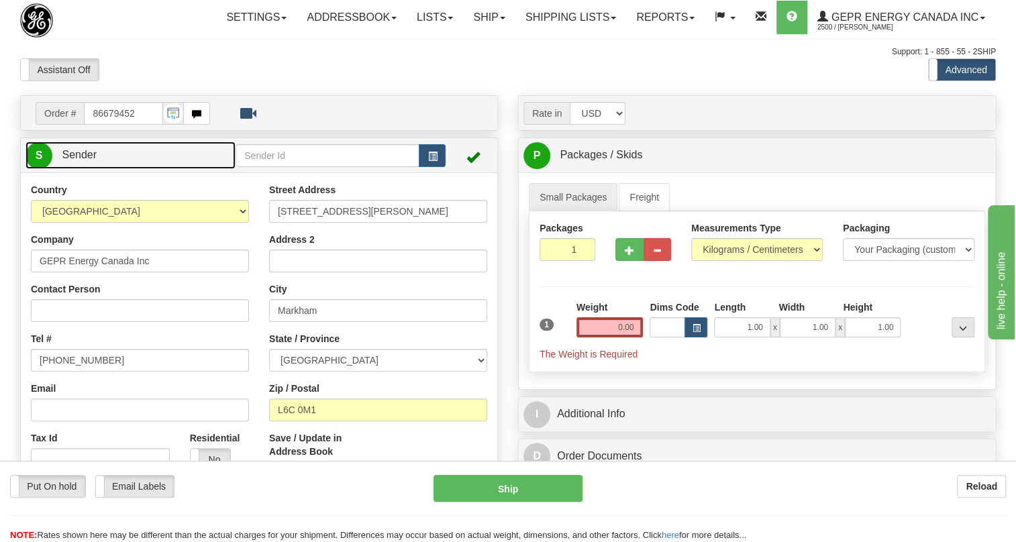
click at [87, 160] on span "Sender" at bounding box center [79, 154] width 35 height 11
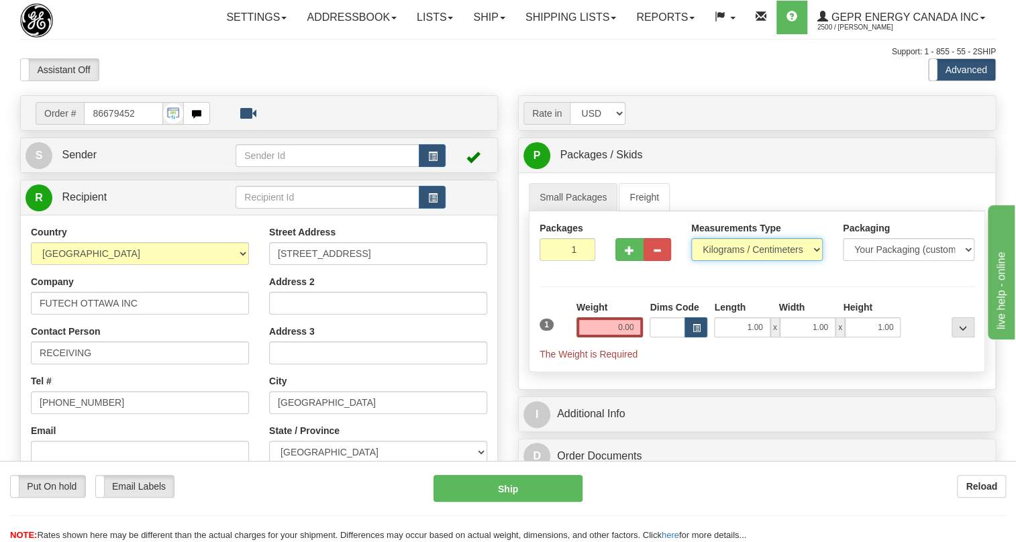
click at [786, 261] on select "Pounds / Inches Kilograms / Centimeters" at bounding box center [757, 249] width 132 height 23
select select "0"
click at [691, 261] on select "Pounds / Inches Kilograms / Centimeters" at bounding box center [757, 249] width 132 height 23
click at [743, 337] on input "1.00" at bounding box center [742, 327] width 56 height 20
type input "0.00"
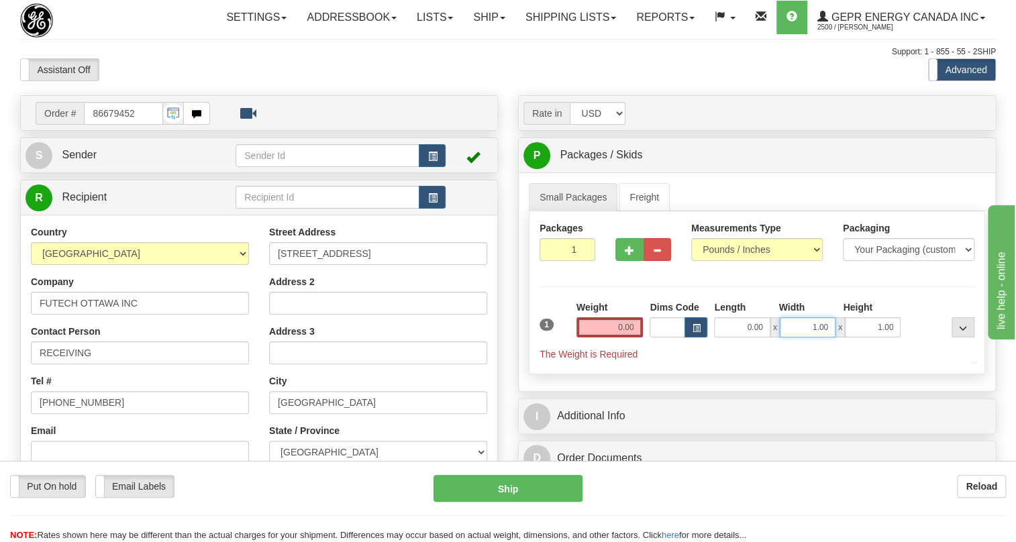
click at [786, 337] on input "1.00" at bounding box center [808, 327] width 56 height 20
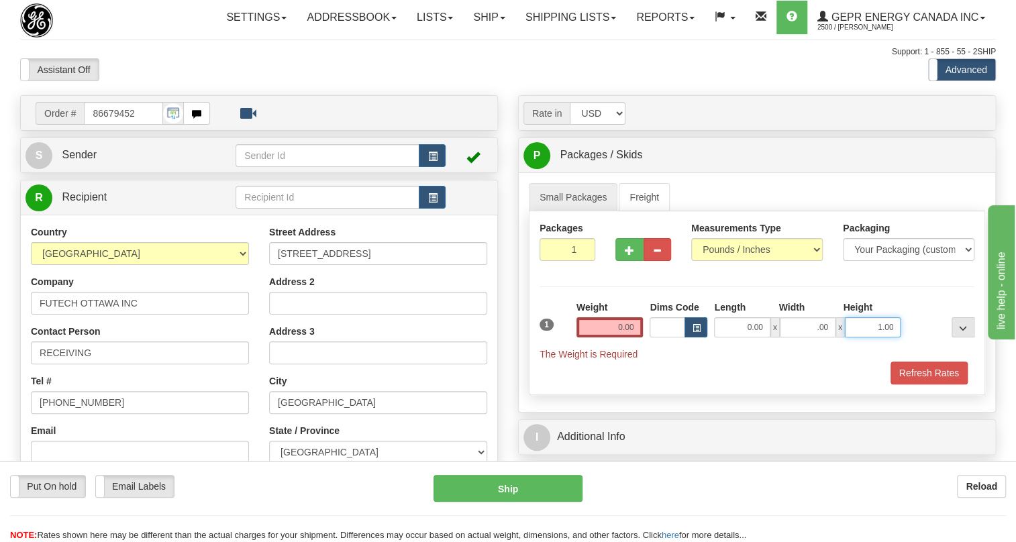
type input "0.00"
click at [864, 337] on input "1.00" at bounding box center [873, 327] width 56 height 20
type input "0.00"
click at [621, 337] on input "0.00" at bounding box center [609, 327] width 67 height 20
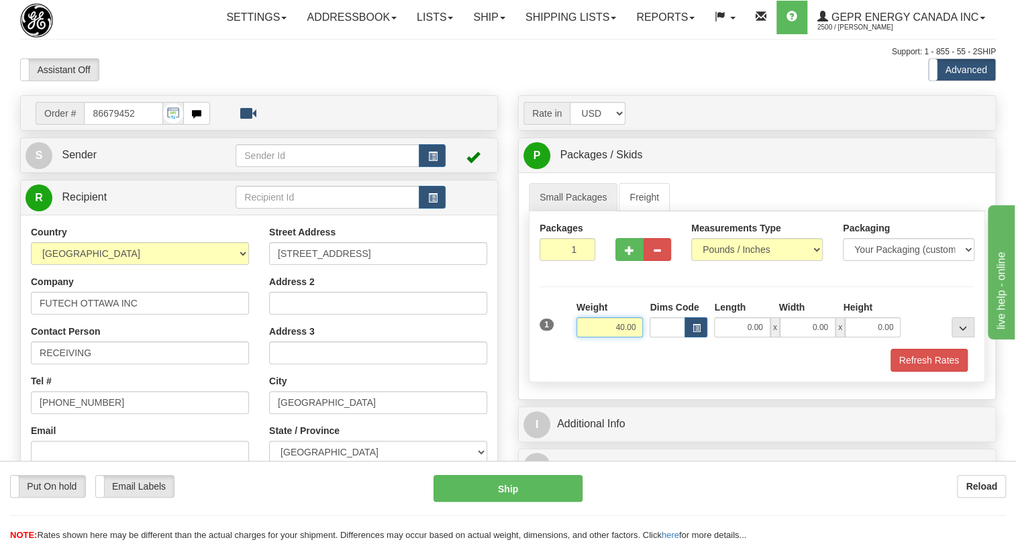
type input "40.00"
click at [554, 261] on input "1" at bounding box center [567, 249] width 56 height 23
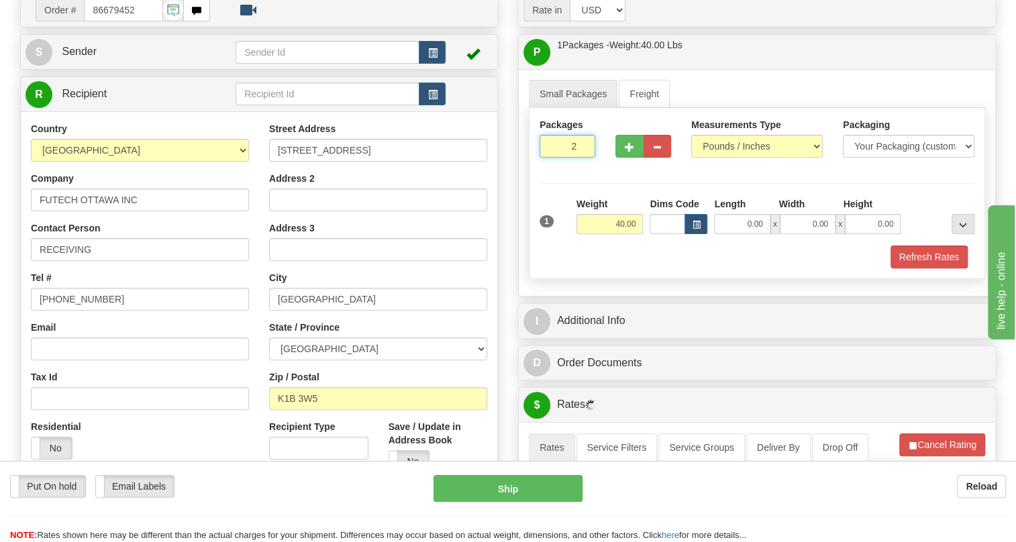
scroll to position [121, 0]
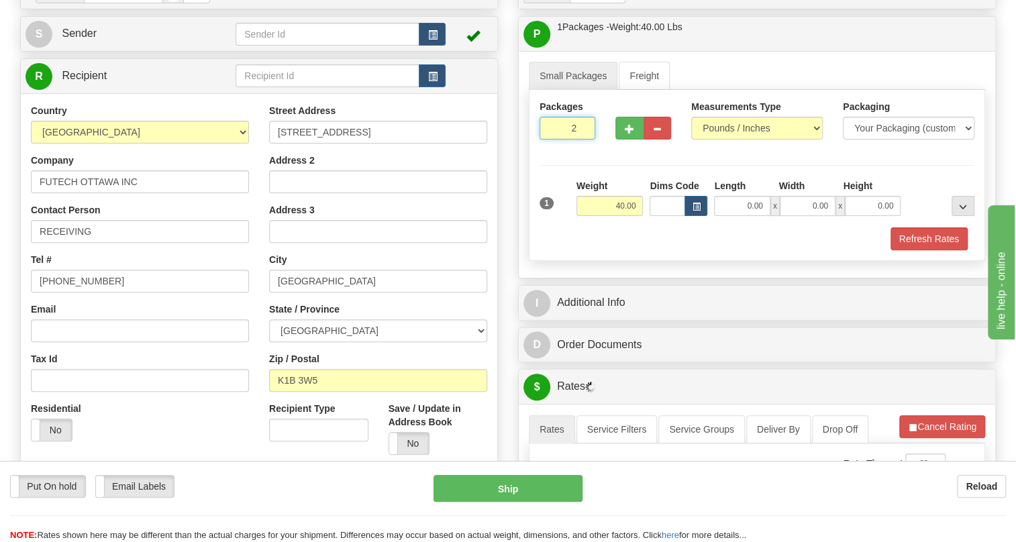
type input "2"
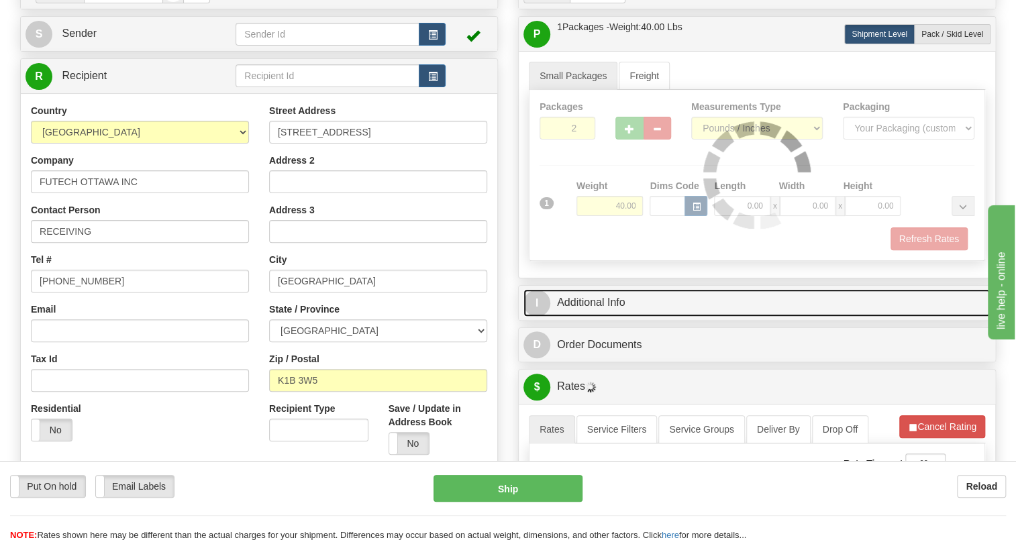
click at [601, 317] on link "I Additional Info" at bounding box center [756, 303] width 467 height 28
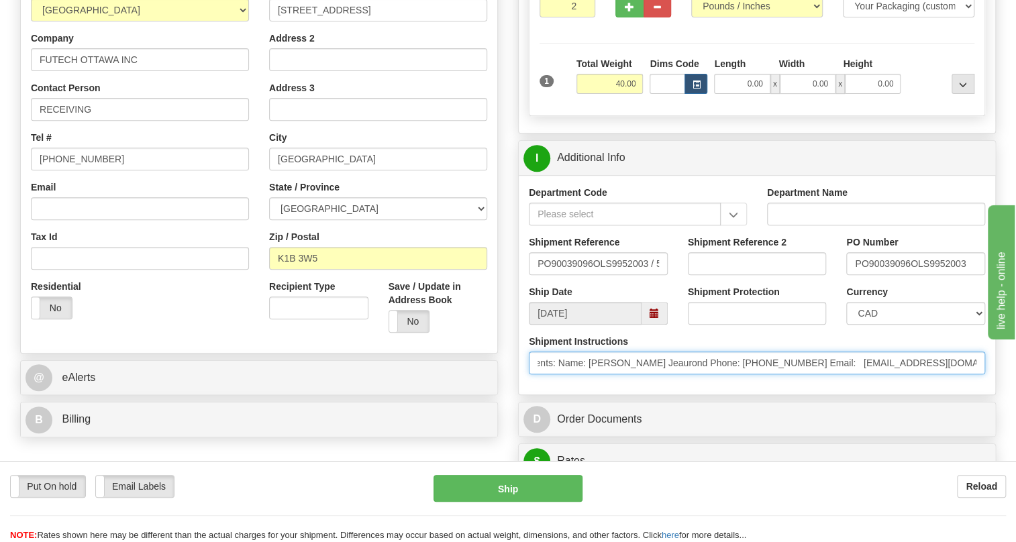
scroll to position [0, 191]
drag, startPoint x: 819, startPoint y: 393, endPoint x: 610, endPoint y: 396, distance: 208.7
click at [610, 374] on input "* Freight Terms:Ship Method: Best Way,GroundGenerate Quote Prepay = &Add Commen…" at bounding box center [757, 363] width 456 height 23
click at [933, 374] on input "* Freight Terms:Ship Method: Best Way,GroundGenerate Quote Prepay = &Add Commen…" at bounding box center [757, 363] width 456 height 23
drag, startPoint x: 933, startPoint y: 392, endPoint x: 776, endPoint y: 396, distance: 157.7
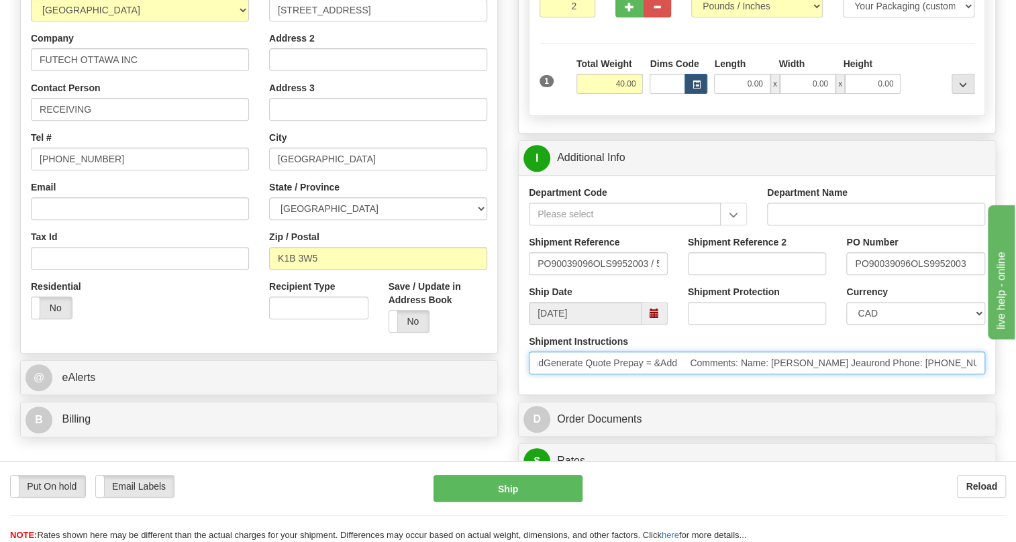
click at [776, 374] on input "* Freight Terms:Ship Method: Best Way,GroundGenerate Quote Prepay = &Add Commen…" at bounding box center [757, 363] width 456 height 23
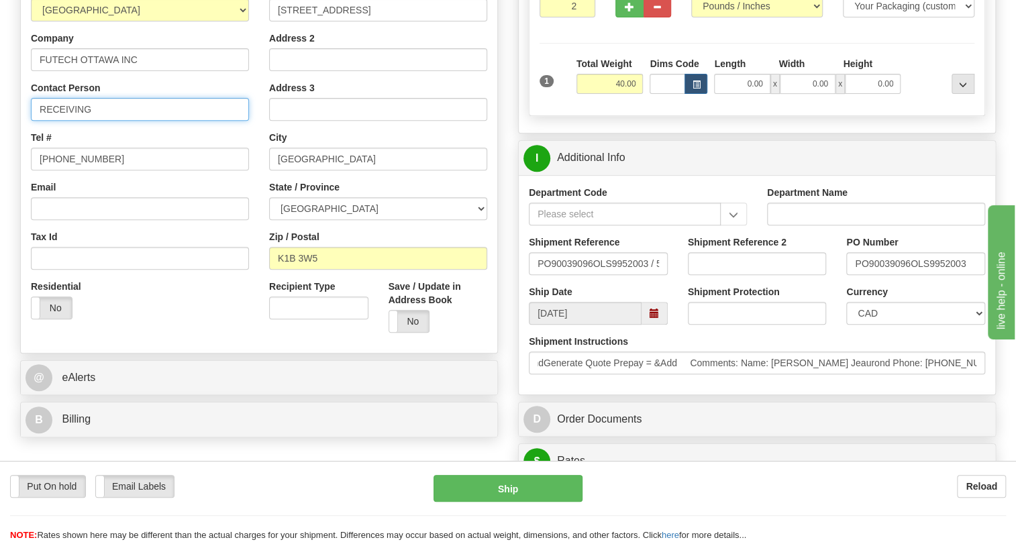
scroll to position [0, 0]
click at [73, 121] on input "RECEIVING" at bounding box center [140, 109] width 218 height 23
paste input "[PERSON_NAME] Jeaurond Phone: [PHONE_NUMBER]"
drag, startPoint x: 205, startPoint y: 142, endPoint x: 144, endPoint y: 142, distance: 61.7
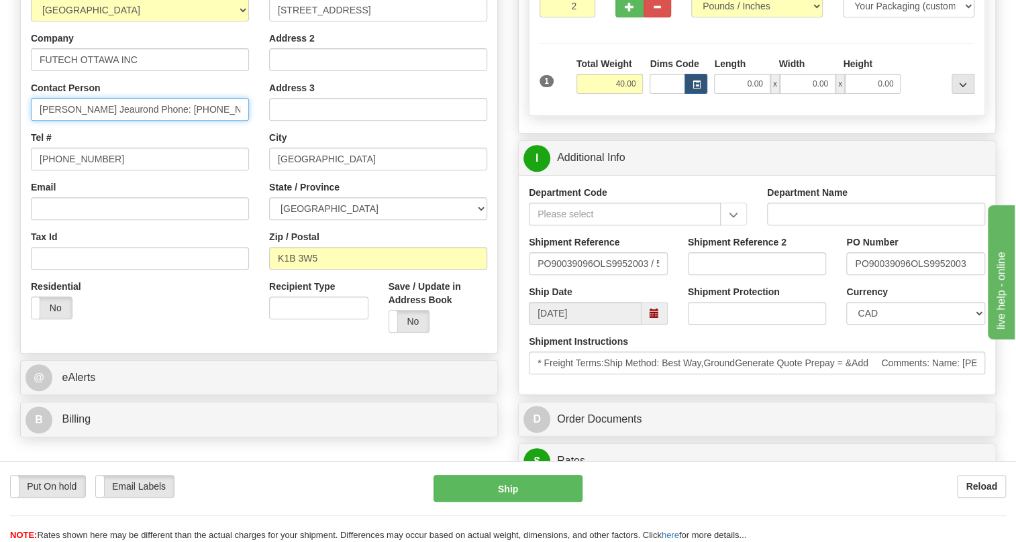
click at [144, 121] on input "[PERSON_NAME] Jeaurond Phone: [PHONE_NUMBER]" at bounding box center [140, 109] width 218 height 23
type input "[PERSON_NAME] Jeaurond Phone: [PHONE_NUMBER]"
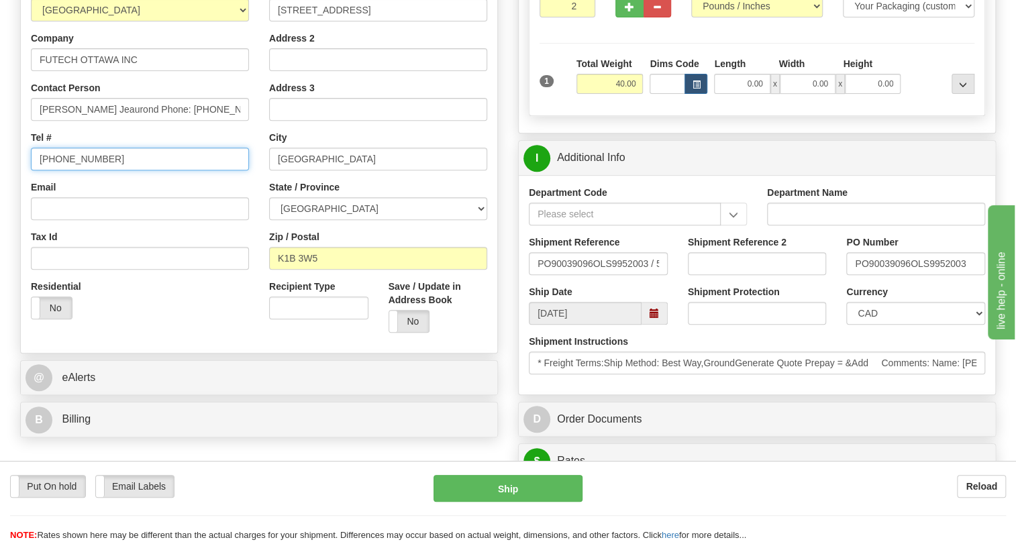
click at [72, 170] on input "[PHONE_NUMBER]" at bounding box center [140, 159] width 218 height 23
paste input "[PHONE_NUMBER]"
type input "[PHONE_NUMBER]"
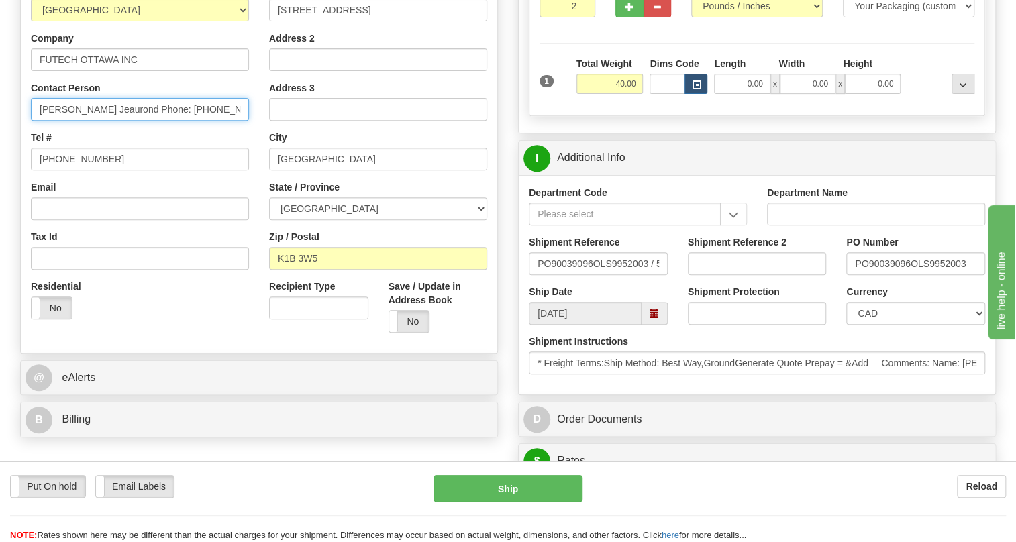
drag, startPoint x: 204, startPoint y: 140, endPoint x: 110, endPoint y: 136, distance: 94.0
click at [110, 121] on input "[PERSON_NAME] Jeaurond Phone: [PHONE_NUMBER]" at bounding box center [140, 109] width 218 height 23
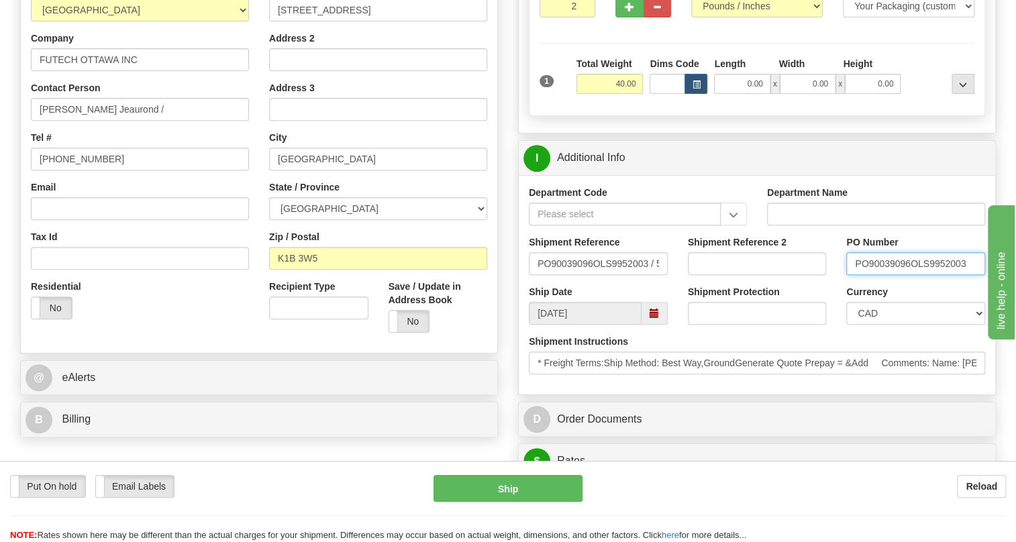
drag, startPoint x: 910, startPoint y: 295, endPoint x: 868, endPoint y: 295, distance: 41.6
click at [856, 275] on input "PO90039096OLS9952003" at bounding box center [915, 263] width 139 height 23
click at [127, 121] on input "[PERSON_NAME] Jeaurond /" at bounding box center [140, 109] width 218 height 23
paste input "PO90039096"
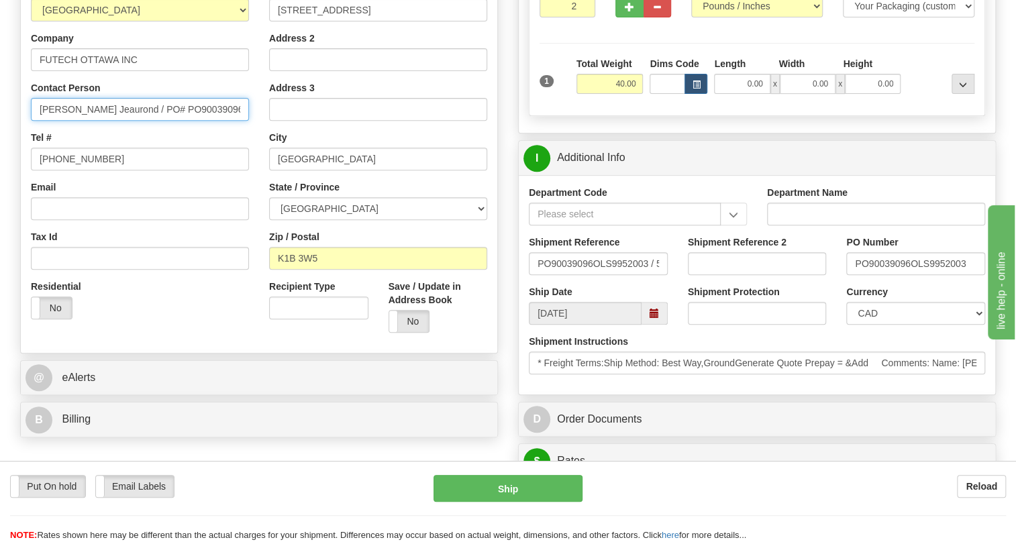
type input "[PERSON_NAME] Jeaurond / PO# PO90039096"
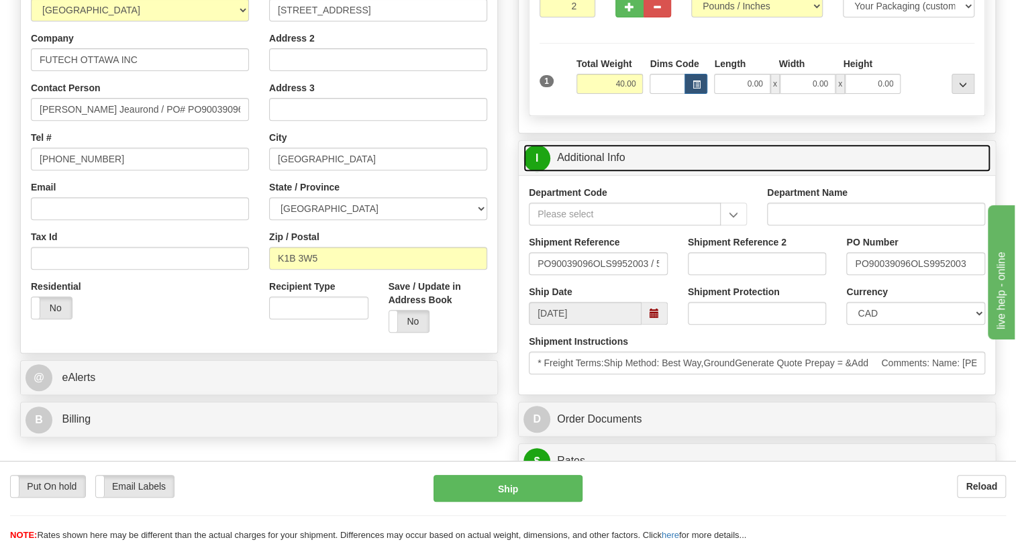
click at [603, 172] on link "I Additional Info" at bounding box center [756, 158] width 467 height 28
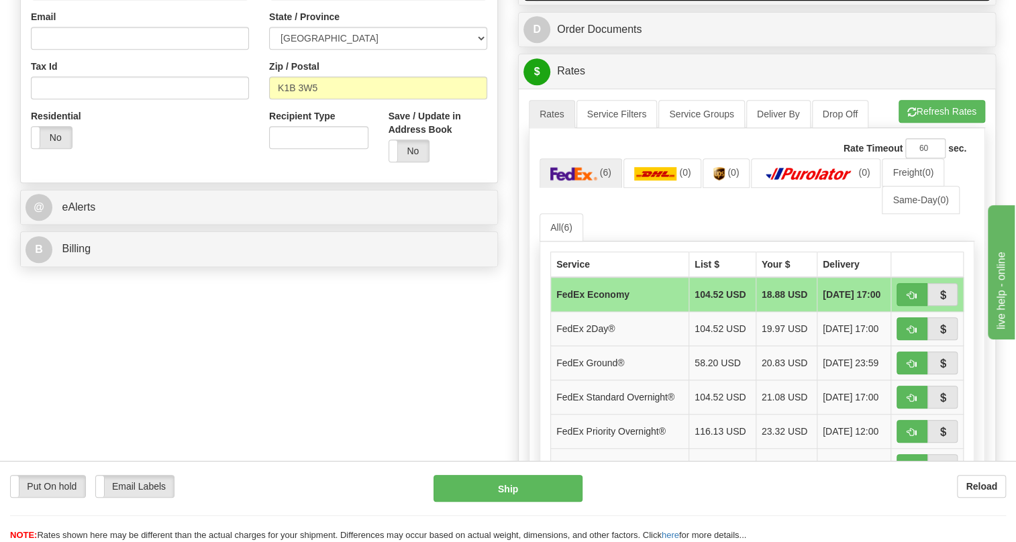
scroll to position [427, 0]
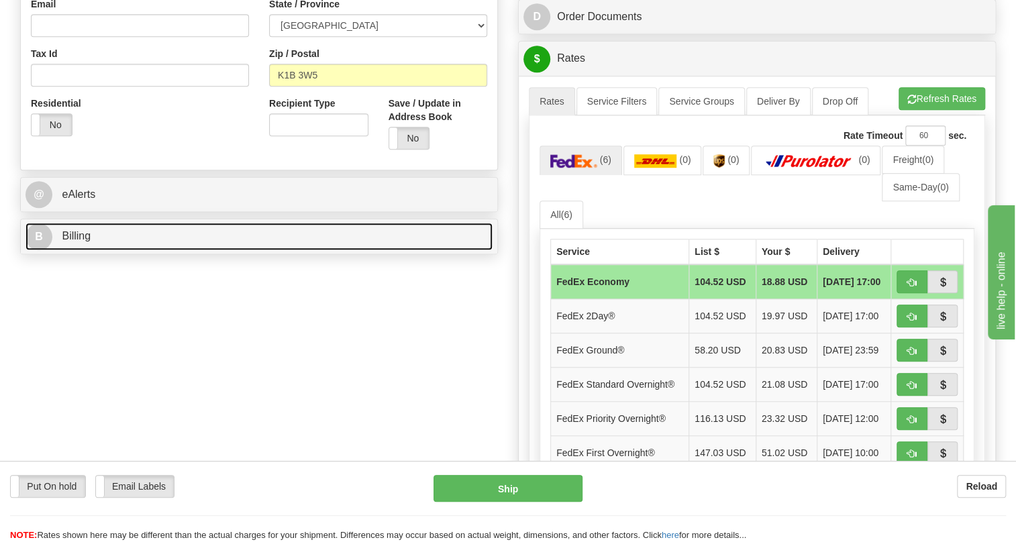
click at [81, 242] on span "Billing" at bounding box center [76, 235] width 29 height 11
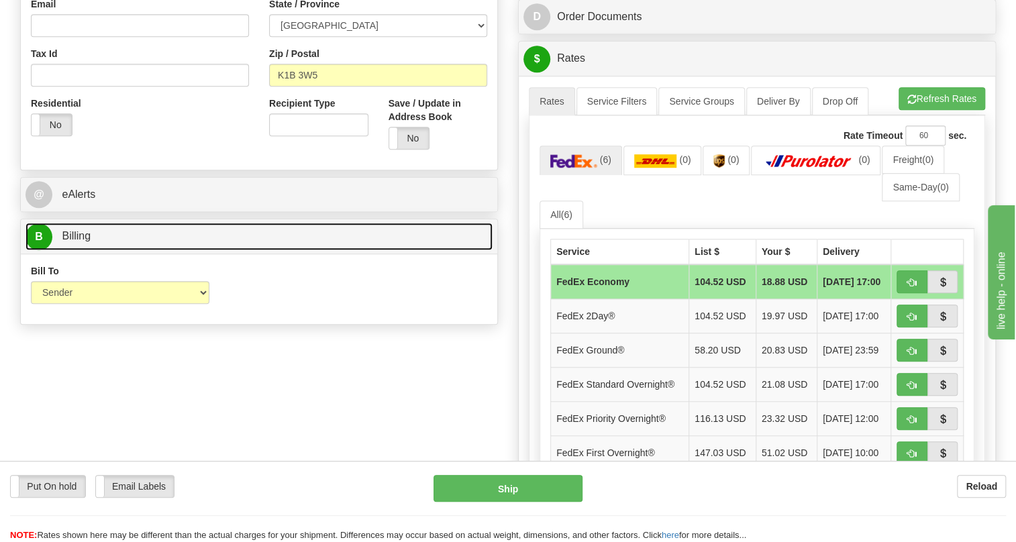
click at [81, 242] on span "Billing" at bounding box center [76, 235] width 29 height 11
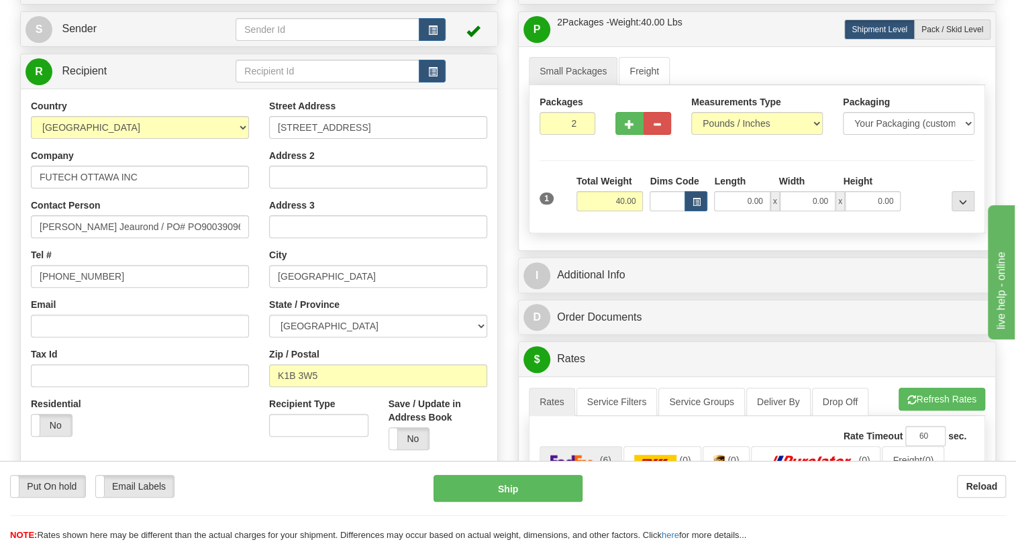
scroll to position [121, 0]
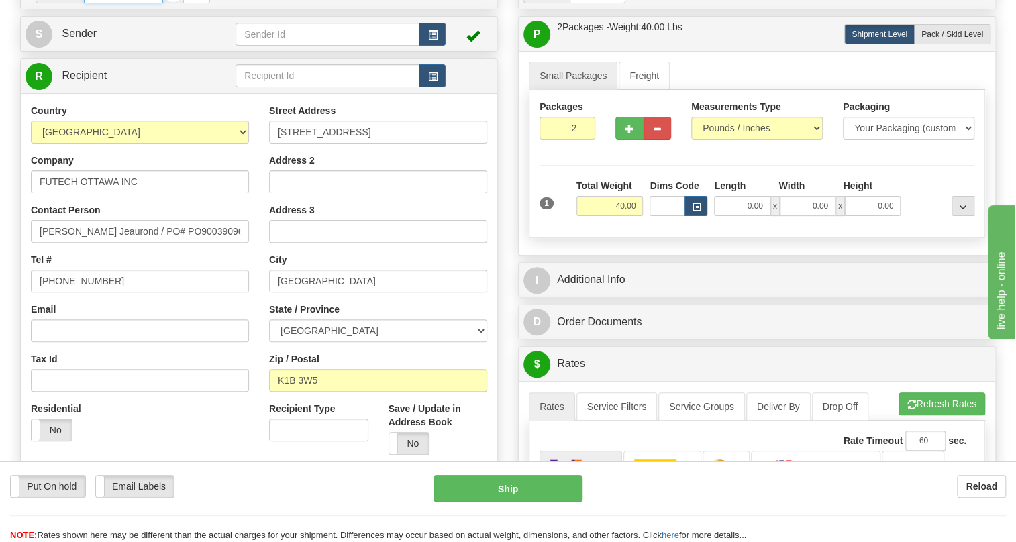
drag, startPoint x: 138, startPoint y: 21, endPoint x: 92, endPoint y: 21, distance: 46.3
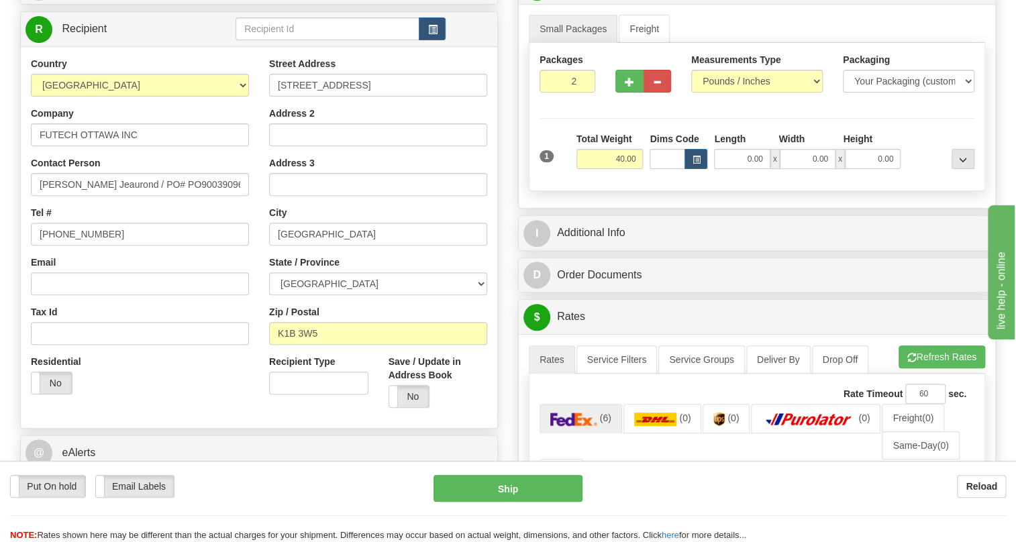
scroll to position [305, 0]
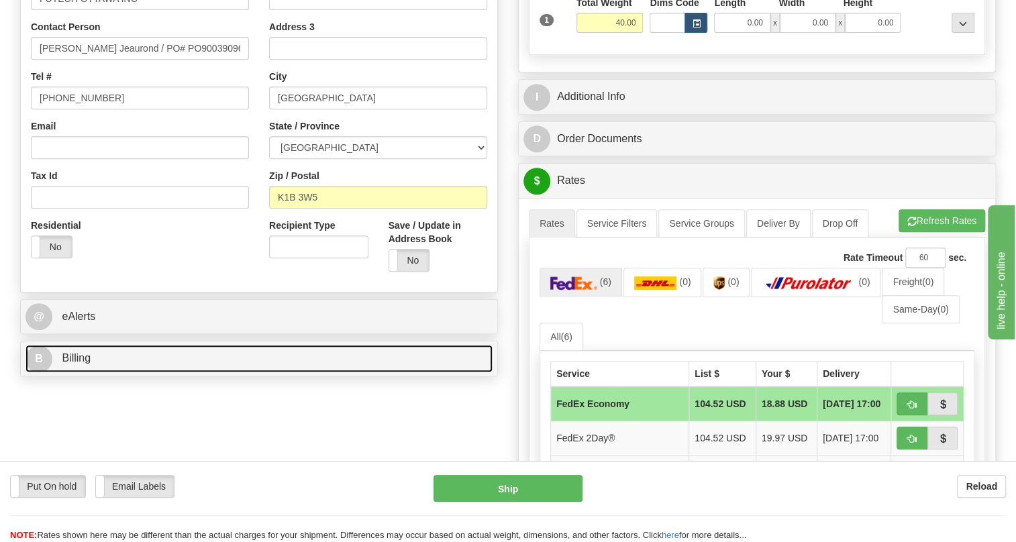
click at [79, 364] on span "Billing" at bounding box center [76, 357] width 29 height 11
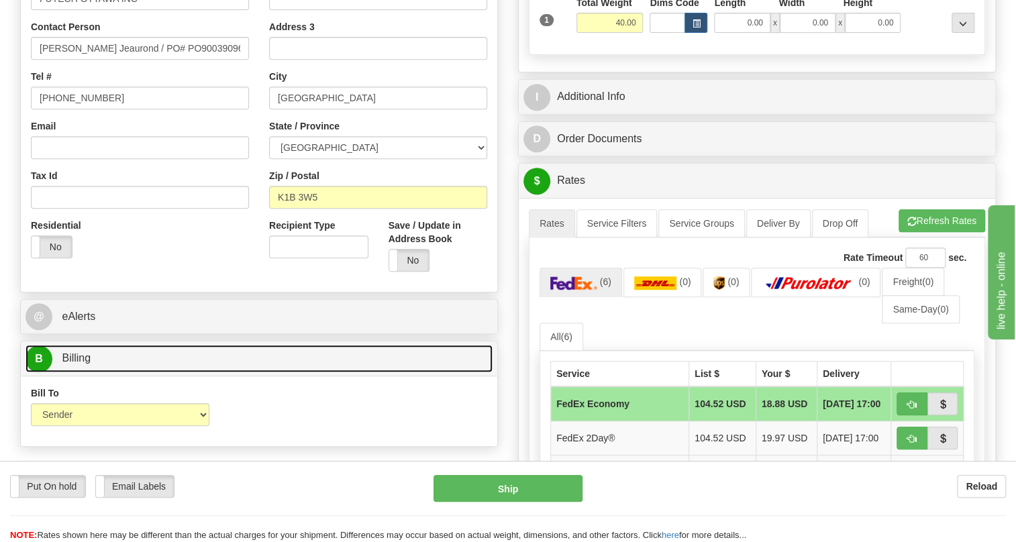
click at [79, 364] on span "Billing" at bounding box center [76, 357] width 29 height 11
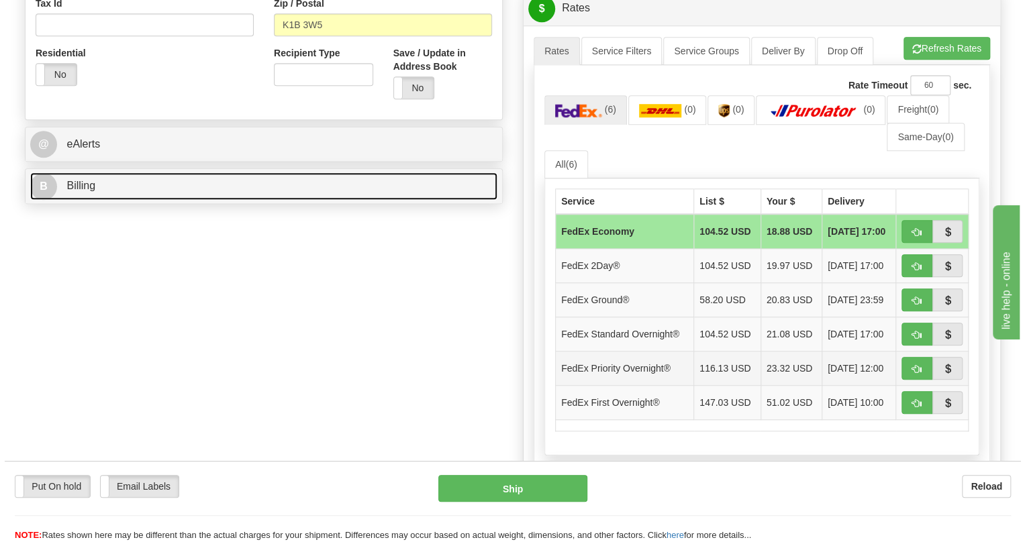
scroll to position [488, 0]
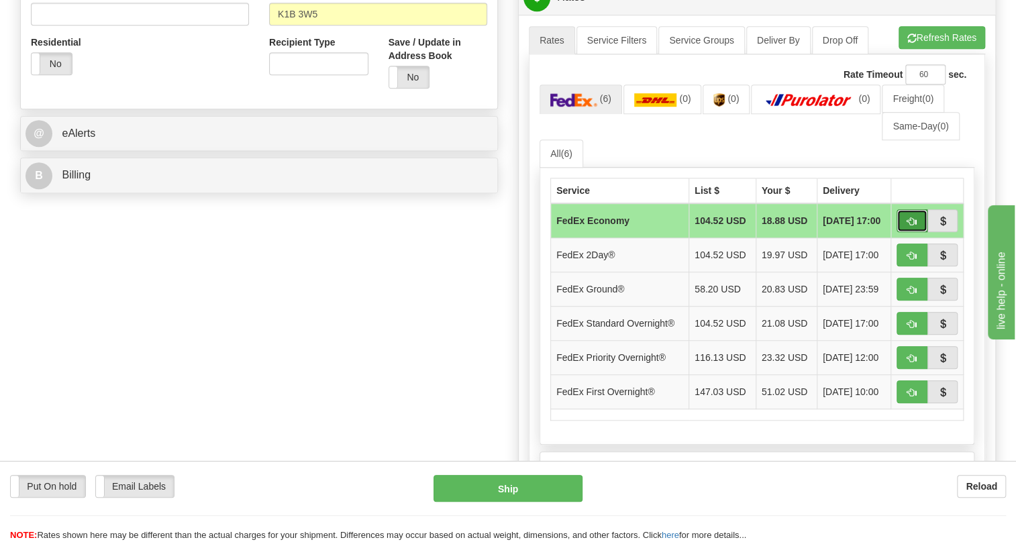
click at [905, 232] on button "button" at bounding box center [911, 220] width 31 height 23
type input "20"
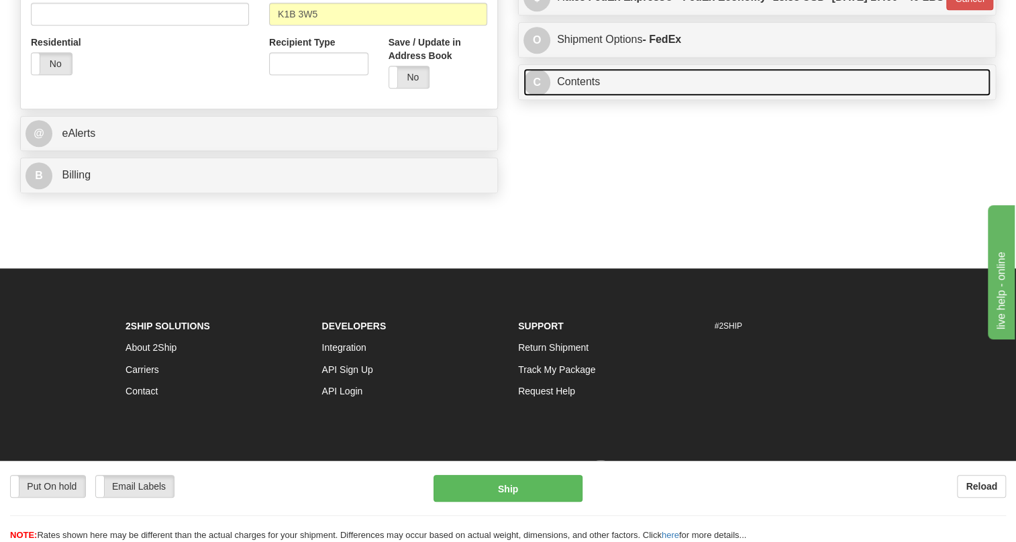
click at [584, 96] on link "C Contents" at bounding box center [756, 82] width 467 height 28
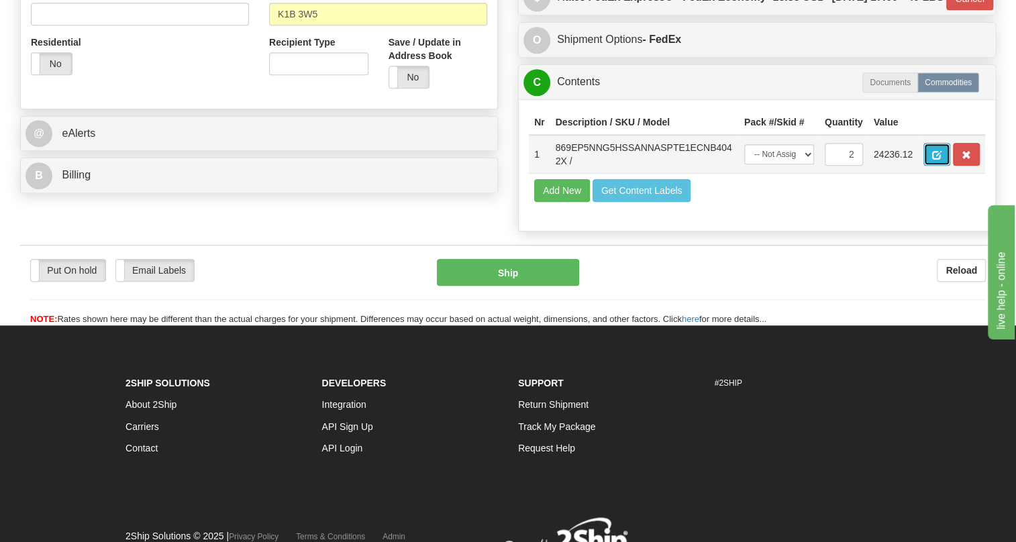
click at [939, 160] on span "button" at bounding box center [936, 155] width 9 height 9
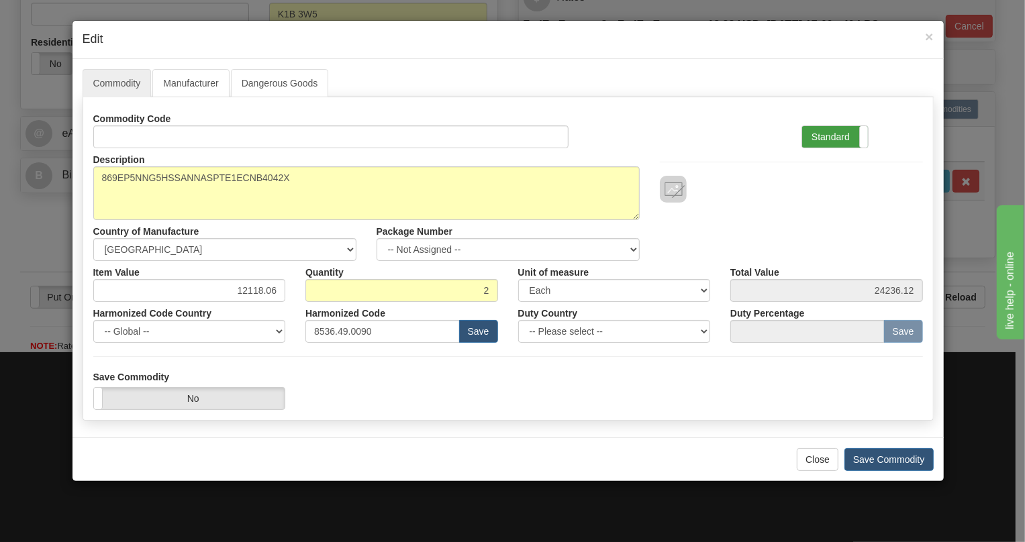
click at [821, 133] on label "Standard" at bounding box center [835, 136] width 66 height 21
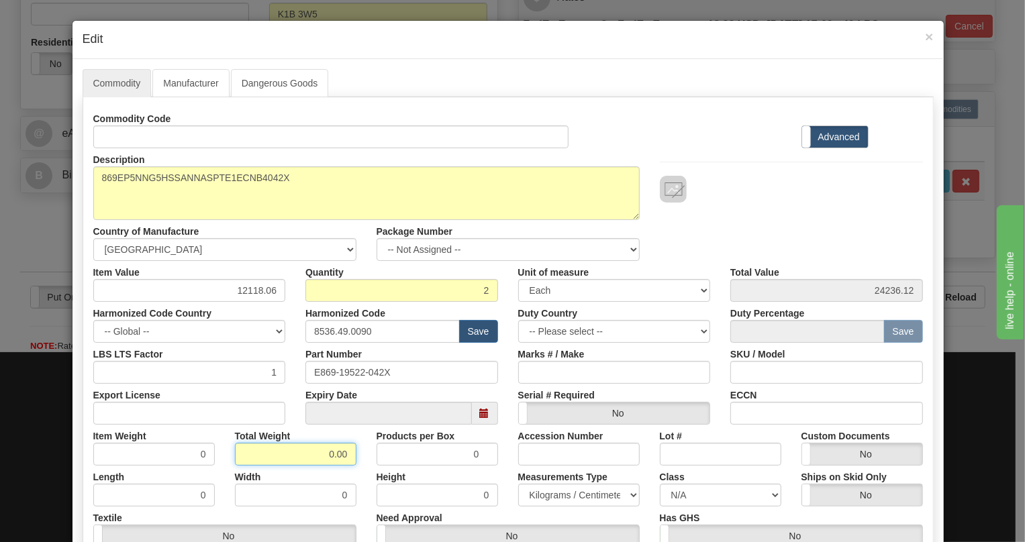
click at [318, 448] on input "0.00" at bounding box center [295, 454] width 121 height 23
type input "1.00"
type input "0.5000"
click at [570, 490] on select "Pounds / Inches Kilograms / Centimeters" at bounding box center [578, 495] width 121 height 23
select select "0"
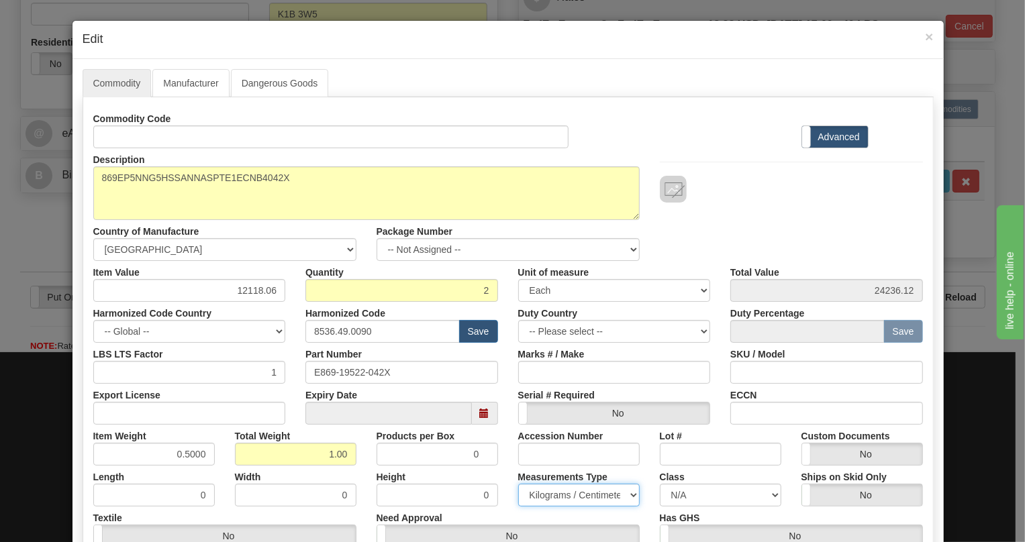
click at [518, 484] on select "Pounds / Inches Kilograms / Centimeters" at bounding box center [578, 495] width 121 height 23
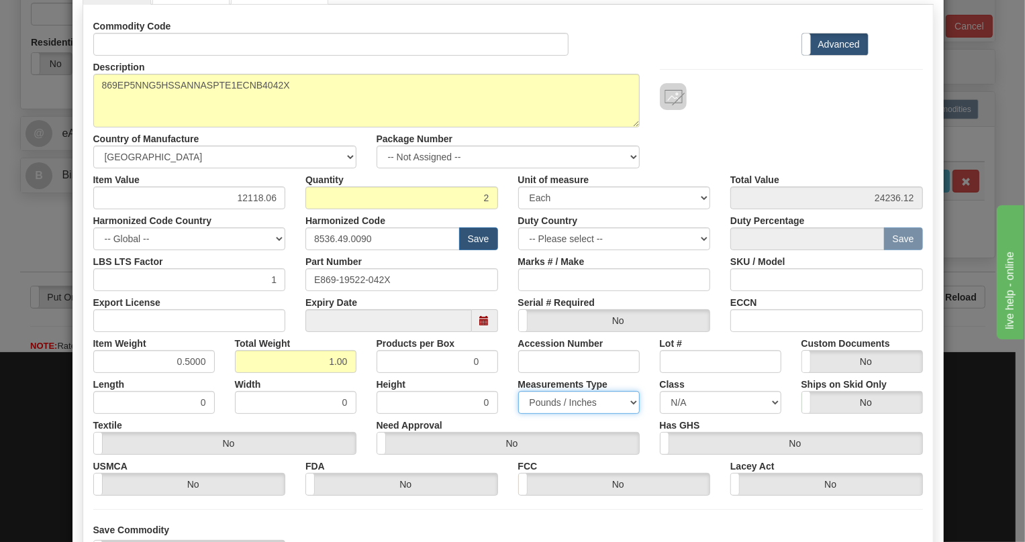
scroll to position [60, 0]
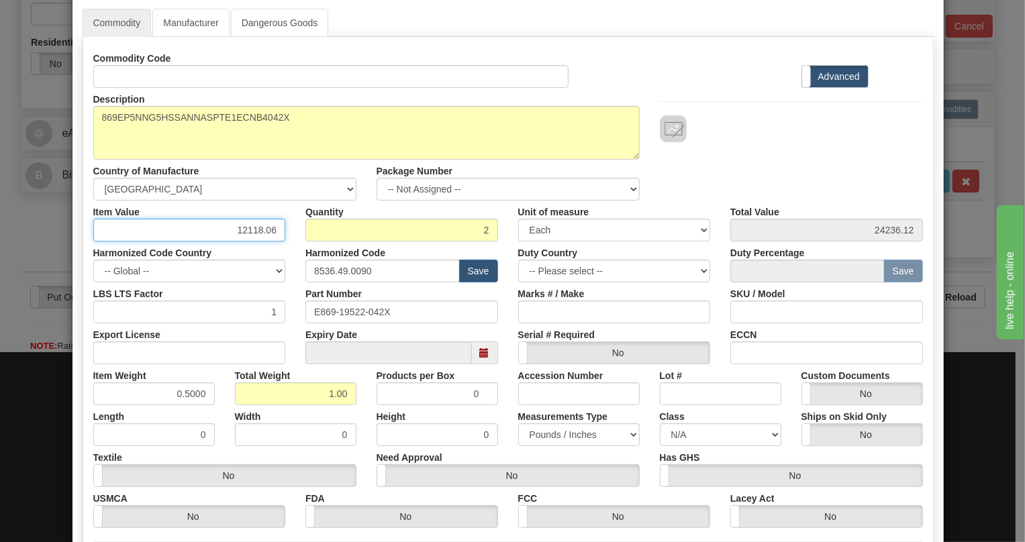
click at [258, 232] on input "12118.06" at bounding box center [189, 230] width 193 height 23
type input "5704.17"
type input "11408.34"
click at [283, 290] on div "LBS LTS Factor 1" at bounding box center [189, 302] width 213 height 41
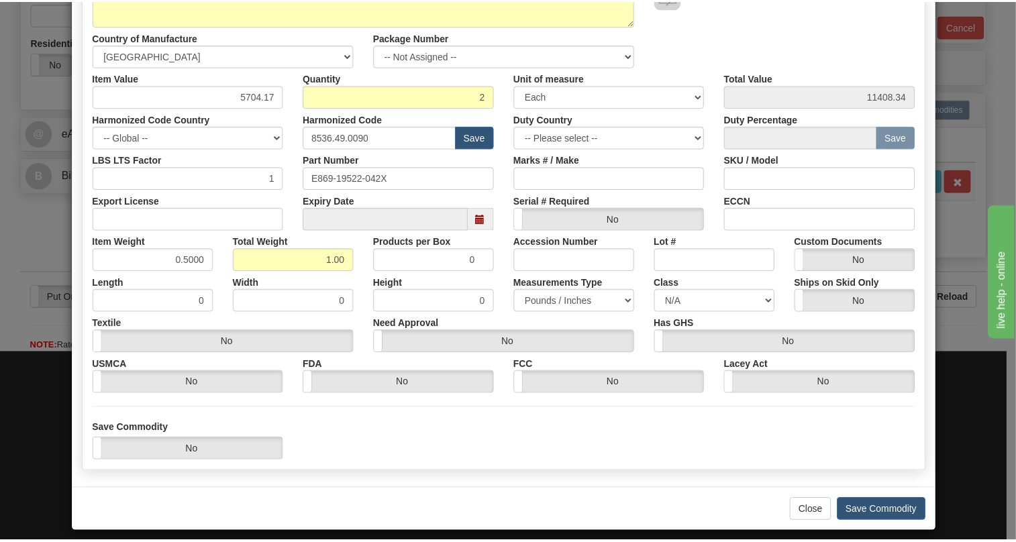
scroll to position [204, 0]
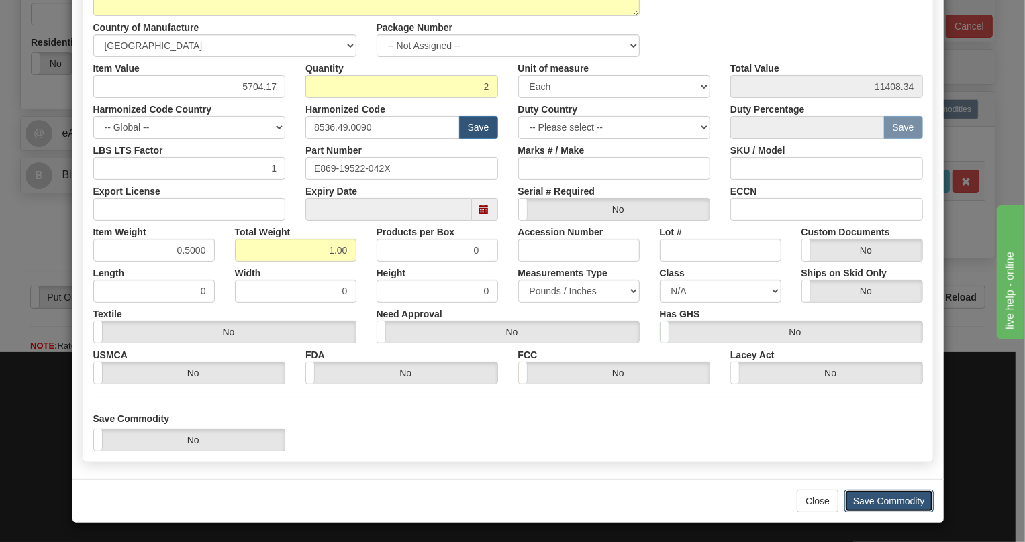
click at [874, 500] on button "Save Commodity" at bounding box center [888, 501] width 89 height 23
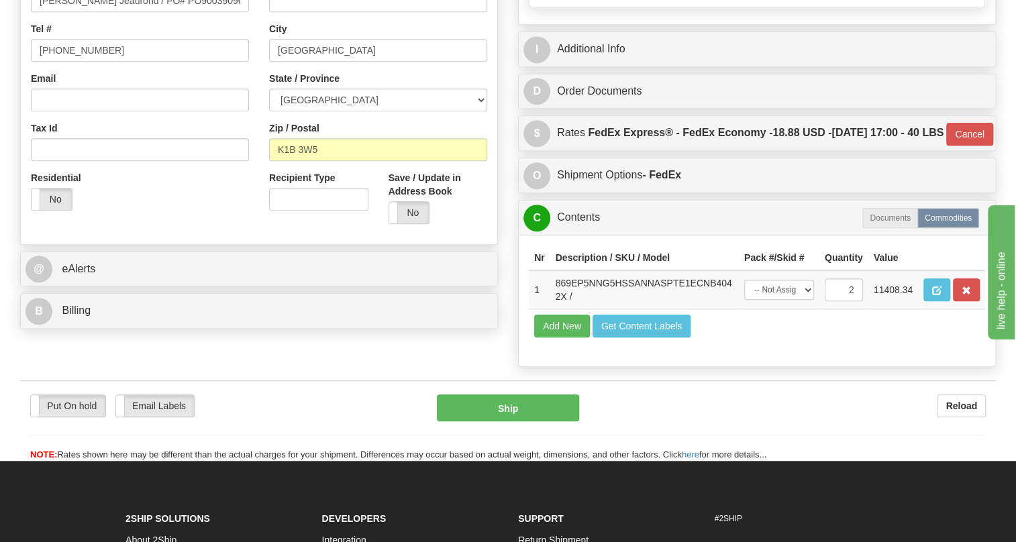
scroll to position [366, 0]
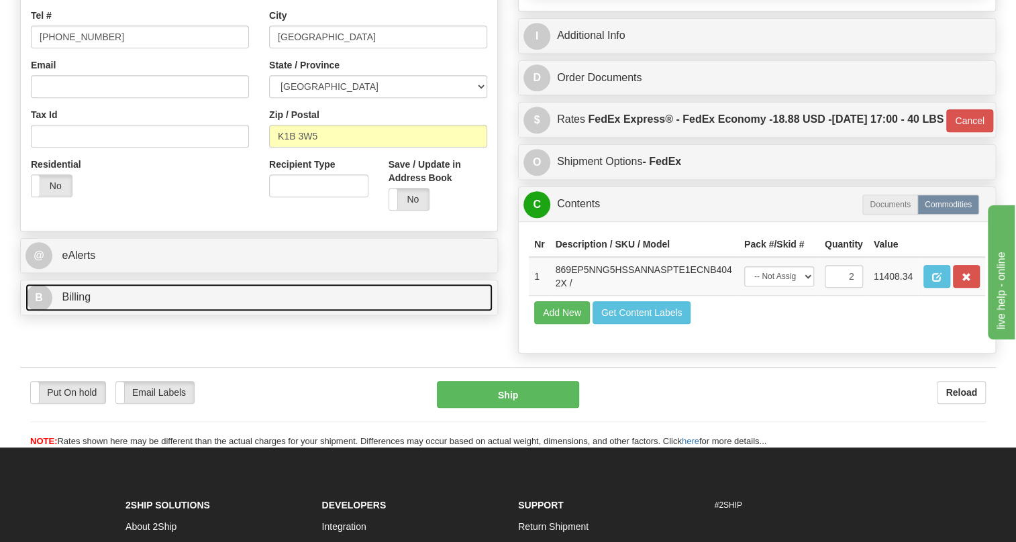
click at [75, 303] on span "Billing" at bounding box center [76, 296] width 29 height 11
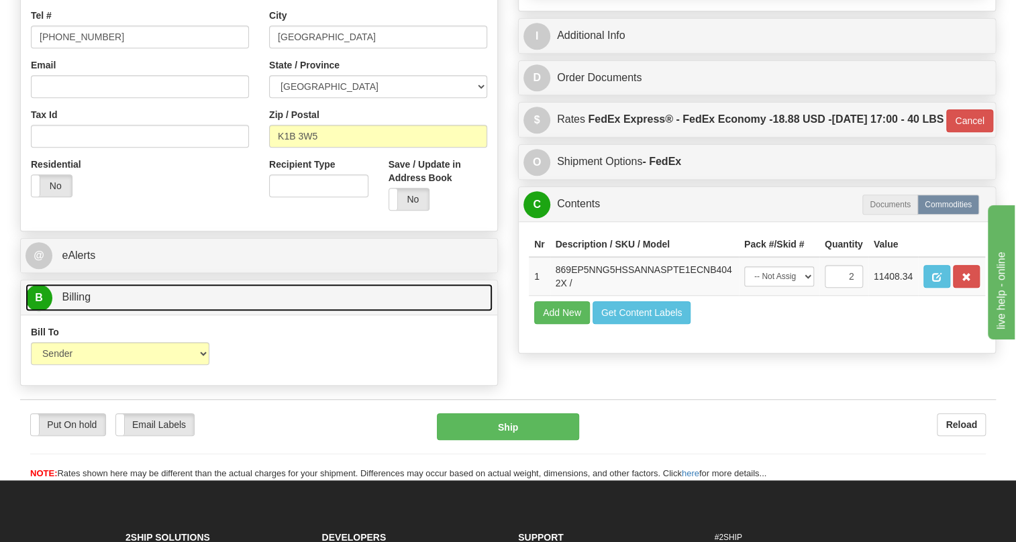
click at [75, 303] on span "Billing" at bounding box center [76, 296] width 29 height 11
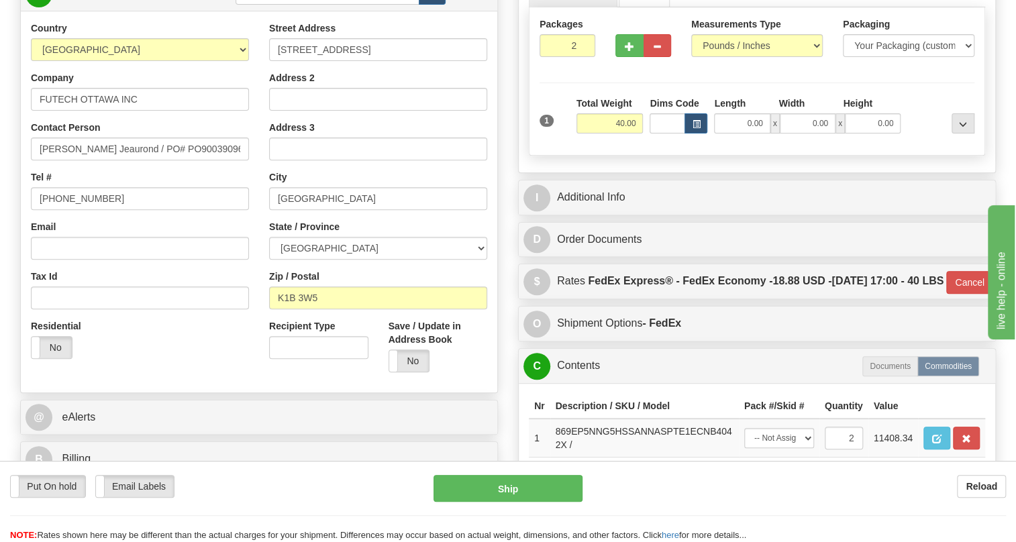
scroll to position [183, 0]
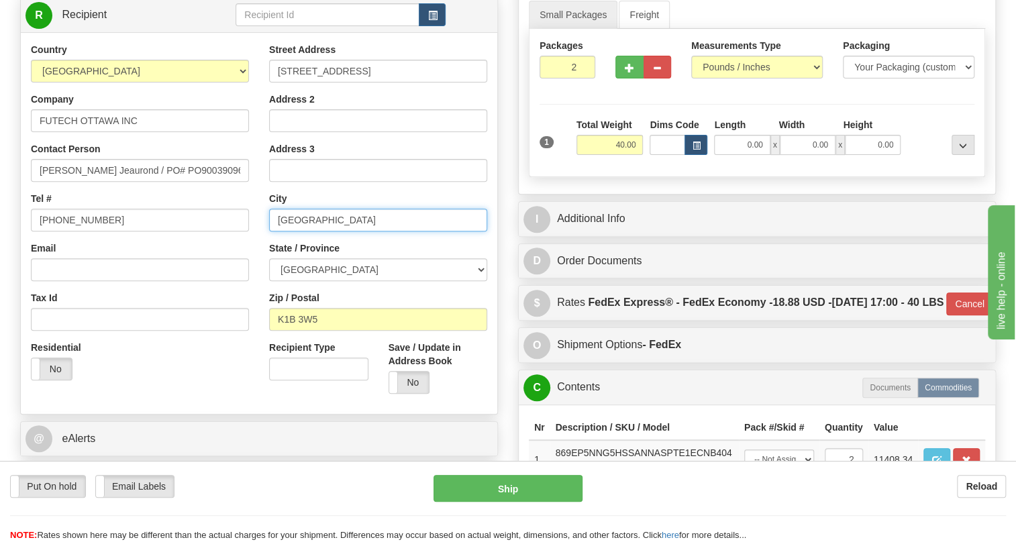
drag, startPoint x: 348, startPoint y: 249, endPoint x: 271, endPoint y: 251, distance: 76.5
click at [271, 231] on input "[GEOGRAPHIC_DATA]" at bounding box center [378, 220] width 218 height 23
type input "[GEOGRAPHIC_DATA]"
click at [384, 265] on div "Street Address [STREET_ADDRESS] Address 2 Address 3 City [GEOGRAPHIC_DATA] Stat…" at bounding box center [378, 223] width 238 height 361
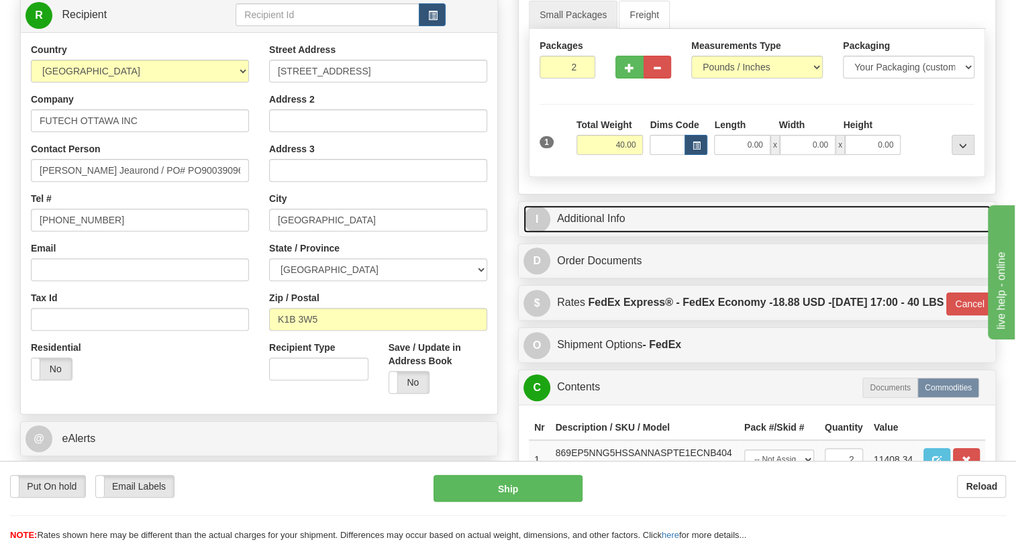
click at [592, 233] on link "I Additional Info" at bounding box center [756, 219] width 467 height 28
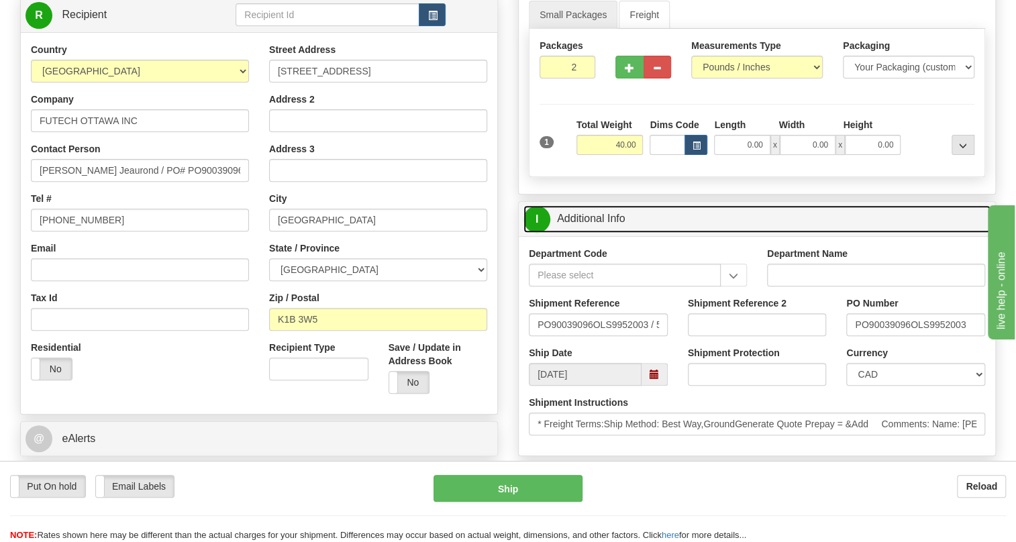
click at [592, 233] on link "I Additional Info" at bounding box center [756, 219] width 467 height 28
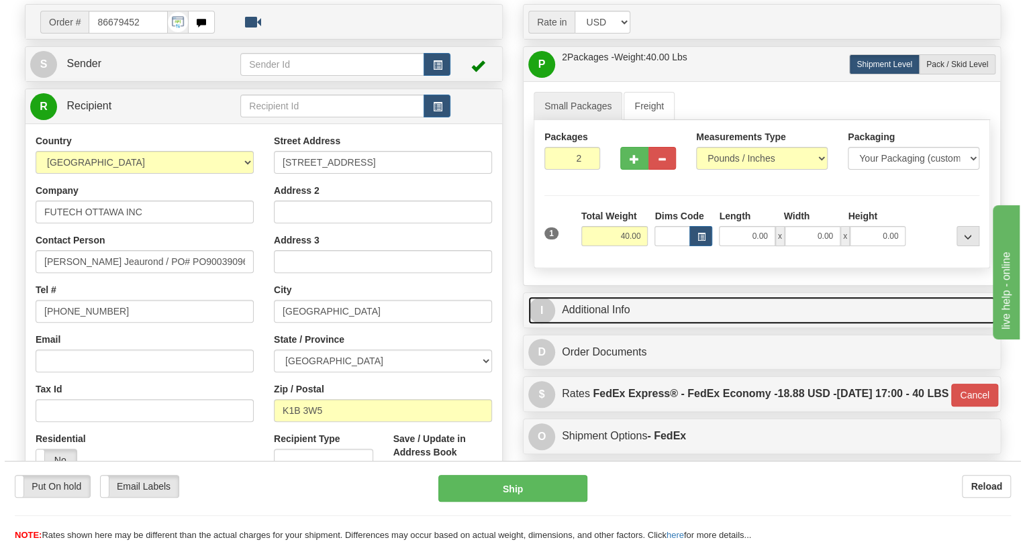
scroll to position [121, 0]
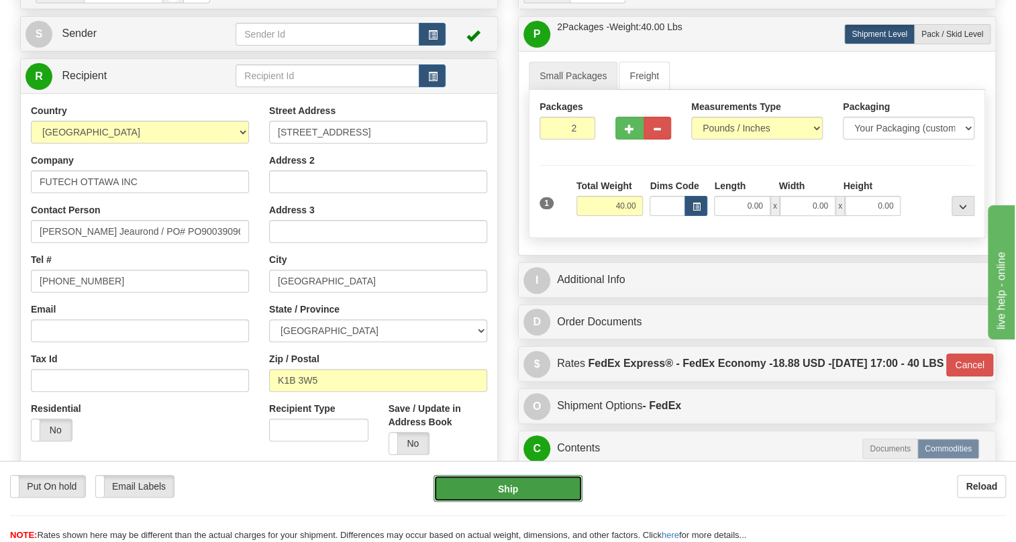
click at [505, 492] on button "Ship" at bounding box center [507, 488] width 149 height 27
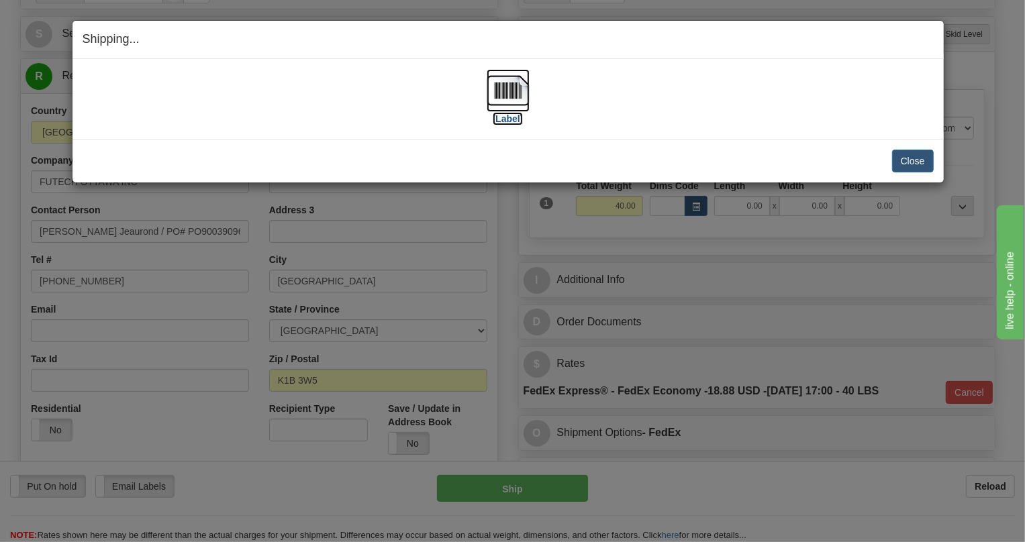
click at [511, 87] on img at bounding box center [507, 90] width 43 height 43
click at [910, 162] on button "Close" at bounding box center [913, 161] width 42 height 23
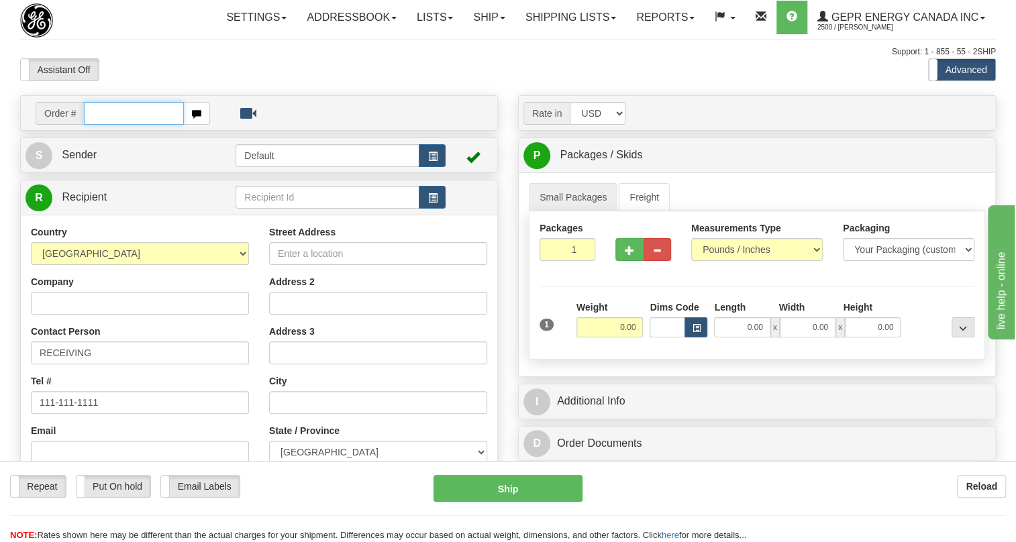
click at [146, 125] on input "text" at bounding box center [134, 113] width 100 height 23
paste input "0086679456"
click at [101, 125] on input "0086679456" at bounding box center [134, 113] width 100 height 23
drag, startPoint x: 138, startPoint y: 146, endPoint x: 93, endPoint y: 144, distance: 45.7
click at [93, 125] on input "86679456" at bounding box center [134, 113] width 100 height 23
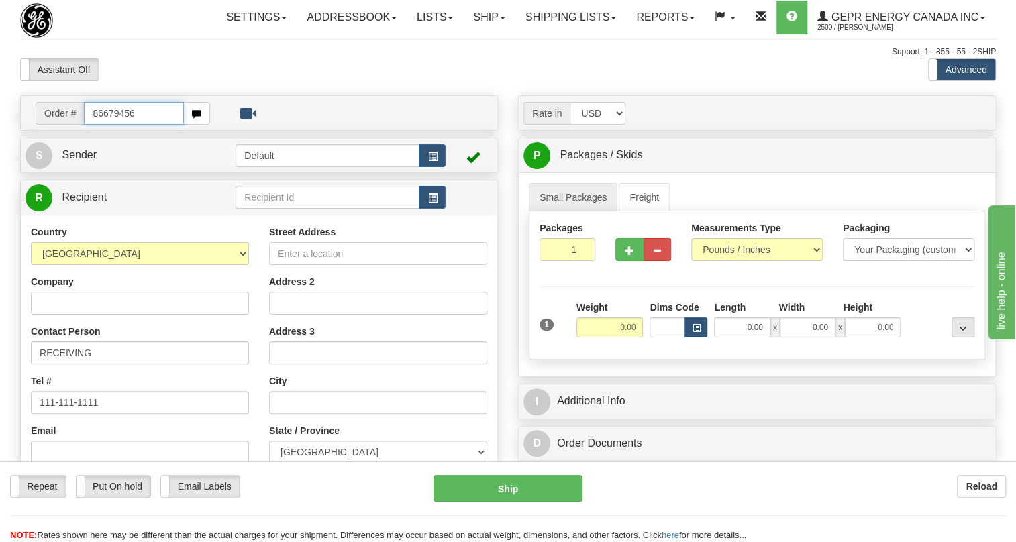
type input "86679456"
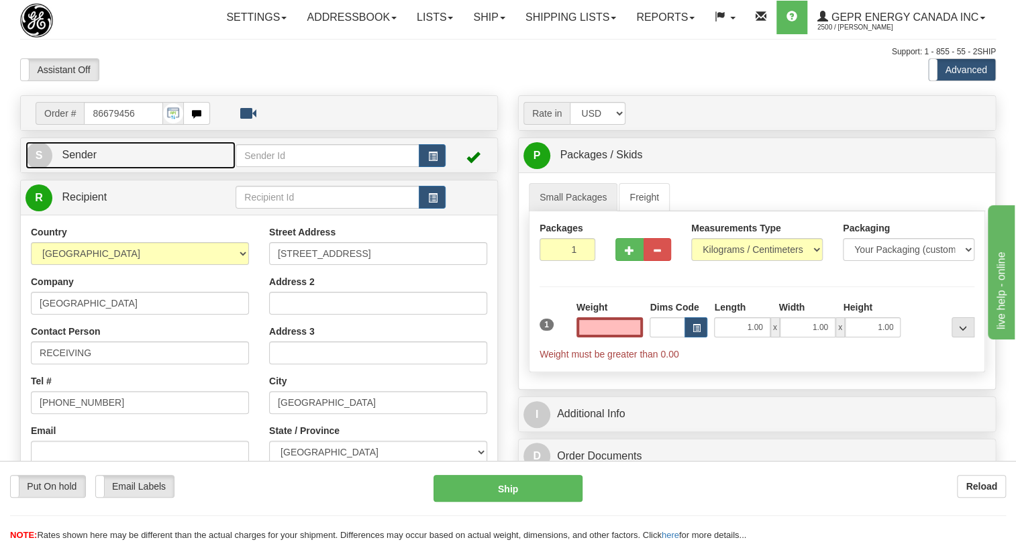
type input "0.00"
click at [95, 160] on span "Sender" at bounding box center [79, 154] width 35 height 11
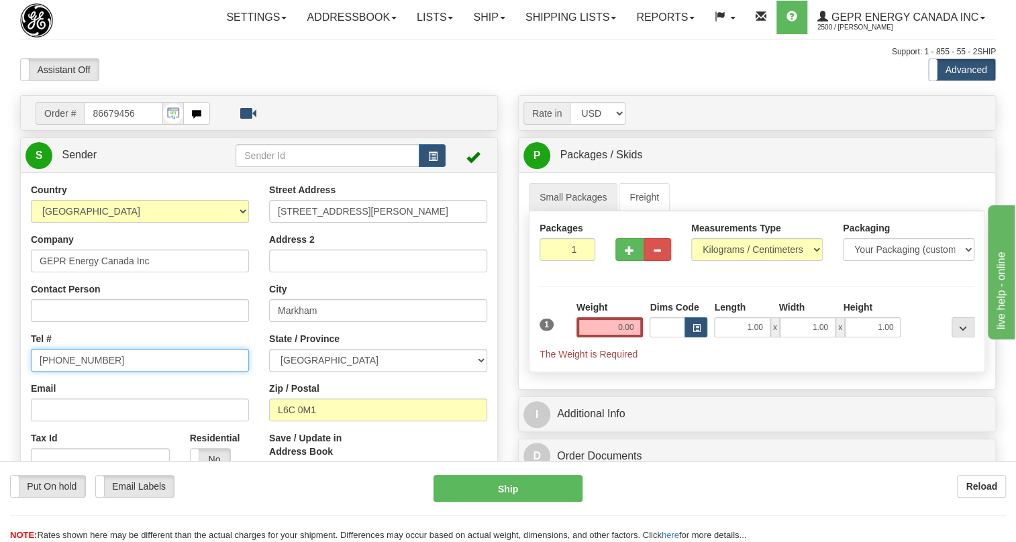
click at [81, 372] on input "[PHONE_NUMBER]" at bounding box center [140, 360] width 218 height 23
paste input "[PHONE_NUMBER]"
type input "[PHONE_NUMBER]"
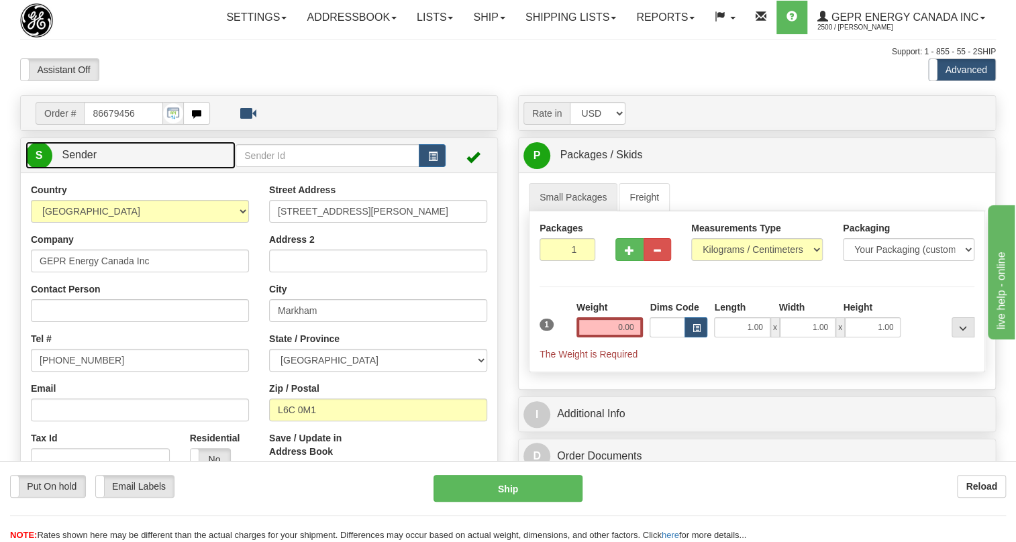
click at [86, 160] on span "Sender" at bounding box center [79, 154] width 35 height 11
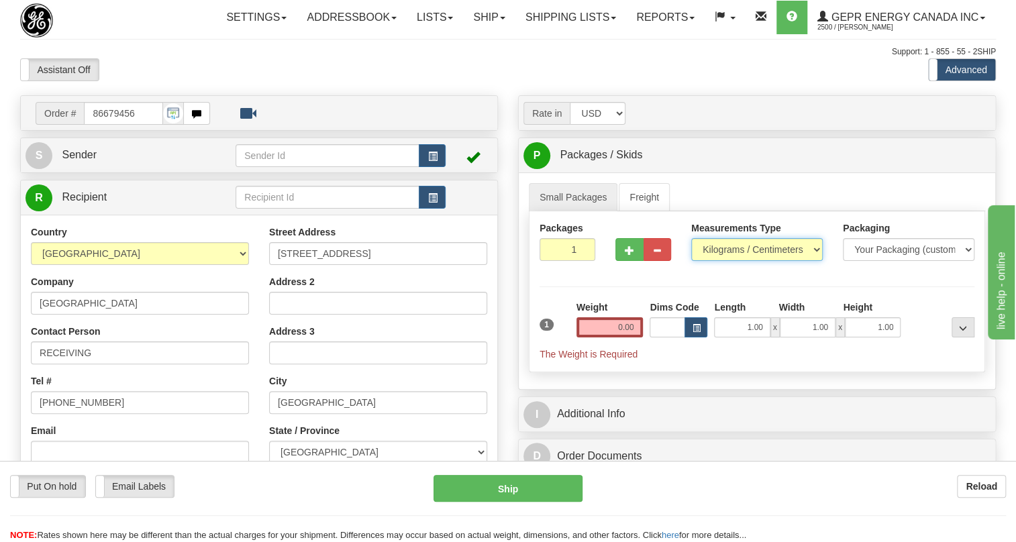
click at [784, 261] on select "Pounds / Inches Kilograms / Centimeters" at bounding box center [757, 249] width 132 height 23
select select "0"
click at [691, 261] on select "Pounds / Inches Kilograms / Centimeters" at bounding box center [757, 249] width 132 height 23
click at [731, 337] on input "1.00" at bounding box center [742, 327] width 56 height 20
type input "0.00"
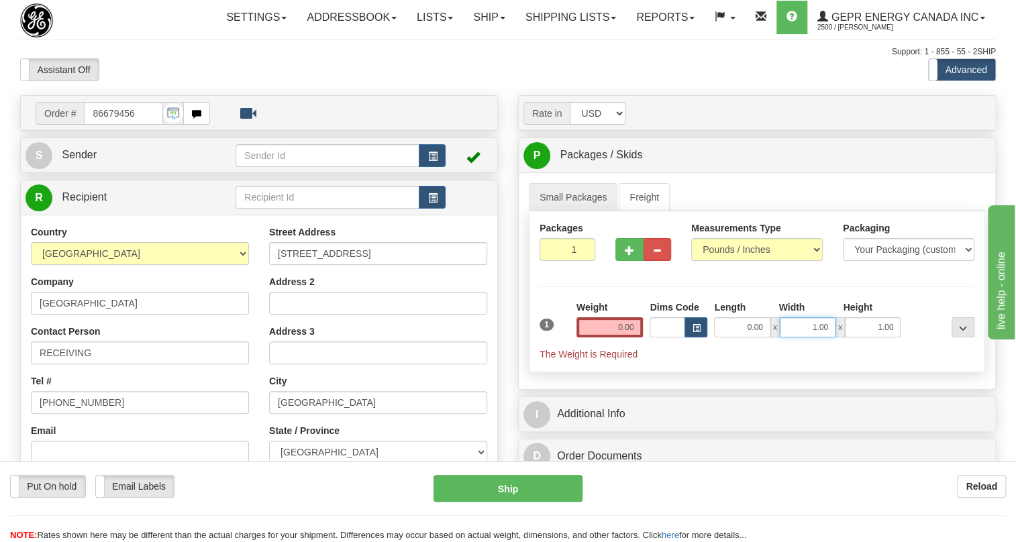
click at [800, 337] on input "1.00" at bounding box center [808, 327] width 56 height 20
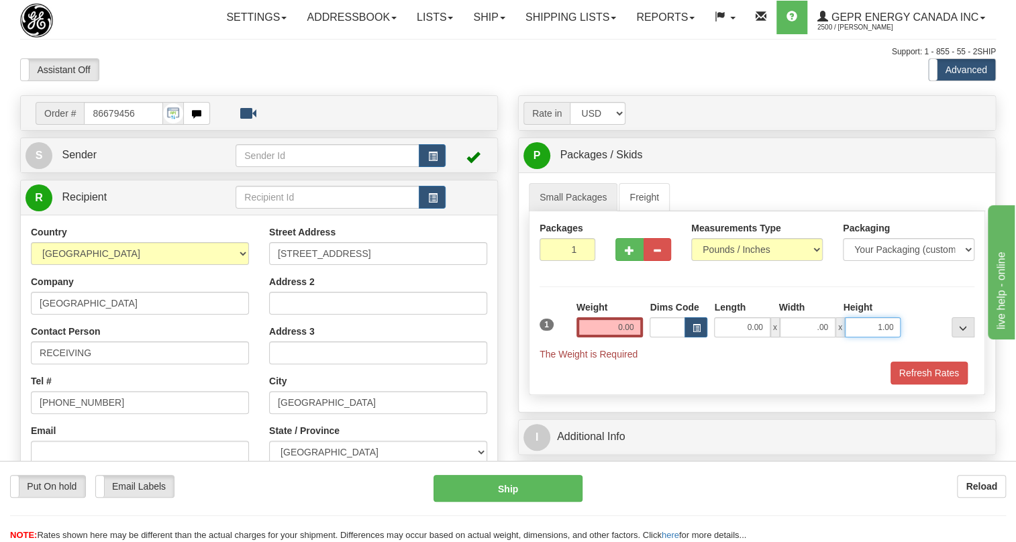
type input "0.00"
click at [855, 337] on input "1.00" at bounding box center [873, 327] width 56 height 20
type input "0.00"
click at [606, 337] on input "0.00" at bounding box center [609, 327] width 67 height 20
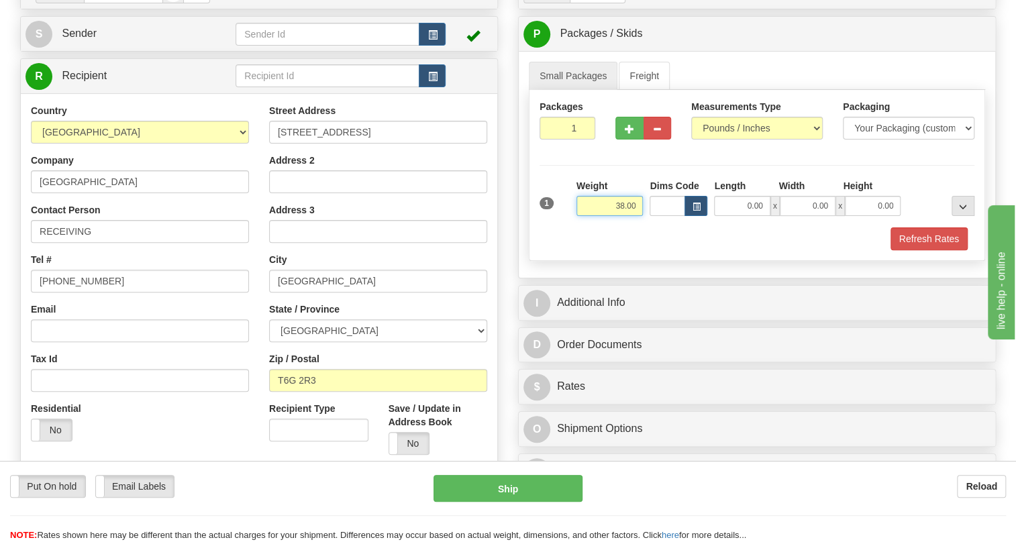
type input "38.00"
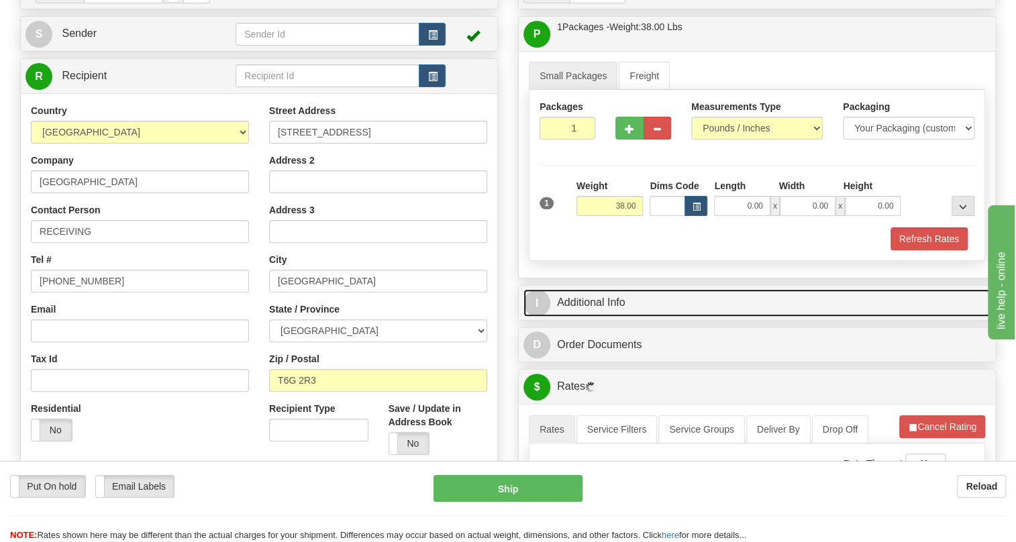
click at [627, 317] on link "I Additional Info" at bounding box center [756, 303] width 467 height 28
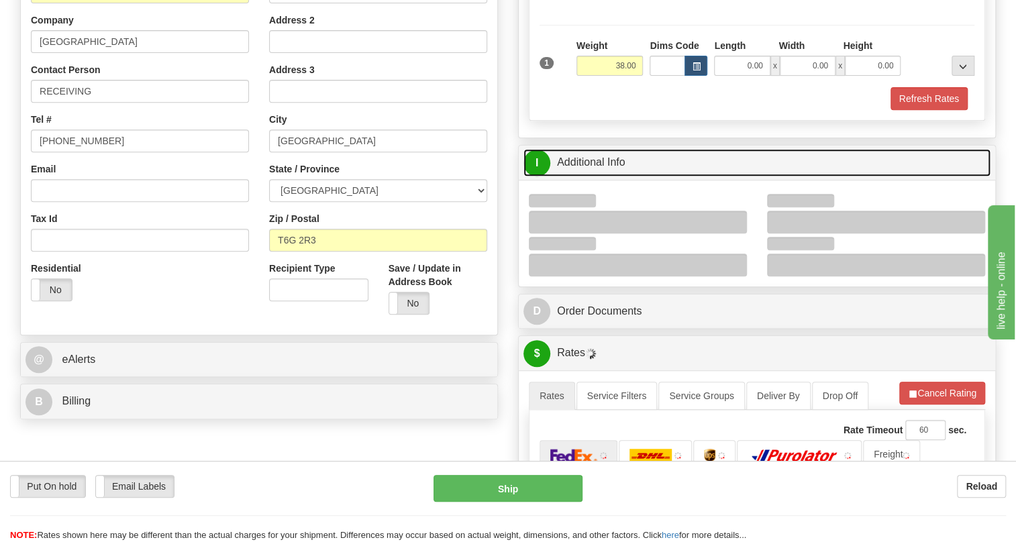
scroll to position [305, 0]
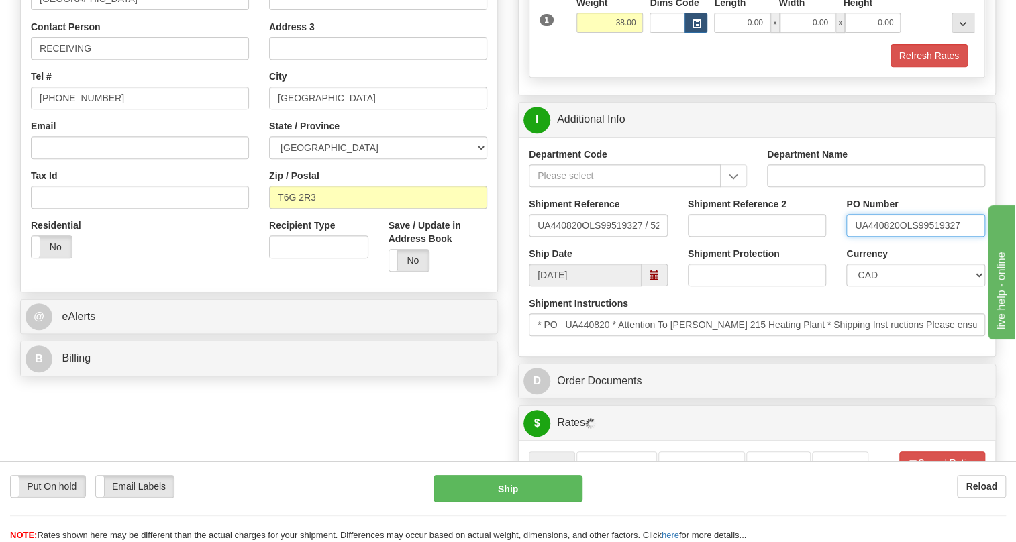
drag, startPoint x: 899, startPoint y: 256, endPoint x: 836, endPoint y: 256, distance: 63.1
click at [836, 247] on div "PO Number UA440820OLS99519327" at bounding box center [915, 222] width 159 height 50
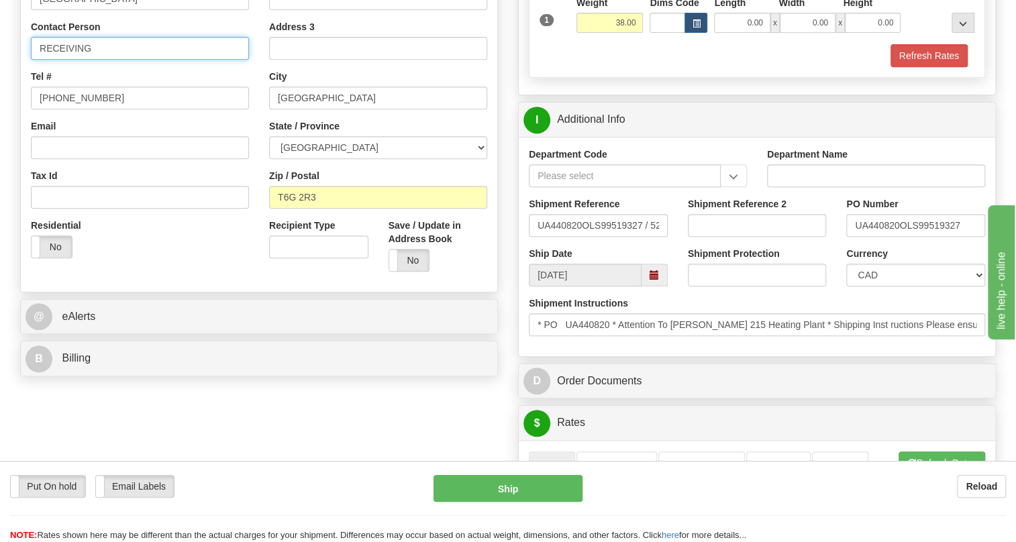
click at [127, 60] on input "RECEIVING" at bounding box center [140, 48] width 218 height 23
paste input "UA440820"
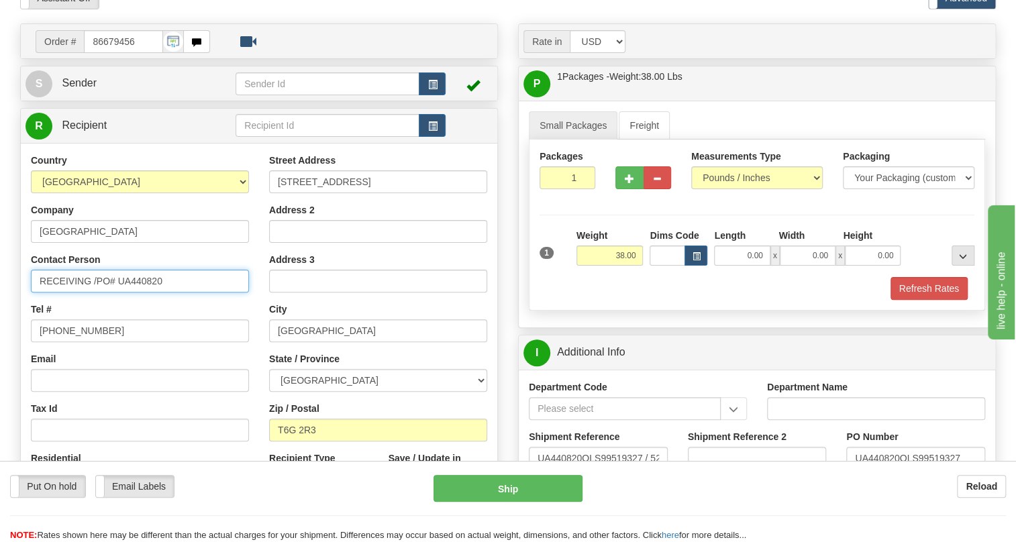
scroll to position [60, 0]
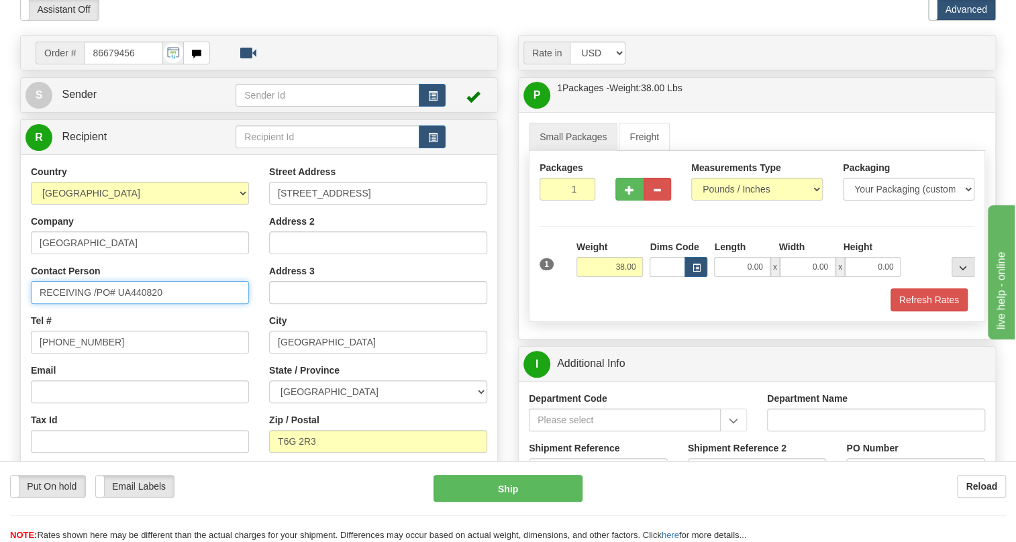
click at [57, 304] on input "RECEIVING /PO# UA440820" at bounding box center [140, 292] width 218 height 23
paste input "[PERSON_NAME]"
type input "[PERSON_NAME] /PO# UA440820"
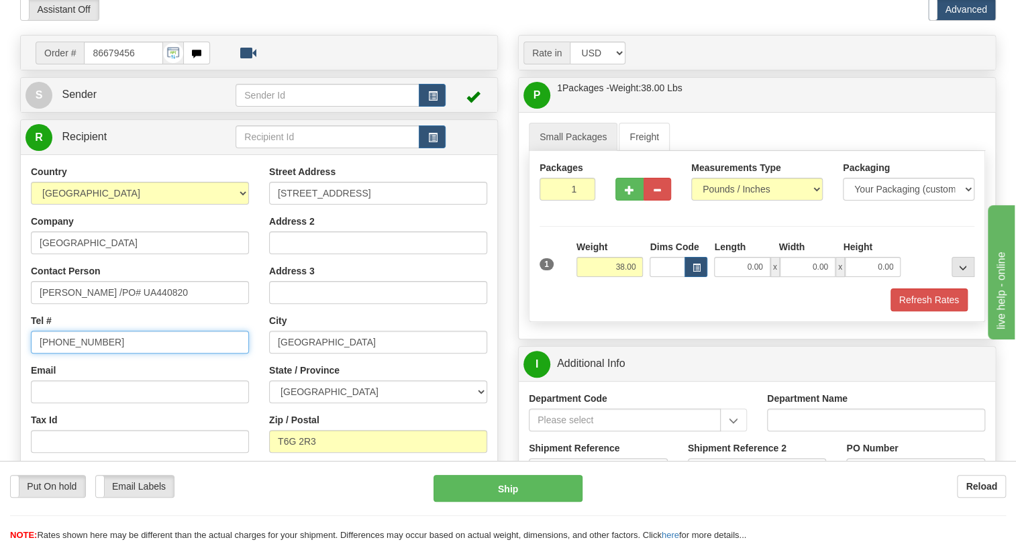
click at [79, 354] on input "[PHONE_NUMBER]" at bounding box center [140, 342] width 218 height 23
paste input "[PHONE_NUMBER]"
type input "[PHONE_NUMBER]"
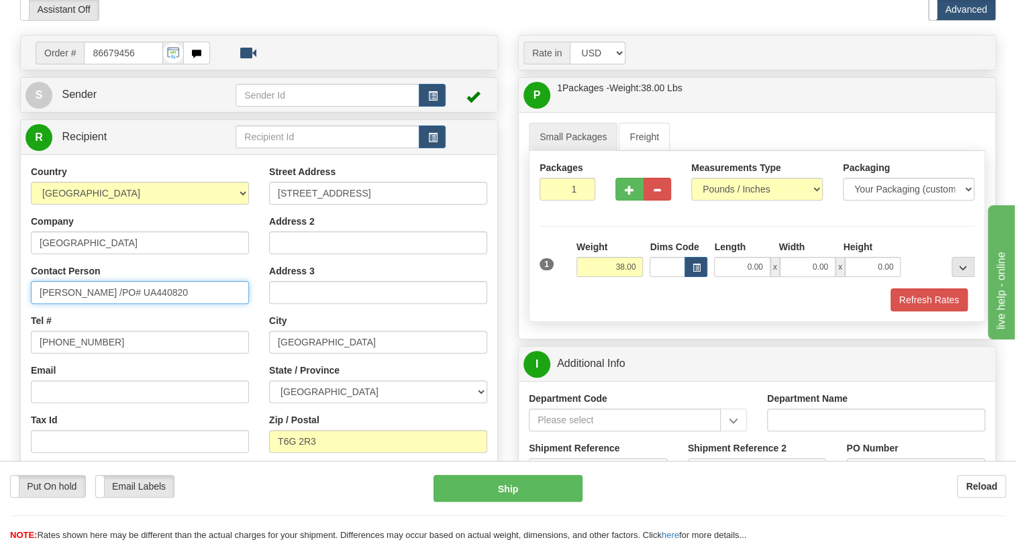
click at [38, 304] on input "[PERSON_NAME] /PO# UA440820" at bounding box center [140, 292] width 218 height 23
type input "Attn: [PERSON_NAME] /PO# UA440820"
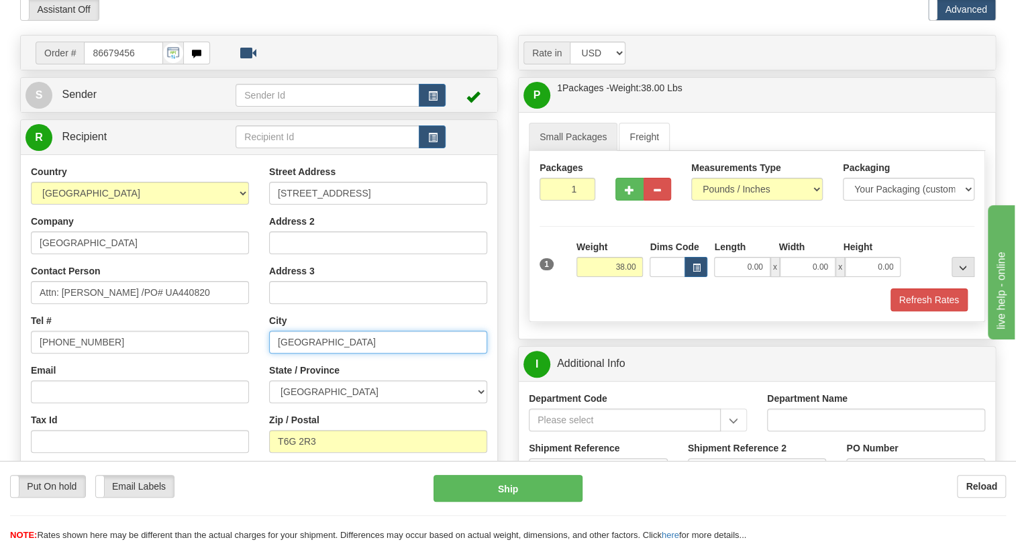
click at [317, 354] on input "[GEOGRAPHIC_DATA]" at bounding box center [378, 342] width 218 height 23
type input "[GEOGRAPHIC_DATA]"
click at [261, 349] on div "Street Address [STREET_ADDRESS] Address 2 Address 3 City [GEOGRAPHIC_DATA] Stat…" at bounding box center [378, 345] width 238 height 361
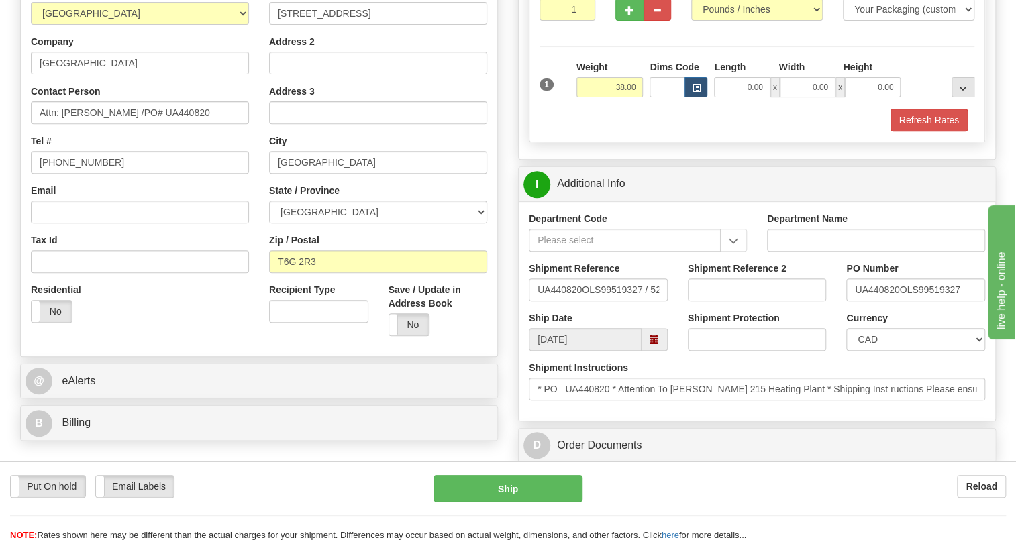
scroll to position [244, 0]
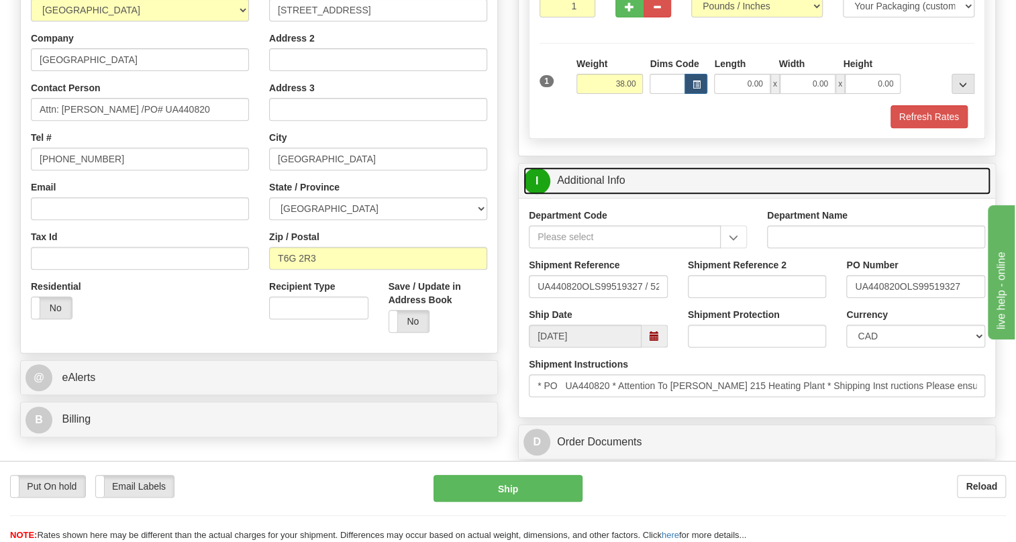
click at [587, 195] on link "I Additional Info" at bounding box center [756, 181] width 467 height 28
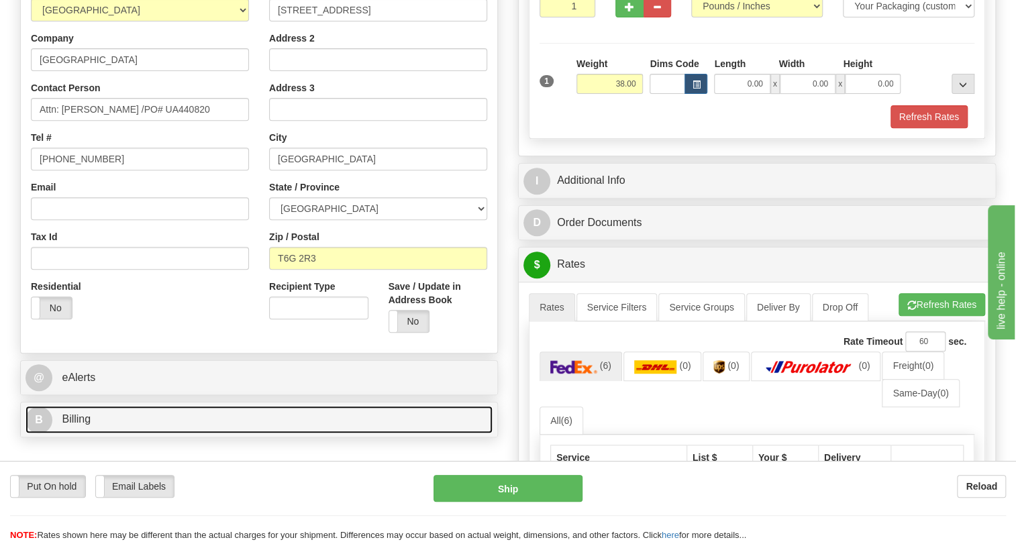
click at [70, 425] on span "Billing" at bounding box center [76, 418] width 29 height 11
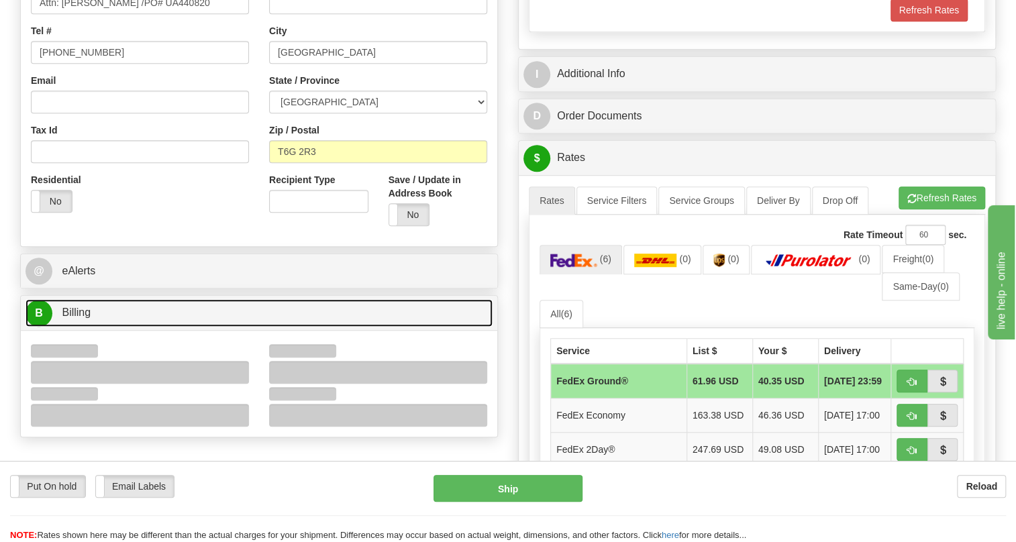
scroll to position [366, 0]
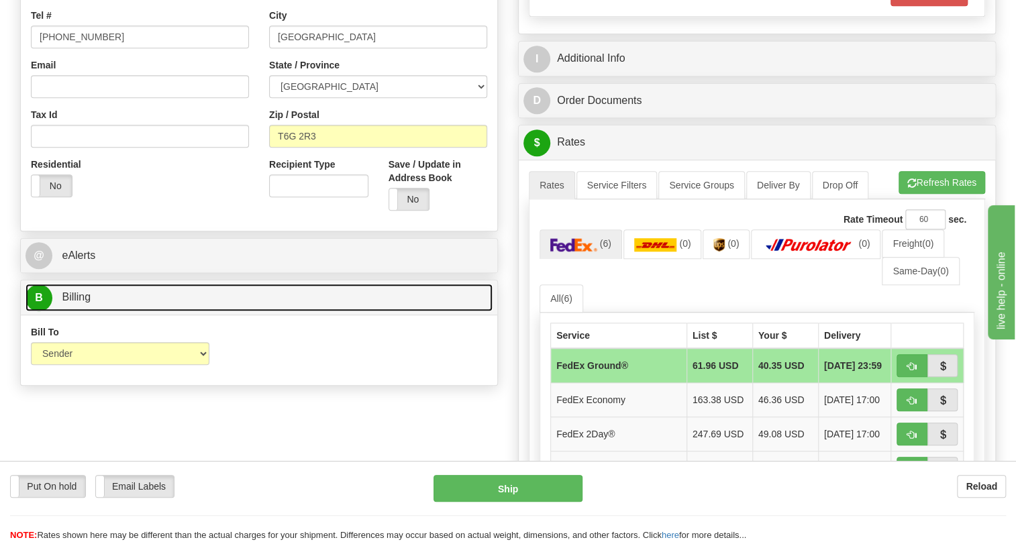
click at [81, 303] on span "Billing" at bounding box center [76, 296] width 29 height 11
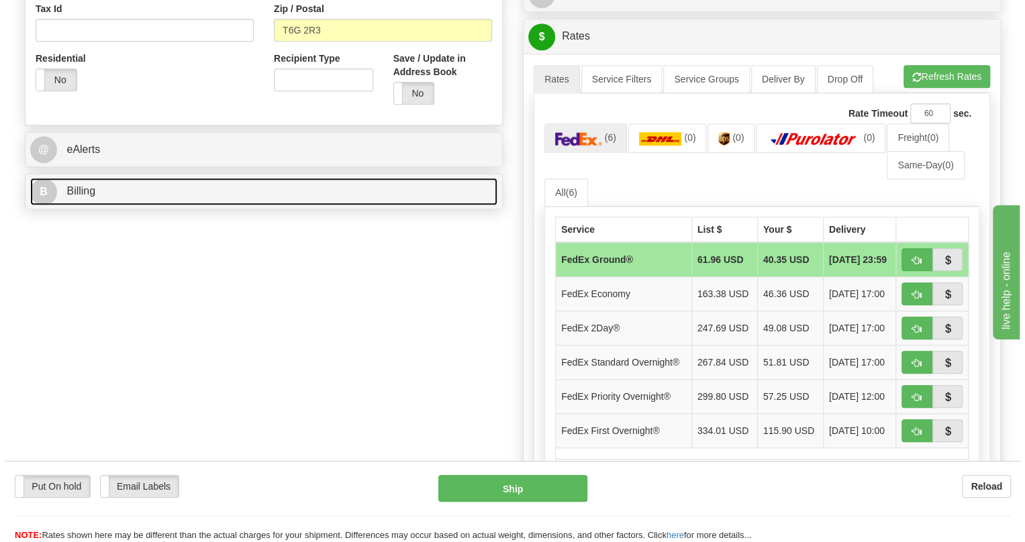
scroll to position [488, 0]
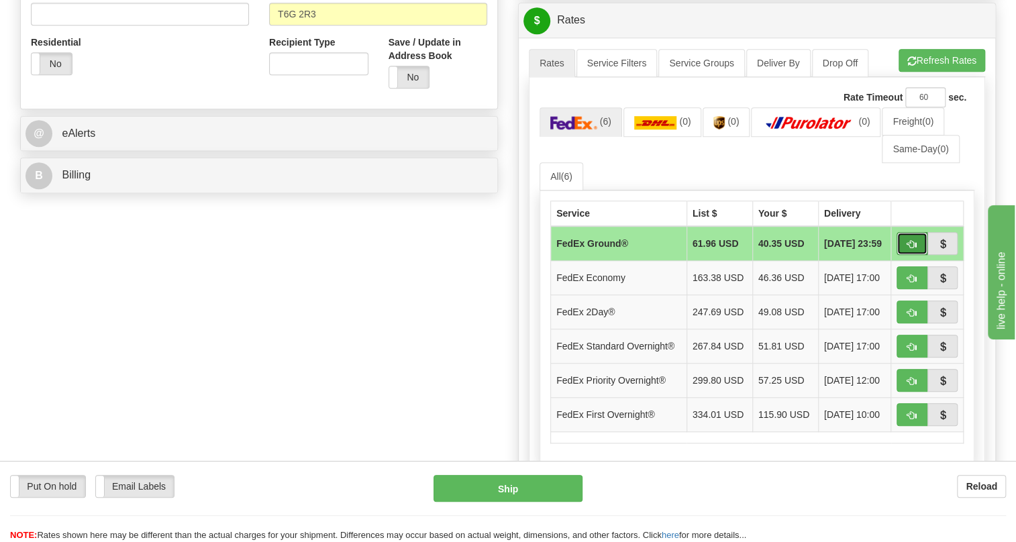
click at [913, 249] on span "button" at bounding box center [911, 244] width 9 height 9
type input "92"
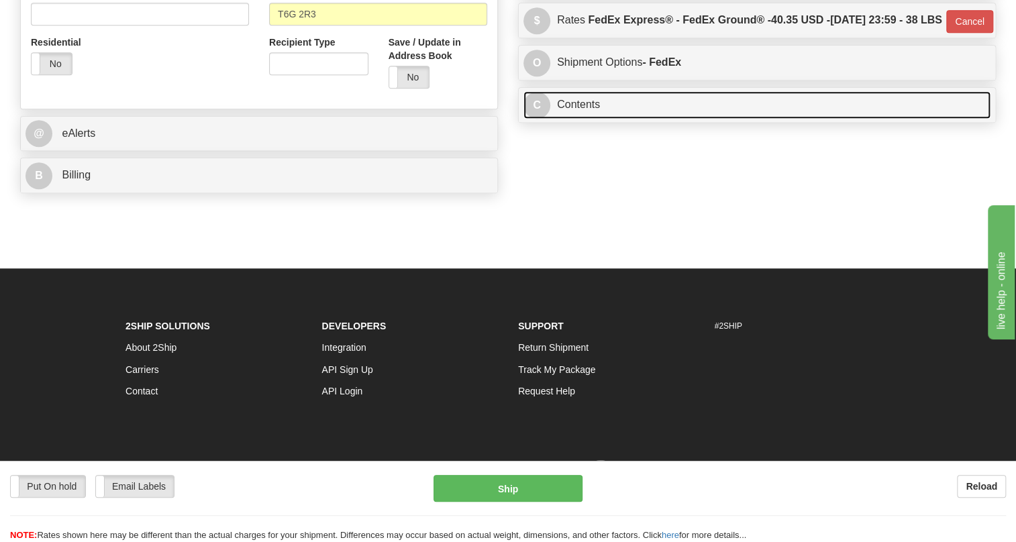
click at [581, 119] on link "C Contents" at bounding box center [756, 105] width 467 height 28
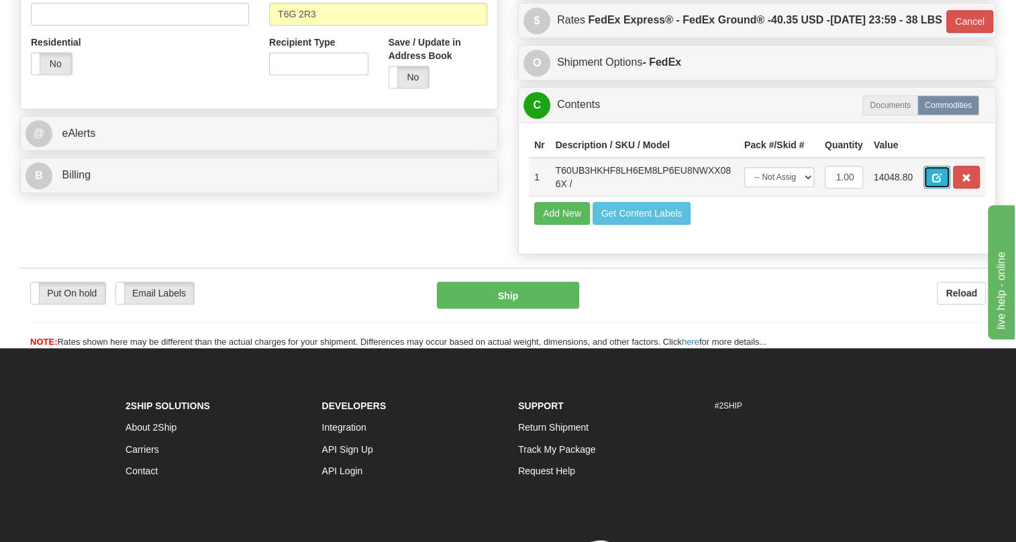
click at [931, 189] on button "button" at bounding box center [936, 177] width 27 height 23
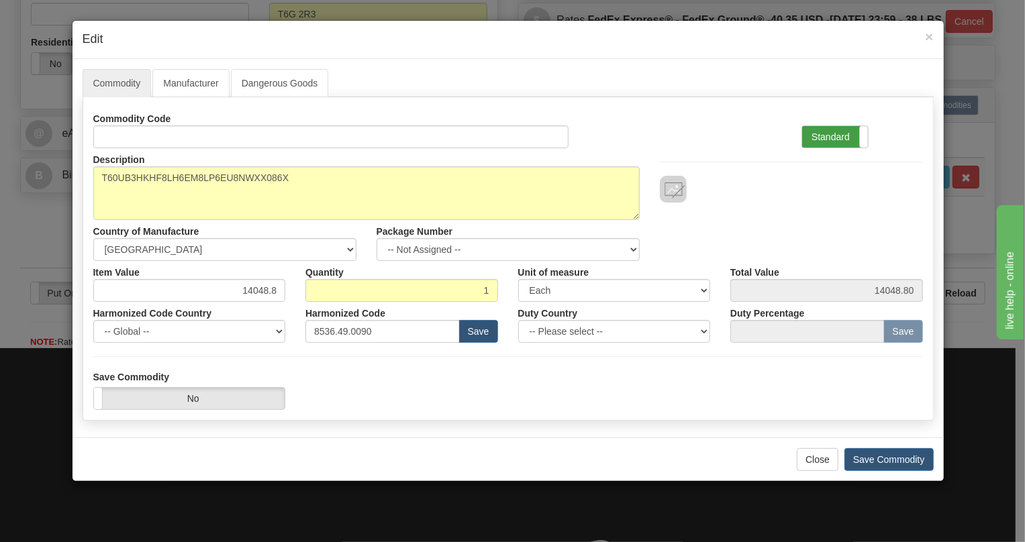
click at [827, 135] on label "Standard" at bounding box center [835, 136] width 66 height 21
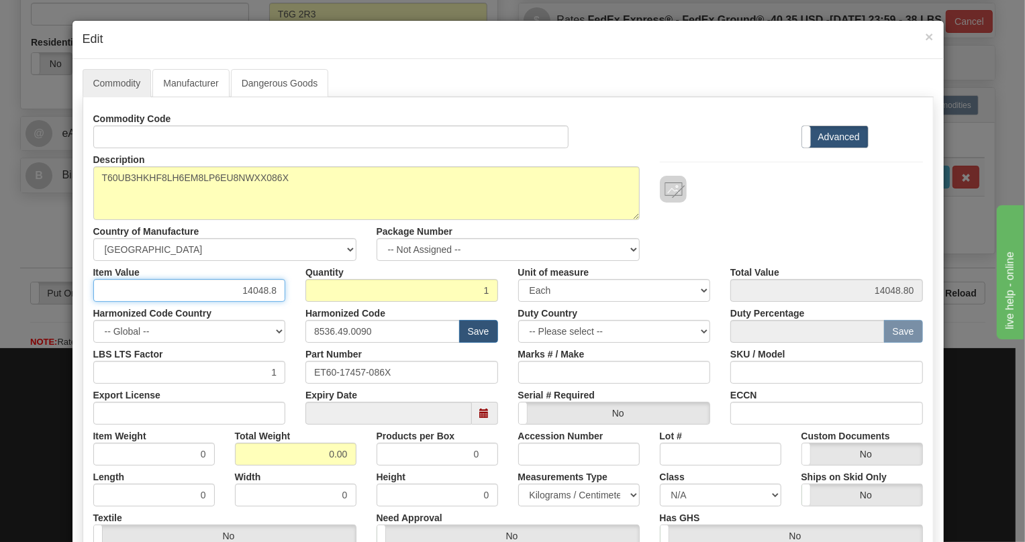
click at [252, 290] on input "14048.8" at bounding box center [189, 290] width 193 height 23
type input "11022.75"
click at [285, 312] on div "Harmonized Code Country -- Global -- [GEOGRAPHIC_DATA] [GEOGRAPHIC_DATA] [GEOGR…" at bounding box center [189, 322] width 213 height 41
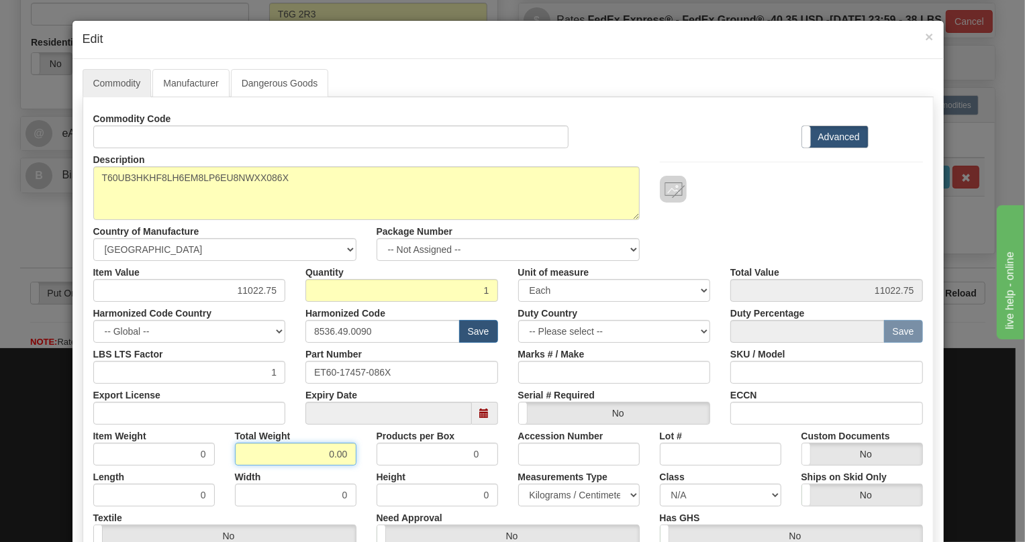
click at [313, 456] on input "0.00" at bounding box center [295, 454] width 121 height 23
type input "1.00"
type input "1.0000"
click at [594, 490] on select "Pounds / Inches Kilograms / Centimeters" at bounding box center [578, 495] width 121 height 23
select select "0"
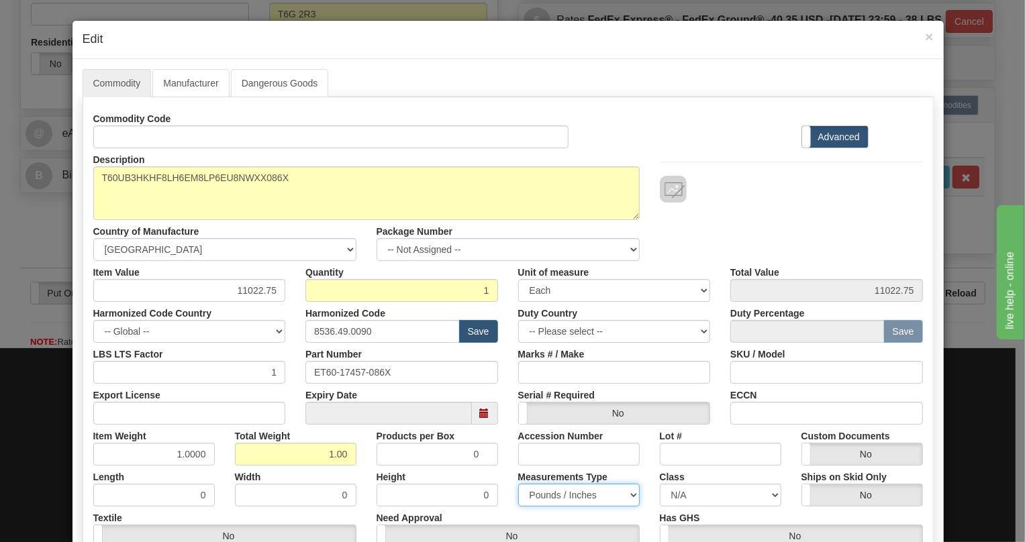
click at [518, 484] on select "Pounds / Inches Kilograms / Centimeters" at bounding box center [578, 495] width 121 height 23
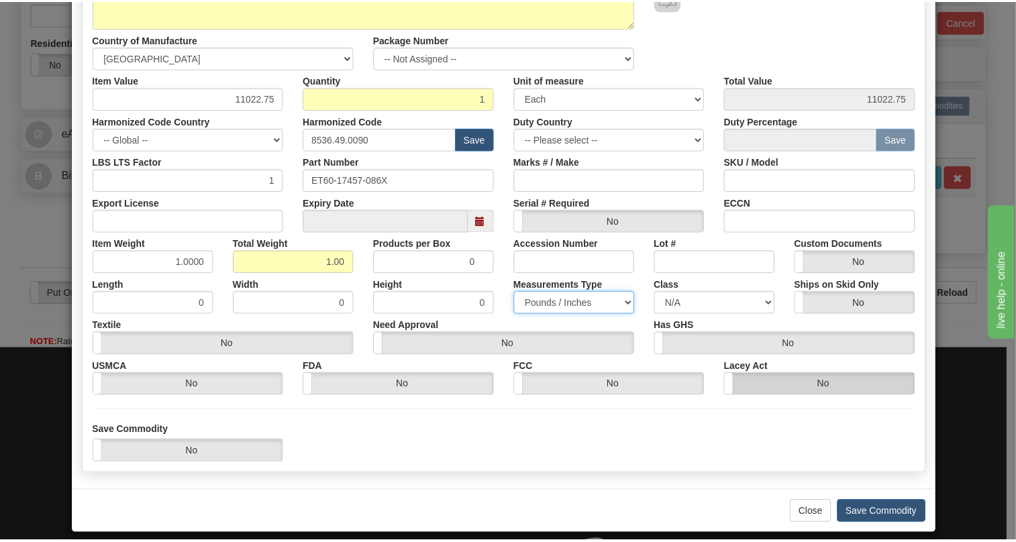
scroll to position [204, 0]
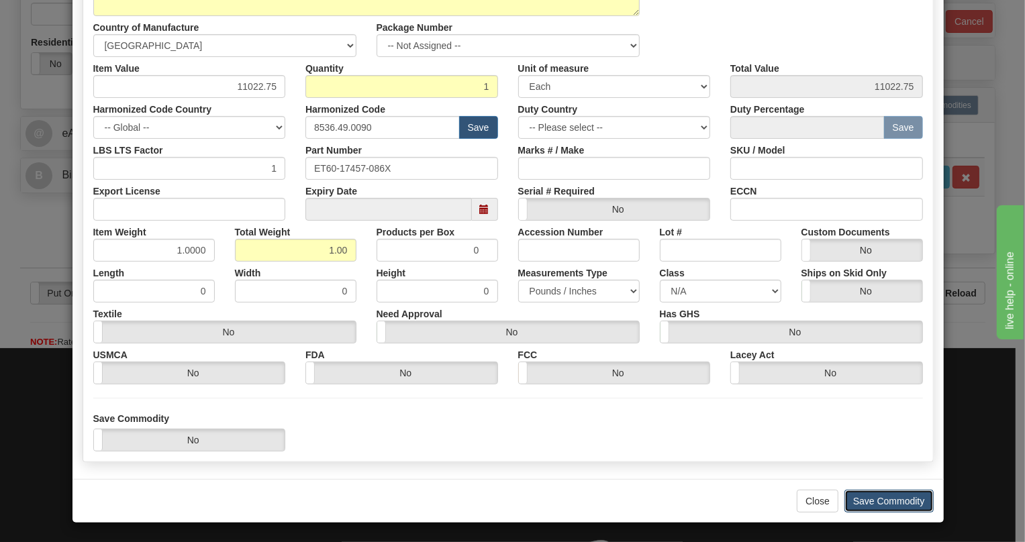
click at [877, 503] on button "Save Commodity" at bounding box center [888, 501] width 89 height 23
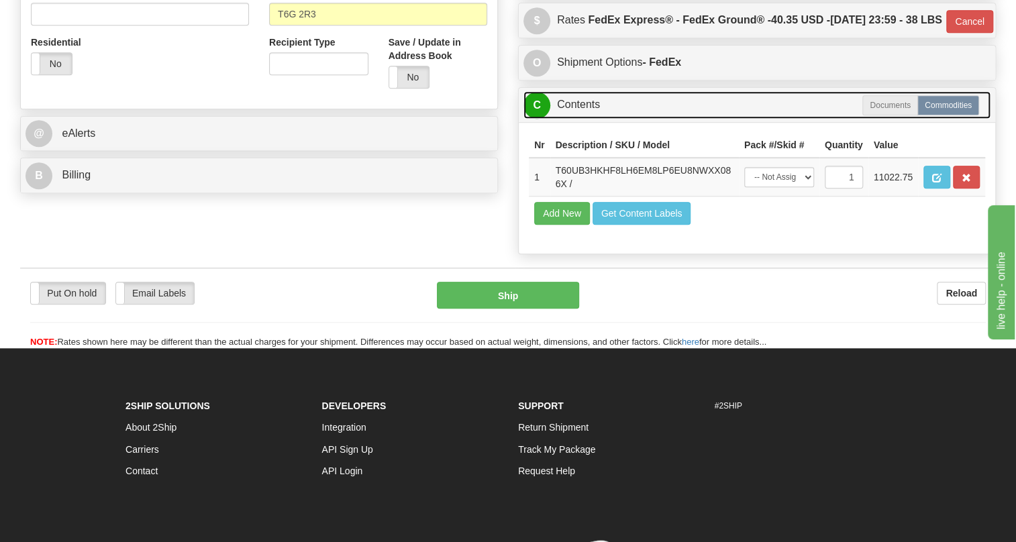
click at [589, 119] on link "C Contents" at bounding box center [756, 105] width 467 height 28
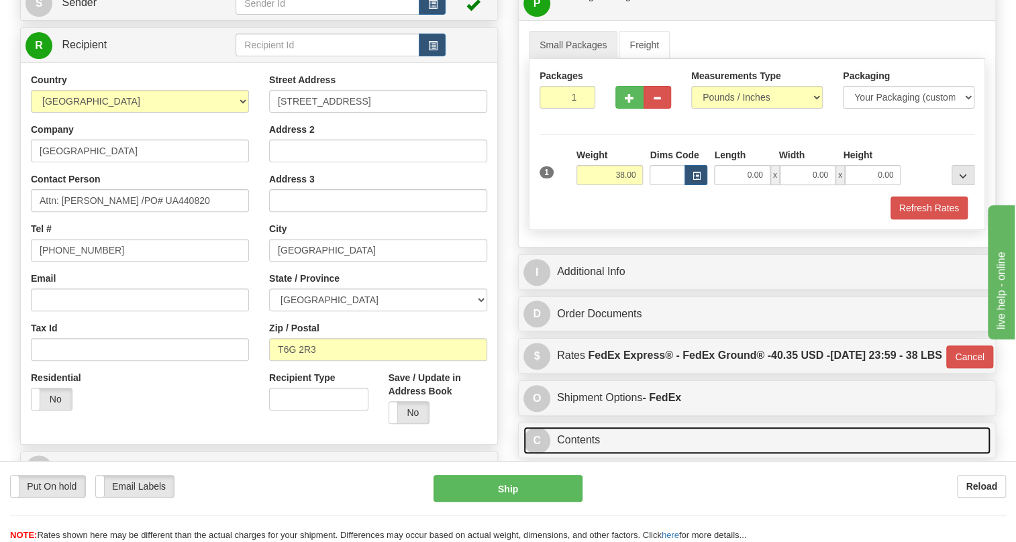
scroll to position [183, 0]
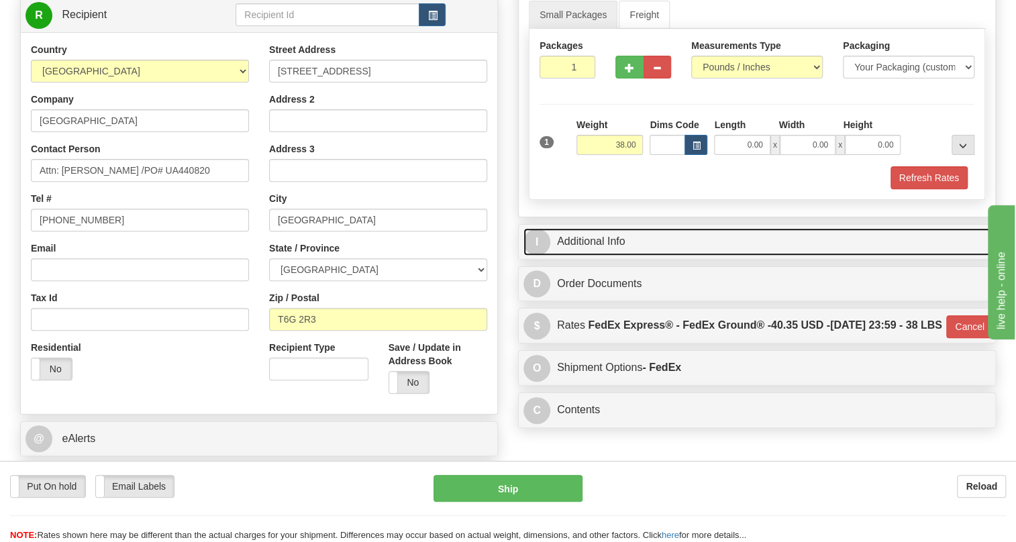
click at [612, 256] on link "I Additional Info" at bounding box center [756, 242] width 467 height 28
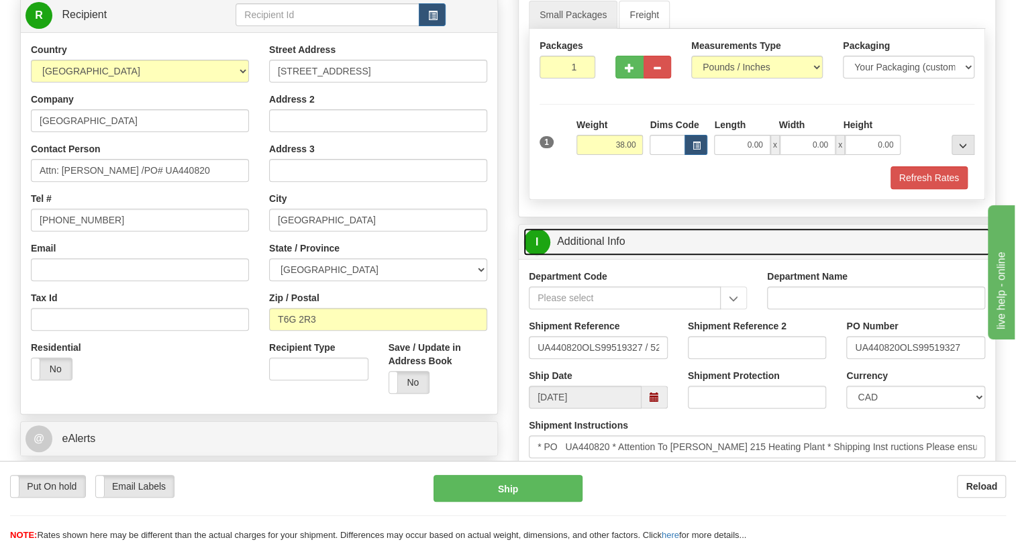
click at [612, 256] on link "I Additional Info" at bounding box center [756, 242] width 467 height 28
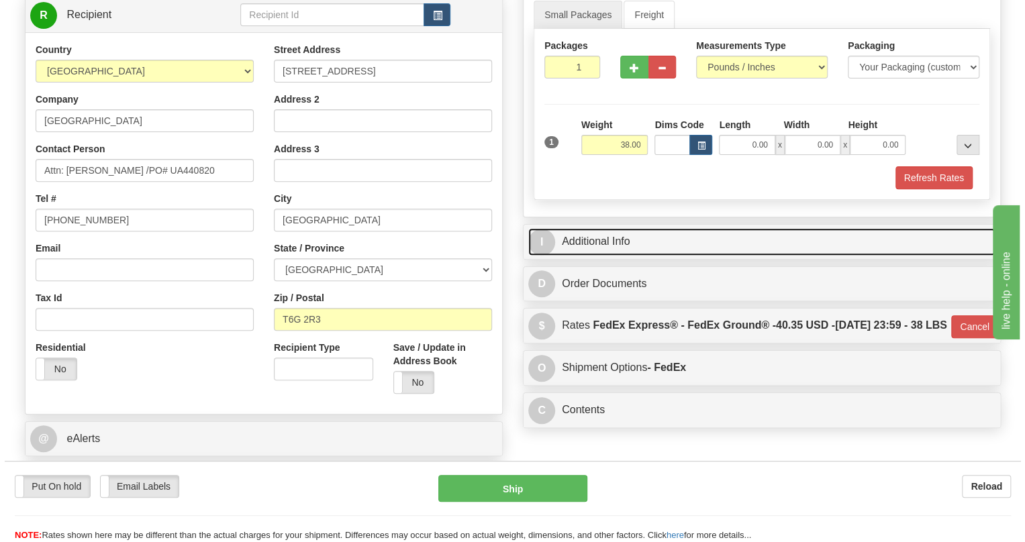
scroll to position [121, 0]
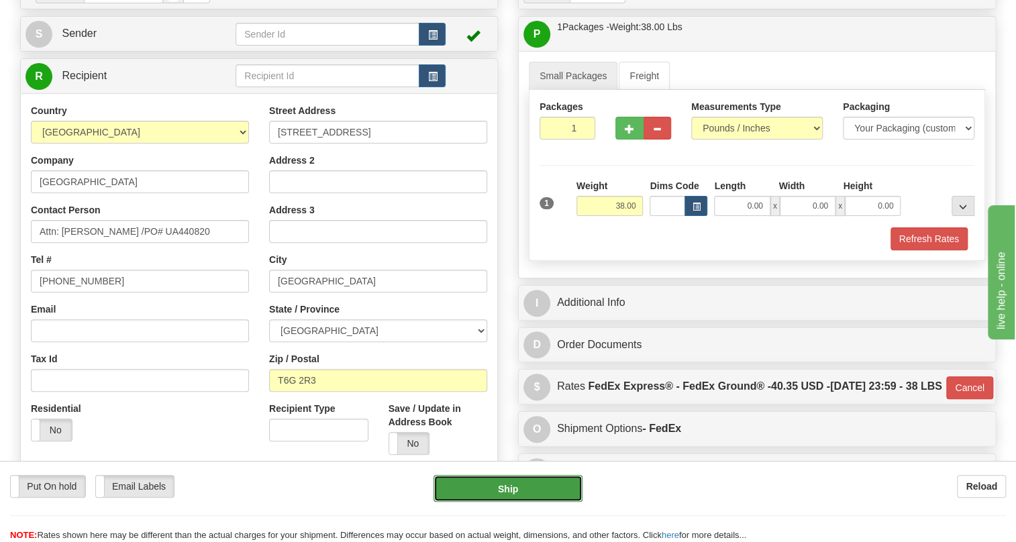
click at [507, 488] on button "Ship" at bounding box center [507, 488] width 149 height 27
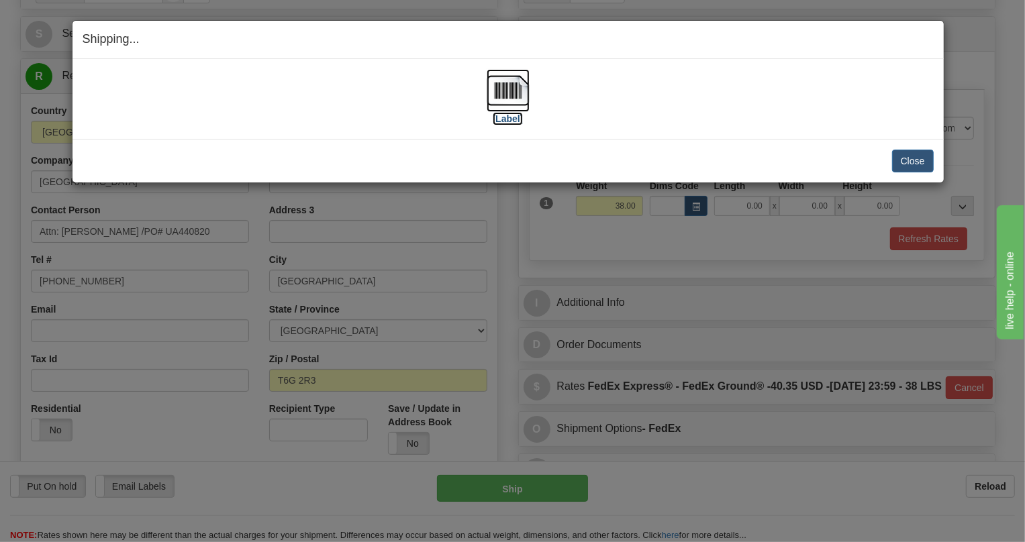
click at [507, 95] on img at bounding box center [507, 90] width 43 height 43
click at [909, 157] on button "Close" at bounding box center [913, 161] width 42 height 23
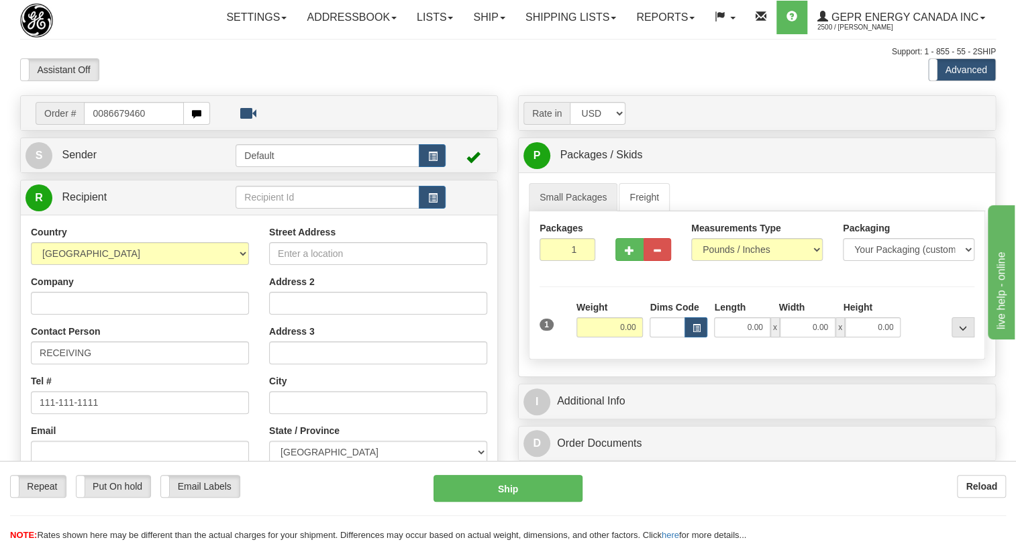
click at [104, 125] on input "0086679460" at bounding box center [134, 113] width 100 height 23
type input "86679460"
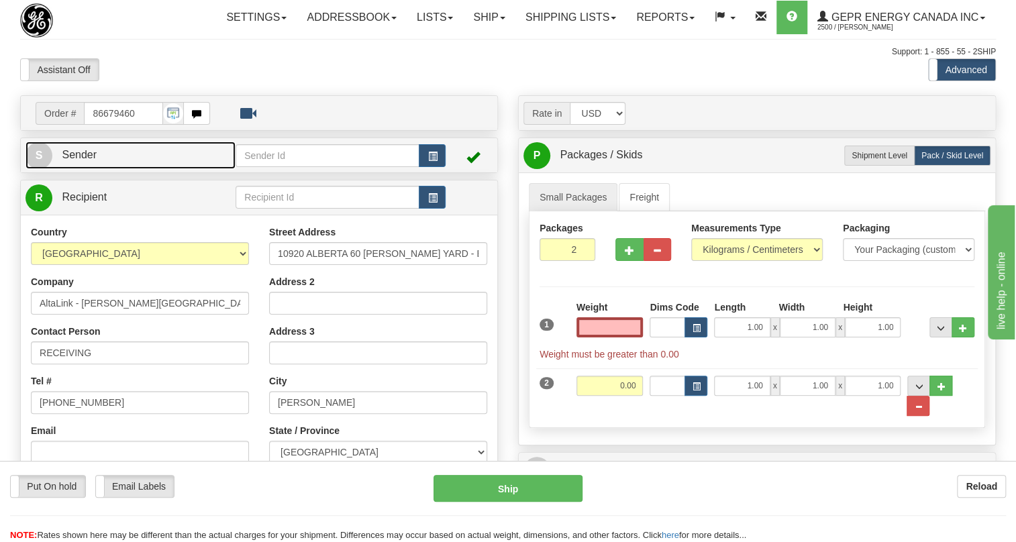
type input "0.00"
drag, startPoint x: 82, startPoint y: 185, endPoint x: 101, endPoint y: 195, distance: 21.0
click at [82, 160] on span "Sender" at bounding box center [79, 154] width 35 height 11
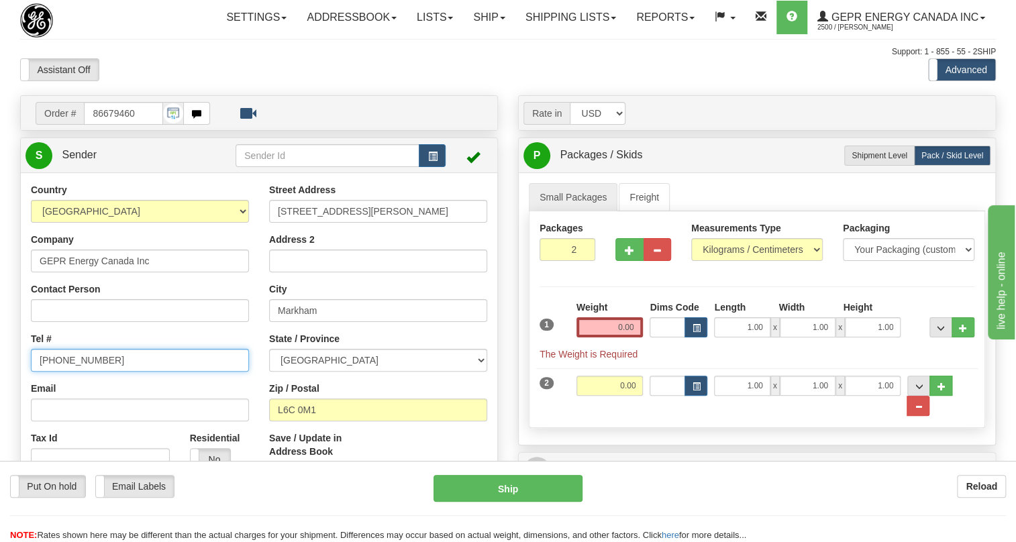
click at [79, 372] on input "[PHONE_NUMBER]" at bounding box center [140, 360] width 218 height 23
paste input "[PHONE_NUMBER]"
type input "[PHONE_NUMBER]"
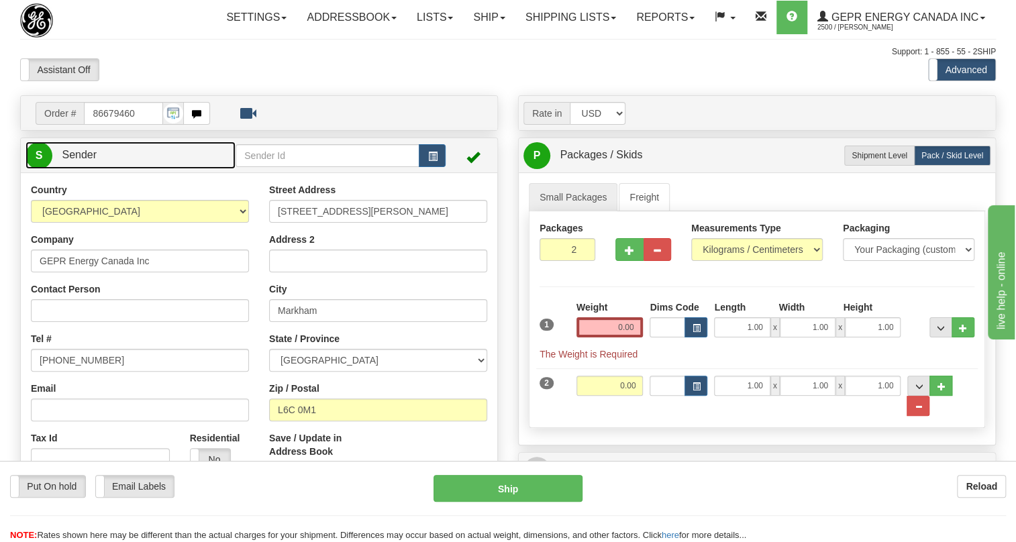
click at [77, 160] on span "Sender" at bounding box center [79, 154] width 35 height 11
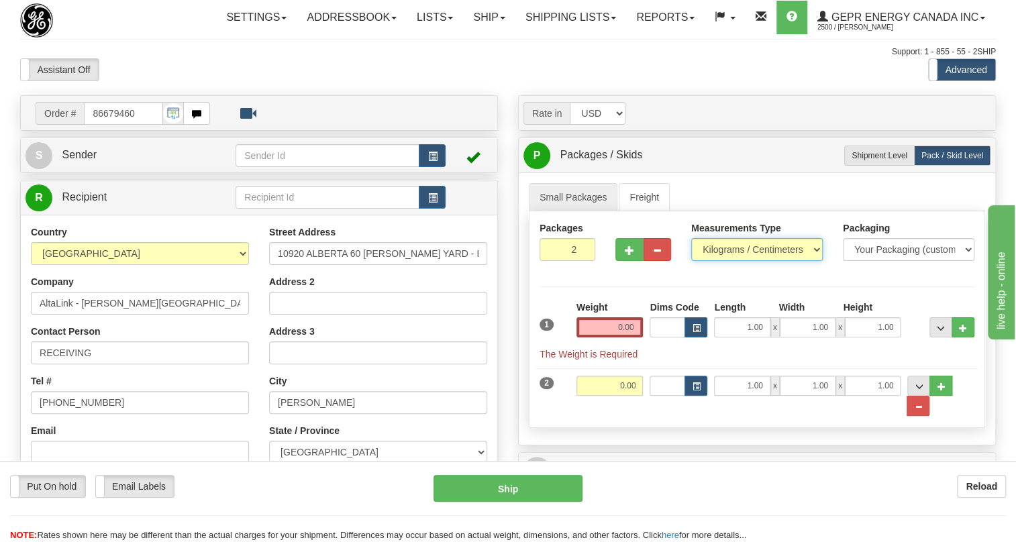
click at [751, 261] on select "Pounds / Inches Kilograms / Centimeters" at bounding box center [757, 249] width 132 height 23
select select "0"
click at [691, 261] on select "Pounds / Inches Kilograms / Centimeters" at bounding box center [757, 249] width 132 height 23
click at [730, 337] on input "1.00" at bounding box center [742, 327] width 56 height 20
type input "0.00"
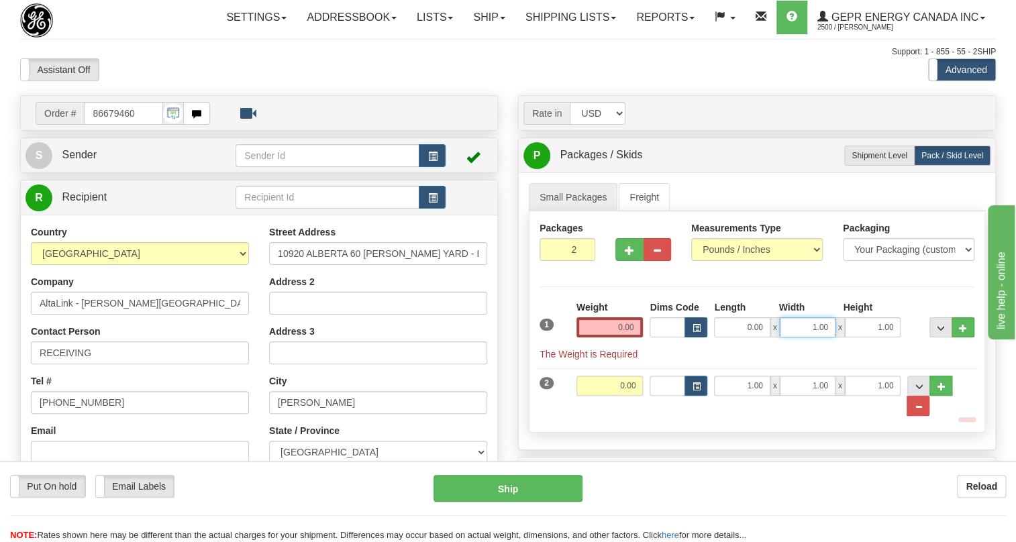
click at [798, 337] on input "1.00" at bounding box center [808, 327] width 56 height 20
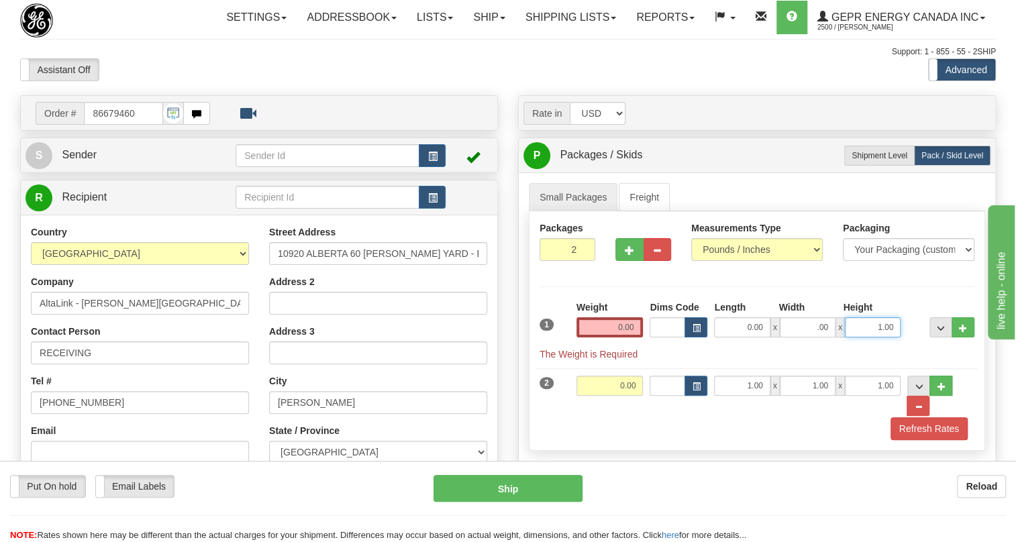
type input "0.00"
click at [854, 337] on input "1.00" at bounding box center [873, 327] width 56 height 20
type input "0.00"
click at [609, 337] on input "0.00" at bounding box center [609, 327] width 67 height 20
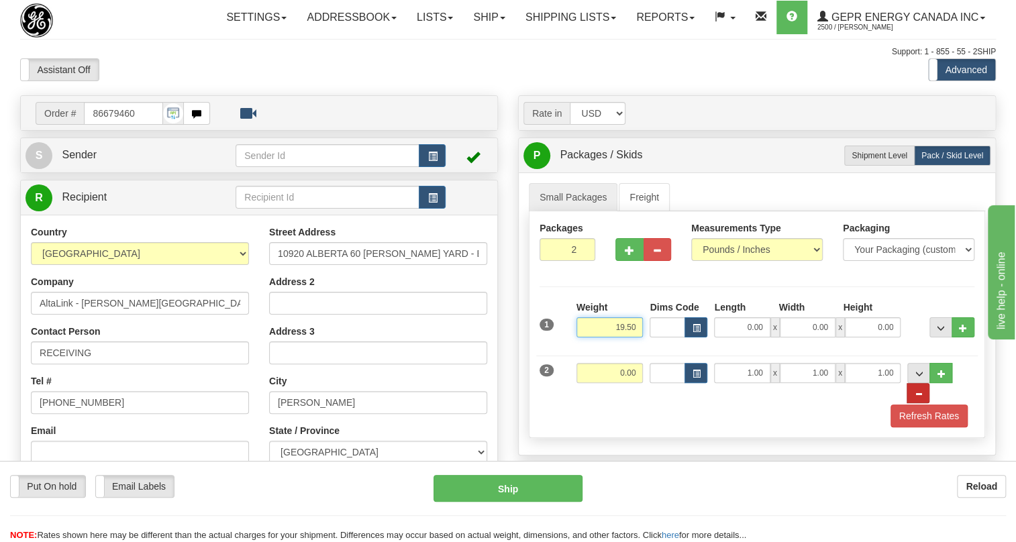
type input "19.50"
click at [929, 403] on button "..." at bounding box center [917, 393] width 23 height 20
type input "1"
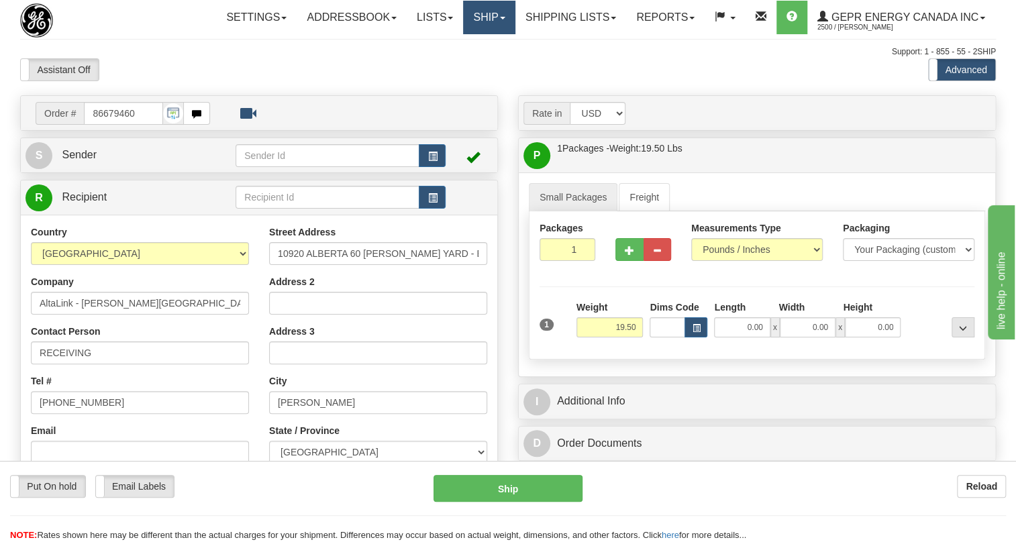
click at [495, 17] on link "Ship" at bounding box center [489, 18] width 52 height 34
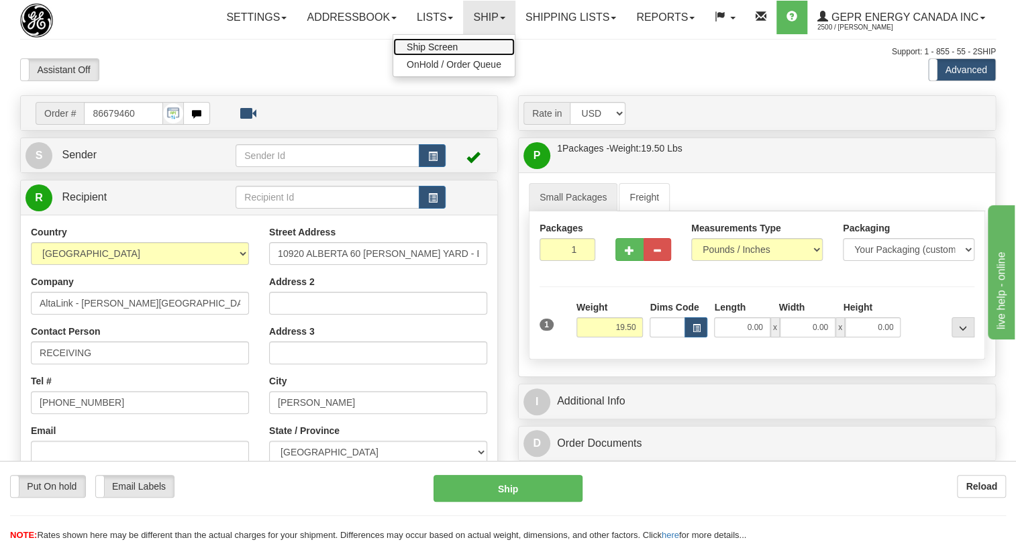
click at [429, 43] on span "Ship Screen" at bounding box center [432, 47] width 51 height 11
